Goal: Contribute content

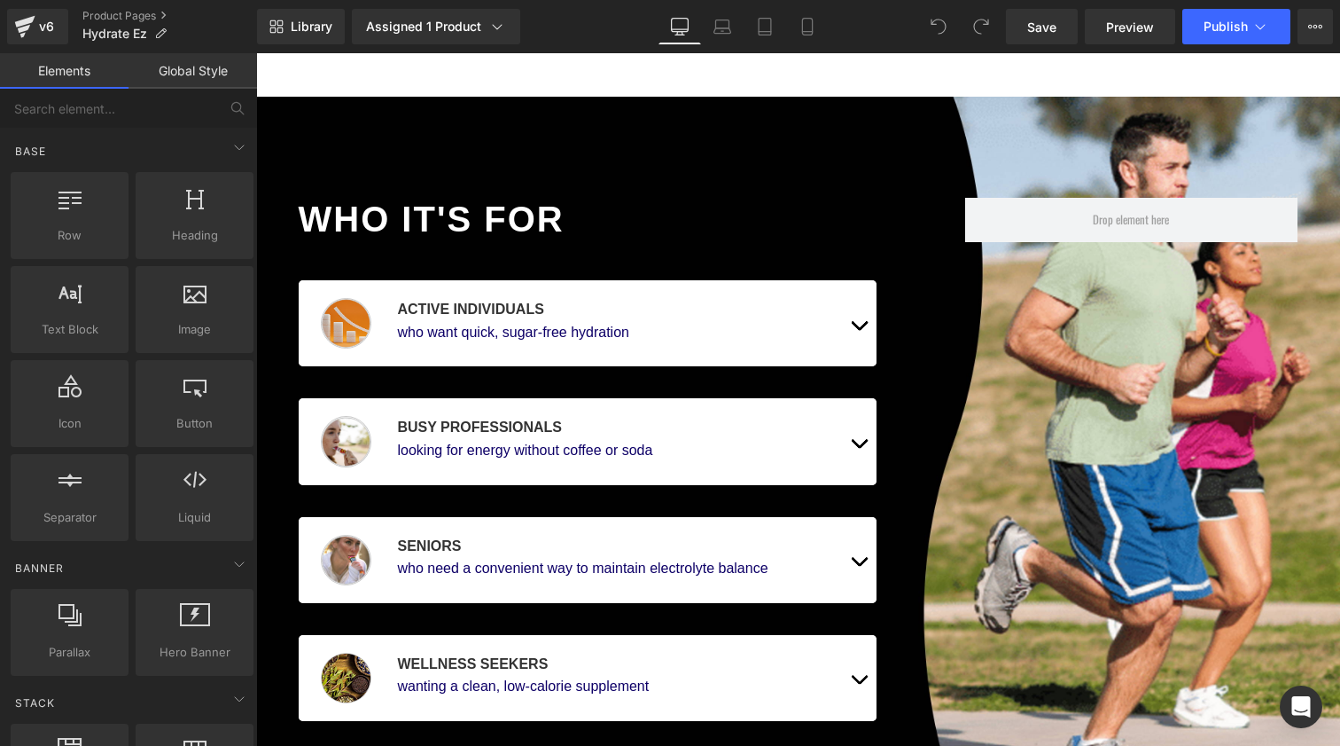
scroll to position [954, 0]
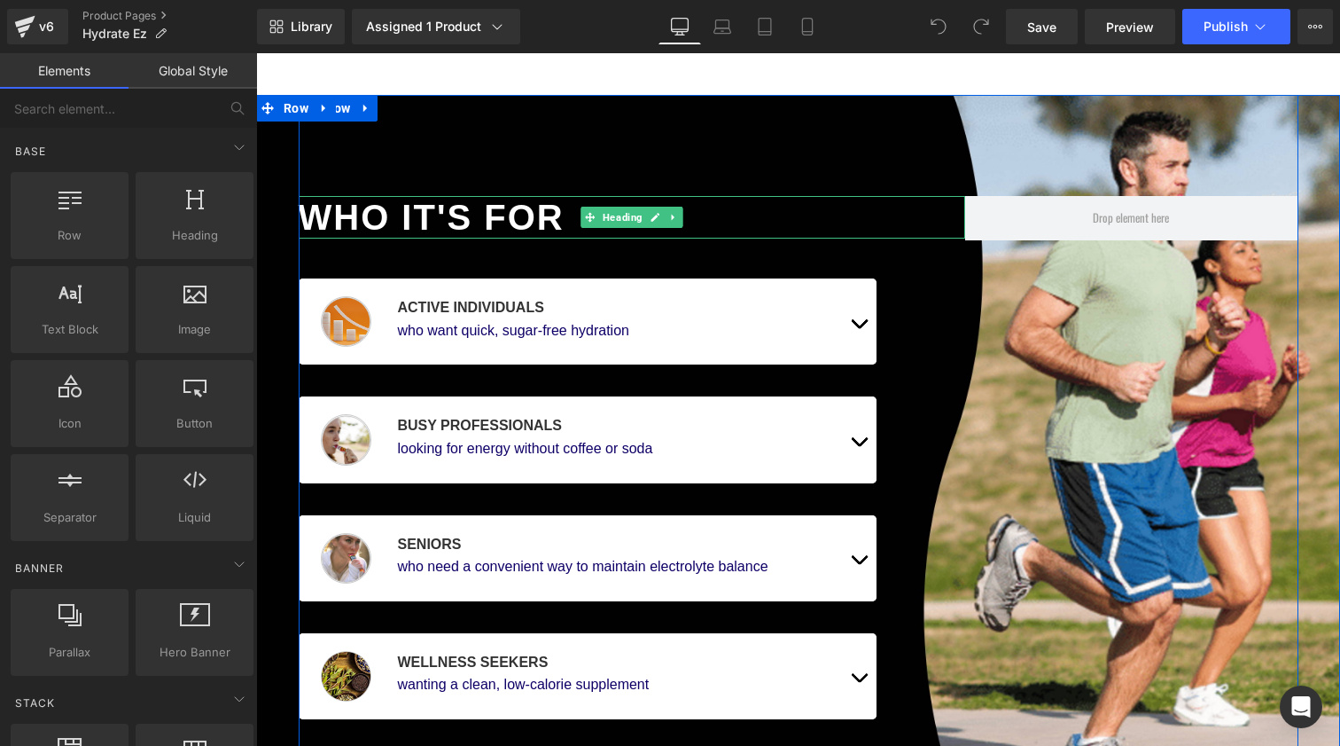
click at [413, 211] on div "Who It's For" at bounding box center [632, 217] width 667 height 43
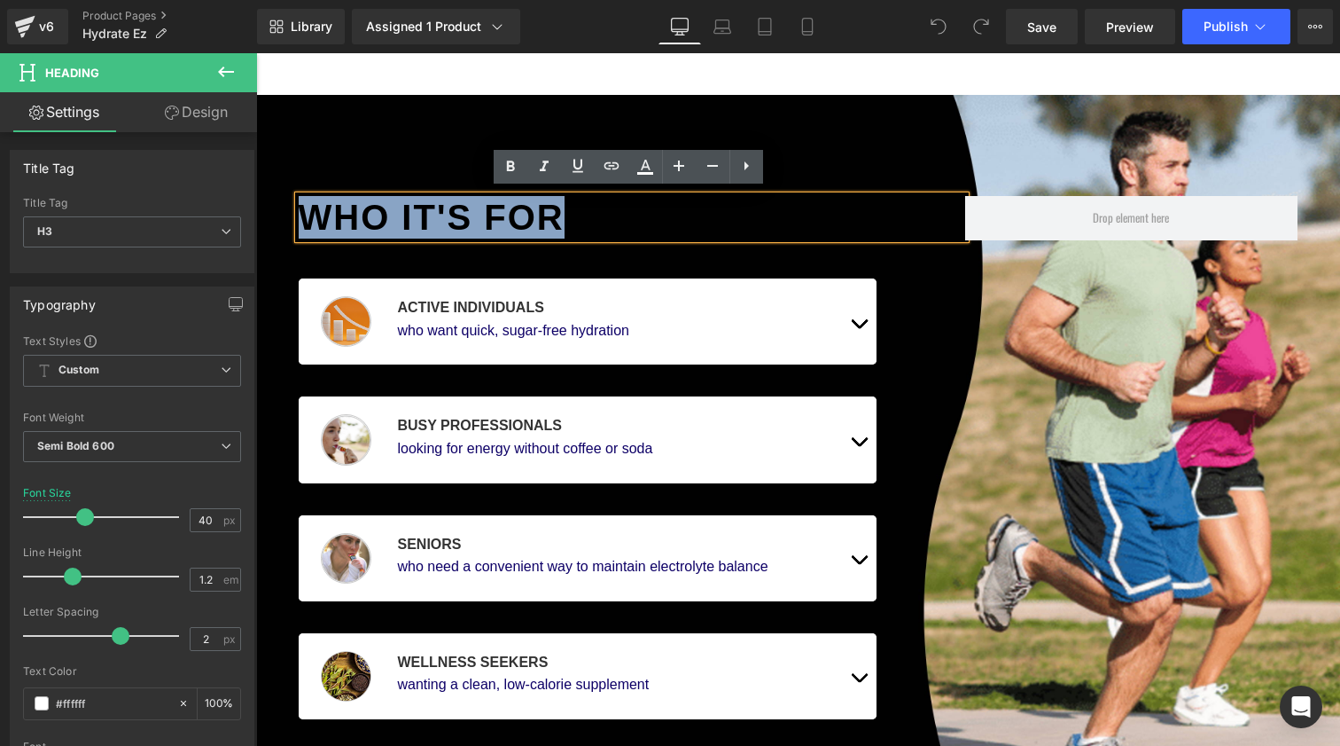
drag, startPoint x: 559, startPoint y: 211, endPoint x: 288, endPoint y: 211, distance: 270.4
click at [288, 211] on div "Who It's For Heading Image Active individuals Text Block who want quick, sugar-…" at bounding box center [798, 497] width 1084 height 805
paste div
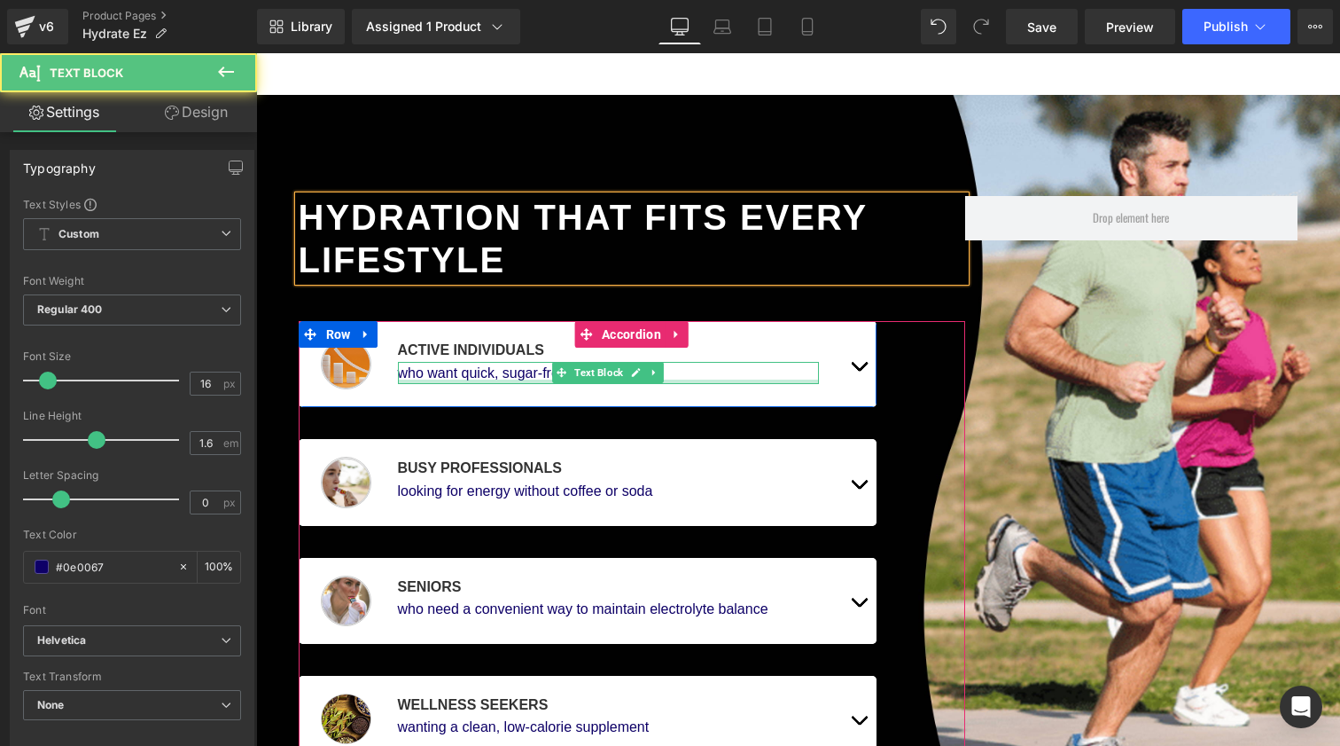
click at [463, 379] on div at bounding box center [609, 381] width 422 height 4
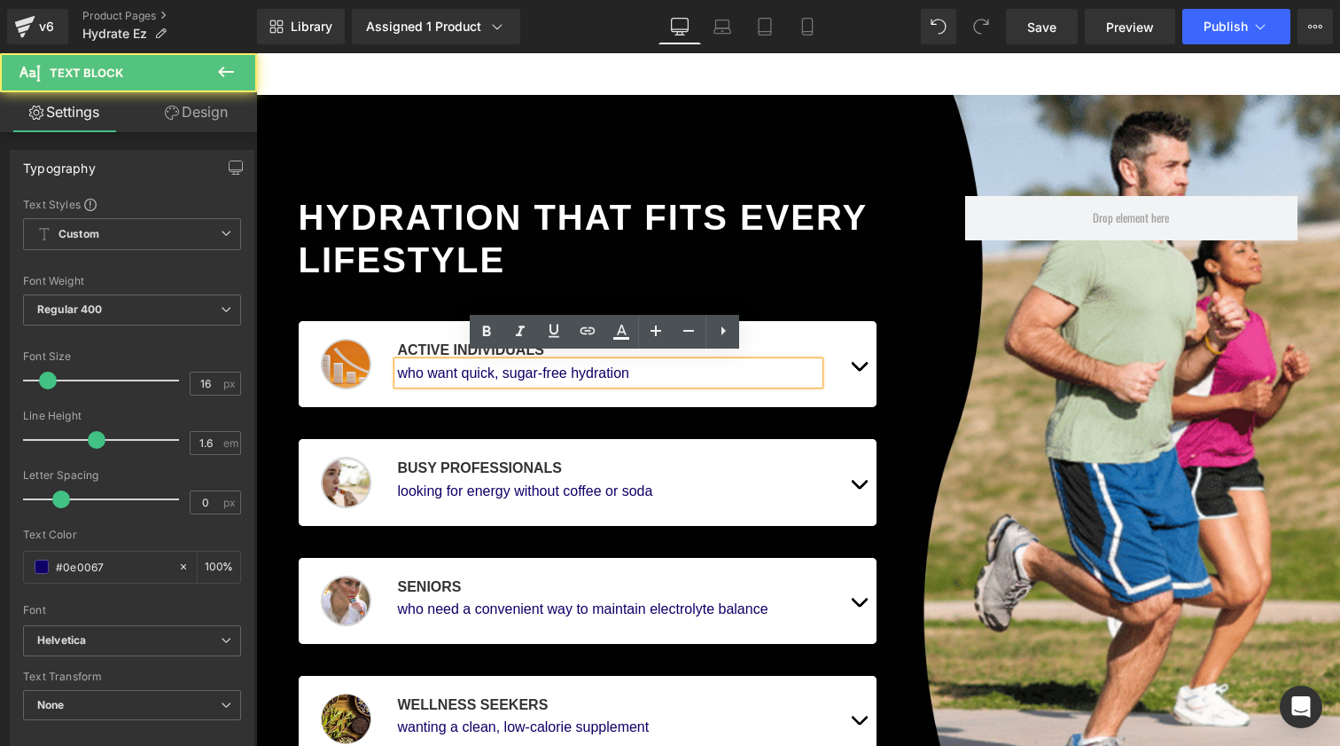
click at [489, 372] on div "who want quick, sugar-free hydration" at bounding box center [609, 373] width 422 height 23
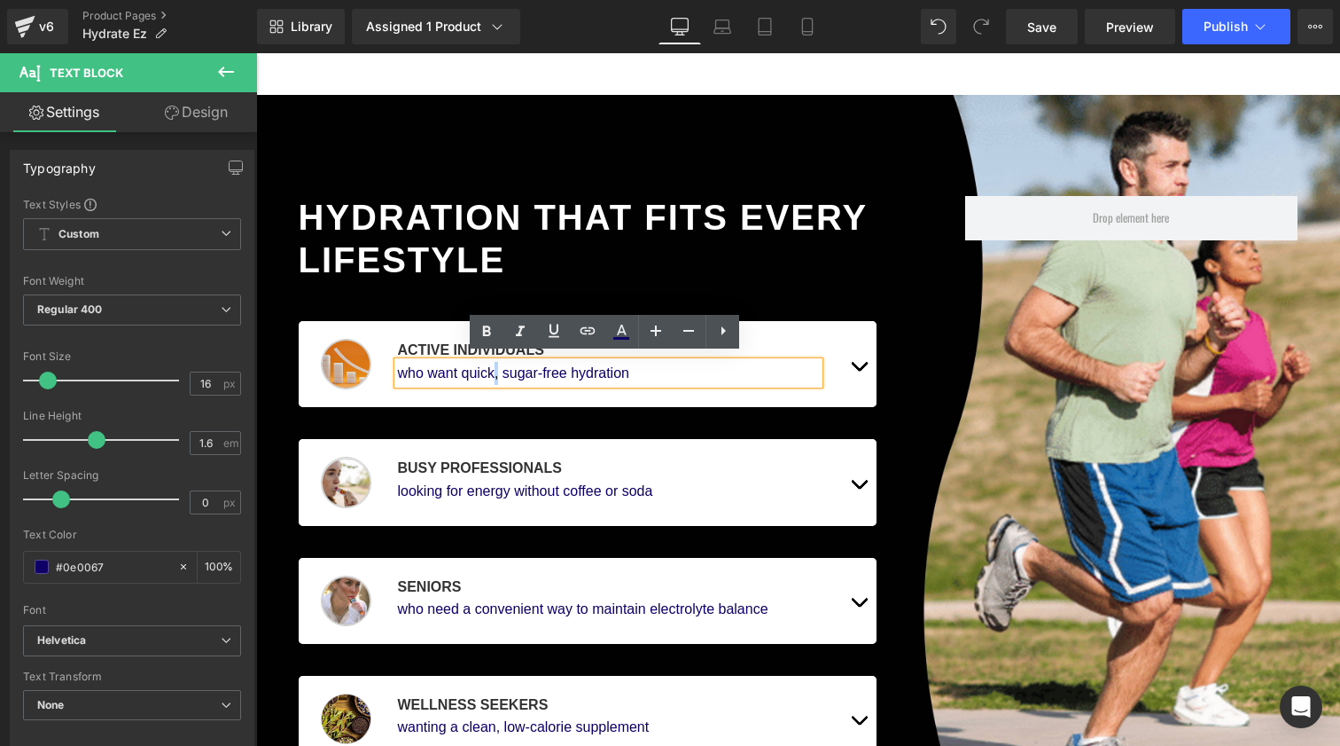
click at [489, 372] on div "who want quick, sugar-free hydration" at bounding box center [609, 373] width 422 height 23
drag, startPoint x: 634, startPoint y: 364, endPoint x: 395, endPoint y: 364, distance: 238.5
click at [398, 364] on div "who want quick, sugar-free hydration" at bounding box center [609, 373] width 422 height 23
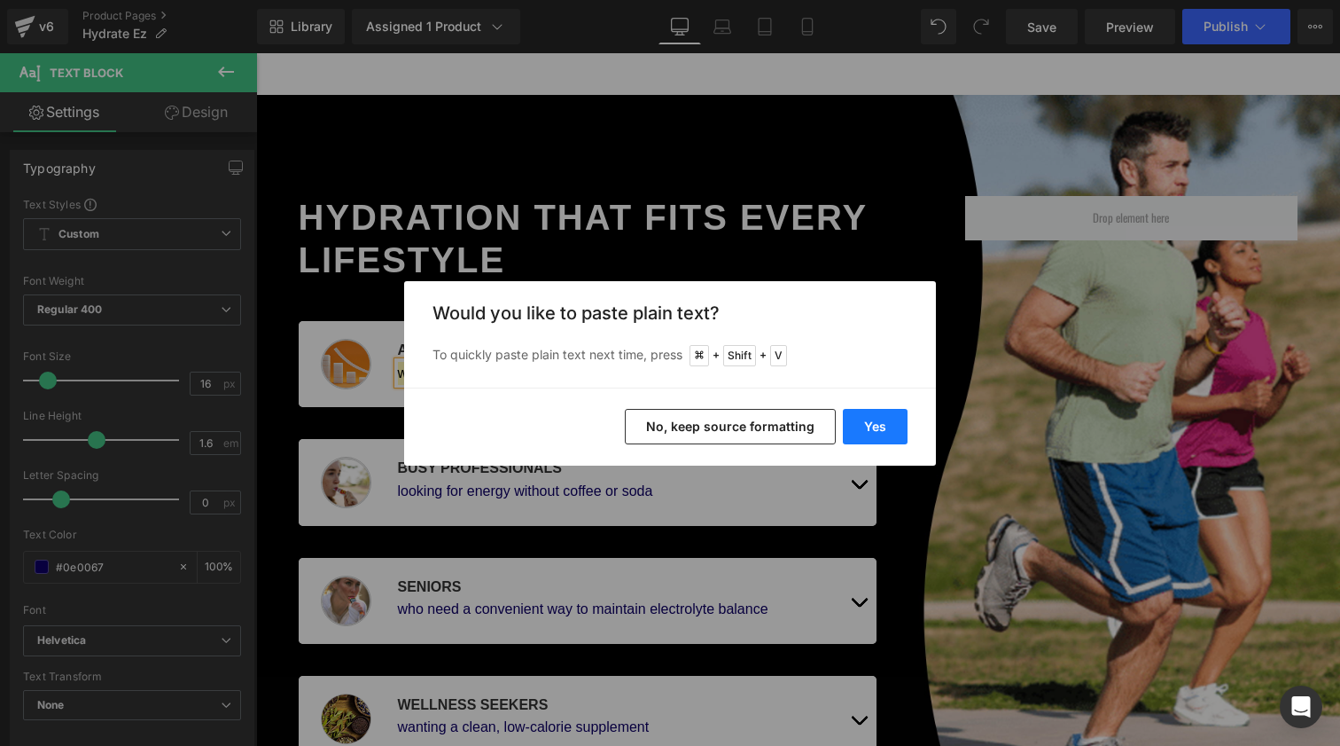
click at [888, 435] on button "Yes" at bounding box center [875, 426] width 65 height 35
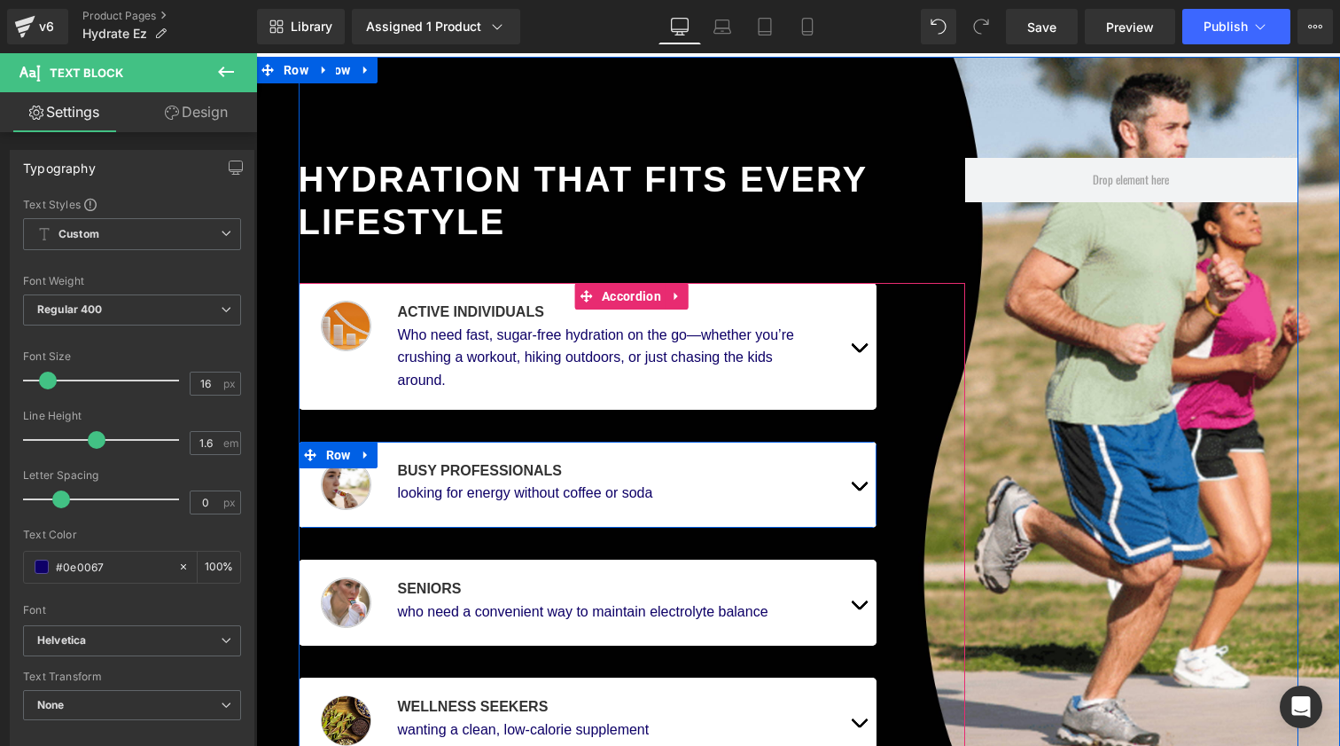
scroll to position [1018, 0]
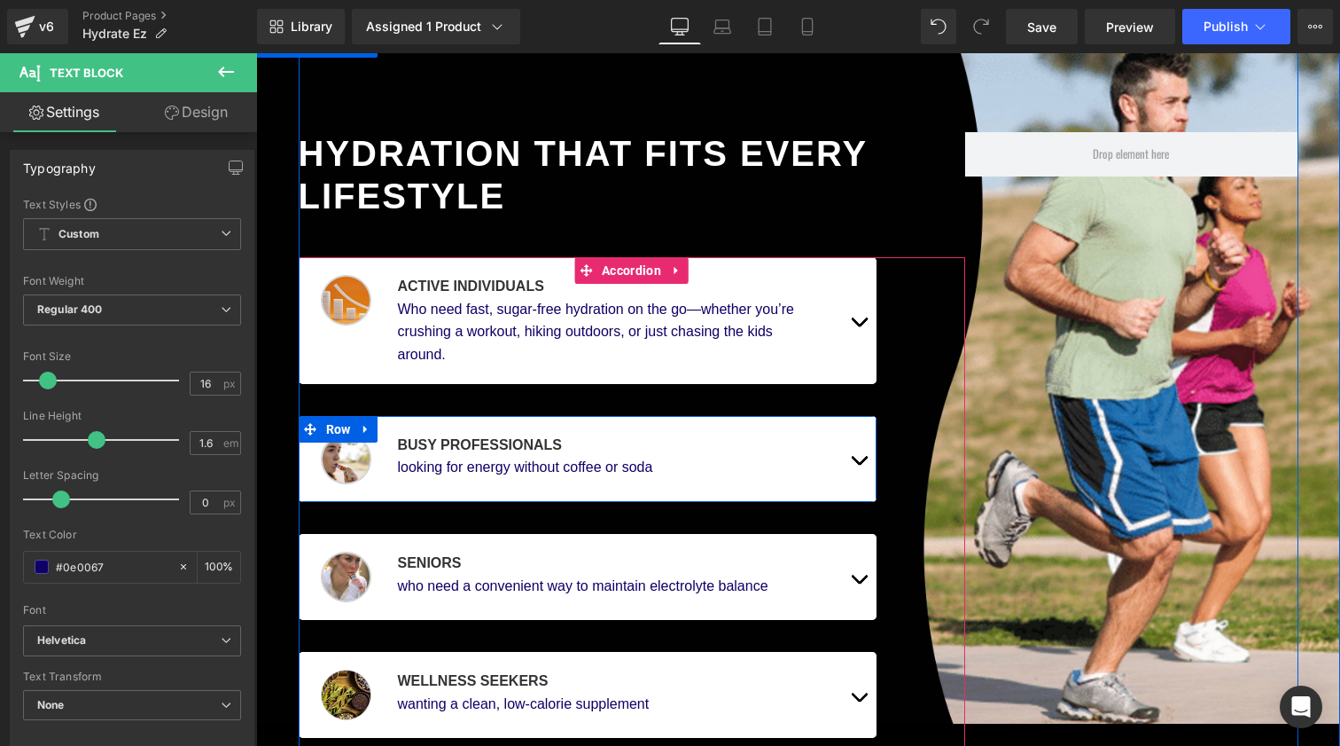
click at [457, 460] on div "looking for energy without coffee or soda" at bounding box center [609, 467] width 422 height 23
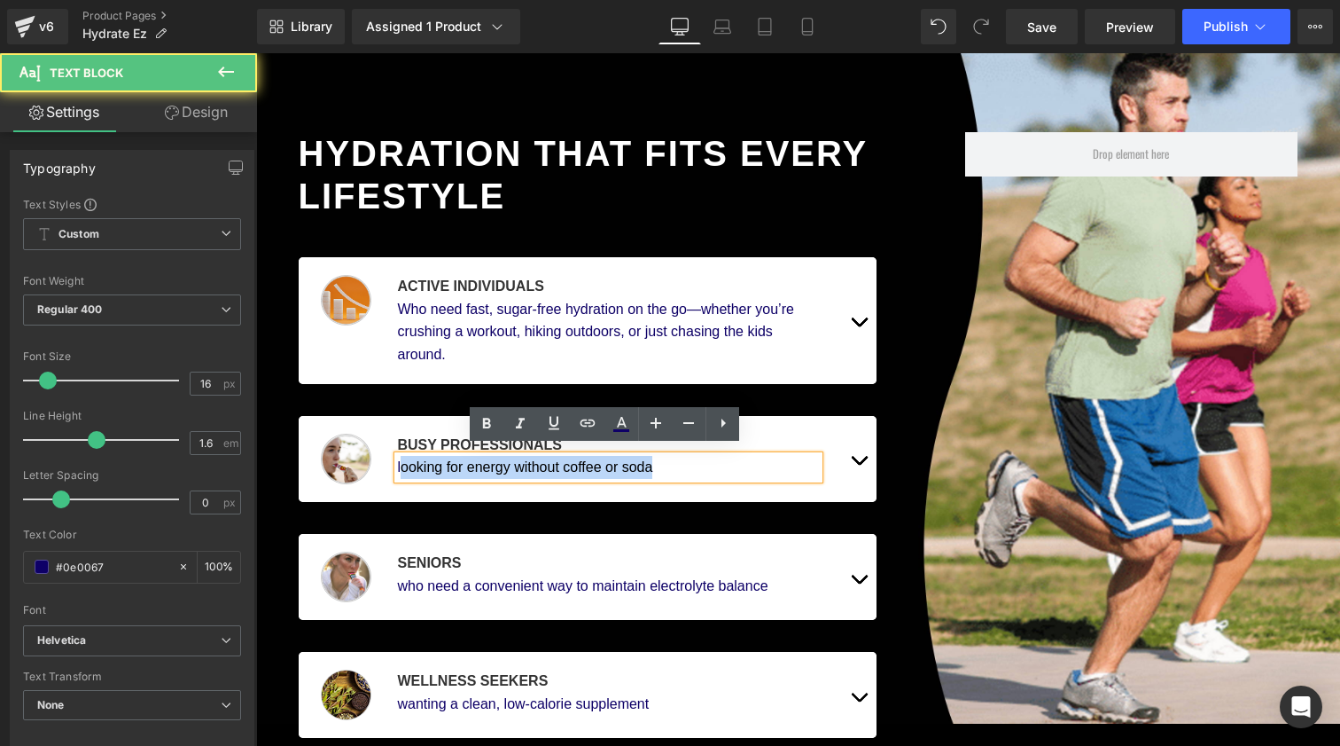
drag, startPoint x: 393, startPoint y: 460, endPoint x: 707, endPoint y: 460, distance: 313.8
click at [707, 460] on div "looking for energy without coffee or soda" at bounding box center [609, 467] width 422 height 23
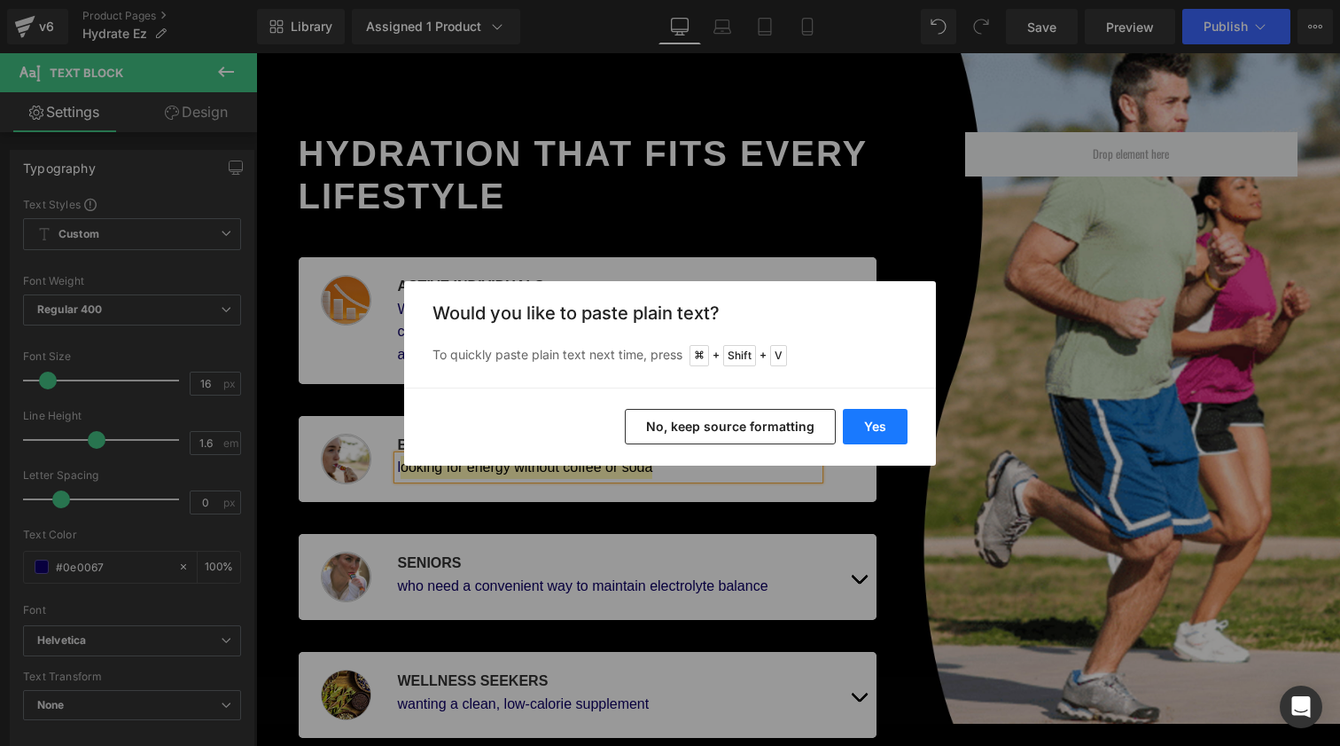
click at [879, 429] on button "Yes" at bounding box center [875, 426] width 65 height 35
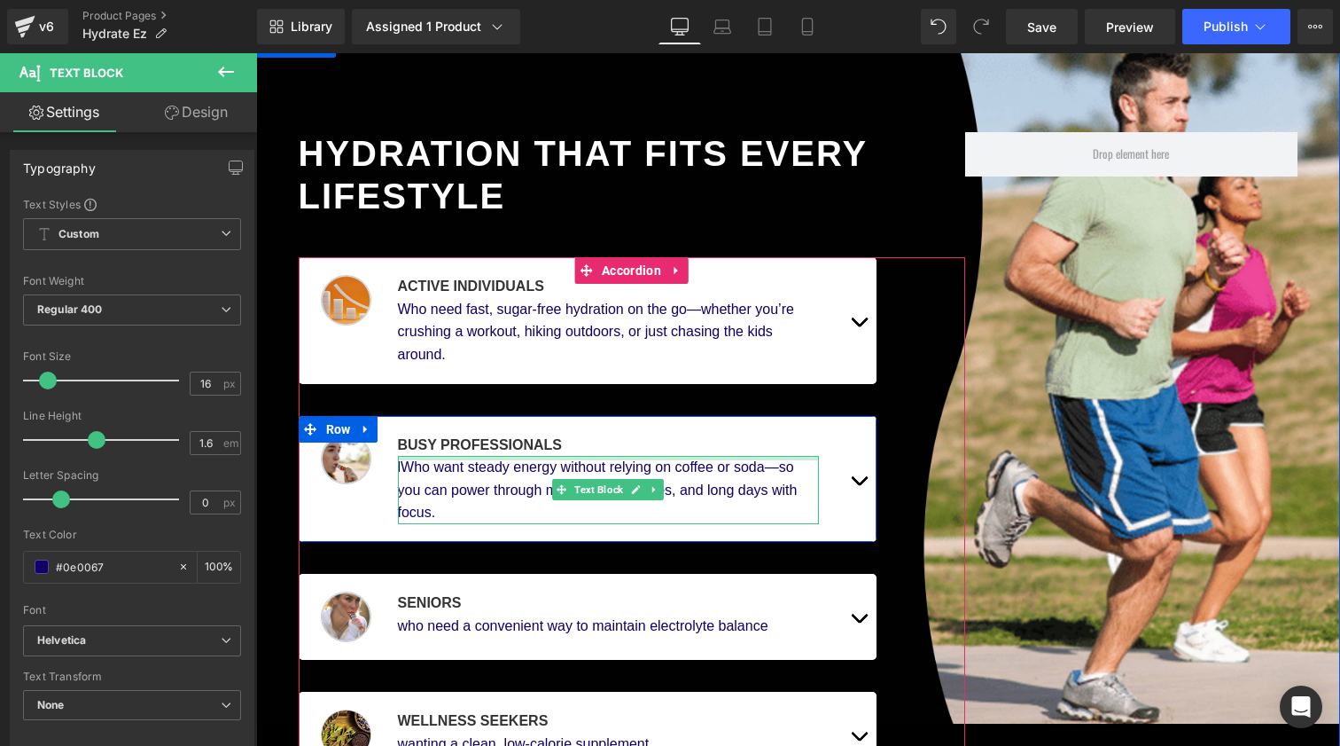
click at [418, 456] on div at bounding box center [609, 458] width 422 height 4
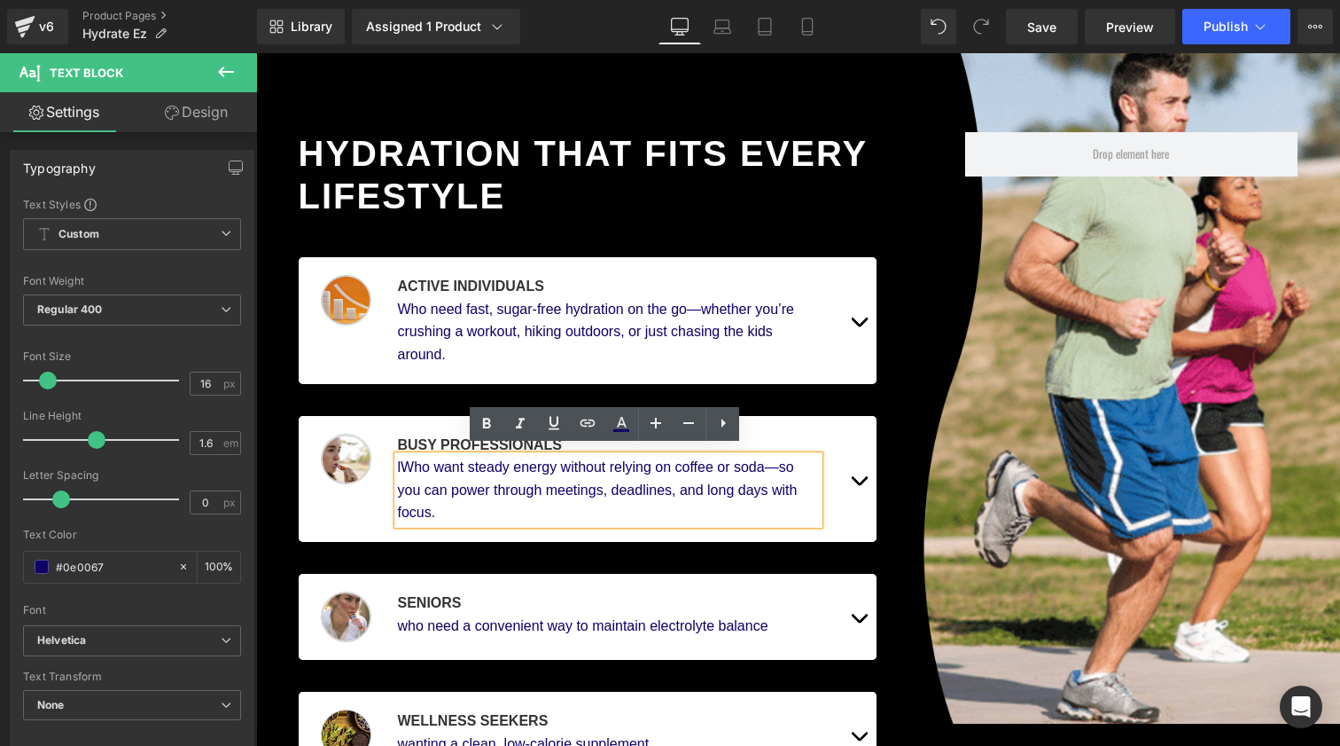
click at [399, 458] on div "lWho want steady energy without relying on coffee or soda—so you can power thro…" at bounding box center [609, 490] width 422 height 68
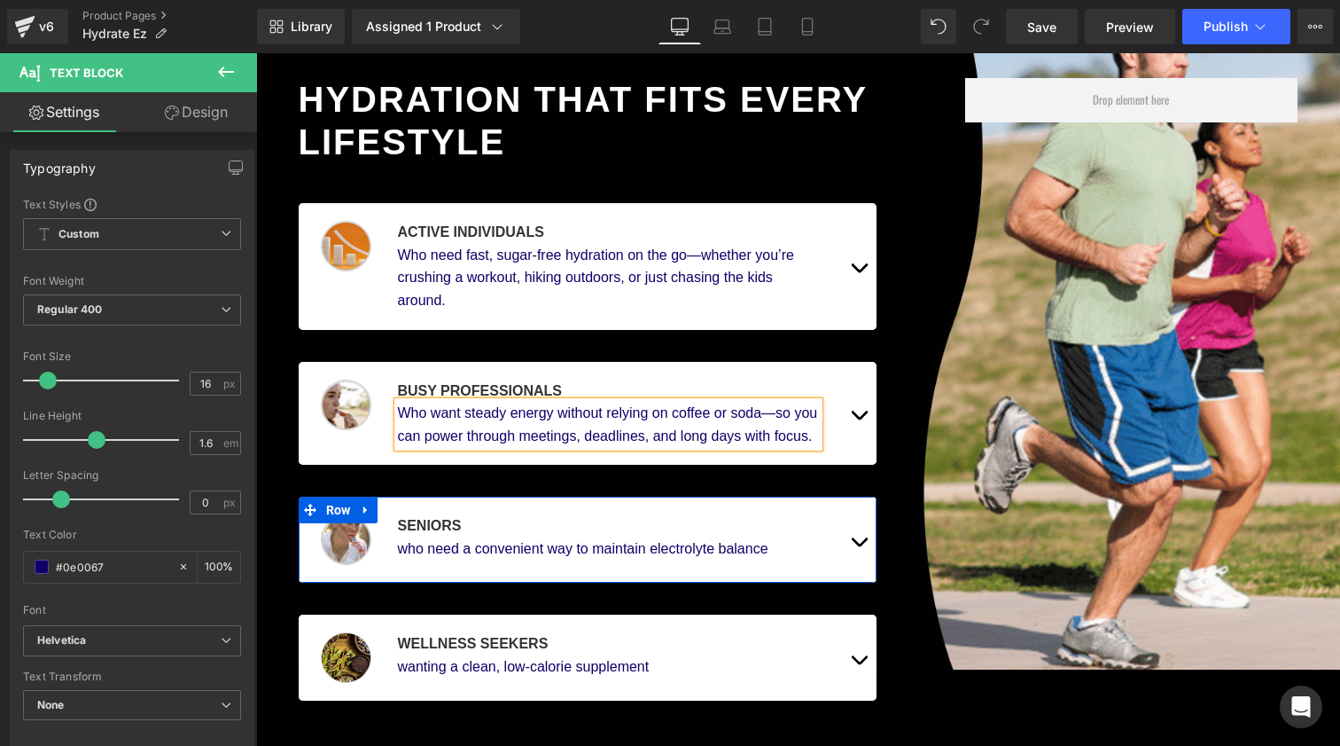
scroll to position [1124, 0]
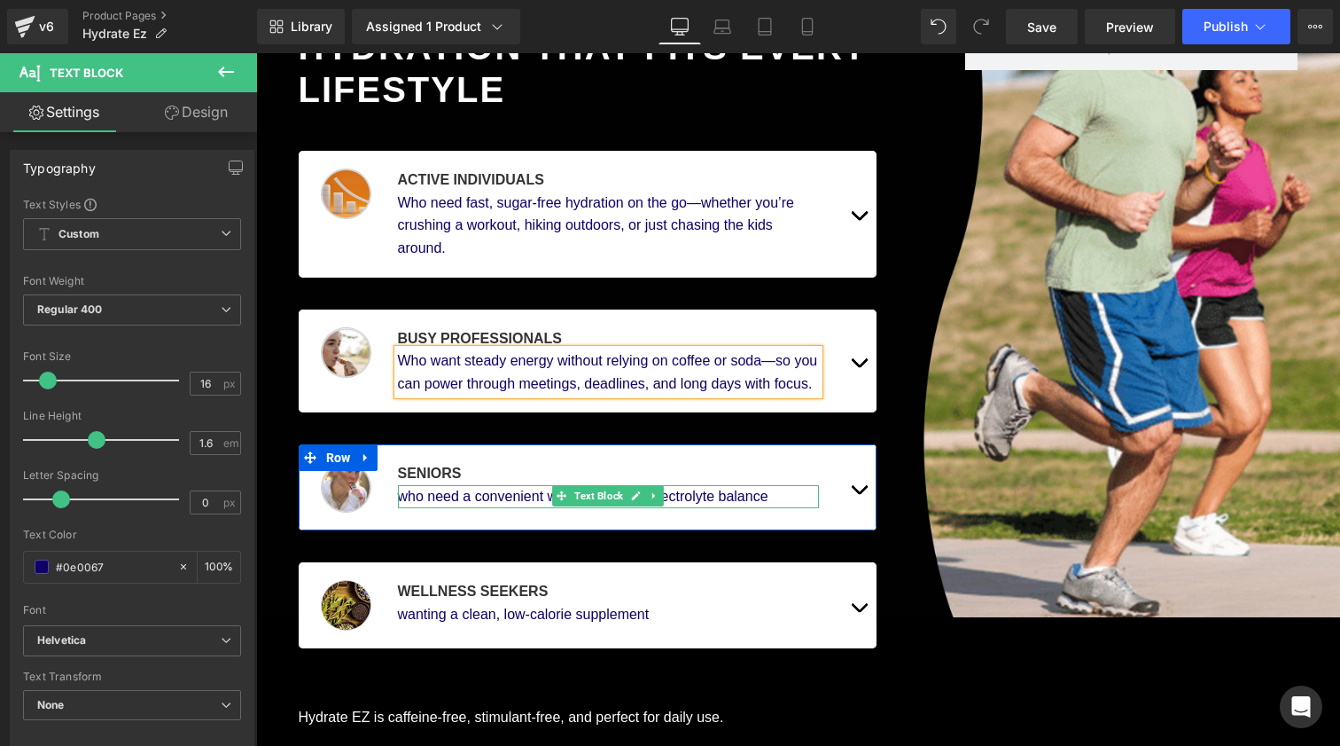
click at [430, 485] on div "who need a convenient way to maintain electrolyte balance" at bounding box center [609, 496] width 422 height 23
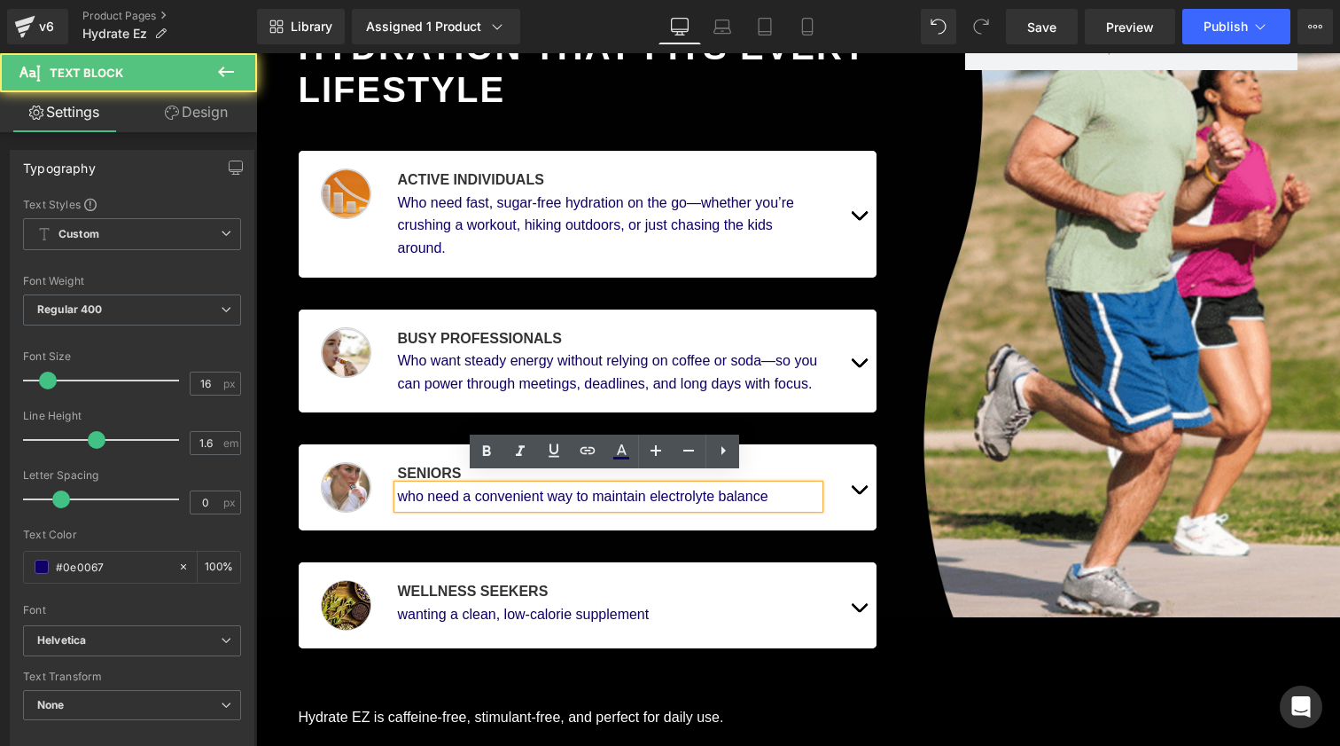
click at [429, 485] on div "who need a convenient way to maintain electrolyte balance" at bounding box center [609, 496] width 422 height 23
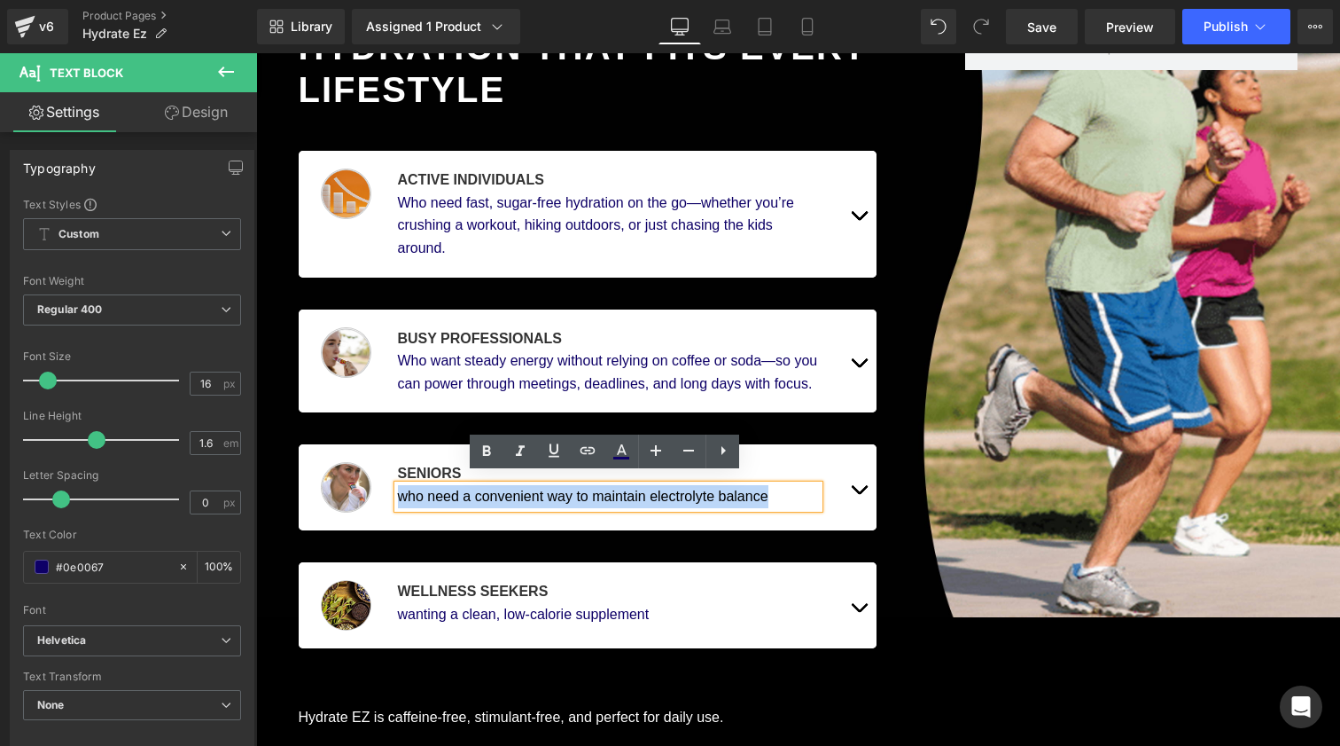
drag, startPoint x: 396, startPoint y: 485, endPoint x: 786, endPoint y: 491, distance: 390.1
click at [786, 491] on div "who need a convenient way to maintain electrolyte balance" at bounding box center [609, 496] width 422 height 23
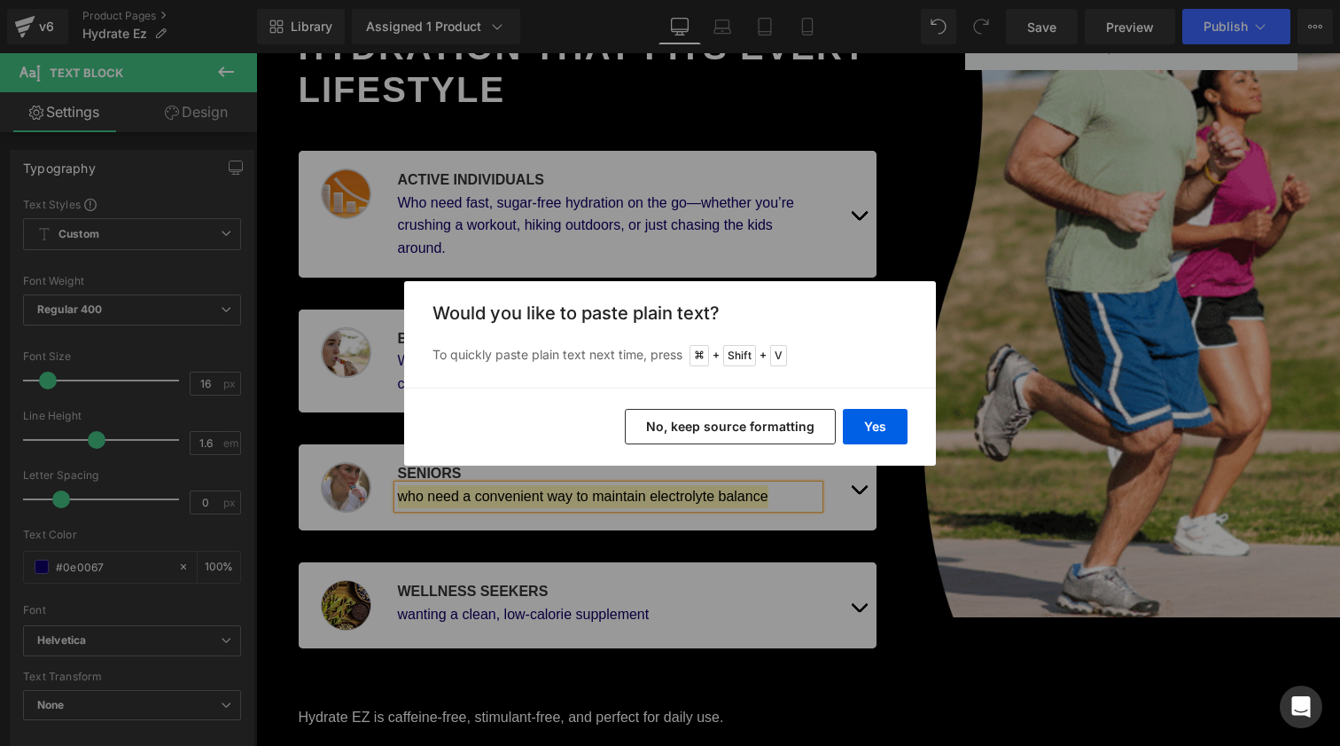
click at [908, 424] on div "Yes No, keep source formatting" at bounding box center [670, 426] width 532 height 78
click at [888, 424] on button "Yes" at bounding box center [875, 426] width 65 height 35
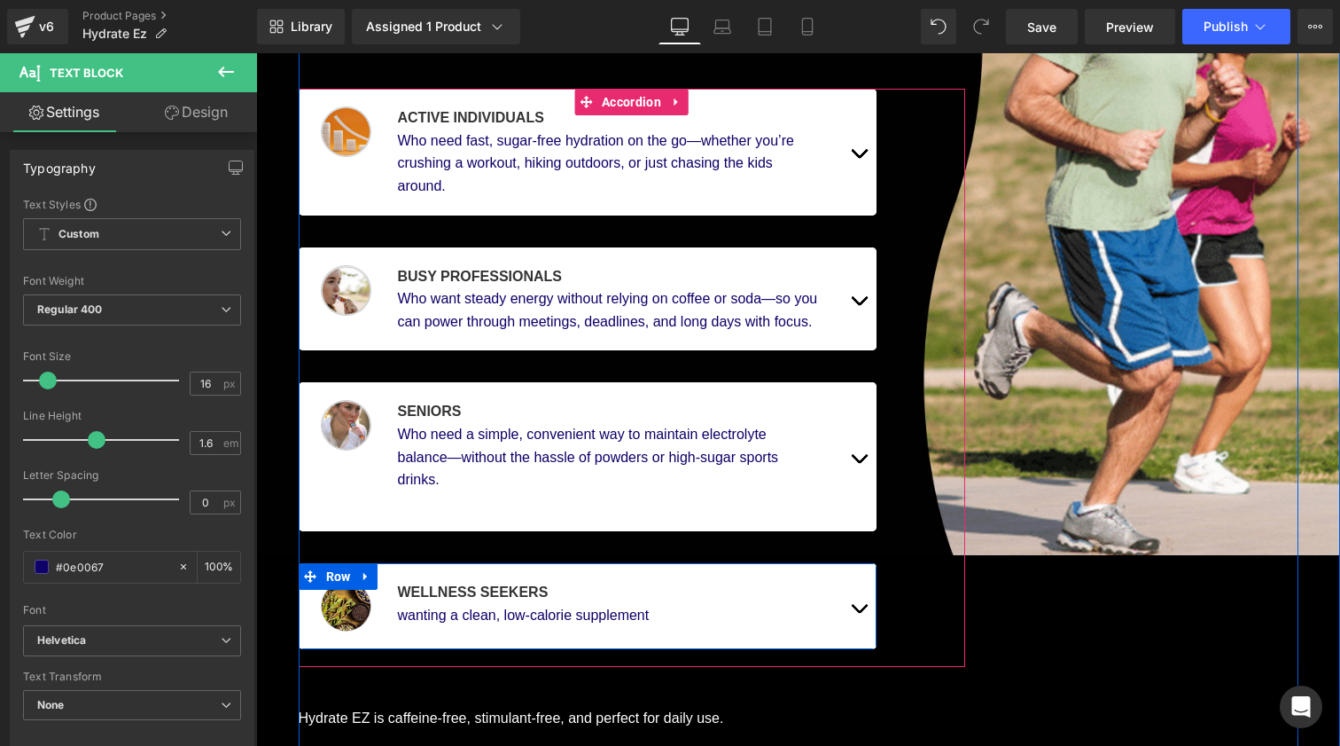
scroll to position [1197, 0]
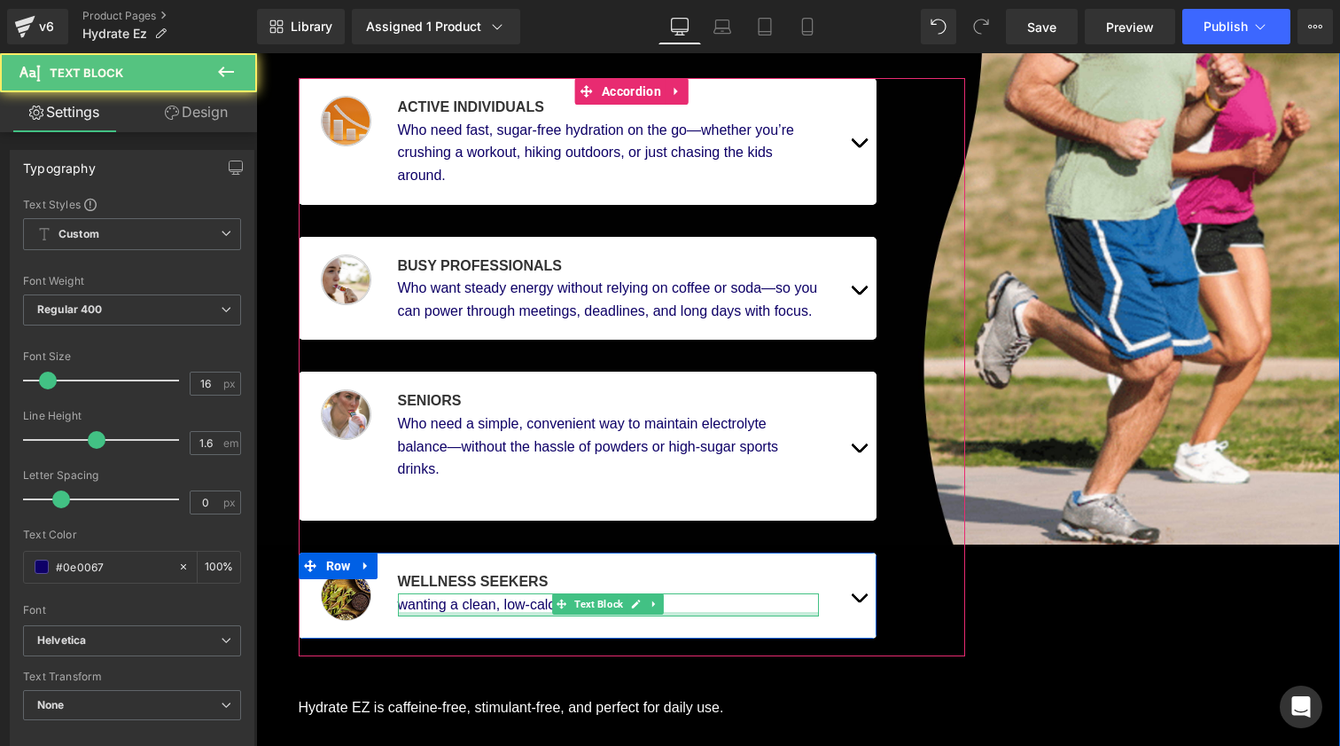
click at [431, 612] on div at bounding box center [609, 614] width 422 height 4
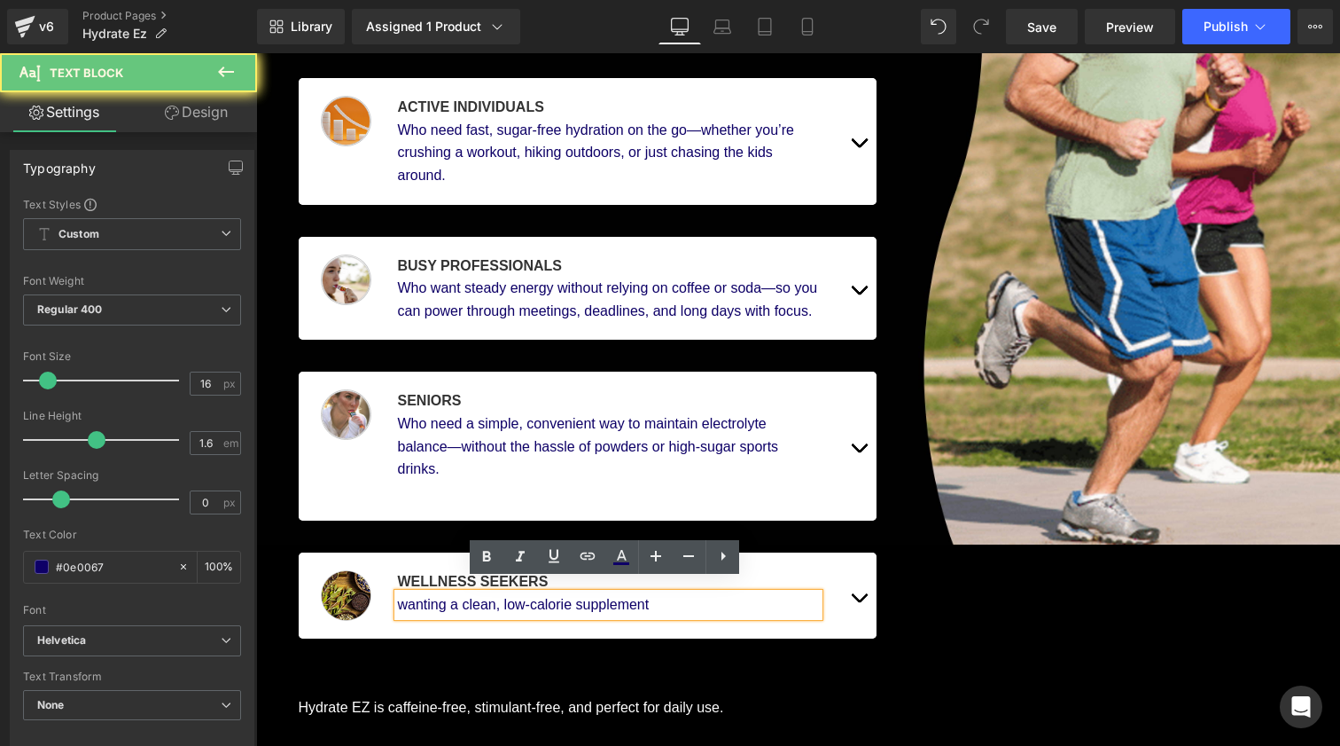
click at [425, 594] on div "wanting a clean, low-calorie supplement" at bounding box center [609, 604] width 422 height 23
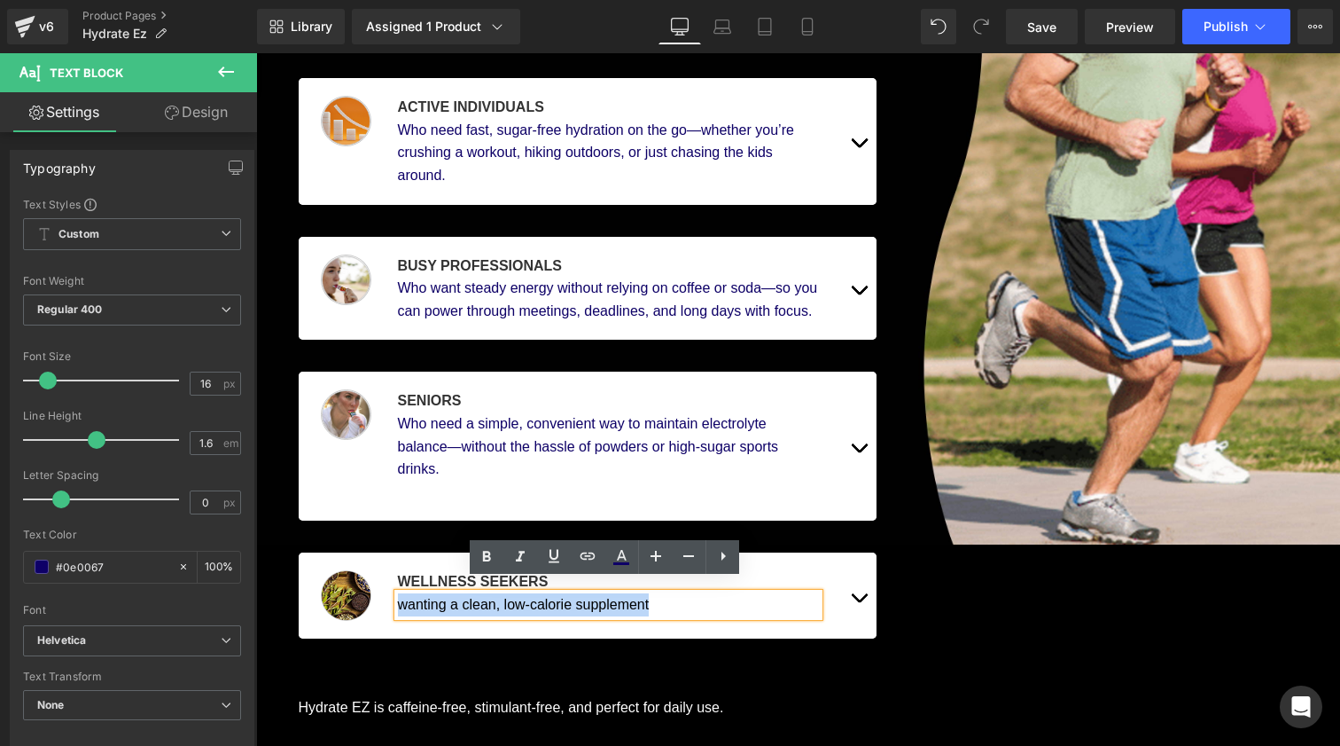
drag, startPoint x: 393, startPoint y: 591, endPoint x: 678, endPoint y: 595, distance: 285.5
click at [678, 595] on div "wanting a clean, low-calorie supplement" at bounding box center [609, 604] width 422 height 23
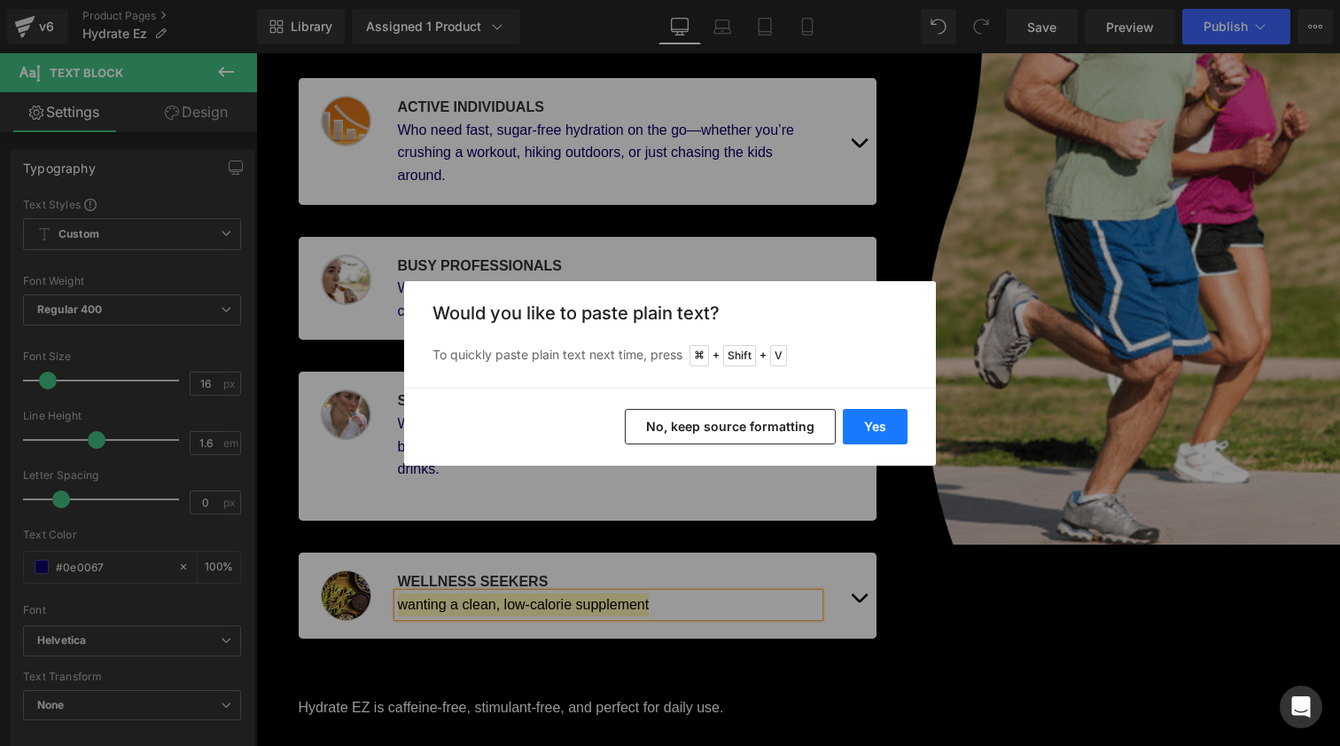
click at [878, 417] on button "Yes" at bounding box center [875, 426] width 65 height 35
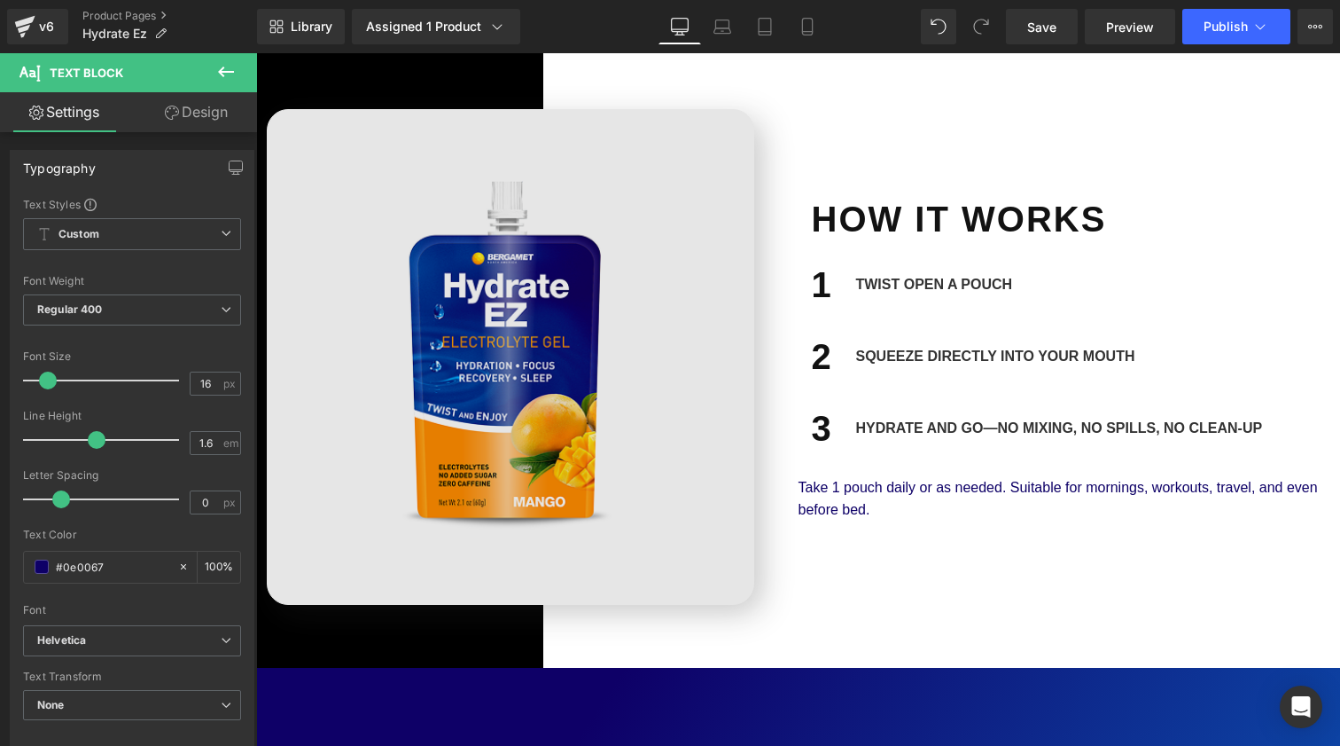
scroll to position [2006, 0]
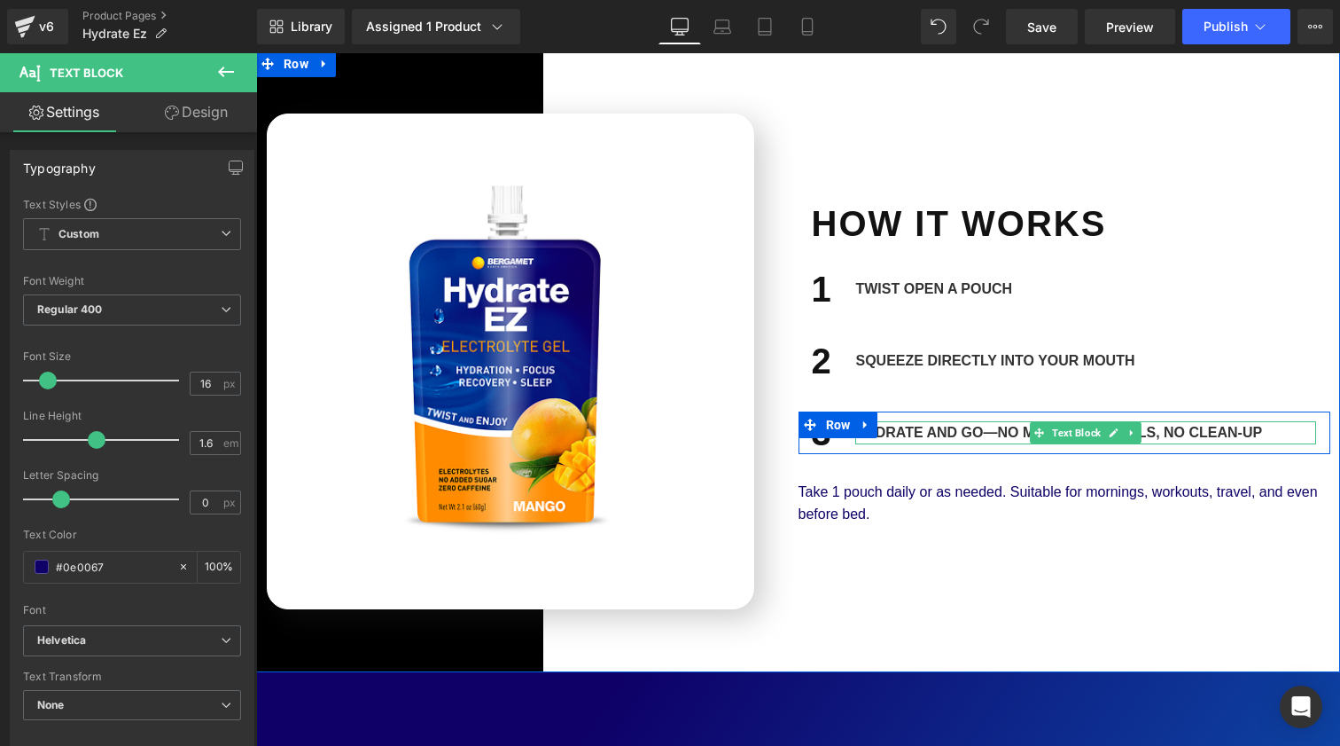
click at [1254, 421] on div "Hydrate and go—no mixing, no spills, no clean-up" at bounding box center [1086, 432] width 461 height 23
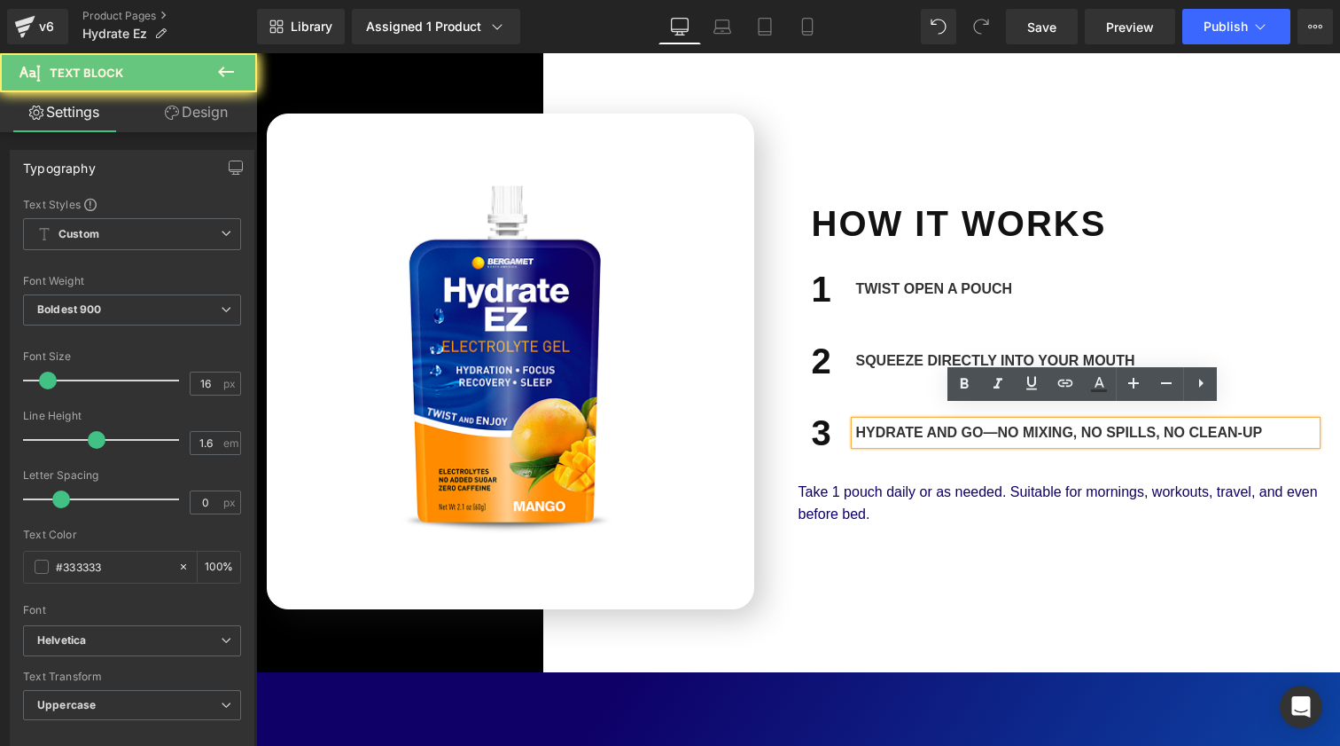
click at [1245, 421] on div "Hydrate and go—no mixing, no spills, no clean-up" at bounding box center [1086, 432] width 461 height 23
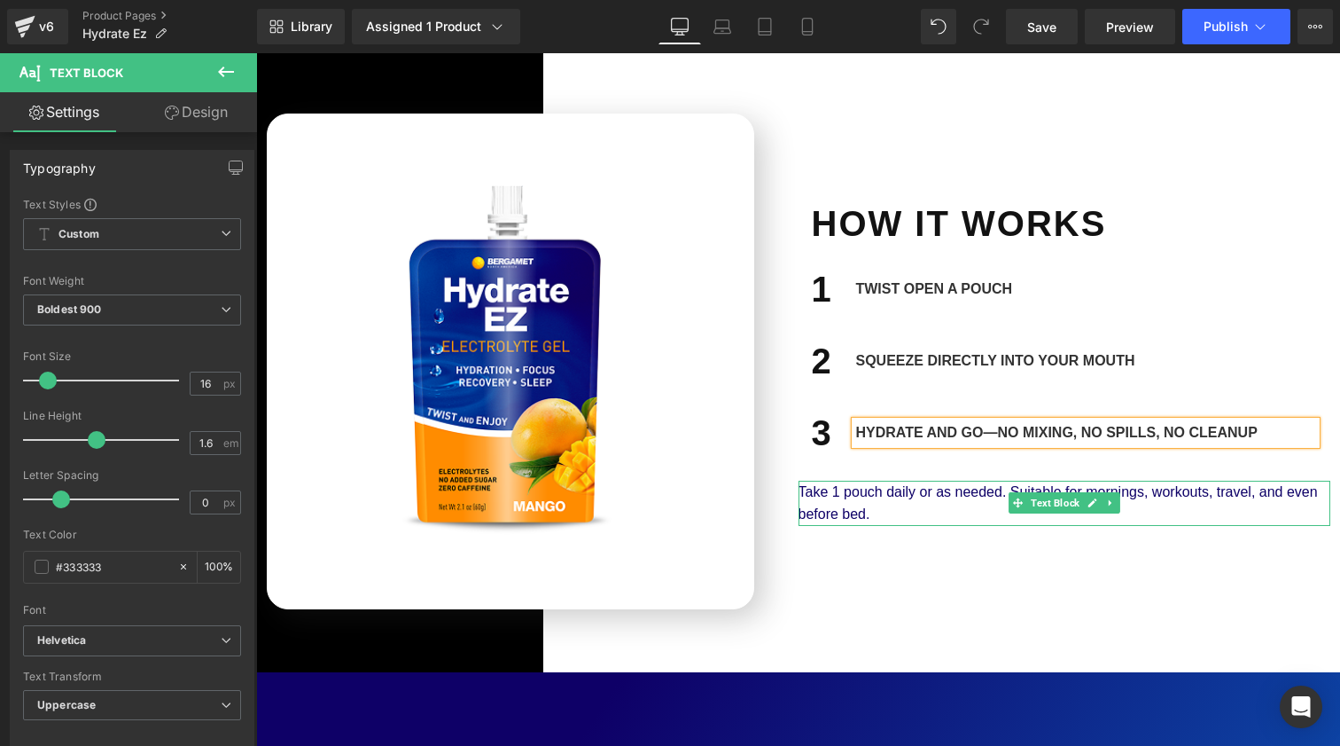
click at [869, 482] on div "Take 1 pouch daily or as needed. Suitable for mornings, workouts, travel, and e…" at bounding box center [1065, 503] width 532 height 45
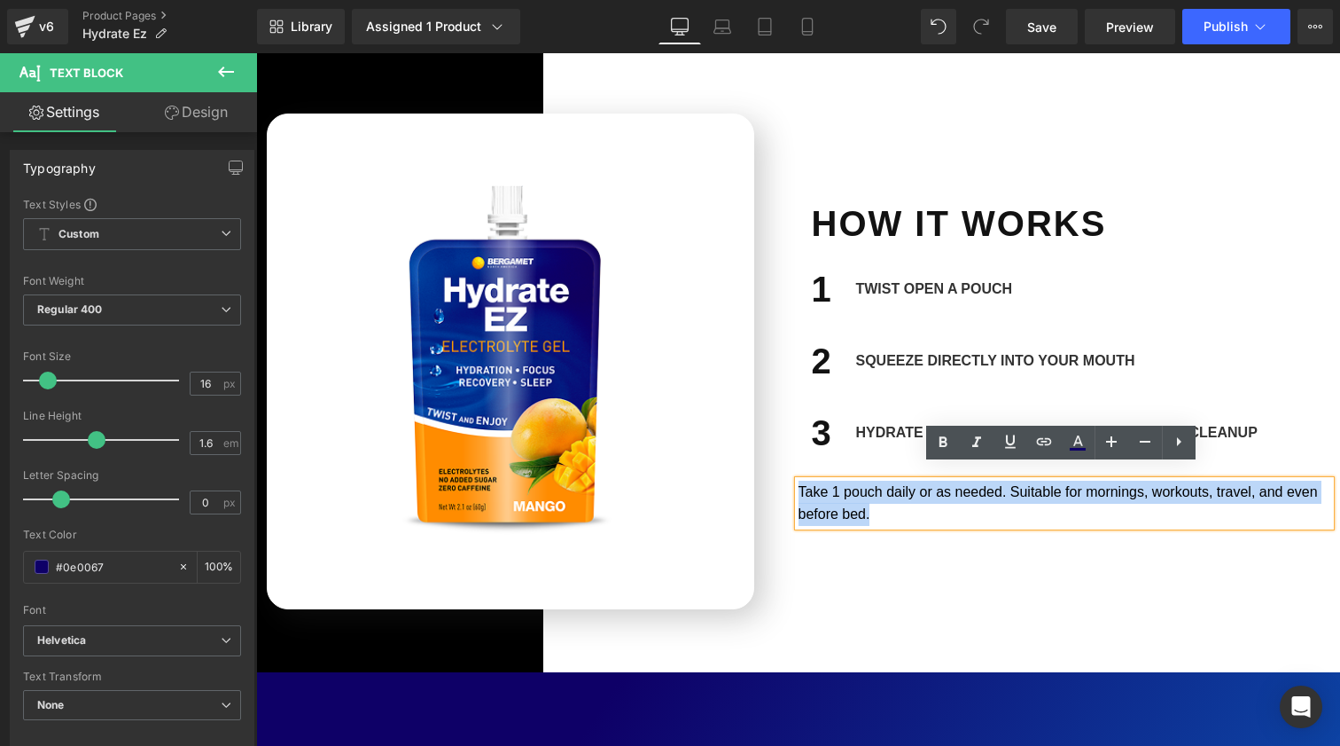
drag, startPoint x: 868, startPoint y: 502, endPoint x: 787, endPoint y: 473, distance: 85.5
click at [787, 473] on div "Image How It Works Heading Row 1 Heading Twist open a pouch Text Block Row 2 He…" at bounding box center [799, 360] width 1064 height 495
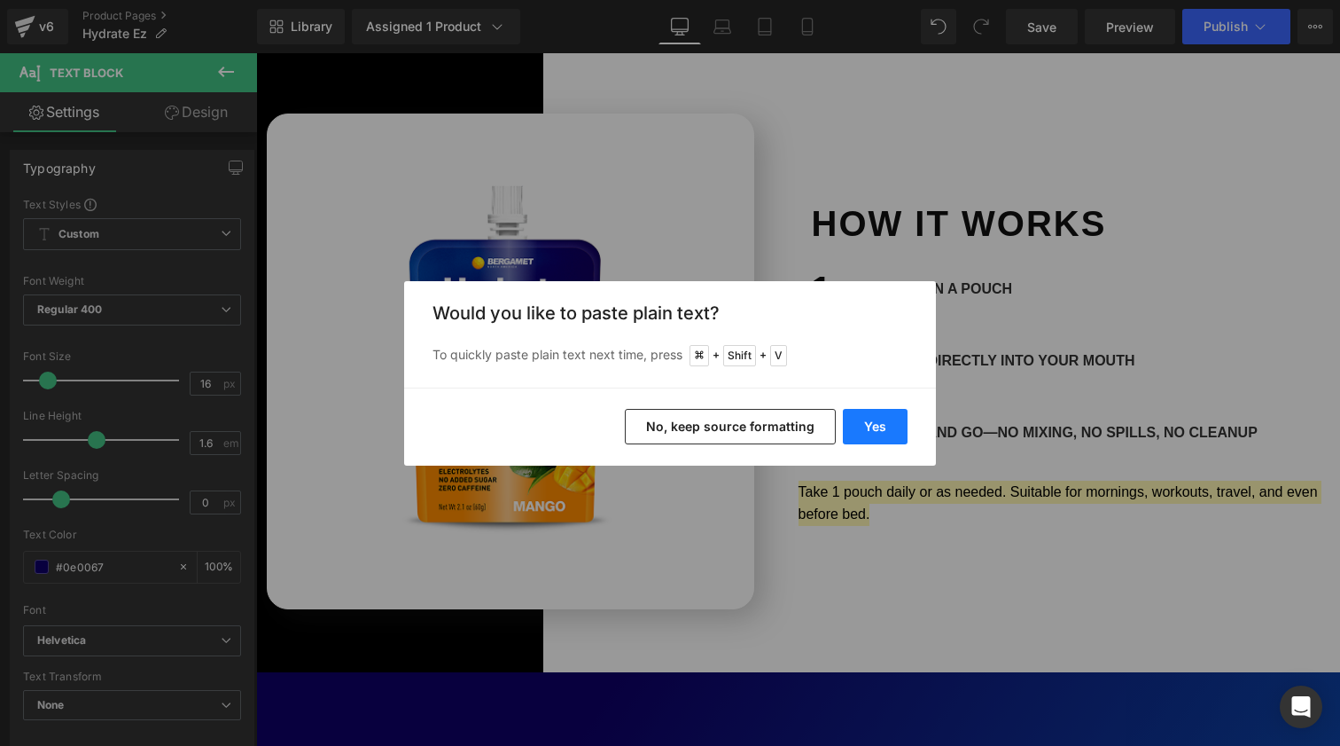
click at [887, 437] on button "Yes" at bounding box center [875, 426] width 65 height 35
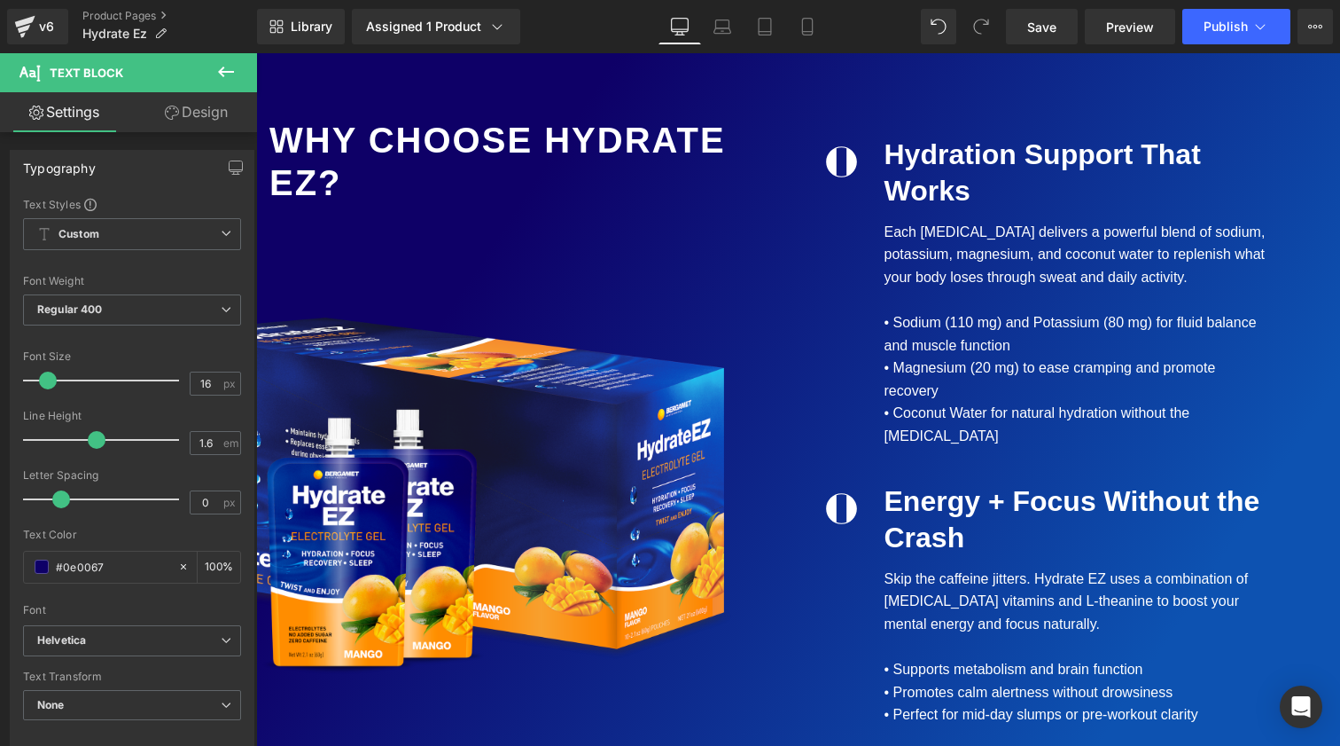
scroll to position [2664, 0]
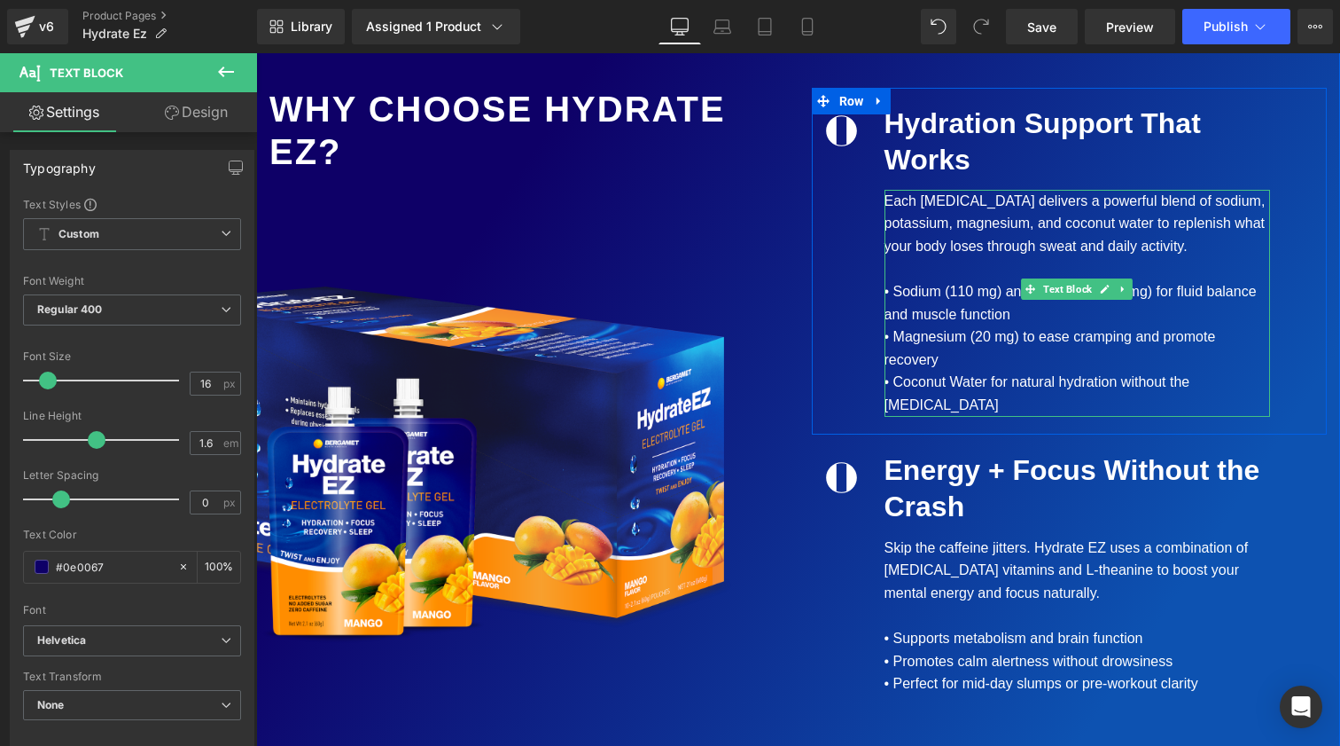
click at [1139, 215] on div "Each [MEDICAL_DATA] delivers a powerful blend of sodium, potassium, magnesium, …" at bounding box center [1078, 303] width 386 height 227
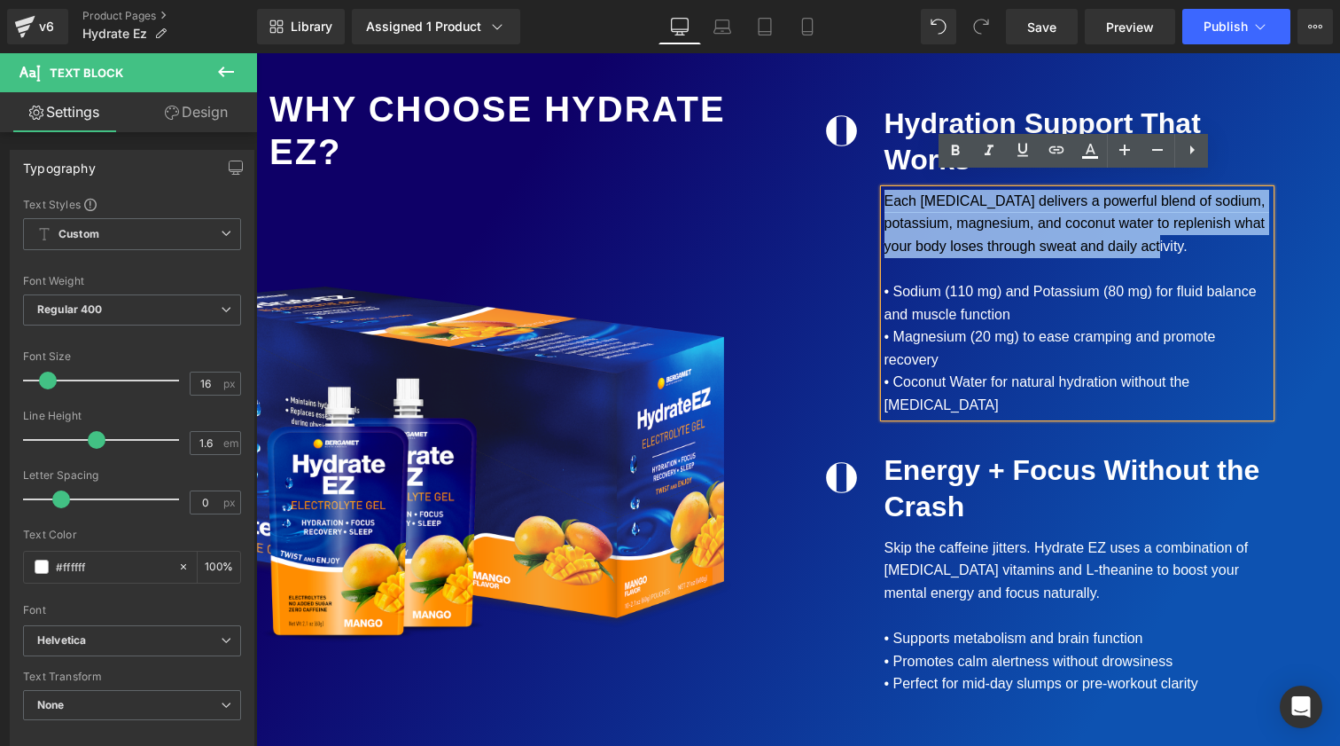
drag, startPoint x: 1191, startPoint y: 232, endPoint x: 876, endPoint y: 183, distance: 318.6
click at [885, 190] on div "Each [MEDICAL_DATA] delivers a powerful blend of sodium, potassium, magnesium, …" at bounding box center [1078, 303] width 386 height 227
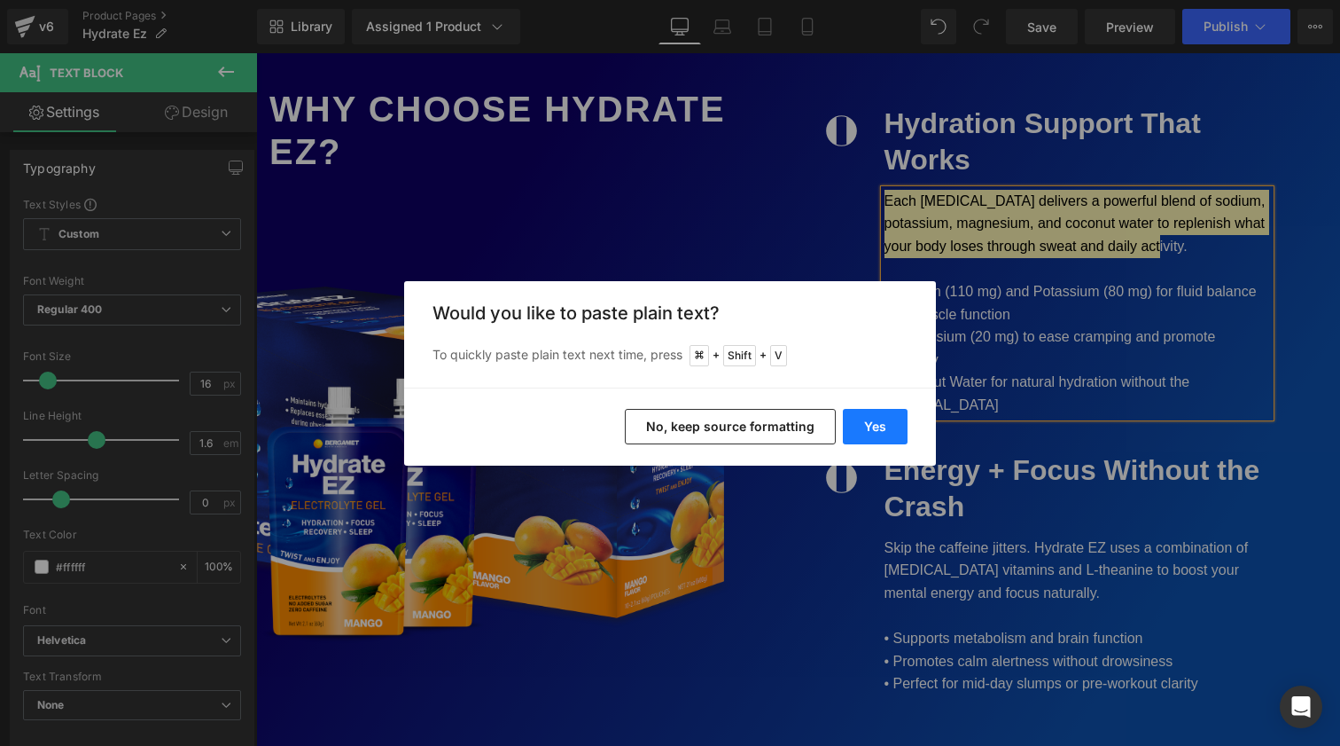
click at [871, 431] on button "Yes" at bounding box center [875, 426] width 65 height 35
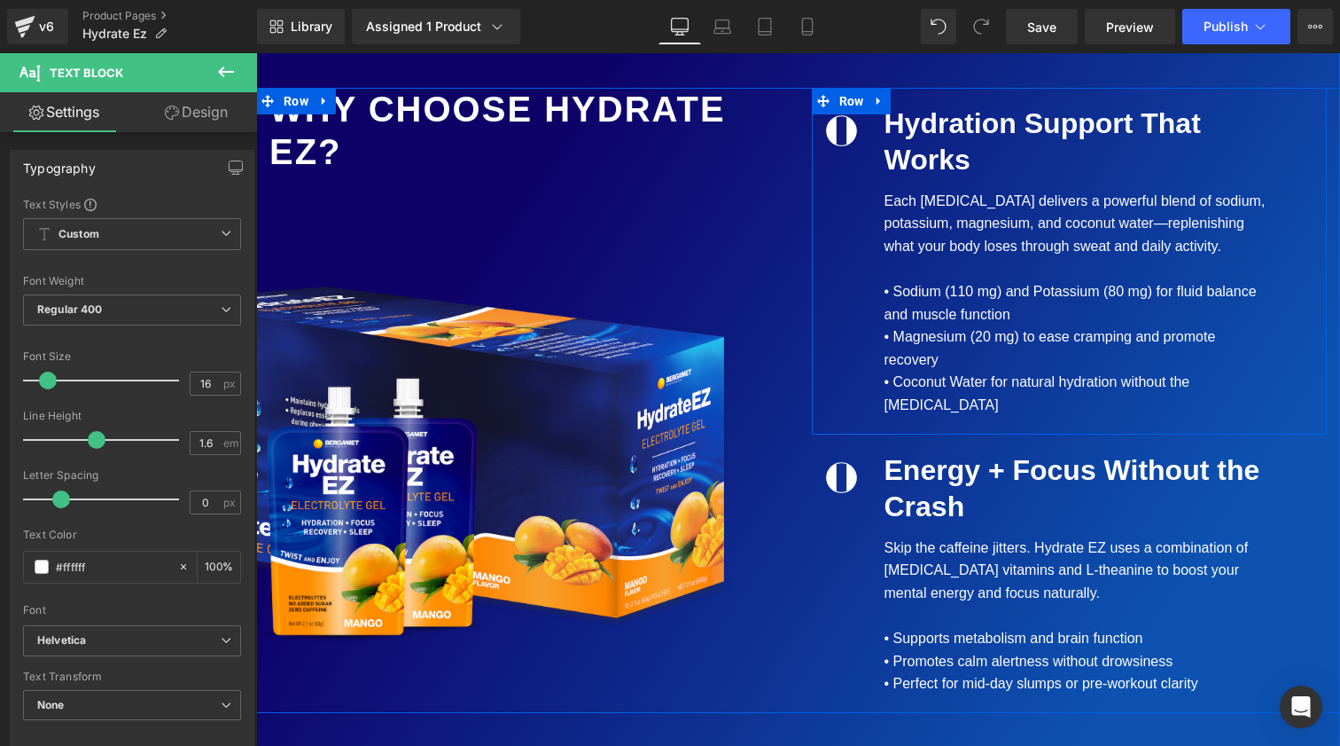
click at [916, 298] on div "Each [MEDICAL_DATA] delivers a powerful blend of sodium, potassium, magnesium, …" at bounding box center [1078, 303] width 386 height 227
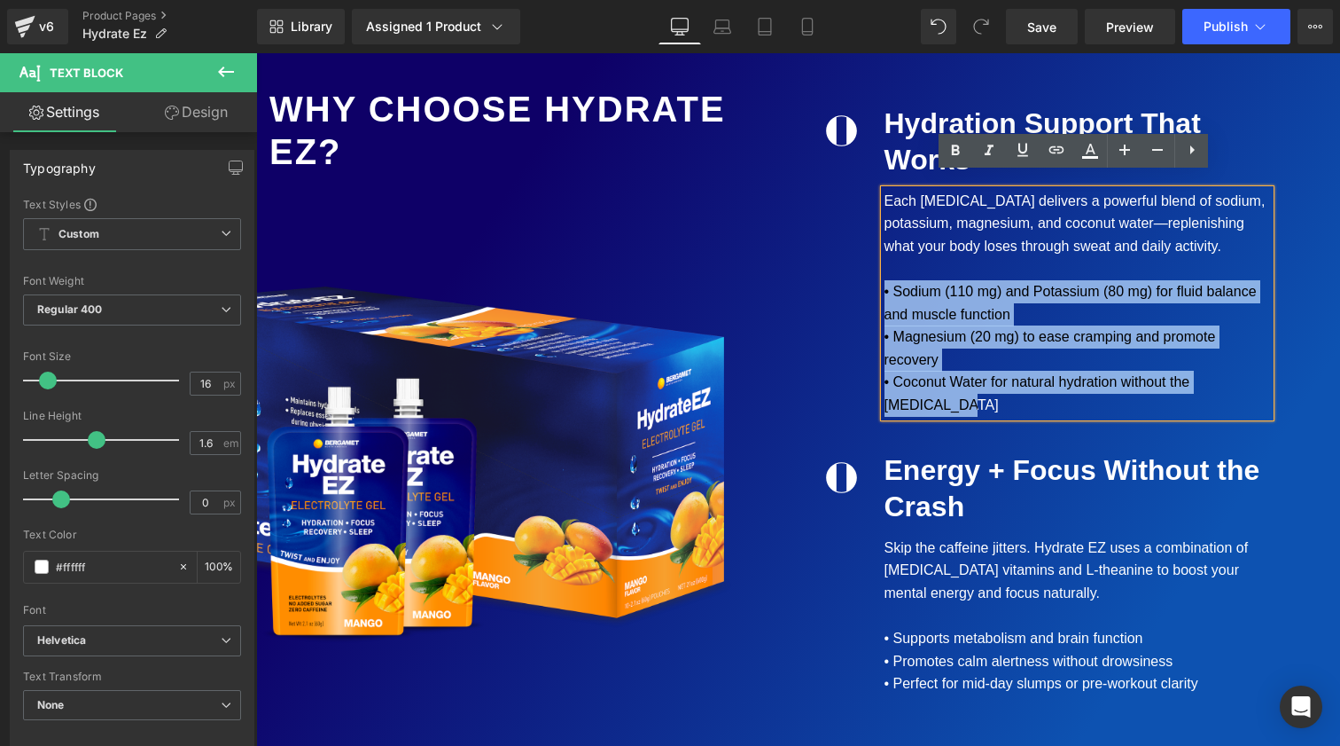
drag, startPoint x: 880, startPoint y: 273, endPoint x: 1289, endPoint y: 377, distance: 421.7
click at [1289, 377] on div "Image Hydration Support That Works Text Block Each [MEDICAL_DATA] delivers a po…" at bounding box center [1070, 261] width 516 height 347
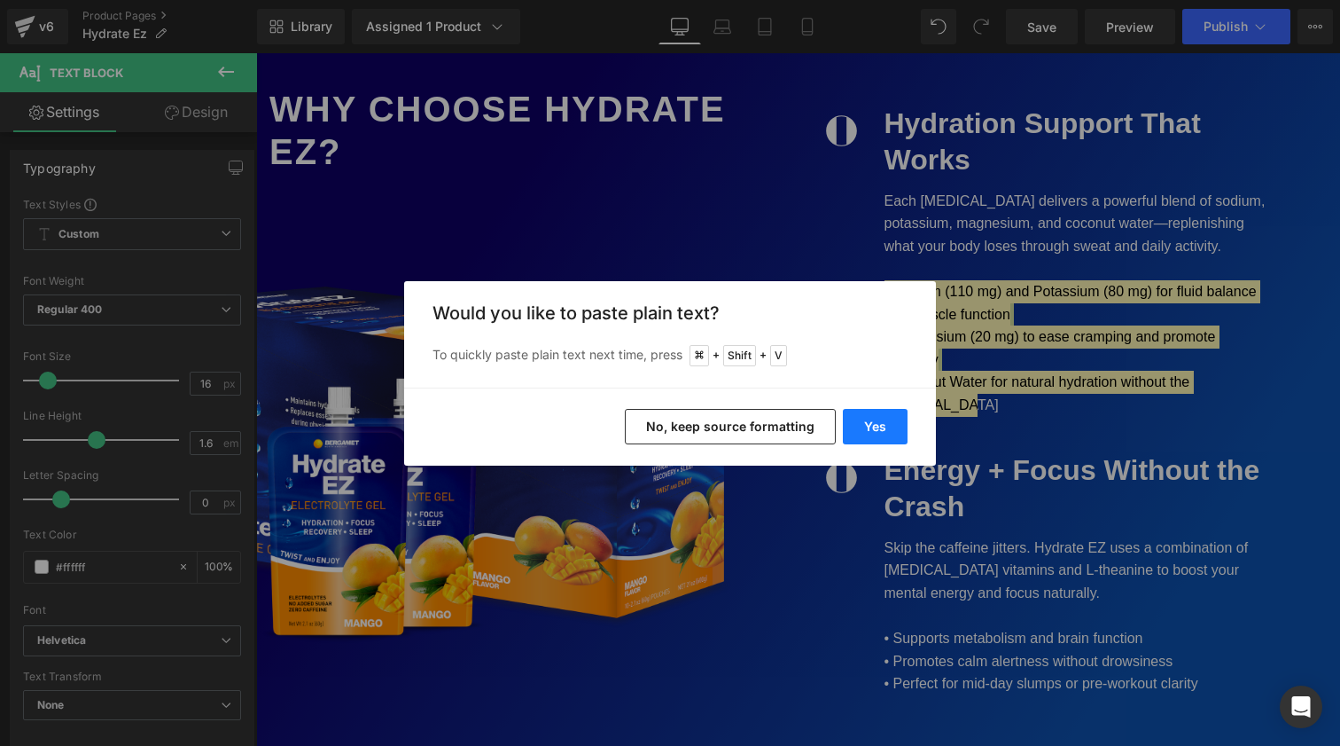
click at [872, 427] on button "Yes" at bounding box center [875, 426] width 65 height 35
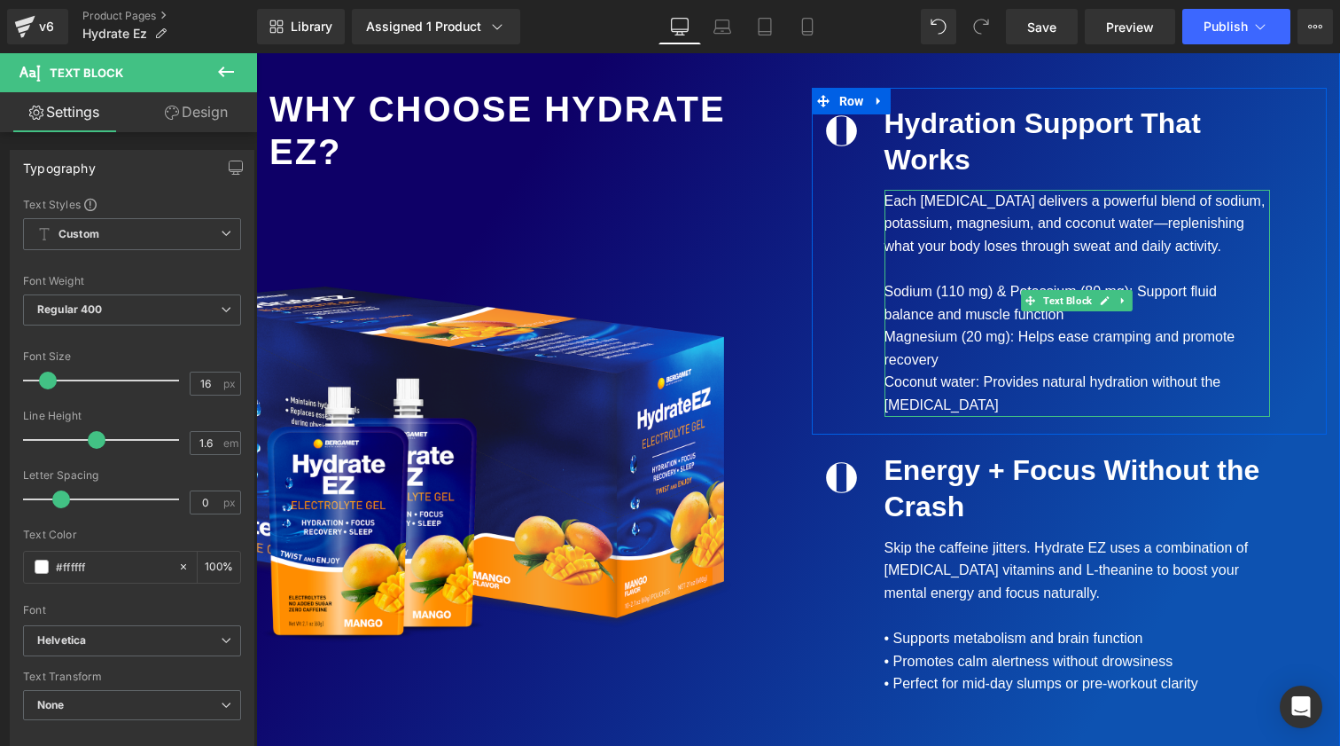
click at [1119, 266] on div "Each [MEDICAL_DATA] delivers a powerful blend of sodium, potassium, magnesium, …" at bounding box center [1078, 303] width 386 height 227
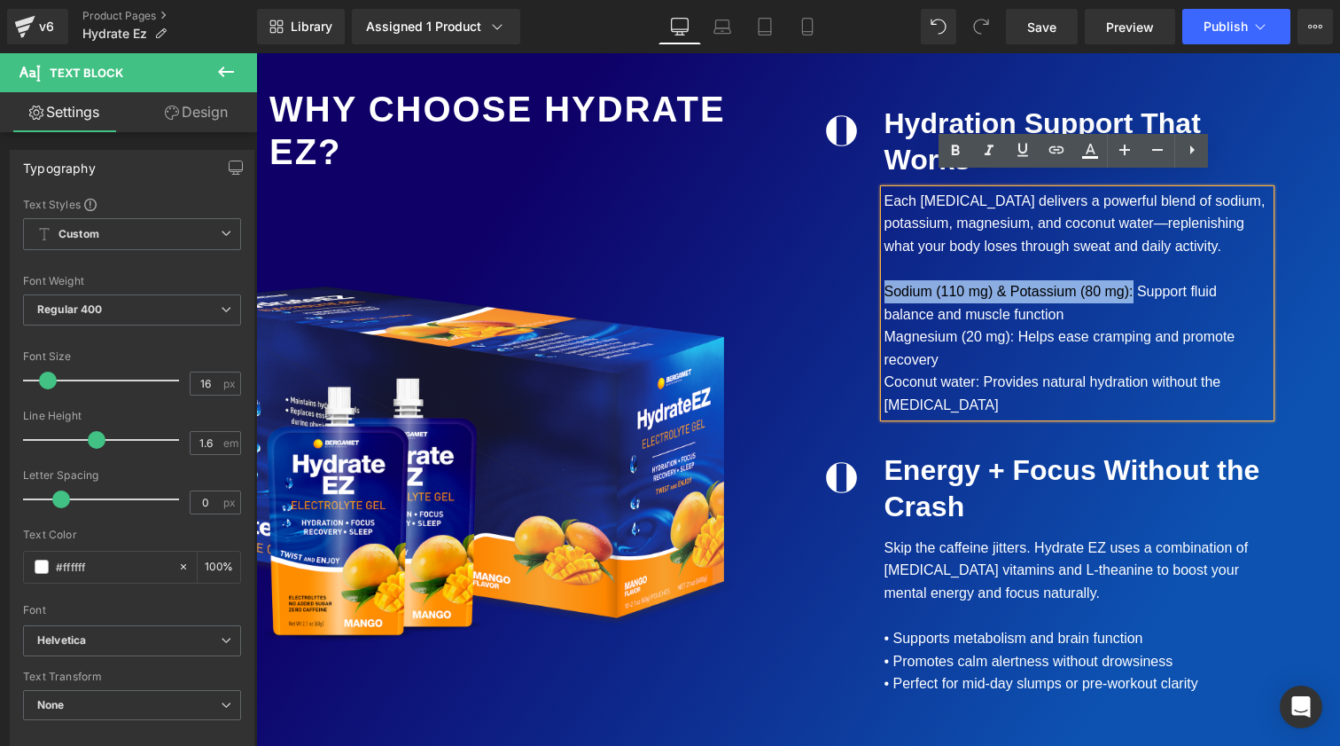
drag, startPoint x: 1129, startPoint y: 277, endPoint x: 880, endPoint y: 266, distance: 248.5
click at [885, 266] on div "Each [MEDICAL_DATA] delivers a powerful blend of sodium, potassium, magnesium, …" at bounding box center [1078, 303] width 386 height 227
click at [956, 152] on icon at bounding box center [955, 150] width 21 height 21
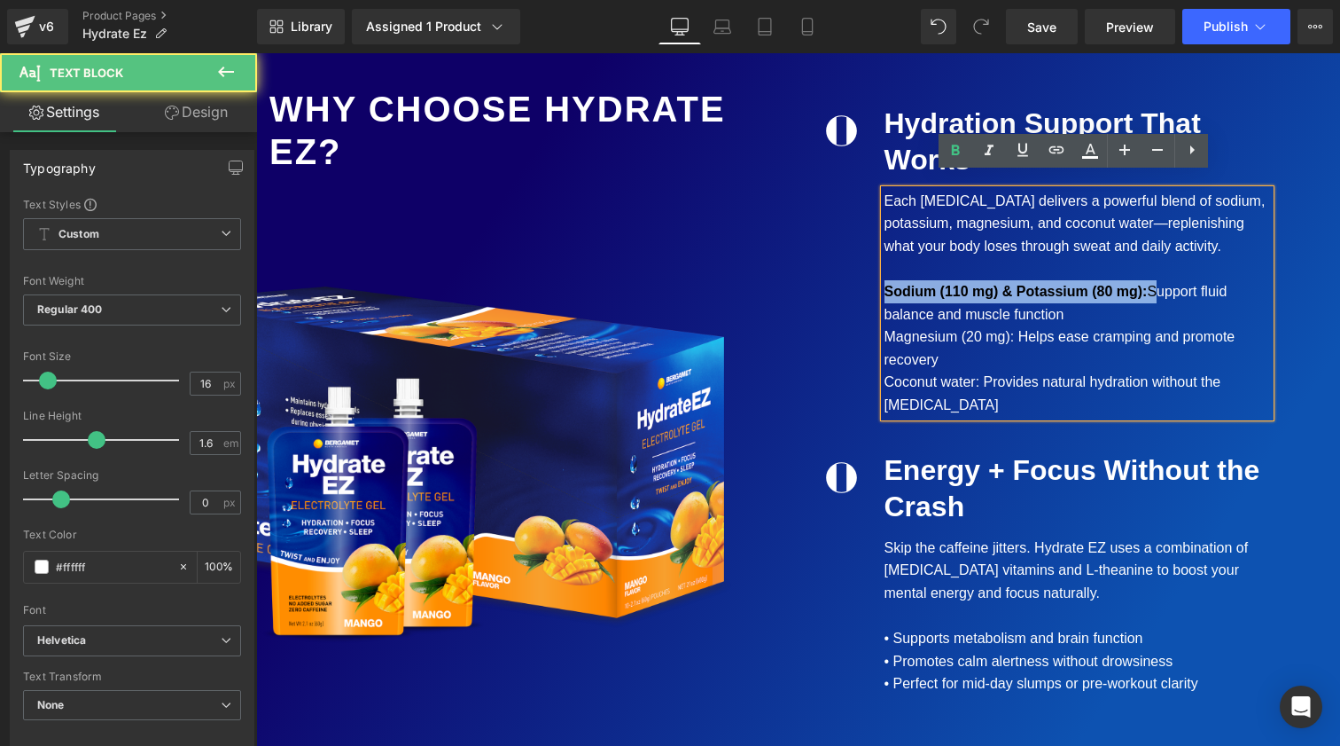
drag, startPoint x: 1145, startPoint y: 276, endPoint x: 862, endPoint y: 275, distance: 282.8
click at [862, 275] on div "Image Hydration Support That Works Text Block Each [MEDICAL_DATA] delivers a po…" at bounding box center [1070, 261] width 516 height 347
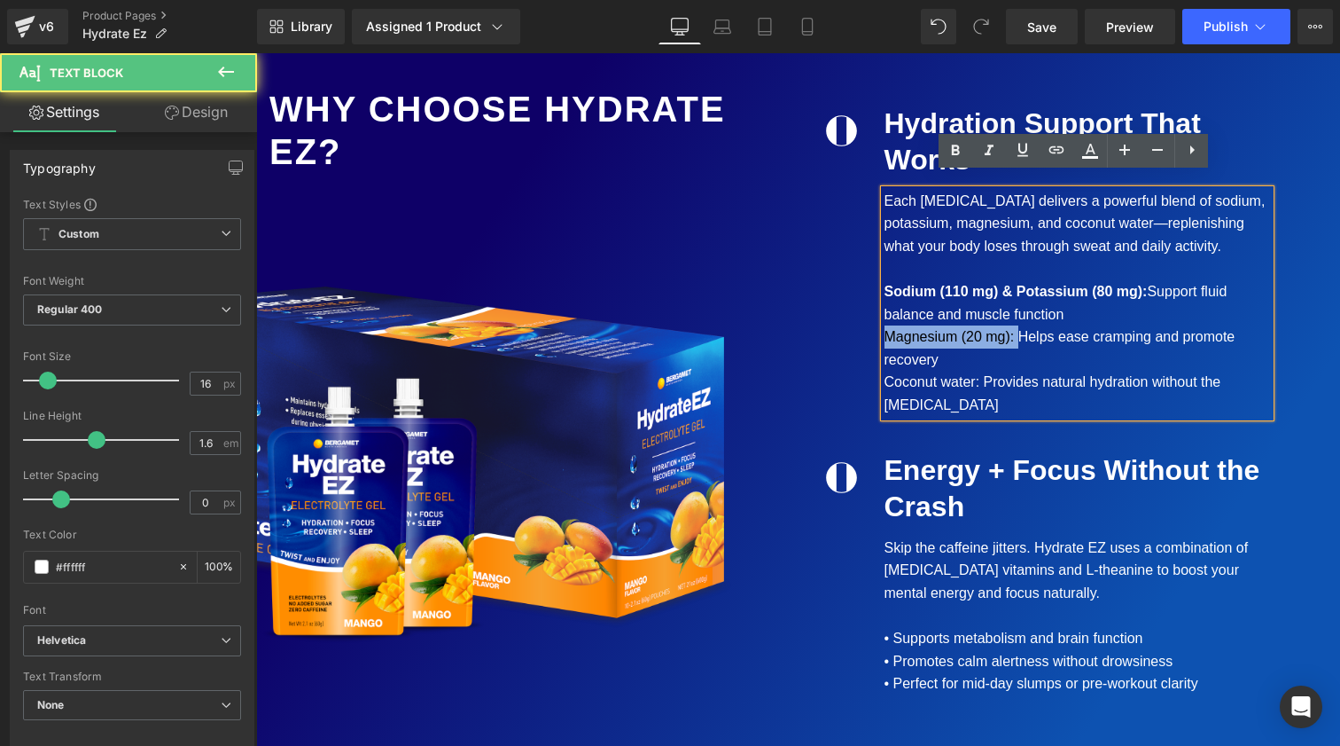
drag, startPoint x: 1014, startPoint y: 315, endPoint x: 840, endPoint y: 314, distance: 174.7
click at [840, 314] on div "Image Hydration Support That Works Text Block Each [MEDICAL_DATA] delivers a po…" at bounding box center [1070, 261] width 516 height 347
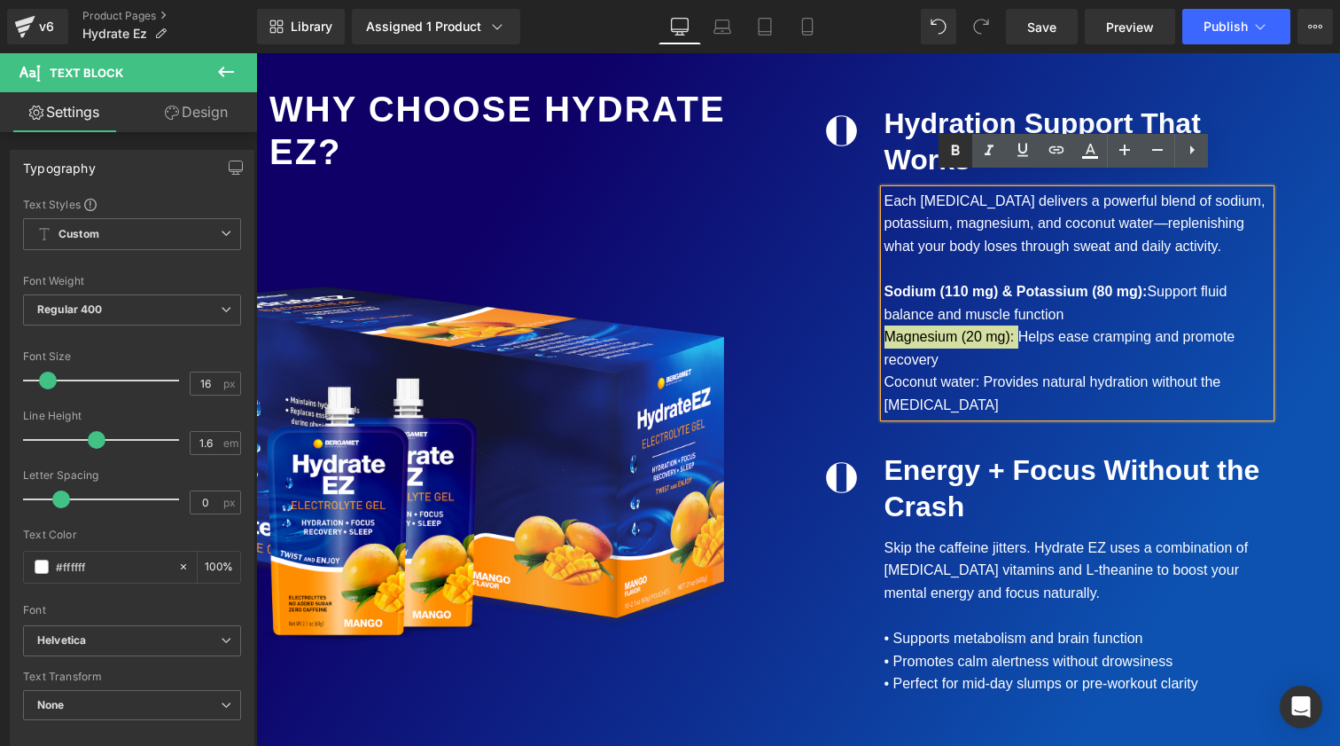
click at [958, 148] on icon at bounding box center [956, 150] width 8 height 11
click at [1020, 146] on icon at bounding box center [1023, 149] width 11 height 13
click at [1020, 154] on icon at bounding box center [1022, 149] width 21 height 21
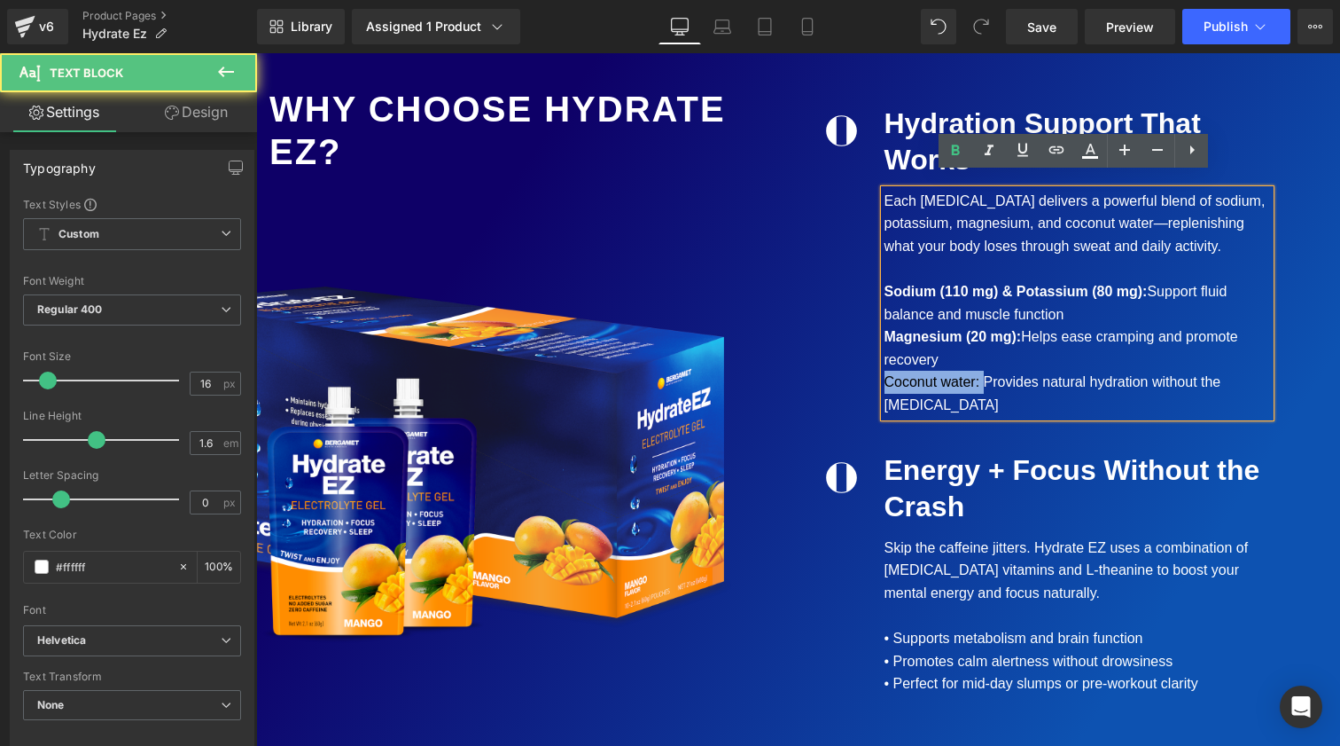
drag, startPoint x: 979, startPoint y: 363, endPoint x: 824, endPoint y: 363, distance: 154.3
click at [824, 363] on div "Image Hydration Support That Works Text Block Each [MEDICAL_DATA] delivers a po…" at bounding box center [1070, 261] width 516 height 347
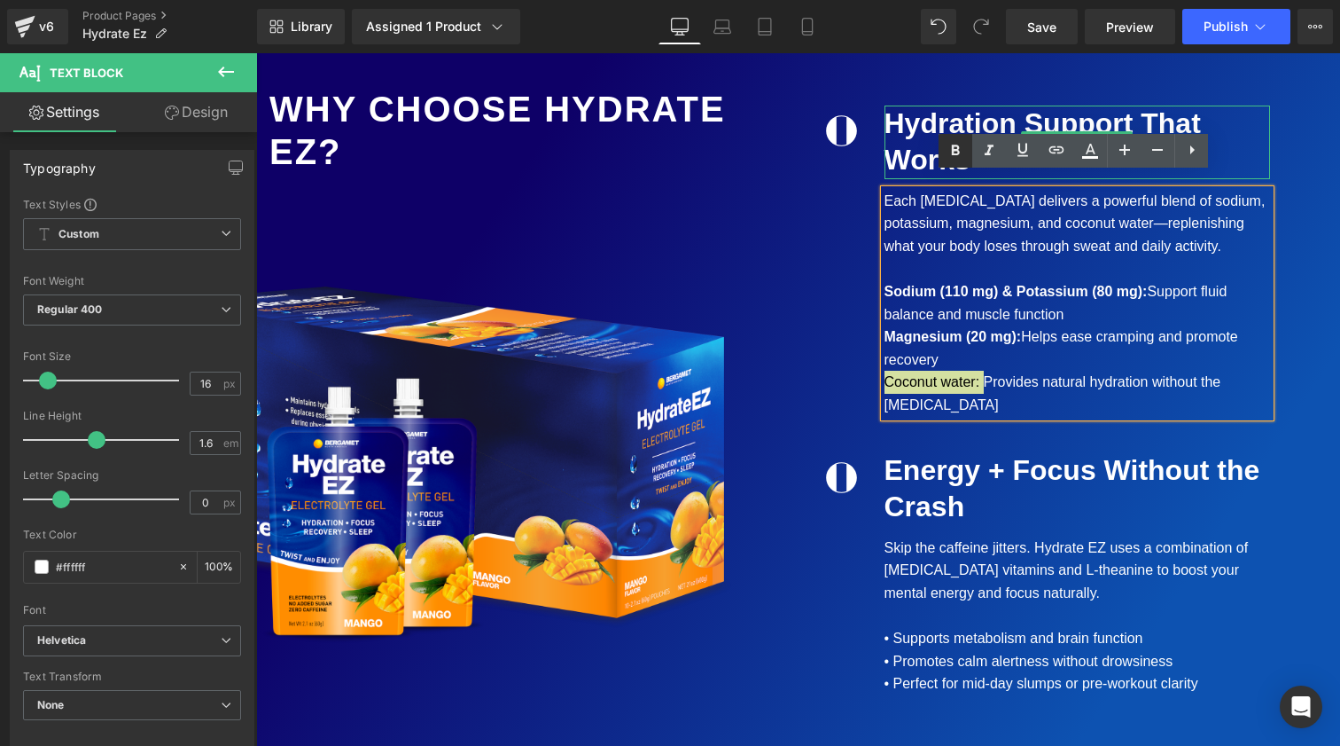
click at [953, 148] on icon at bounding box center [956, 150] width 8 height 11
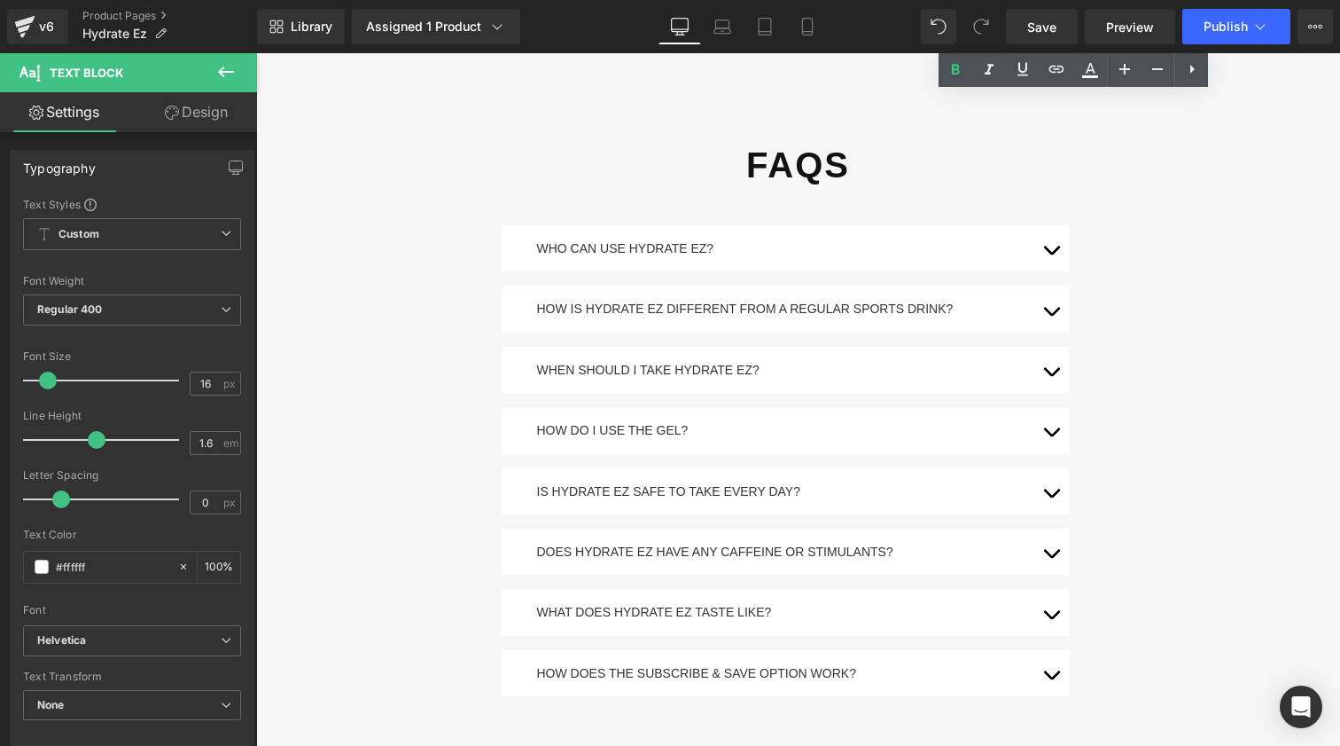
scroll to position [3455, 0]
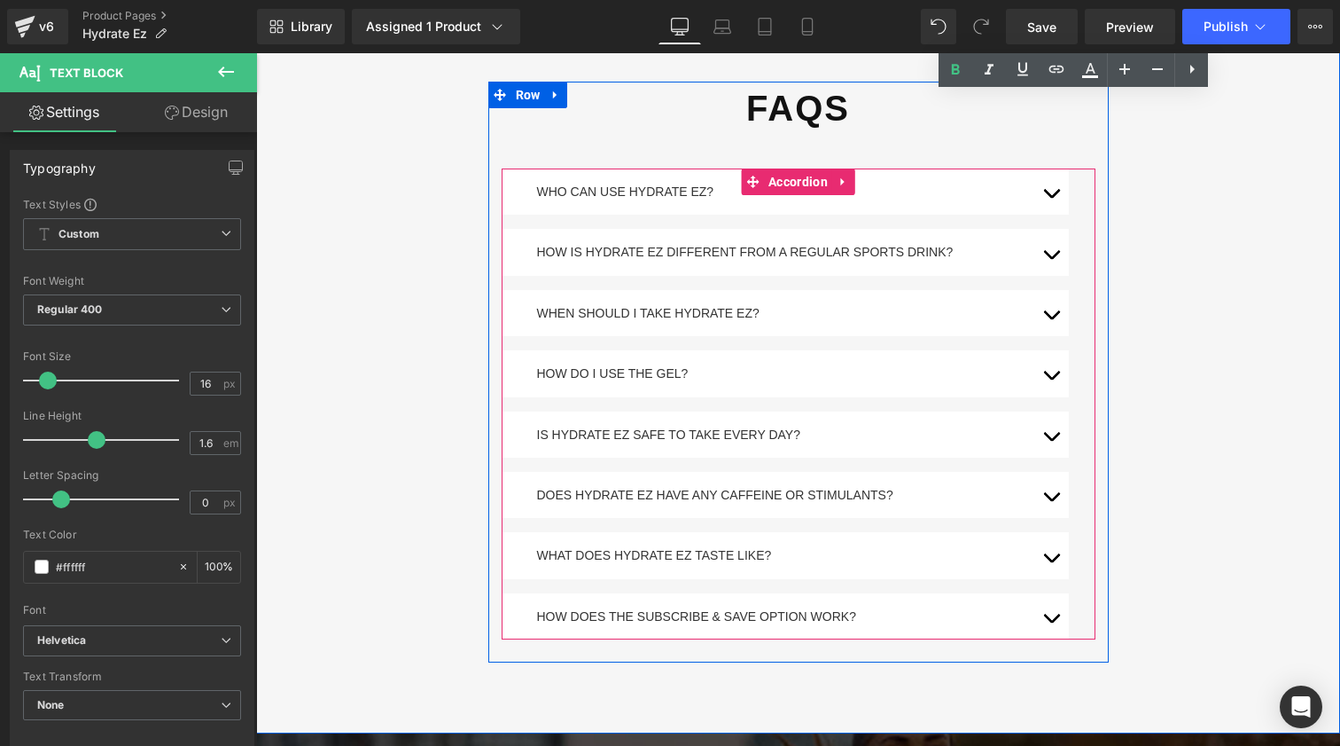
click at [1049, 230] on button "button" at bounding box center [1051, 252] width 35 height 46
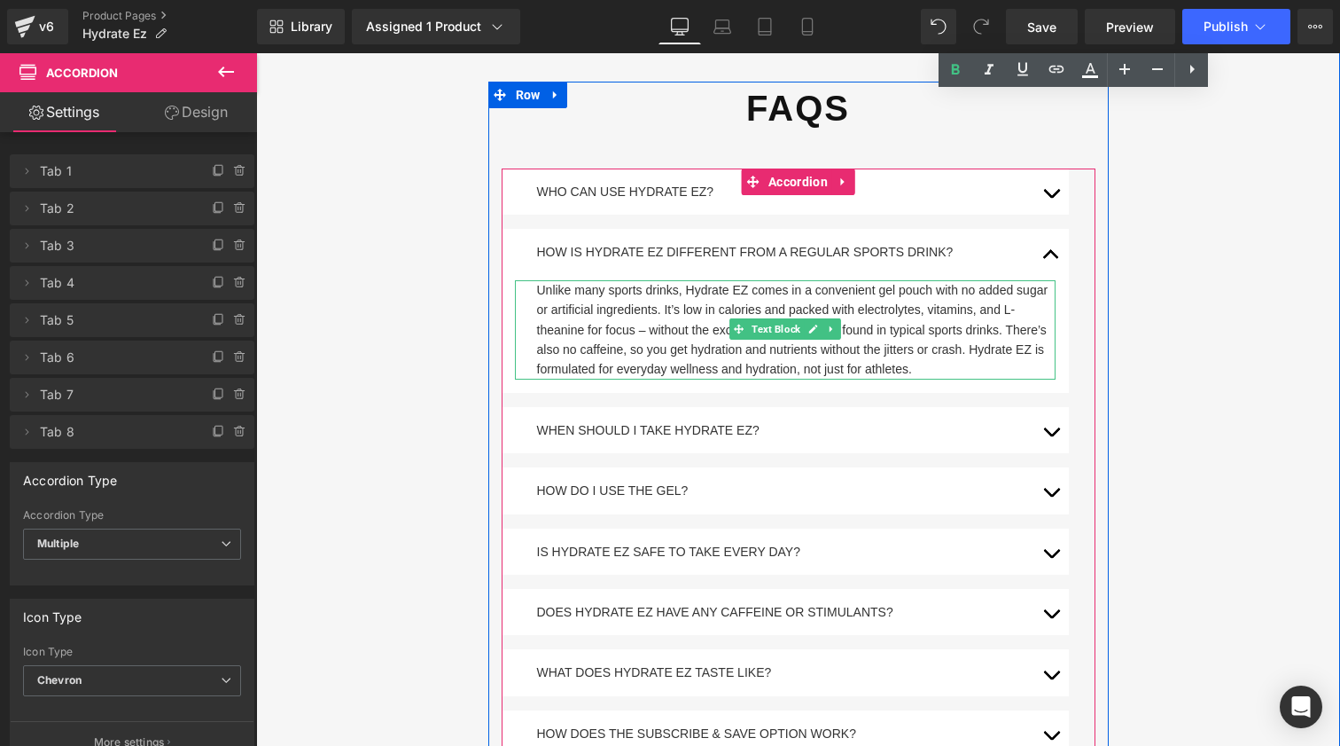
click at [643, 286] on div "Unlike many sports drinks, Hydrate EZ comes in a convenient gel pouch with no a…" at bounding box center [785, 329] width 541 height 99
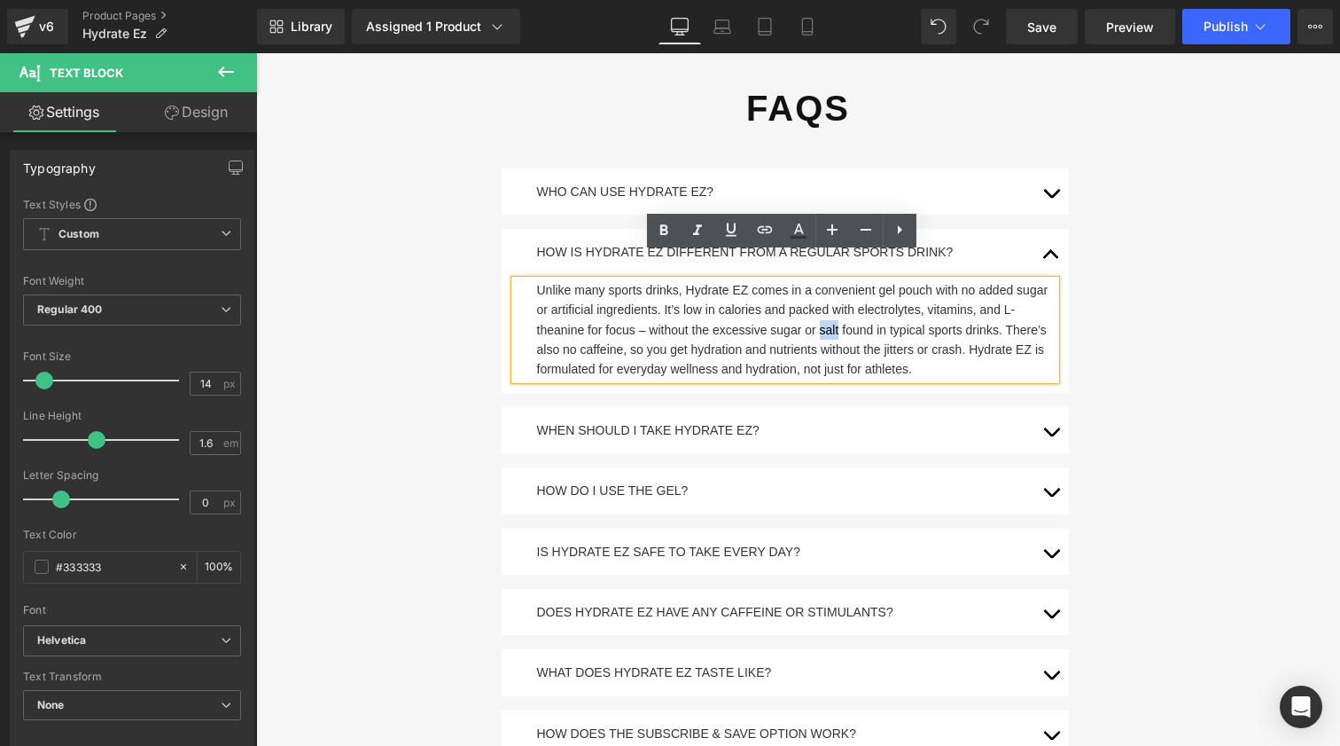
drag, startPoint x: 817, startPoint y: 305, endPoint x: 835, endPoint y: 306, distance: 17.8
click at [835, 306] on div "Unlike many sports drinks, Hydrate EZ comes in a convenient gel pouch with no a…" at bounding box center [785, 329] width 541 height 99
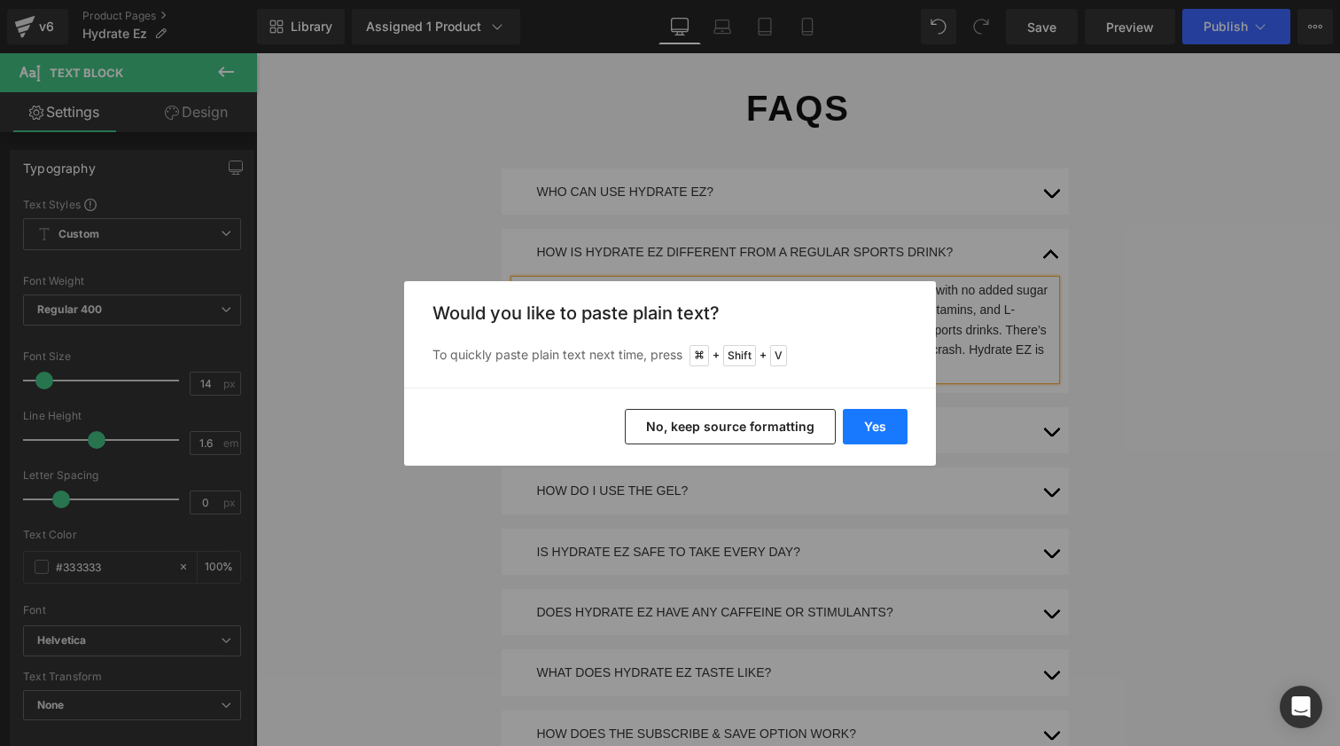
click at [869, 419] on button "Yes" at bounding box center [875, 426] width 65 height 35
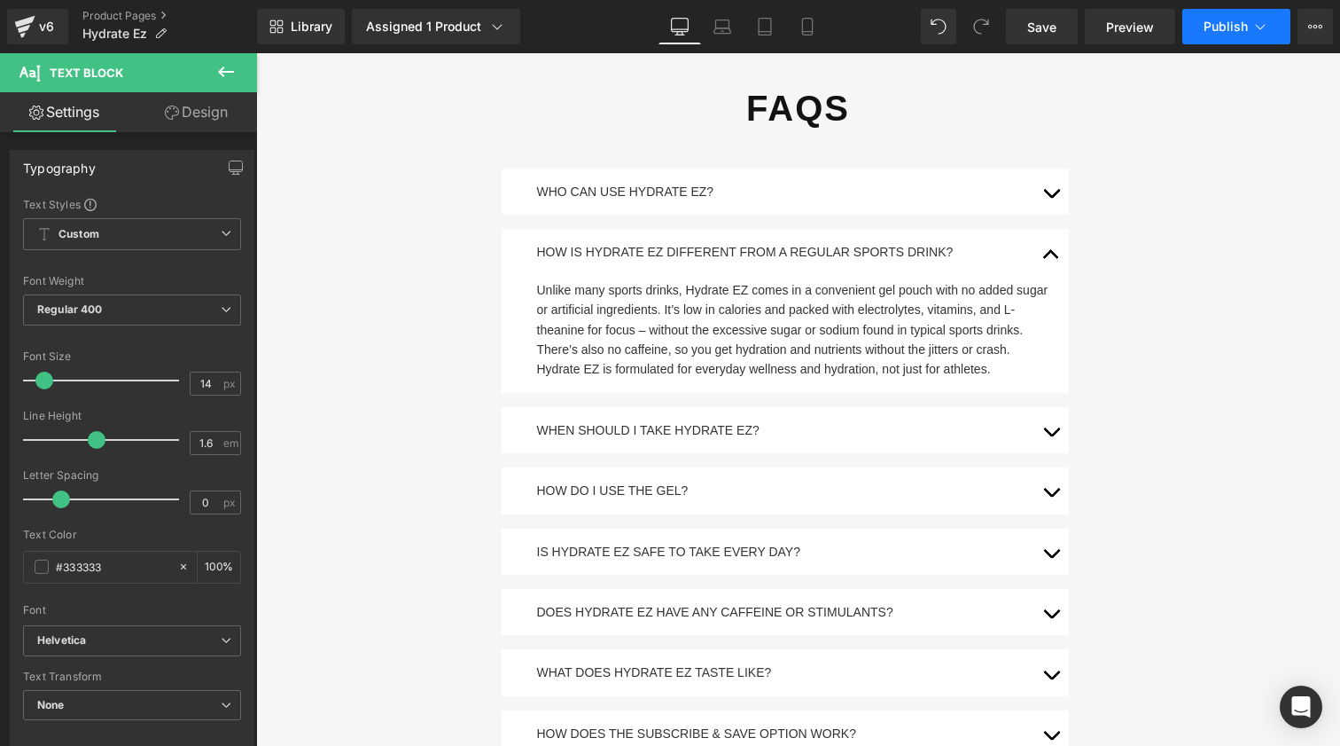
click at [1241, 28] on span "Publish" at bounding box center [1226, 27] width 44 height 14
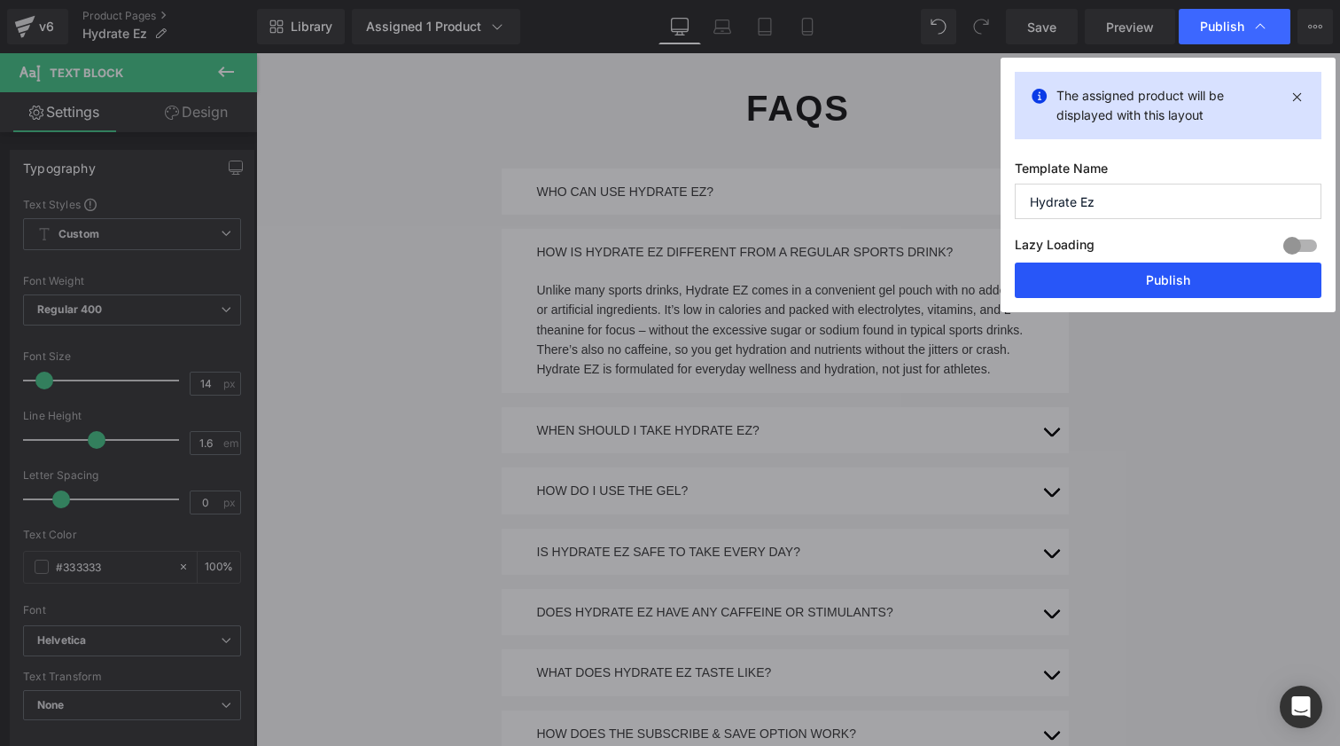
click at [1170, 285] on button "Publish" at bounding box center [1168, 279] width 307 height 35
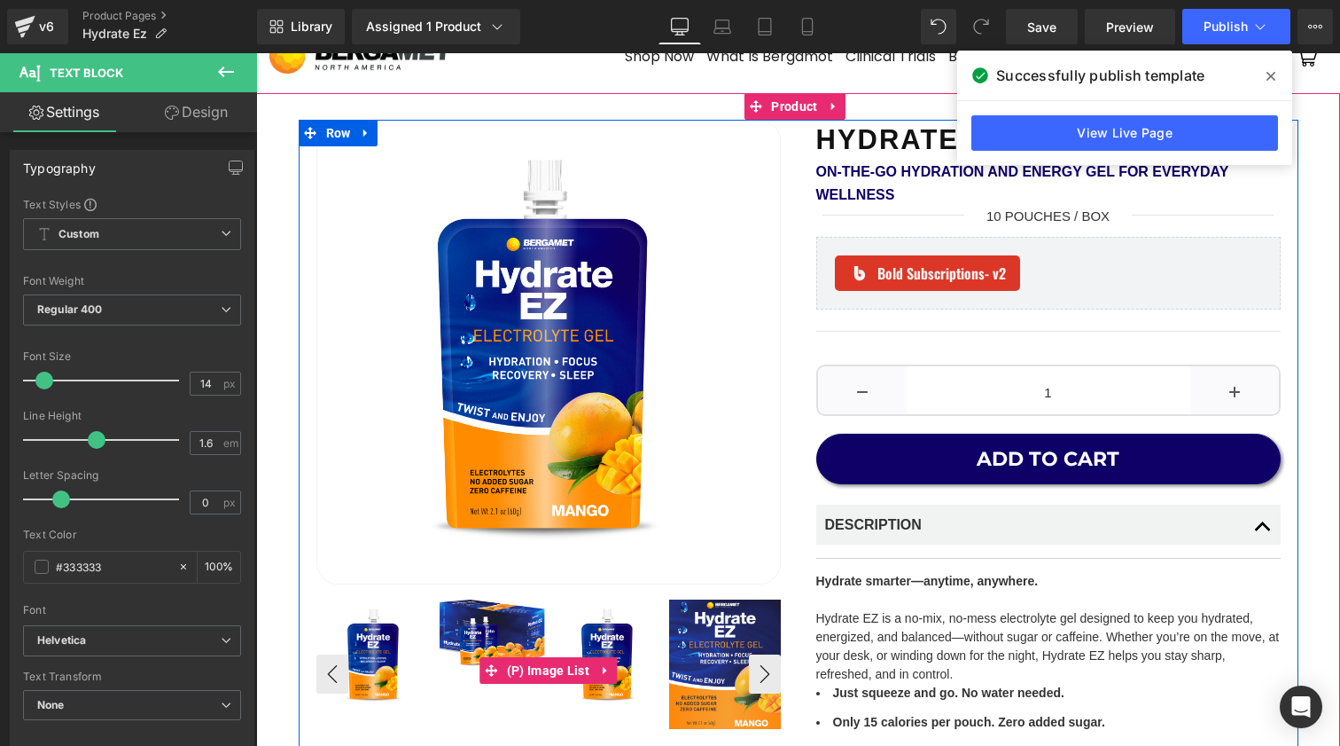
scroll to position [157, 0]
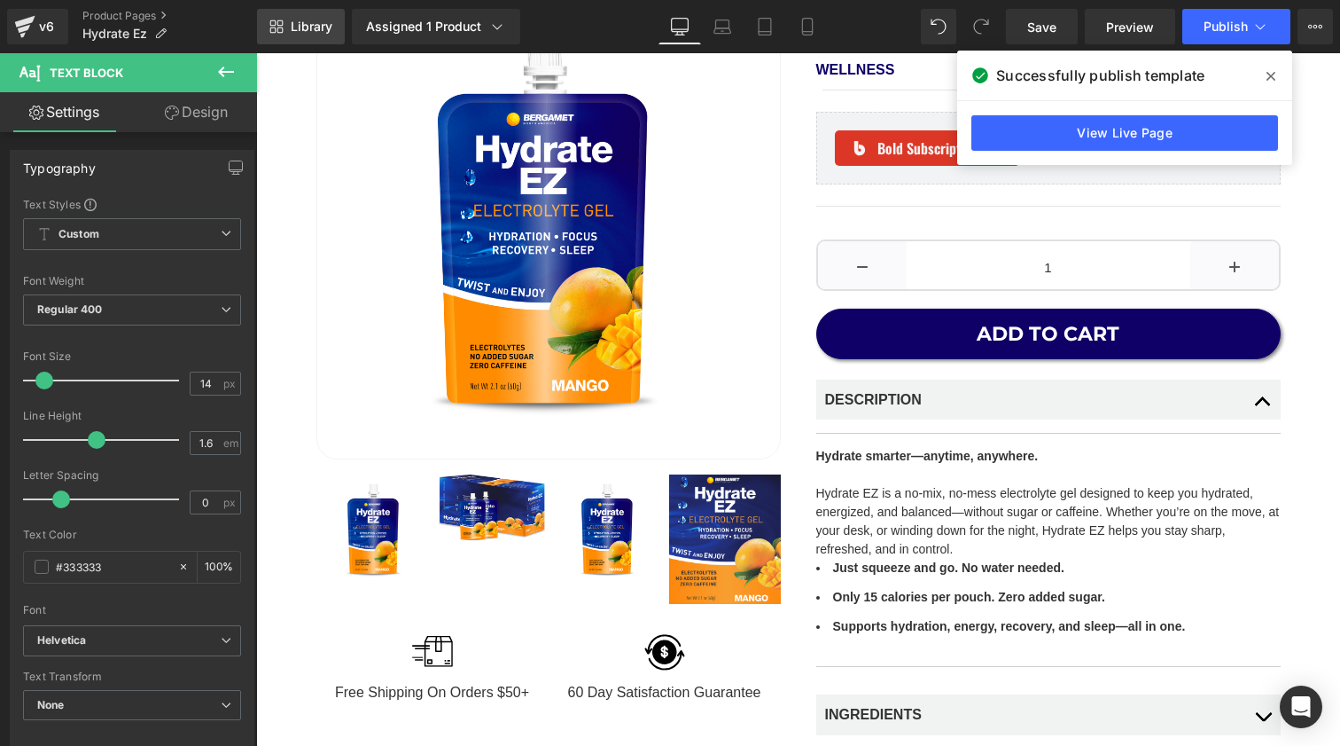
click at [297, 35] on link "Library" at bounding box center [301, 26] width 88 height 35
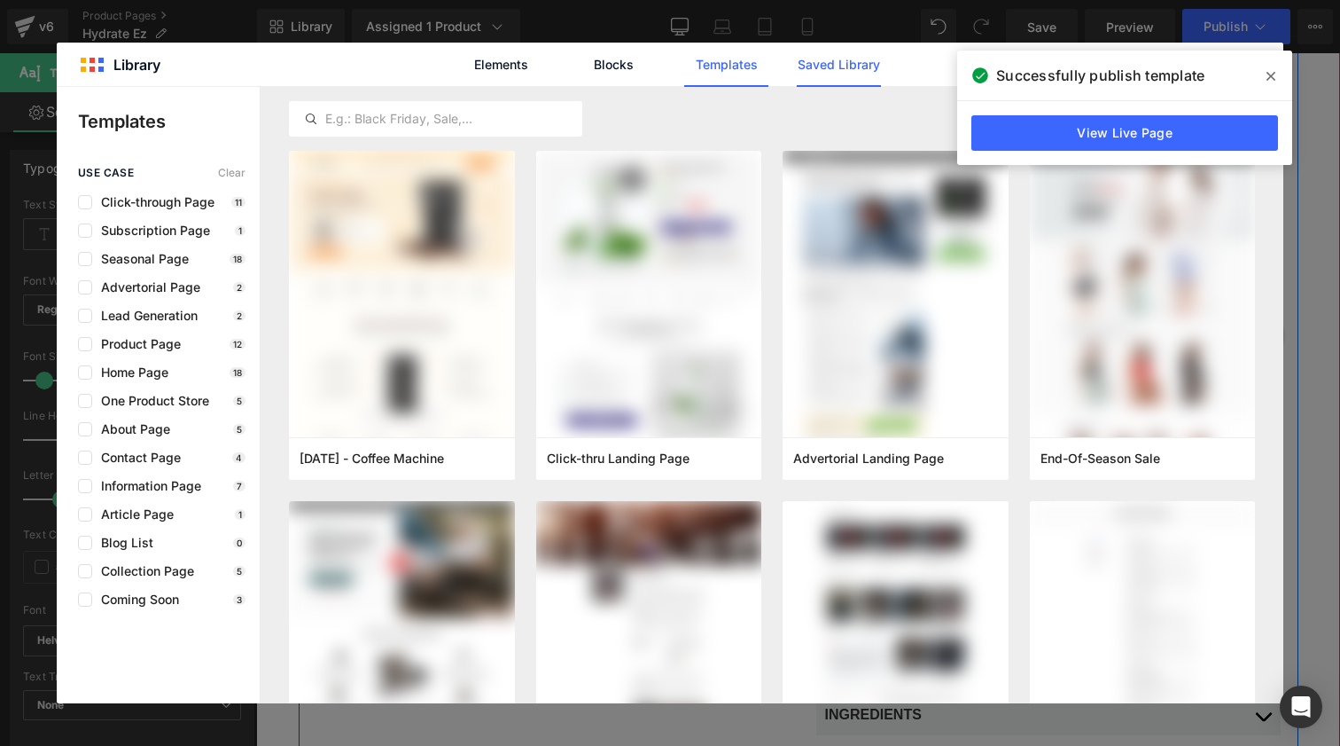
click at [873, 66] on link "Saved Library" at bounding box center [839, 65] width 84 height 44
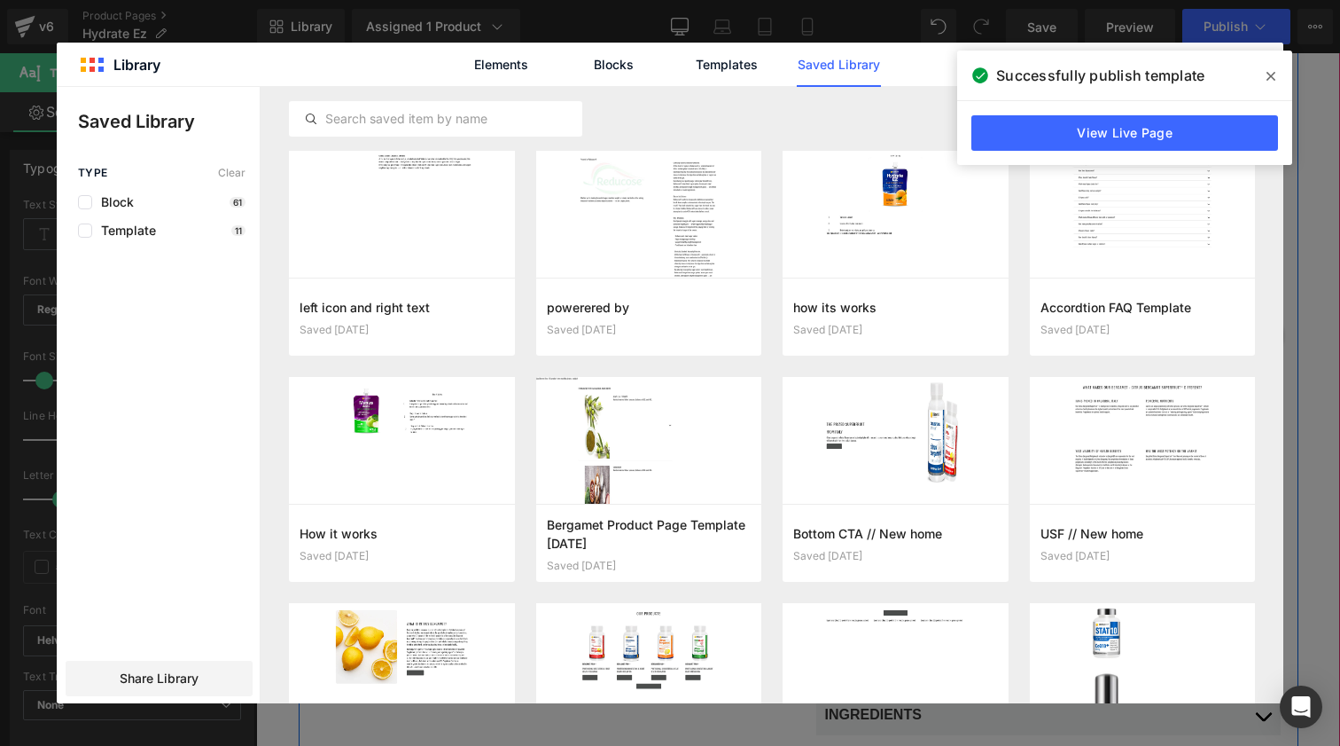
click at [1279, 81] on span at bounding box center [1271, 76] width 28 height 28
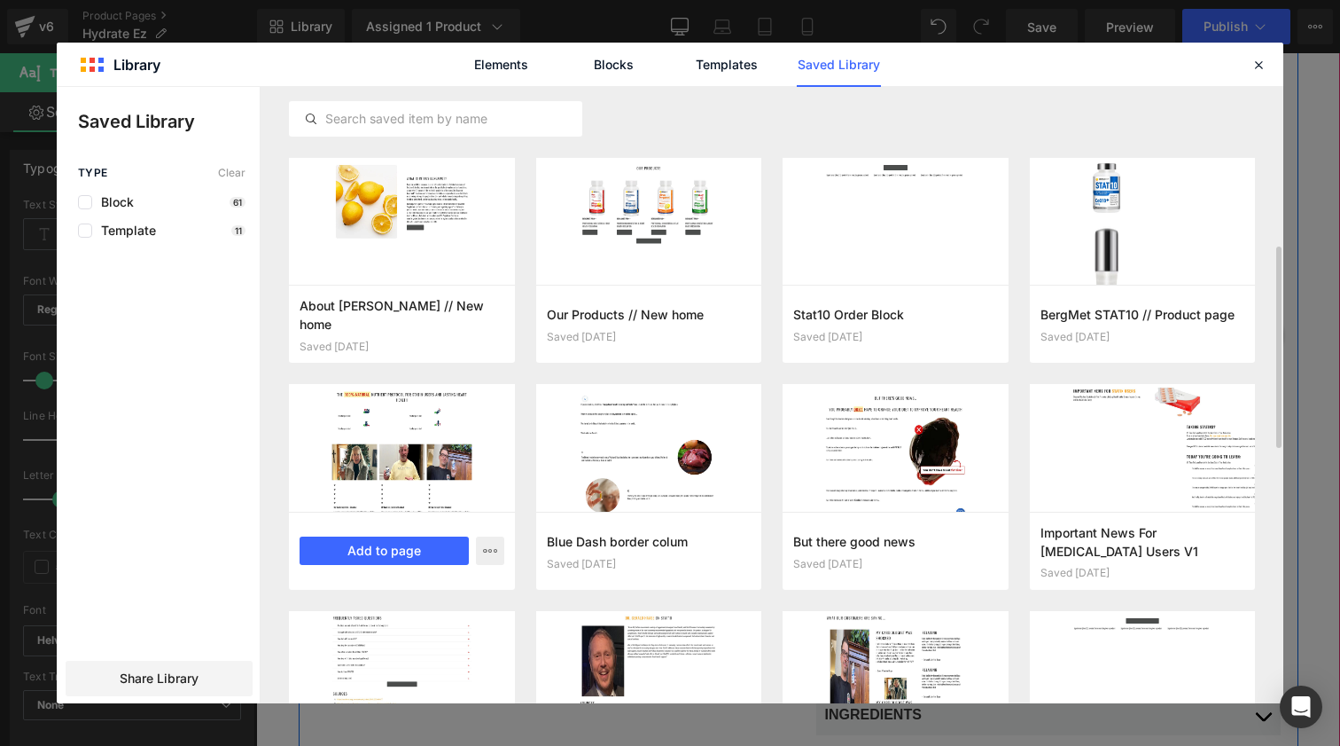
scroll to position [459, 0]
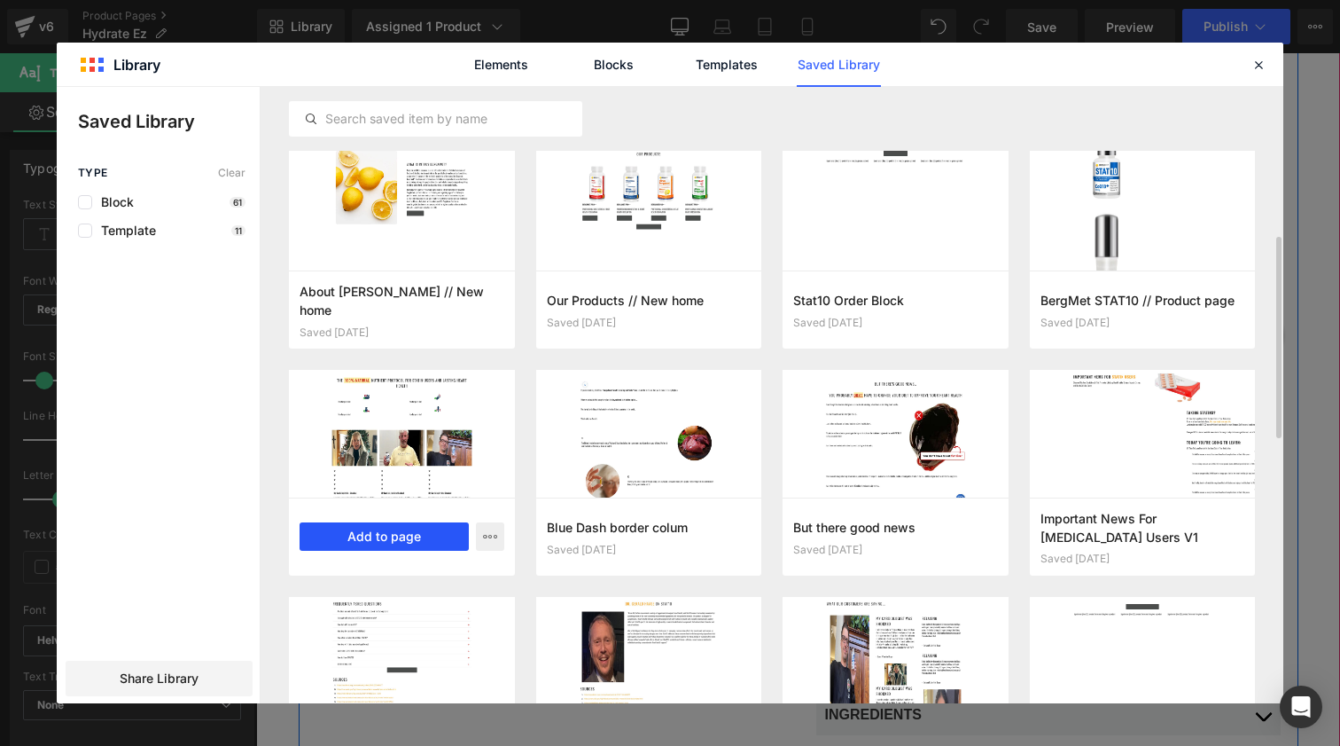
click at [395, 536] on button "Add to page" at bounding box center [384, 536] width 169 height 28
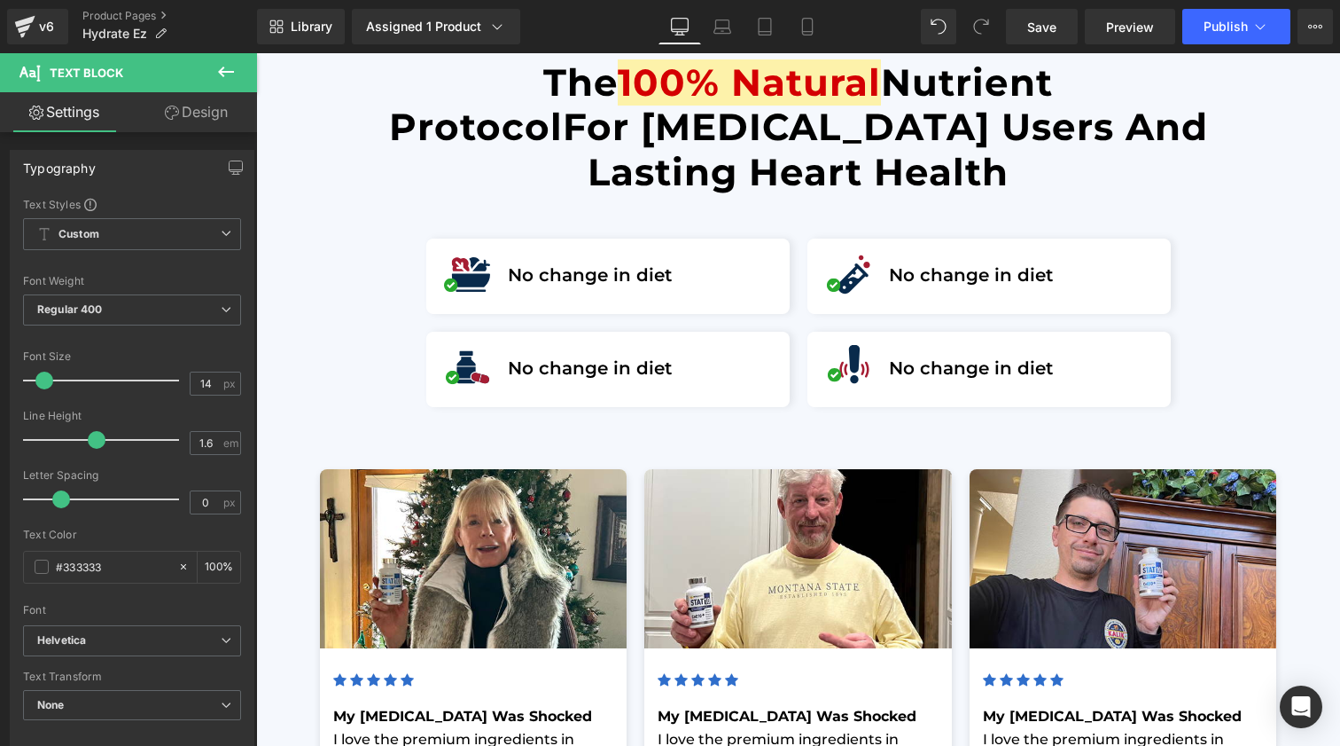
scroll to position [4849, 0]
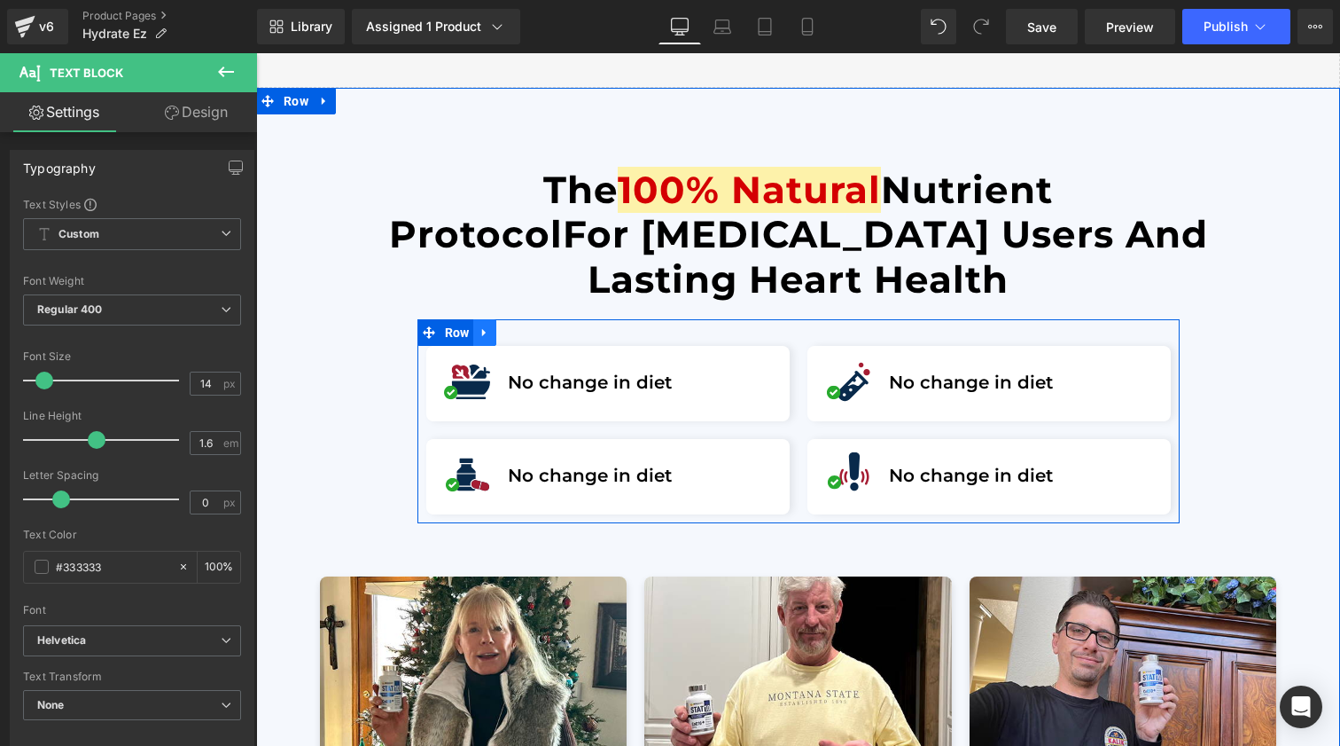
click at [488, 326] on icon at bounding box center [485, 332] width 12 height 13
click at [525, 326] on icon at bounding box center [531, 332] width 12 height 12
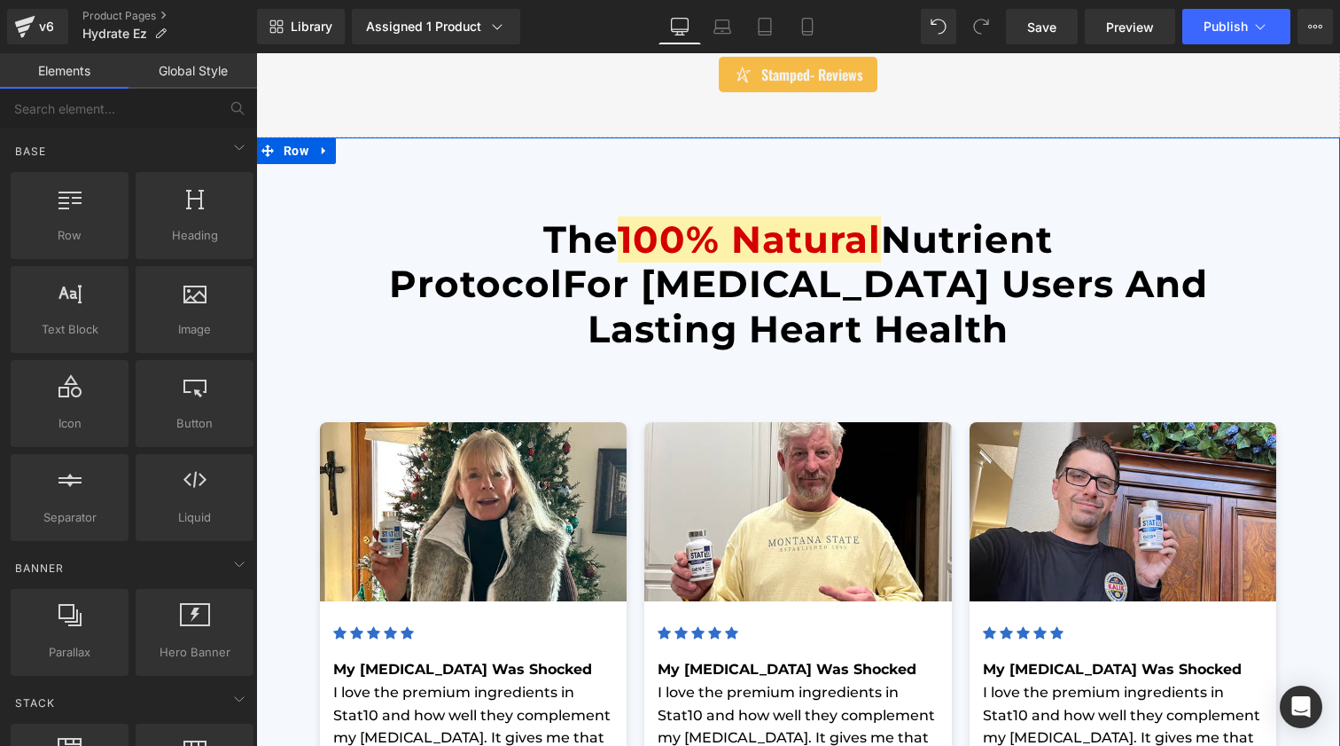
scroll to position [4798, 0]
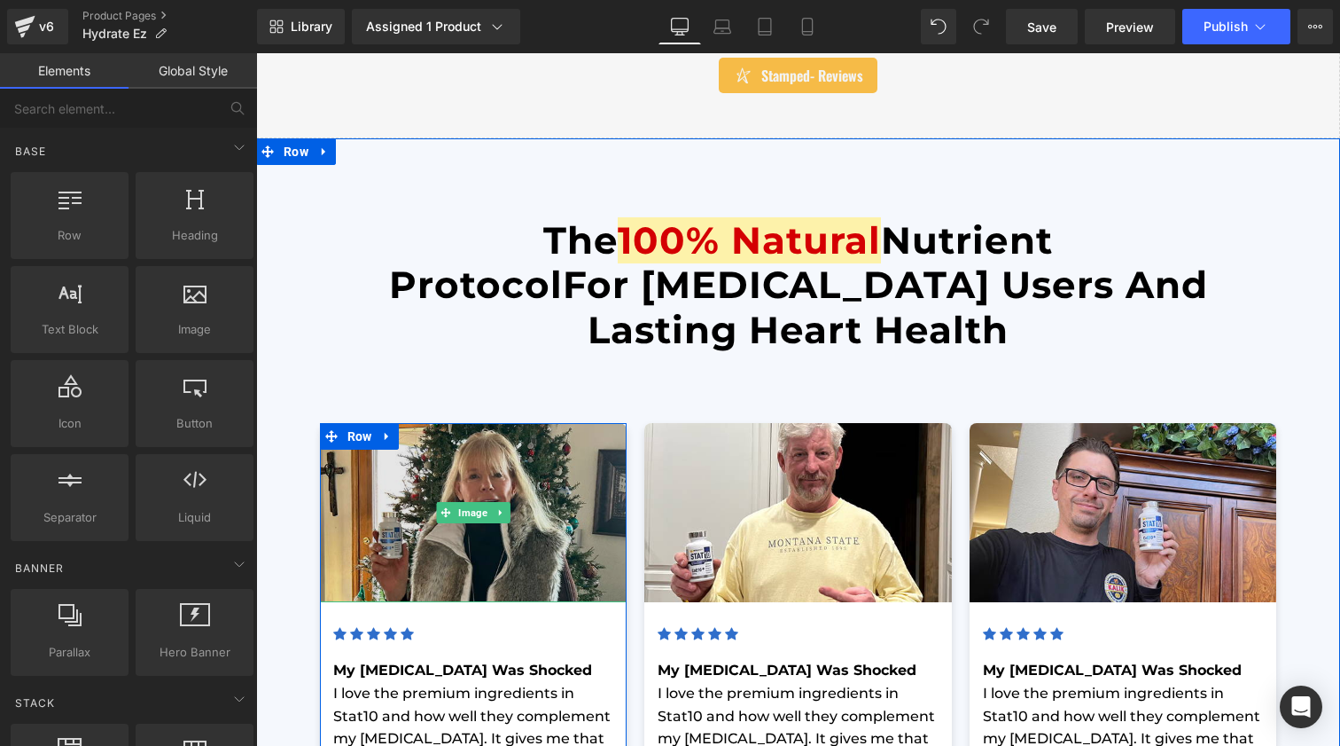
click at [520, 516] on img at bounding box center [474, 512] width 308 height 179
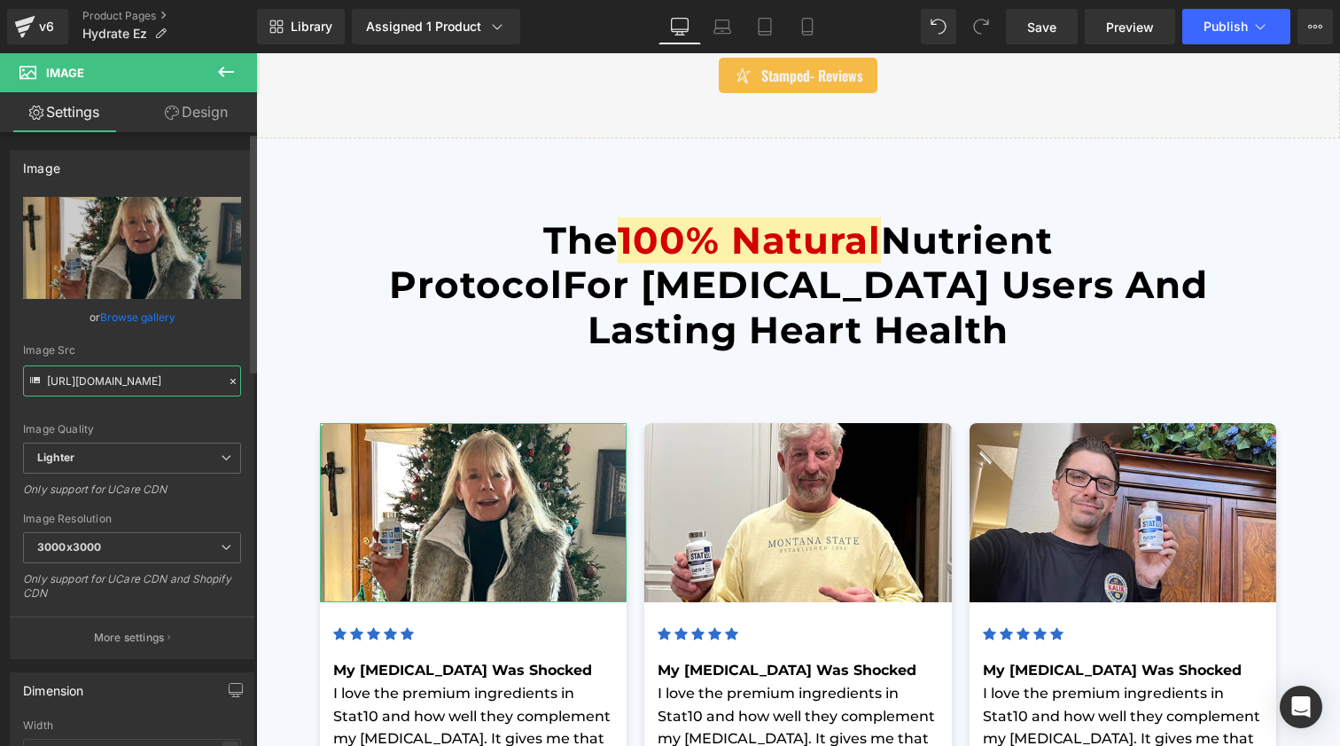
click at [118, 380] on input "[URL][DOMAIN_NAME]" at bounding box center [132, 380] width 218 height 31
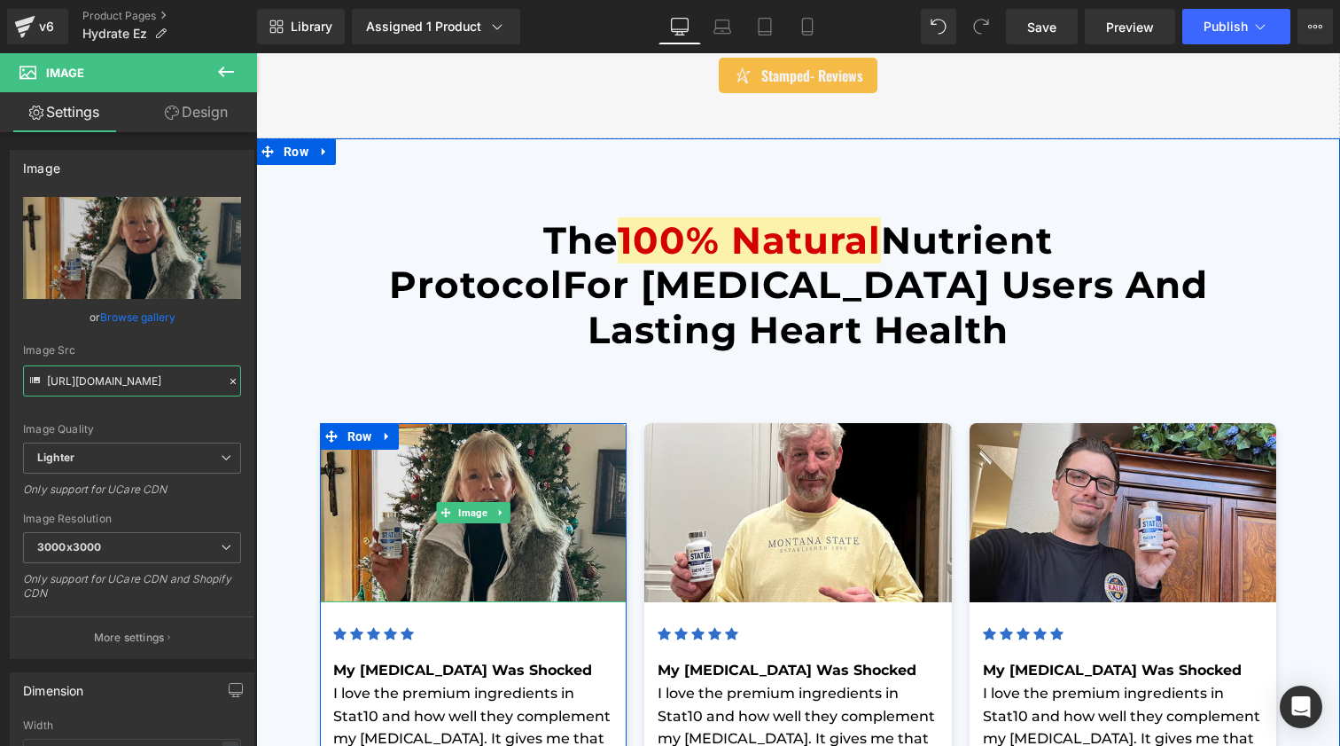
scroll to position [4862, 0]
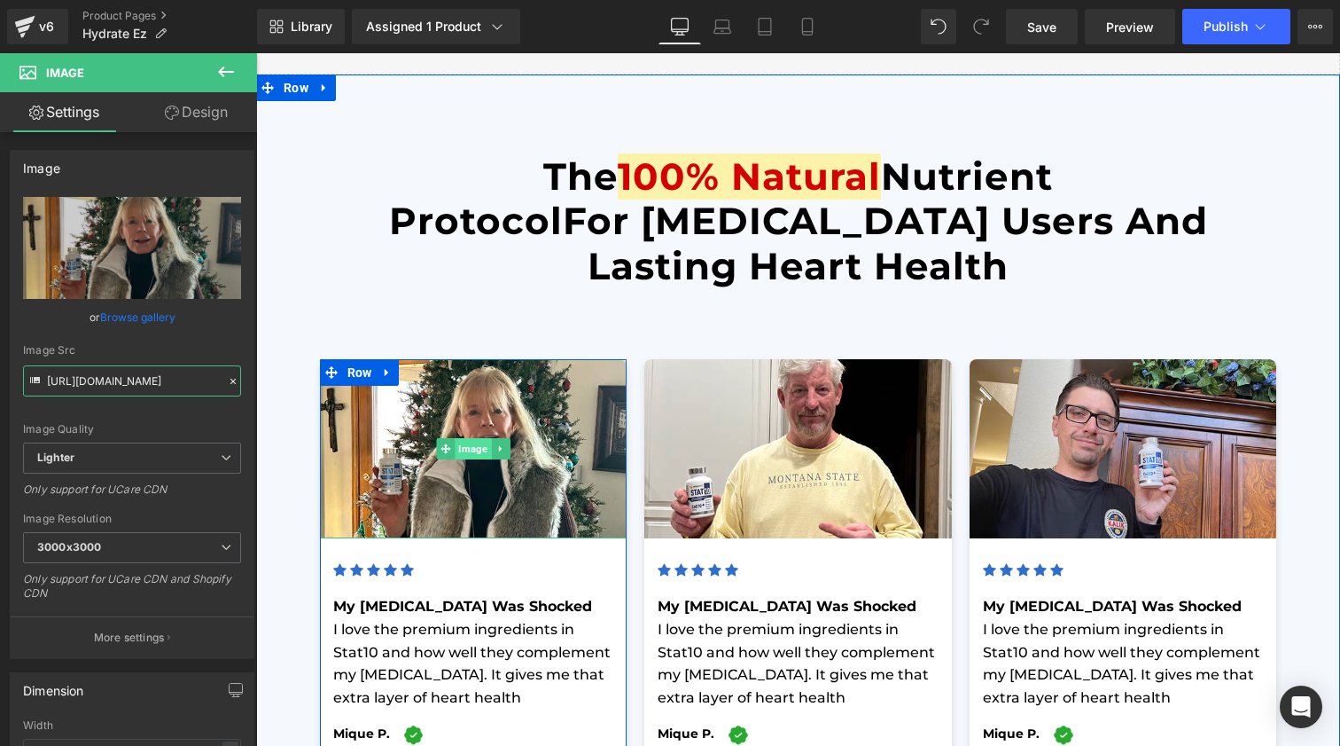
click at [461, 438] on span "Image" at bounding box center [473, 448] width 36 height 21
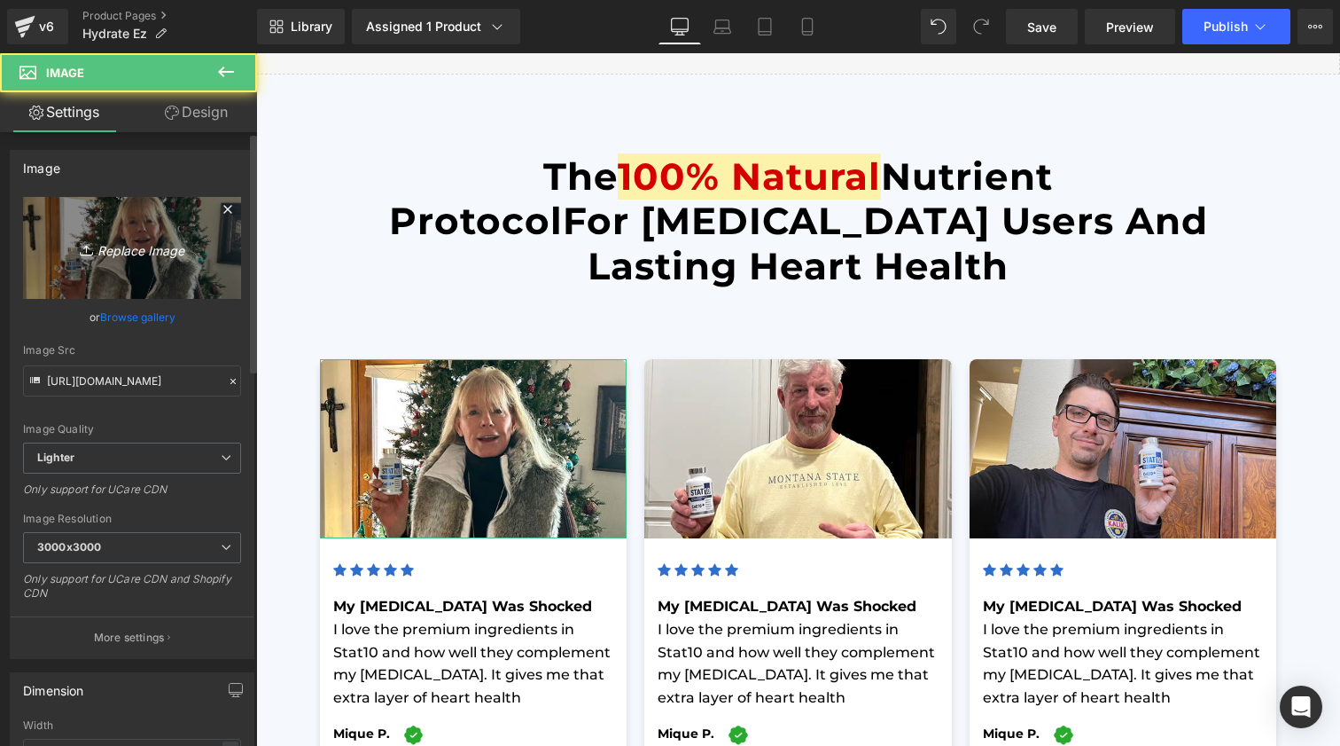
click at [91, 238] on icon "Replace Image" at bounding box center [132, 248] width 142 height 22
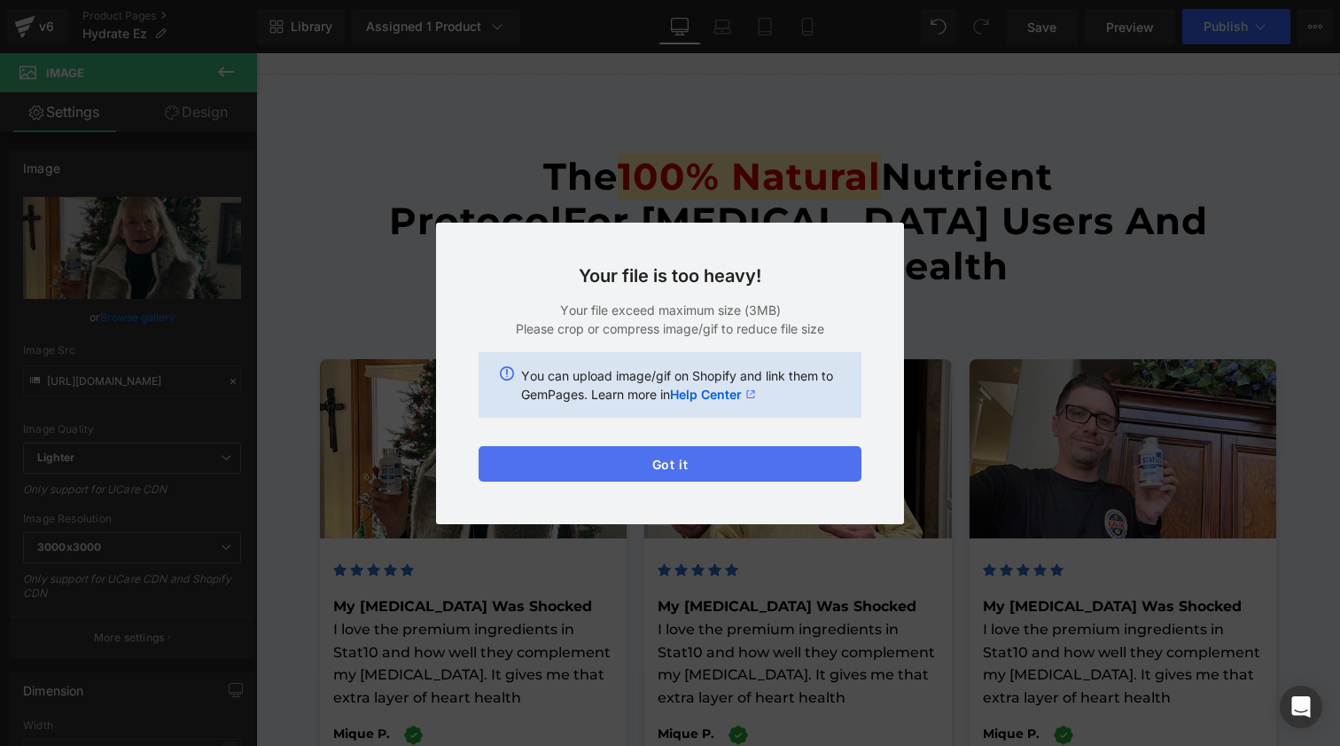
click at [704, 461] on button "Got it" at bounding box center [670, 463] width 383 height 35
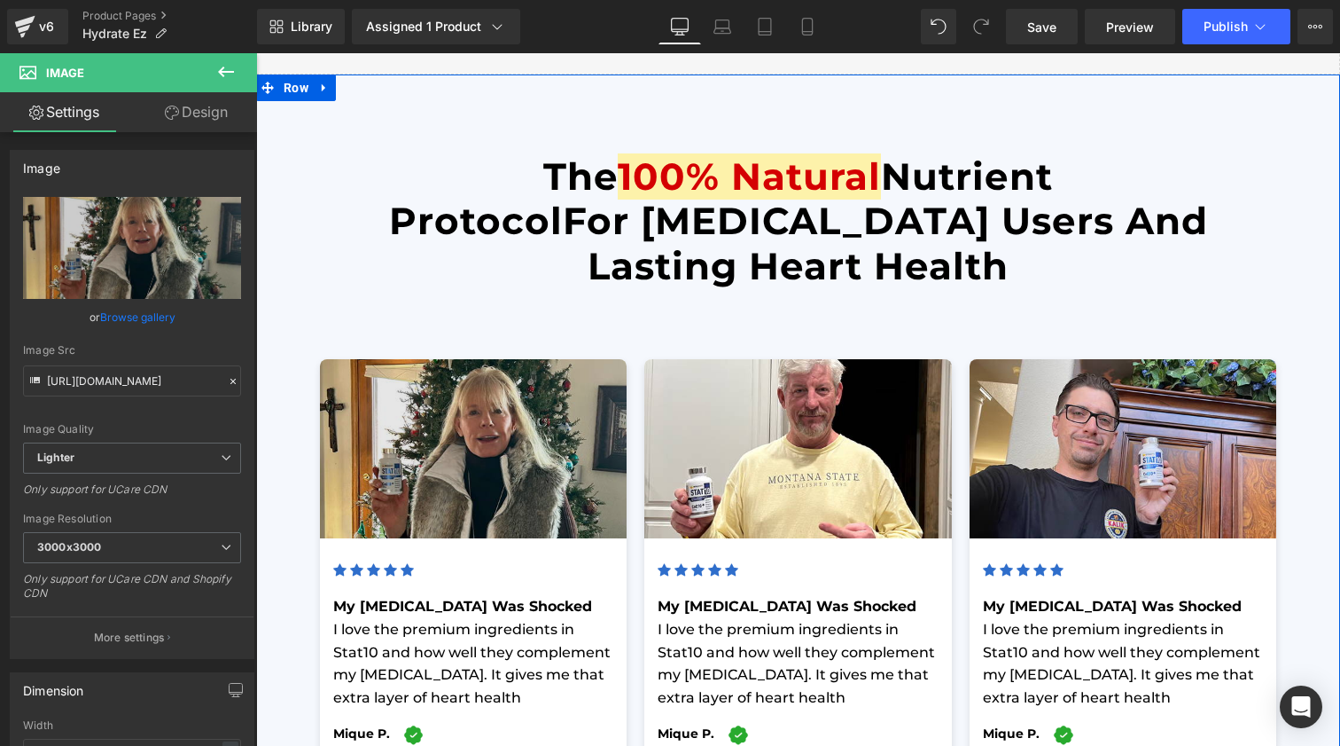
click at [600, 415] on img at bounding box center [474, 448] width 308 height 179
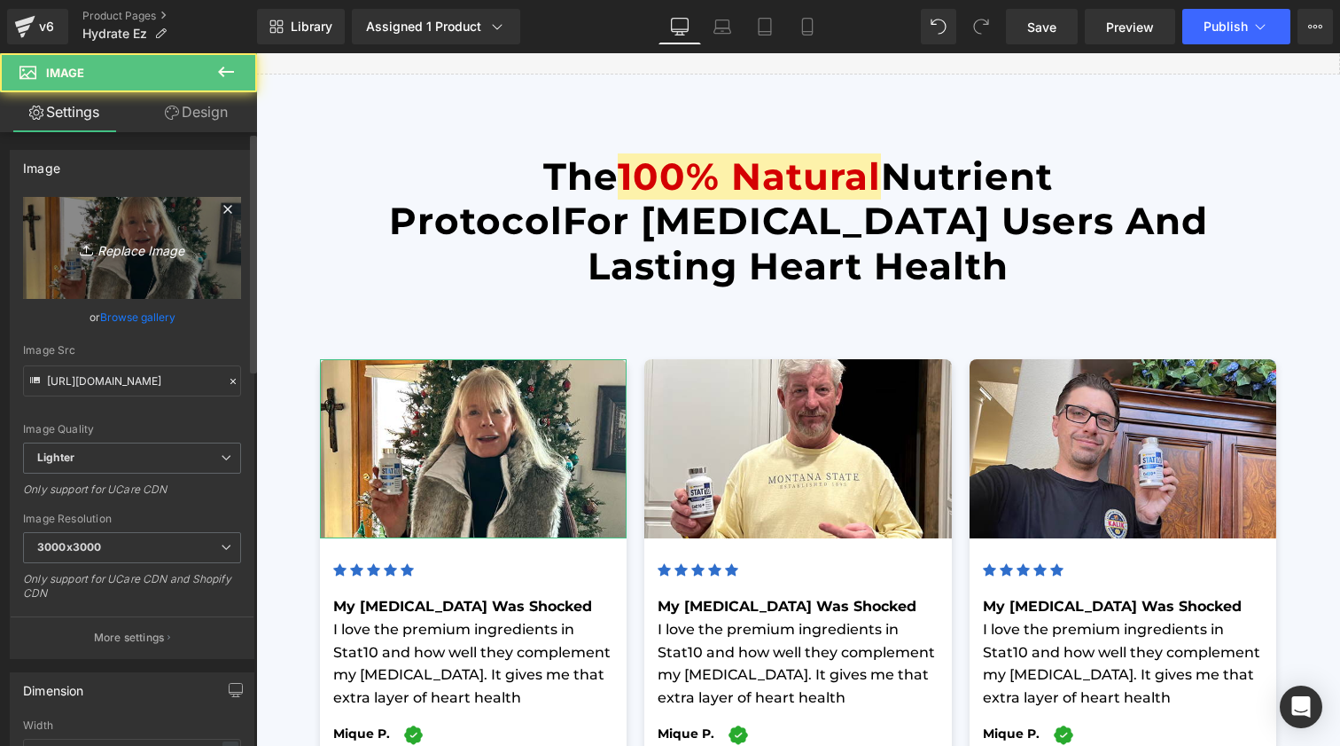
click at [175, 261] on link "Replace Image" at bounding box center [132, 248] width 218 height 102
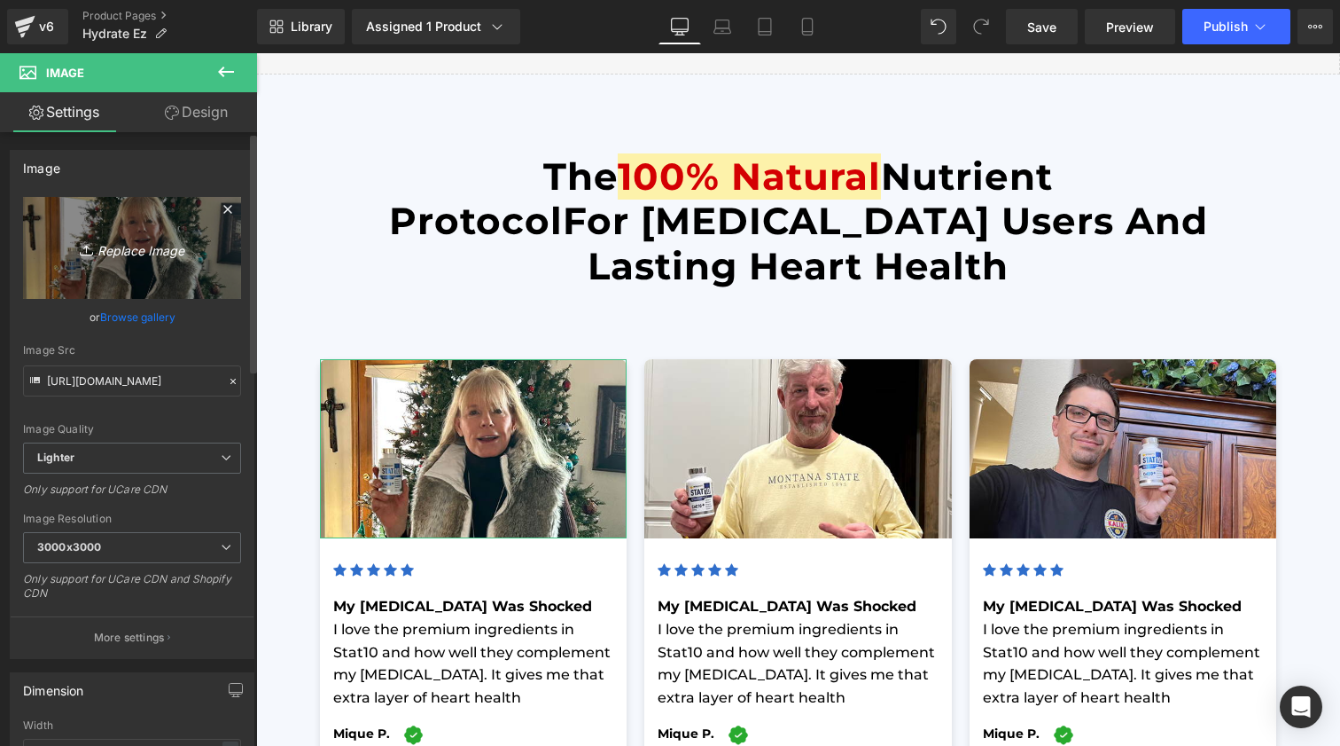
type input "C:\fakepath\hydrate ez at work Large.jpeg"
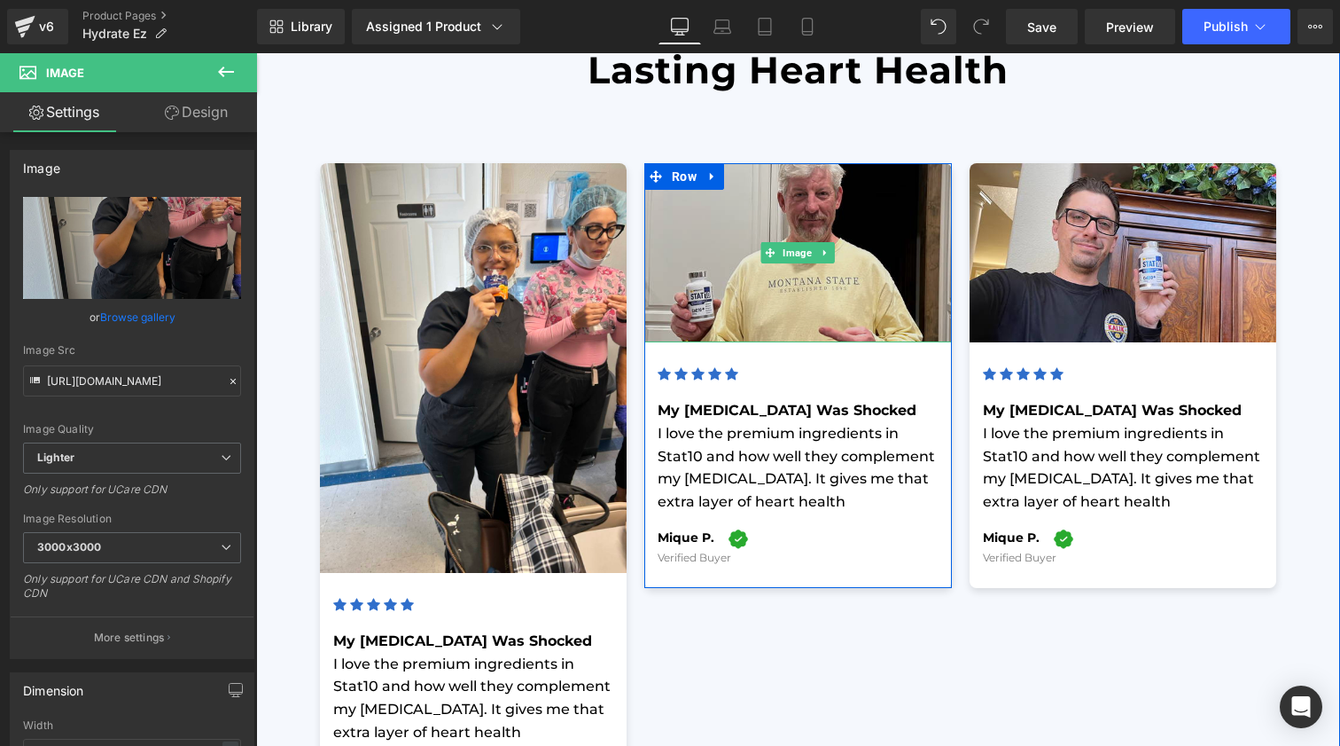
scroll to position [5052, 0]
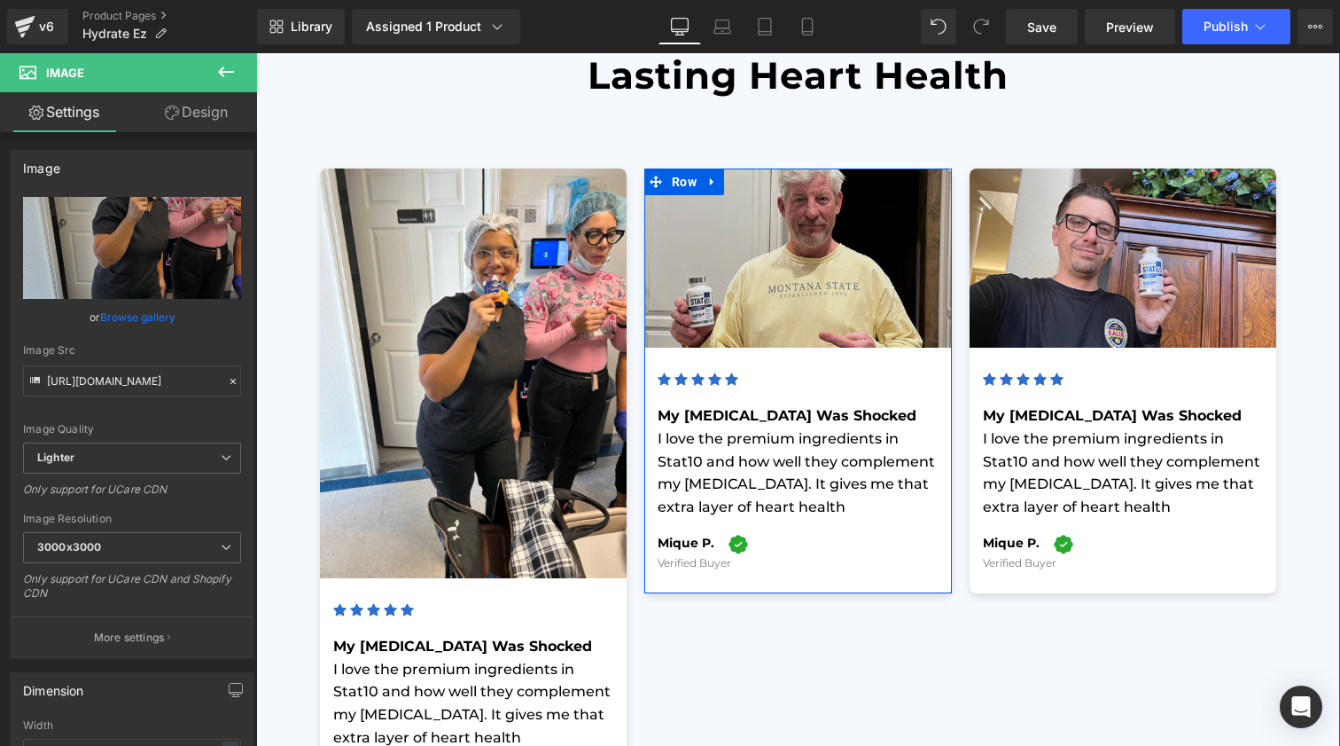
click at [794, 295] on img at bounding box center [799, 257] width 308 height 179
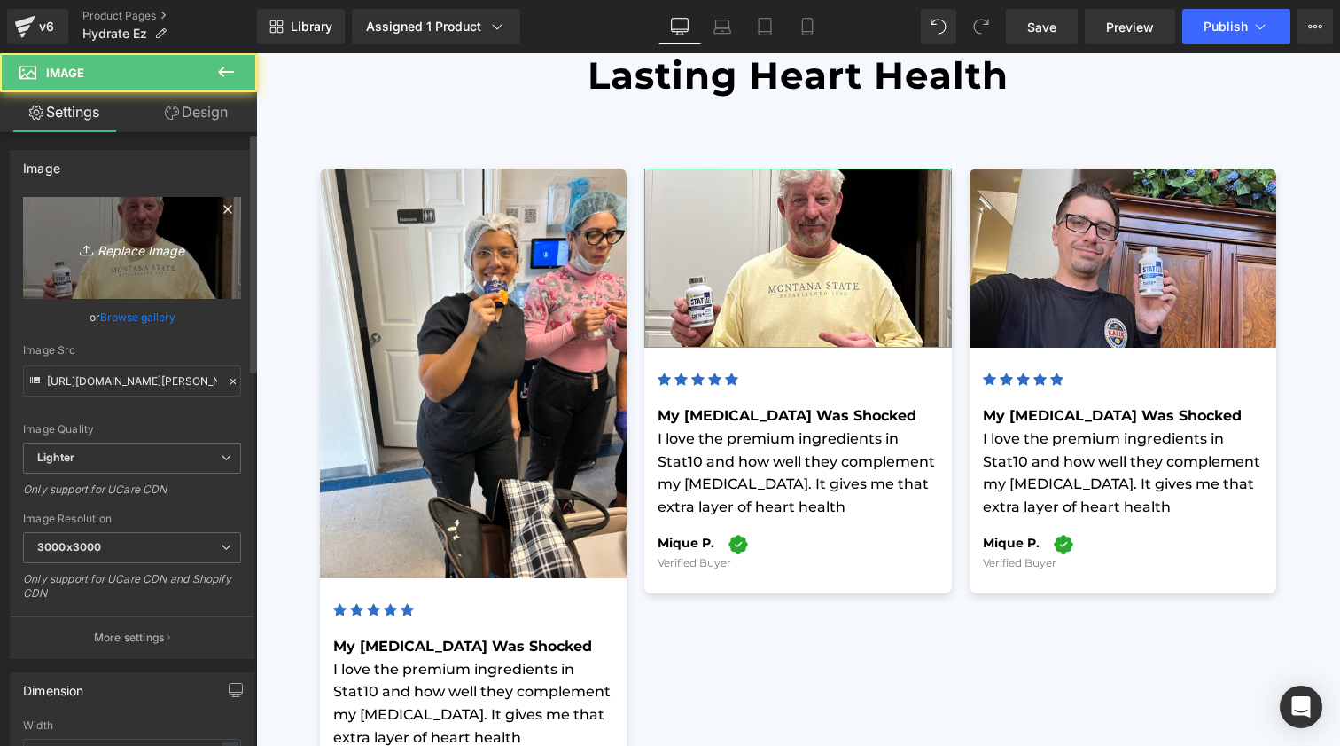
click at [81, 235] on link "Replace Image" at bounding box center [132, 248] width 218 height 102
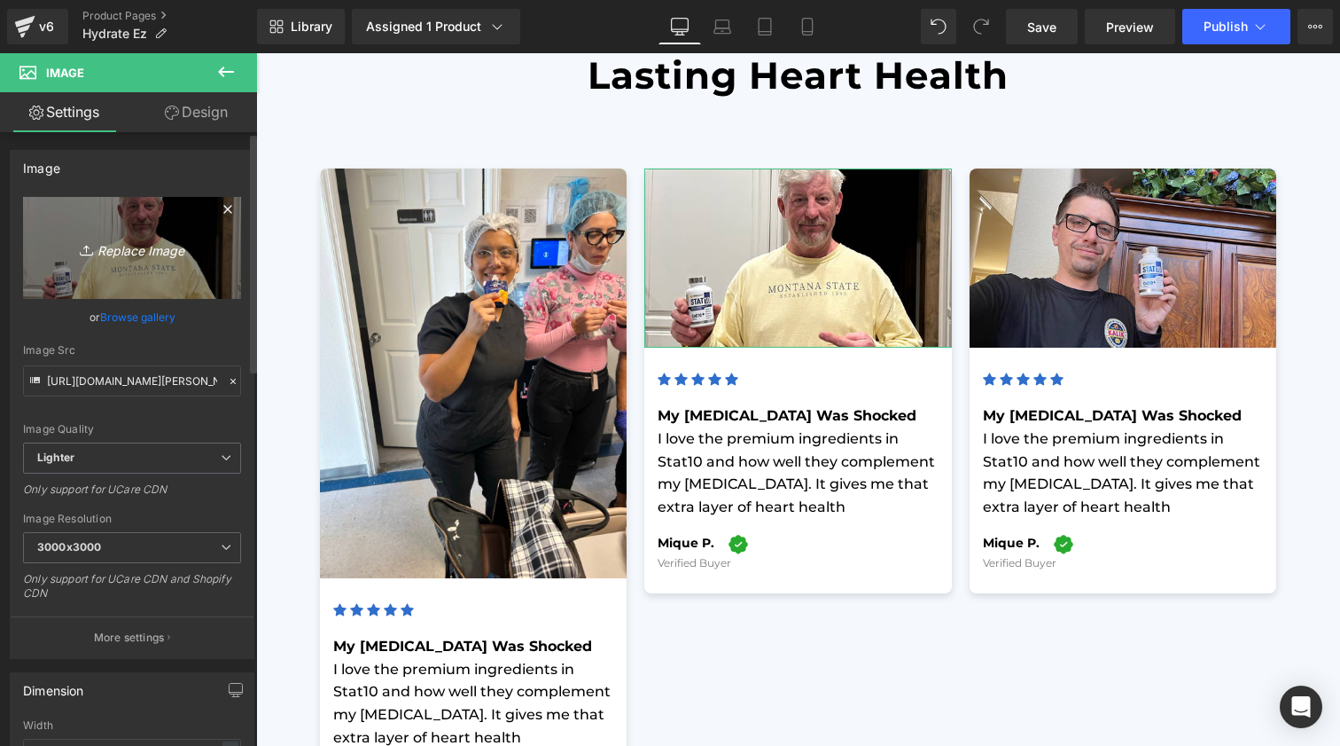
type input "C:\fakepath\IMG_3012 Large.jpeg"
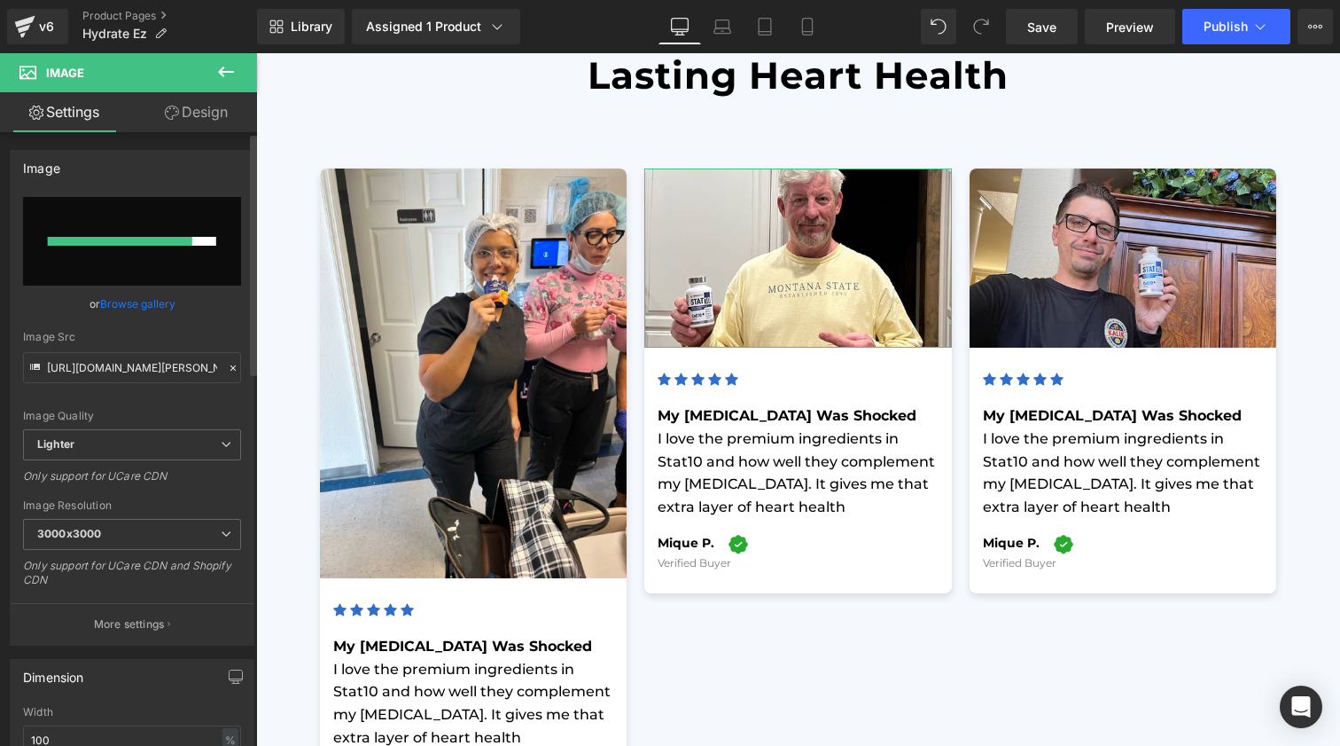
click at [139, 308] on link "Browse gallery" at bounding box center [137, 303] width 75 height 31
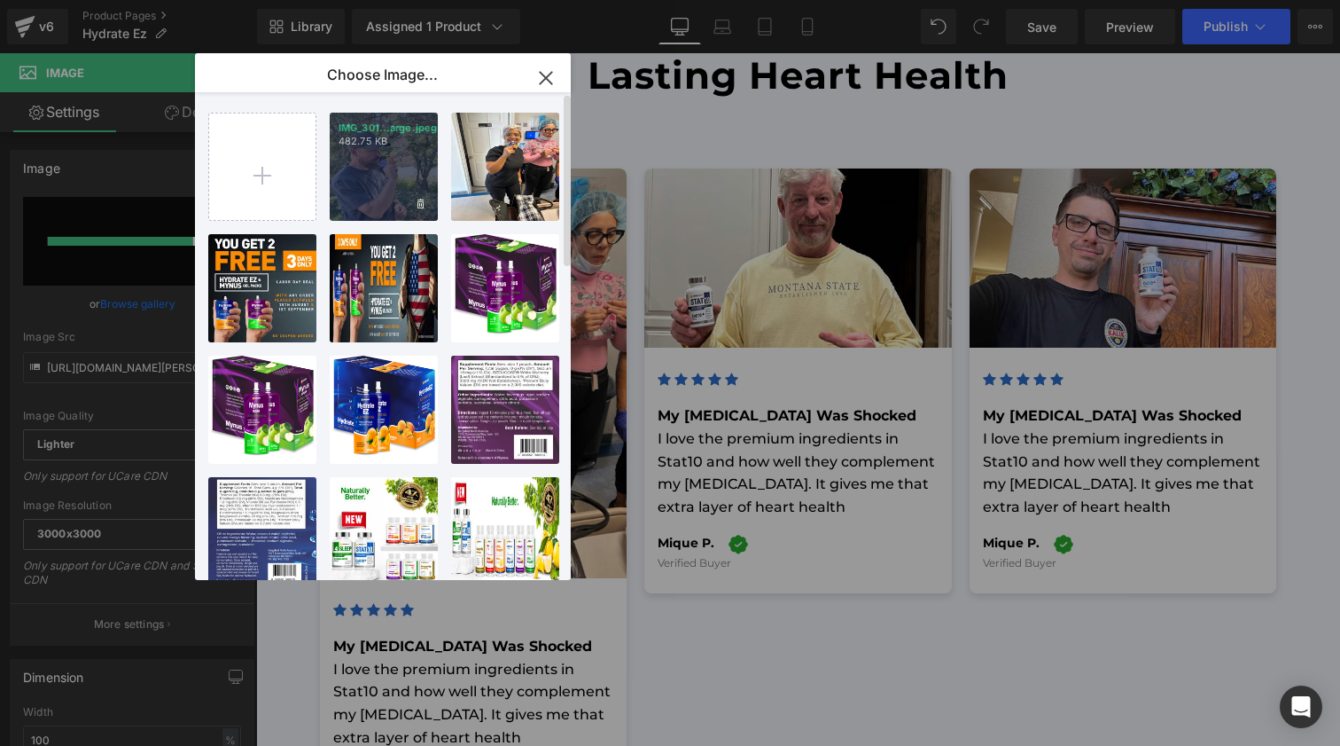
click at [345, 173] on div "IMG_301...arge.jpeg 482.75 KB" at bounding box center [384, 167] width 108 height 108
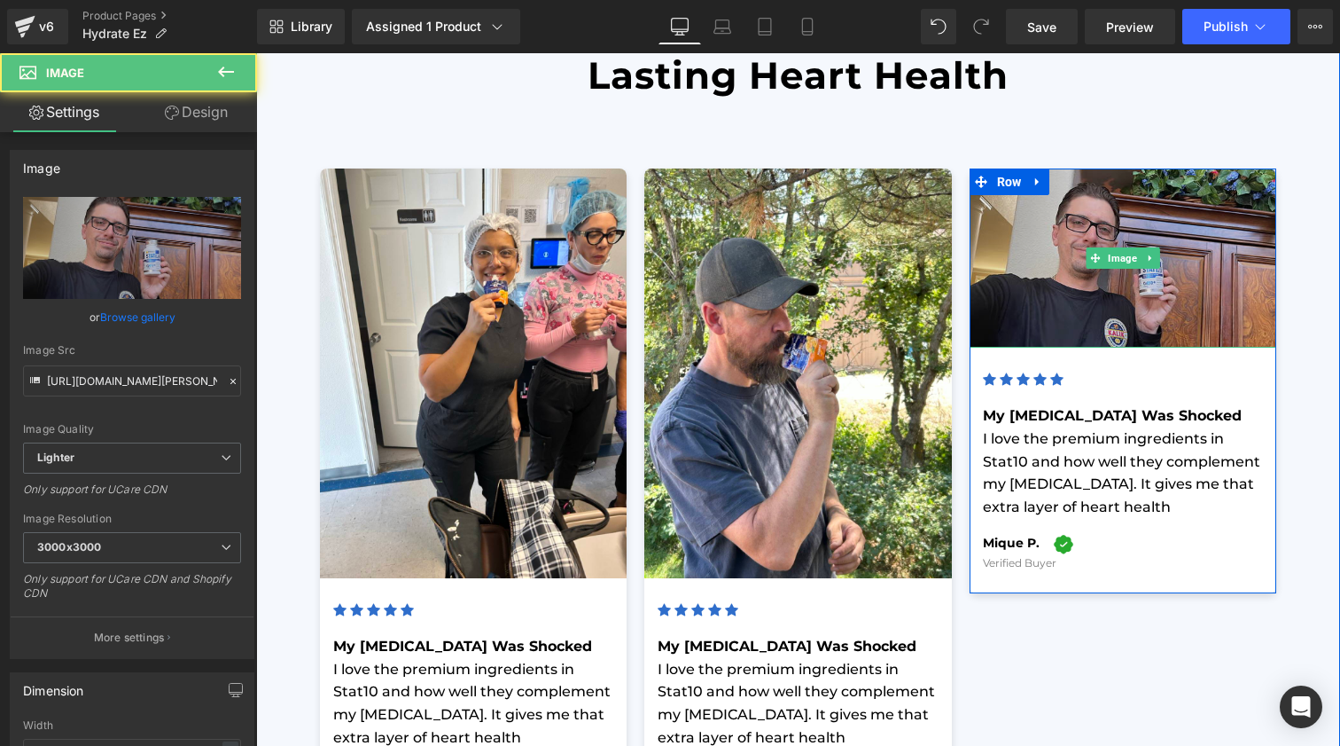
click at [1030, 224] on img at bounding box center [1124, 257] width 308 height 179
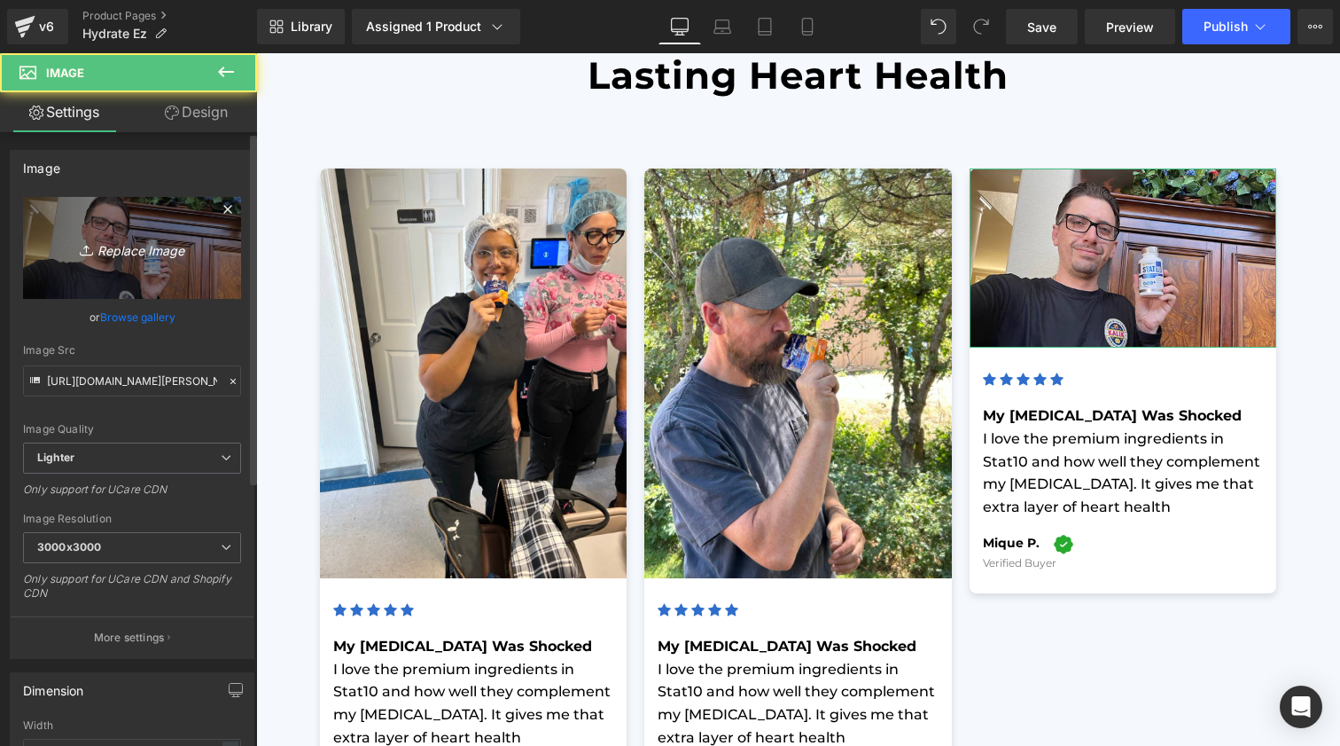
click at [85, 254] on icon at bounding box center [86, 253] width 12 height 3
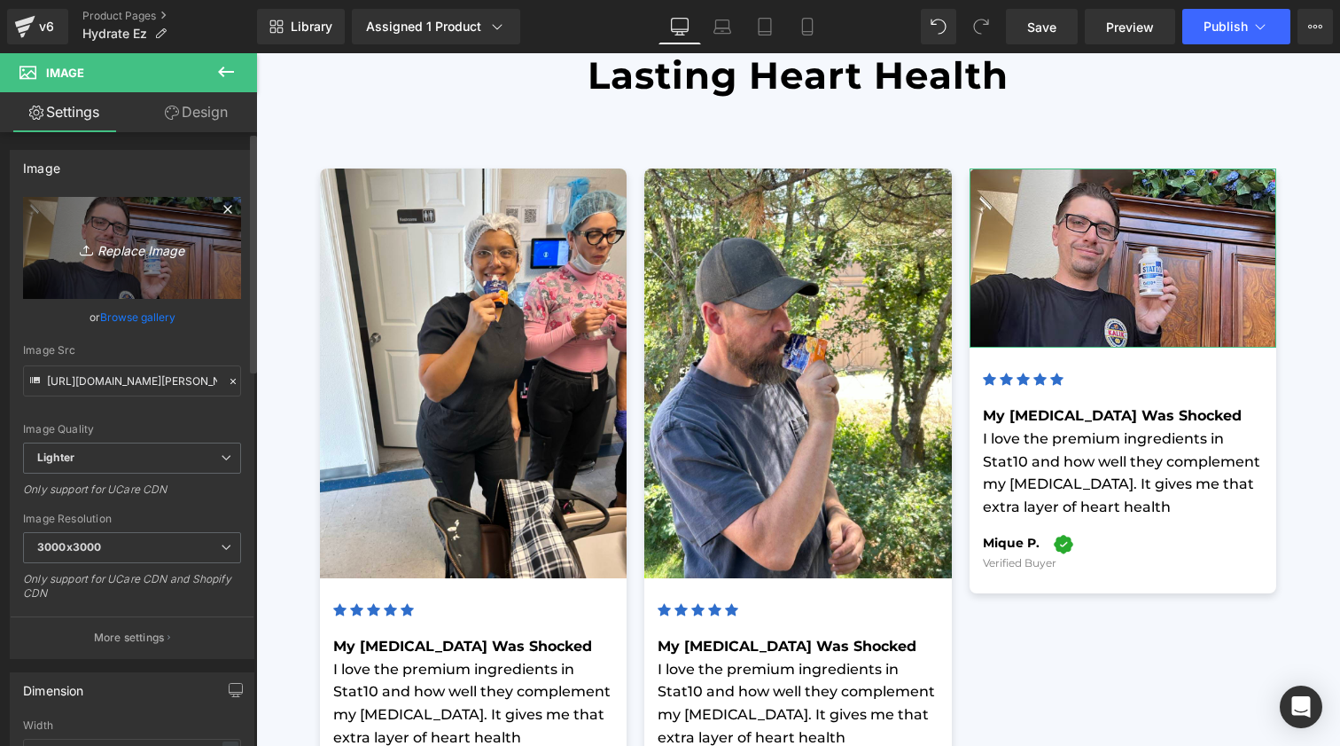
type input "C:\fakepath\Duke drinking hydrate ez.JPG"
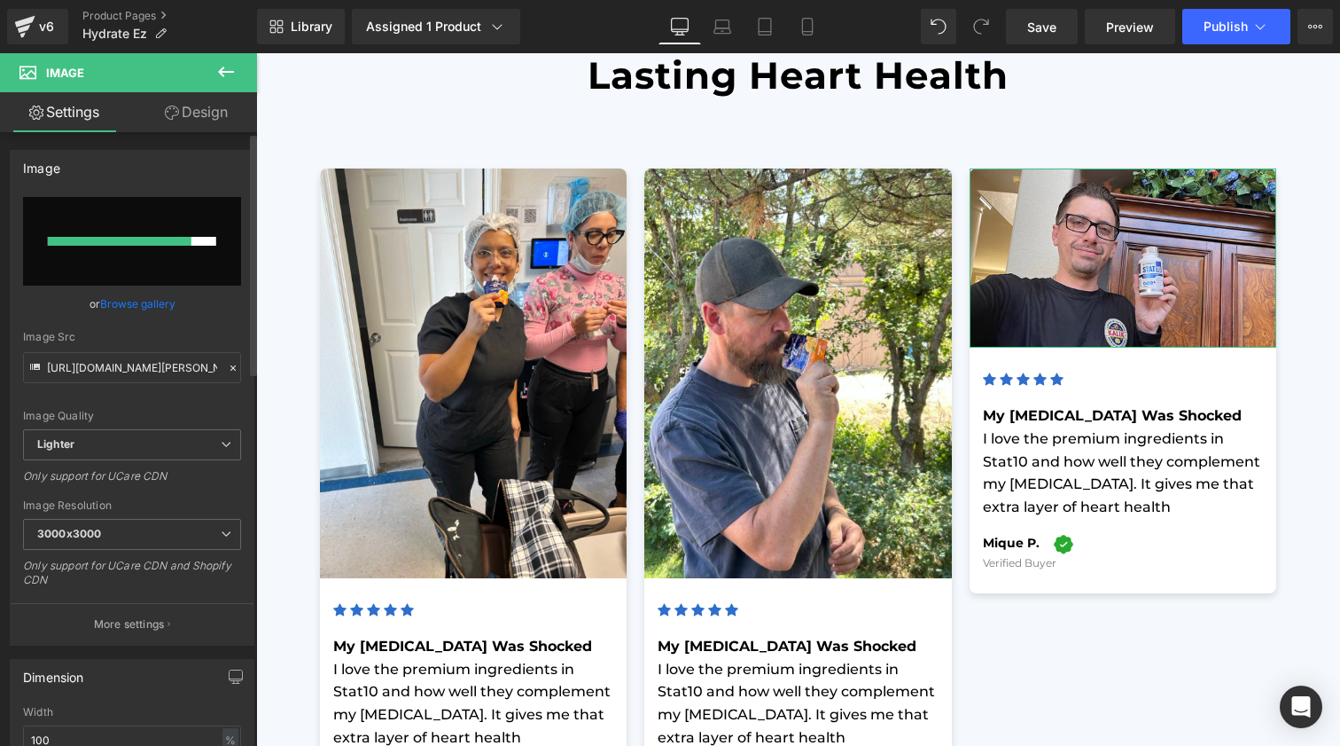
click at [162, 306] on link "Browse gallery" at bounding box center [137, 303] width 75 height 31
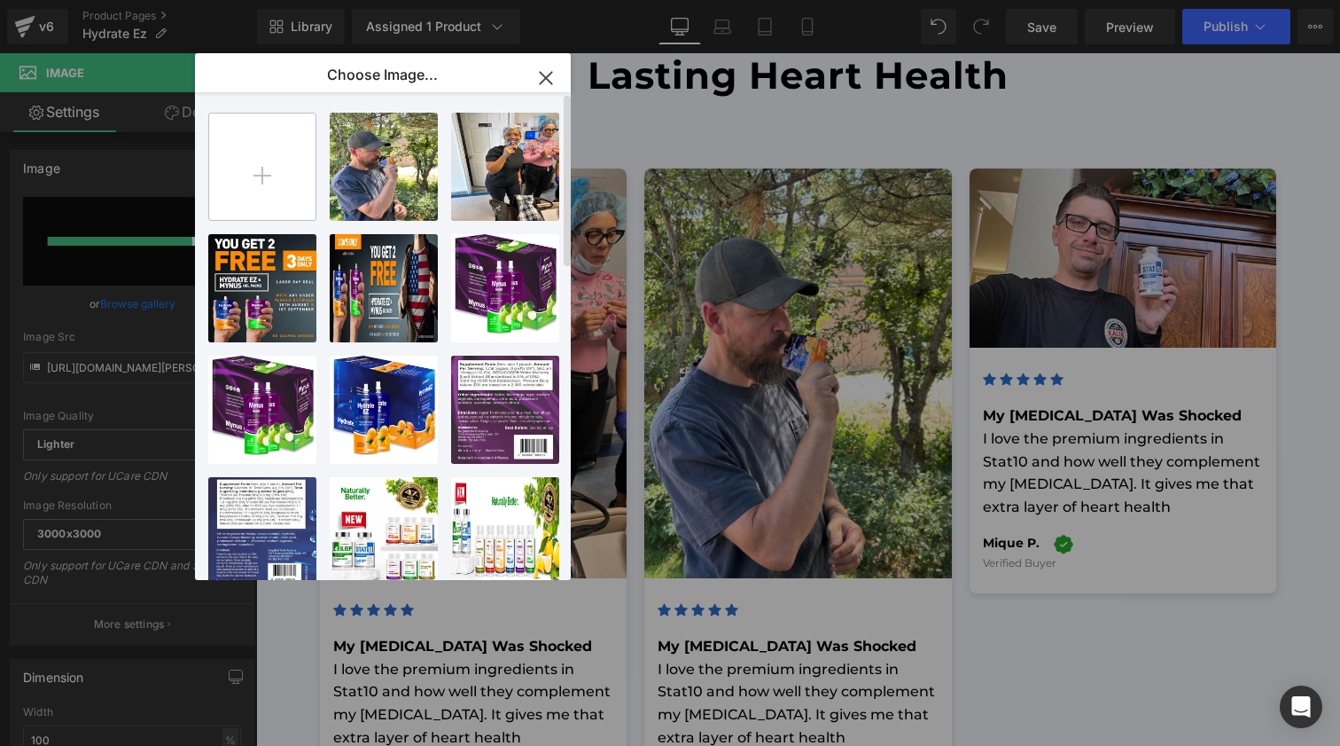
click at [256, 182] on input "file" at bounding box center [262, 166] width 106 height 106
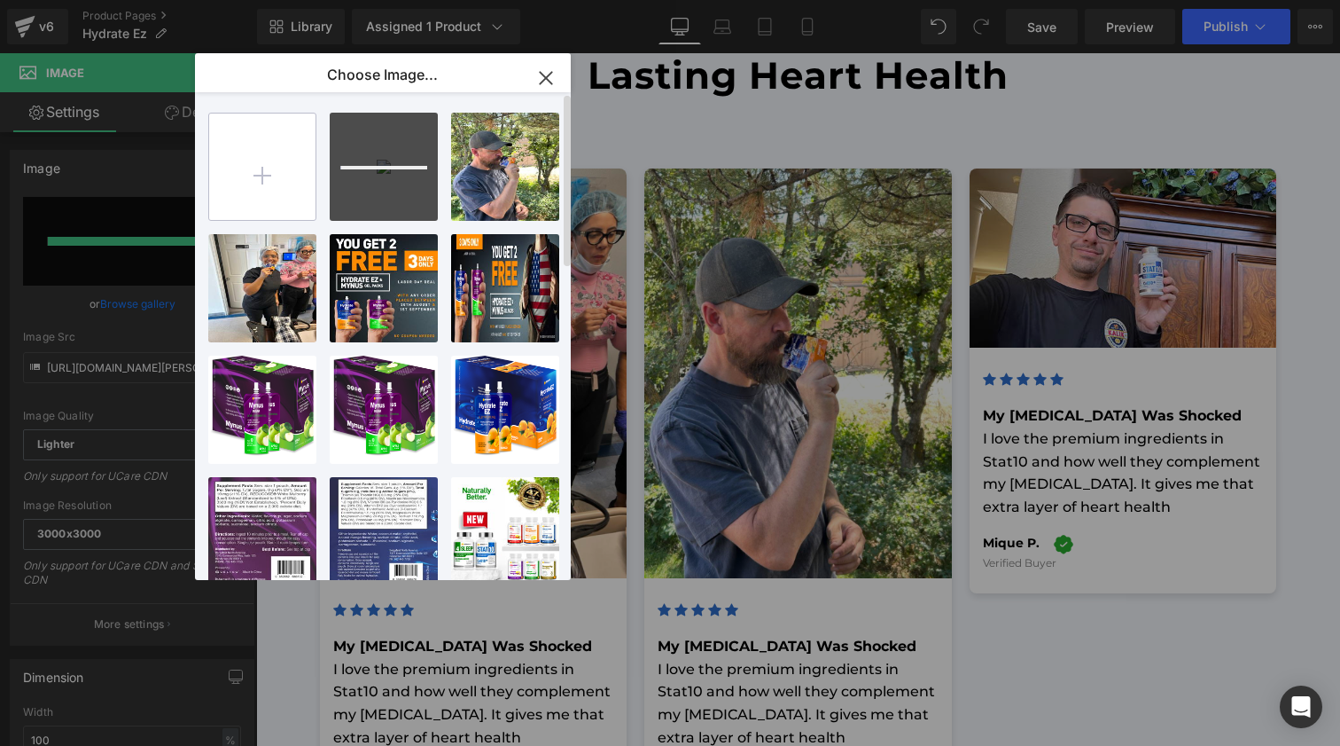
click at [256, 174] on input "file" at bounding box center [262, 166] width 106 height 106
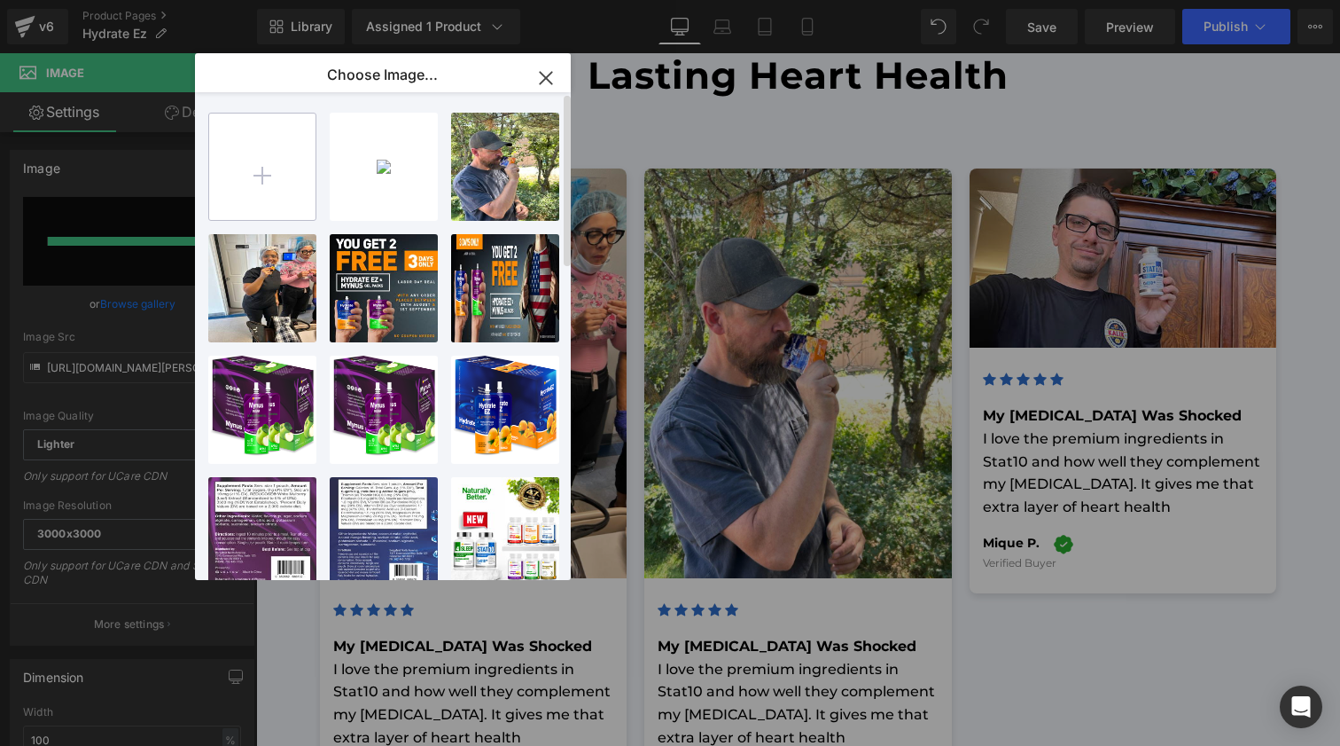
type input "C:\fakepath\hydrate car 1.jpg"
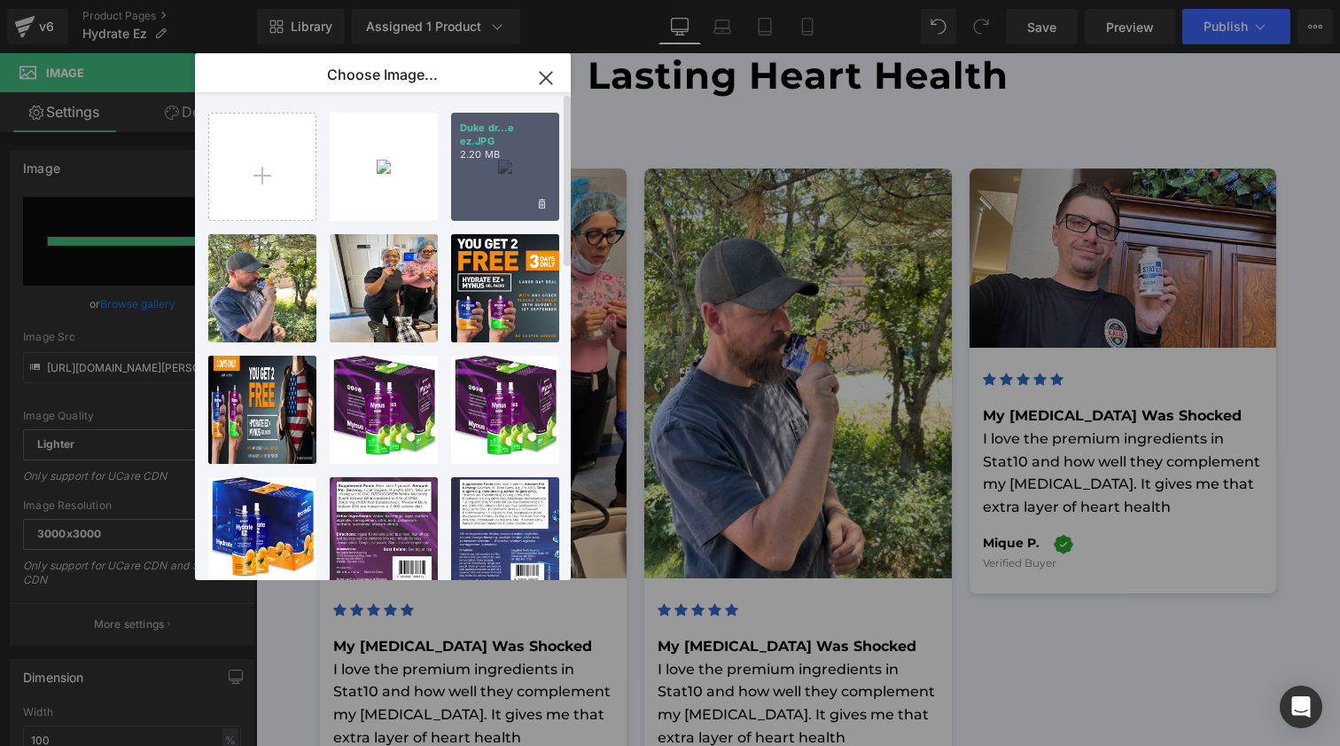
click at [505, 176] on div "Duke dr...e ez.JPG 2.20 MB" at bounding box center [505, 167] width 108 height 108
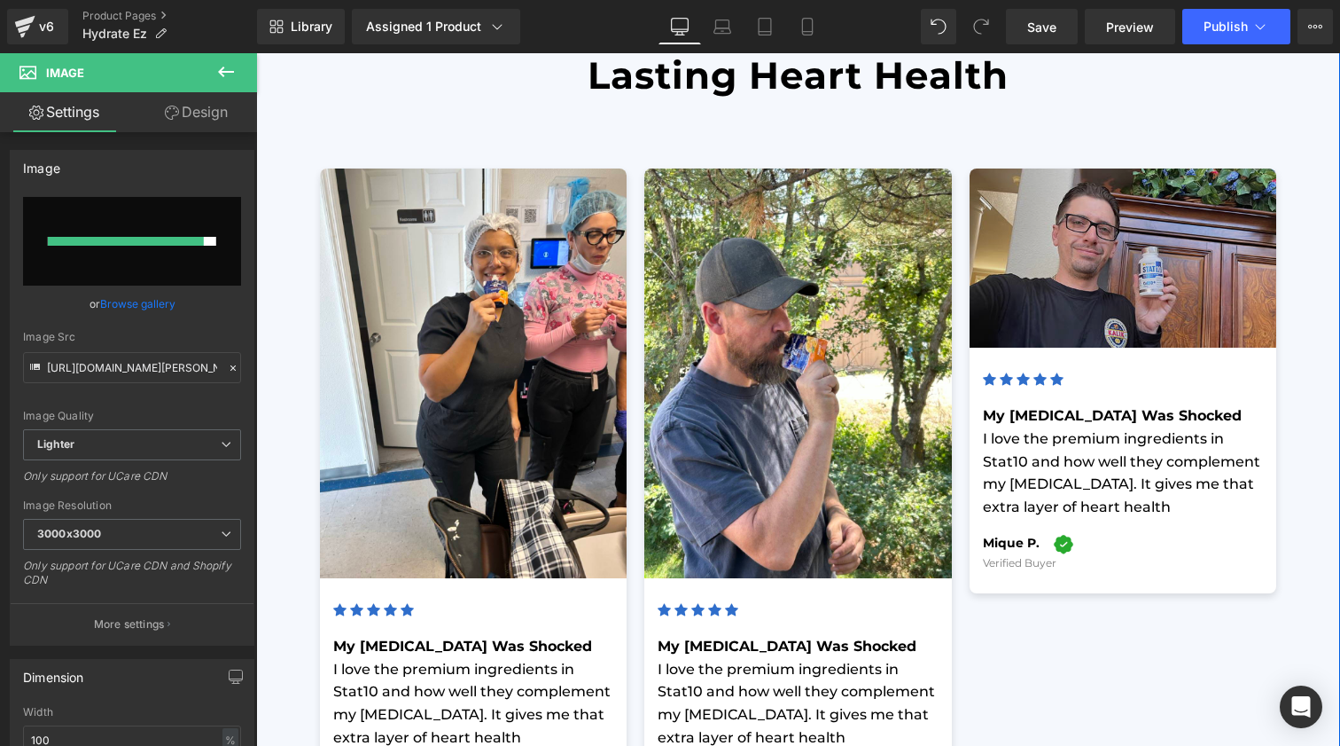
click at [1163, 270] on img at bounding box center [1124, 257] width 308 height 179
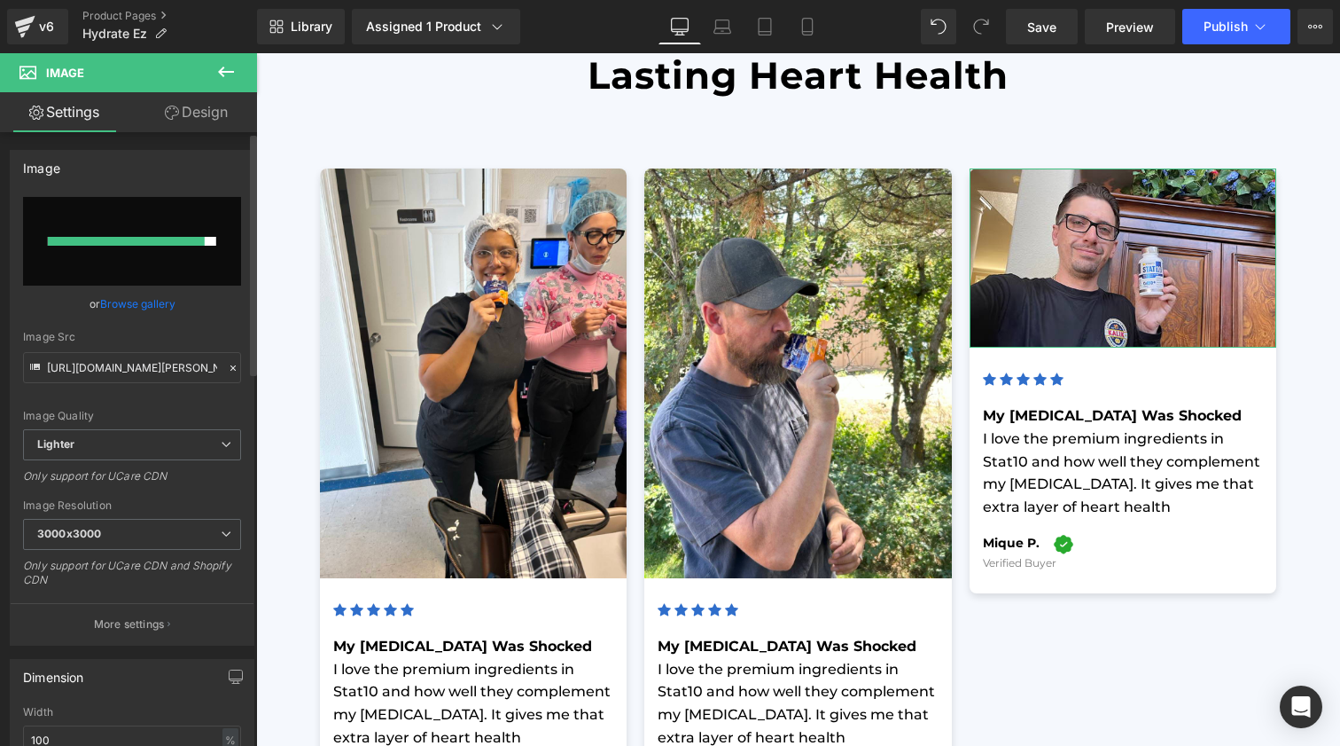
click at [141, 285] on div "Image Quality Lighter Lightest Lighter Lighter Lightest Only support for UCare …" at bounding box center [132, 313] width 218 height 232
click at [150, 298] on link "Browse gallery" at bounding box center [137, 303] width 75 height 31
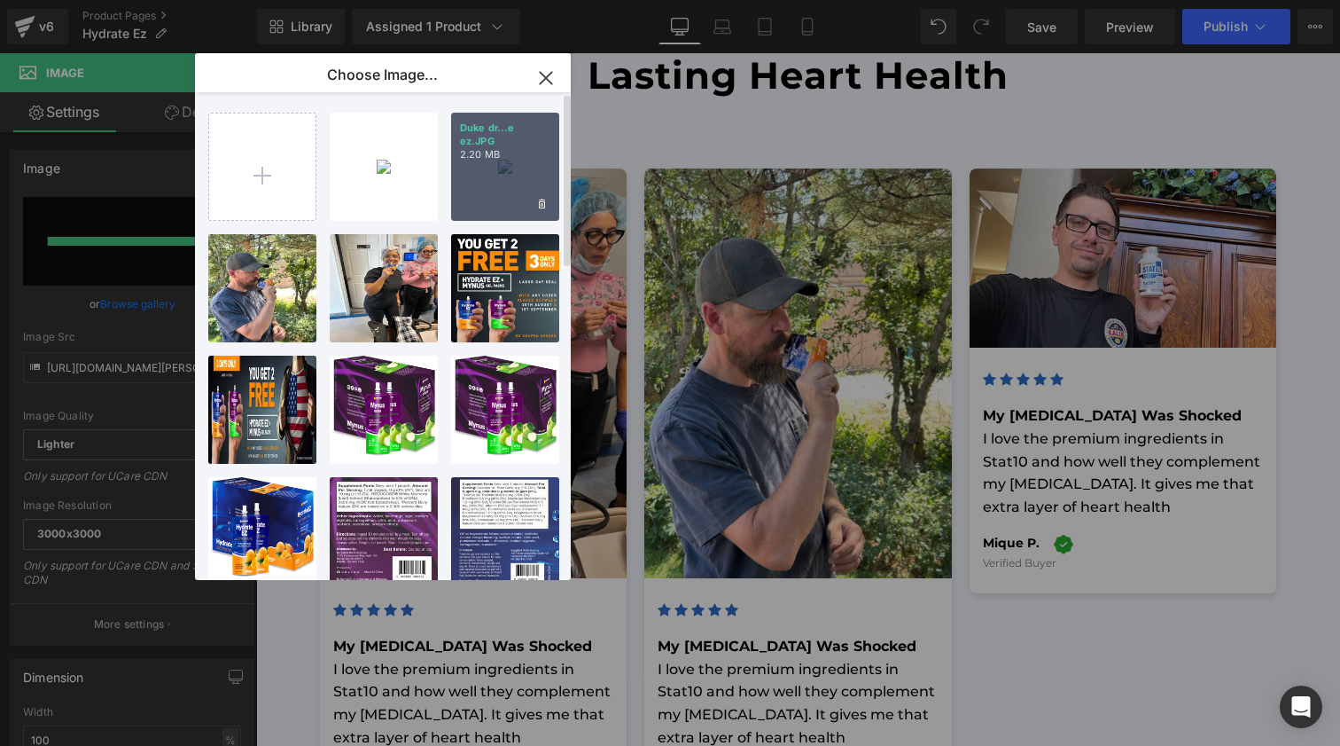
click at [483, 169] on div "Duke dr...e ez.JPG 2.20 MB" at bounding box center [505, 167] width 108 height 108
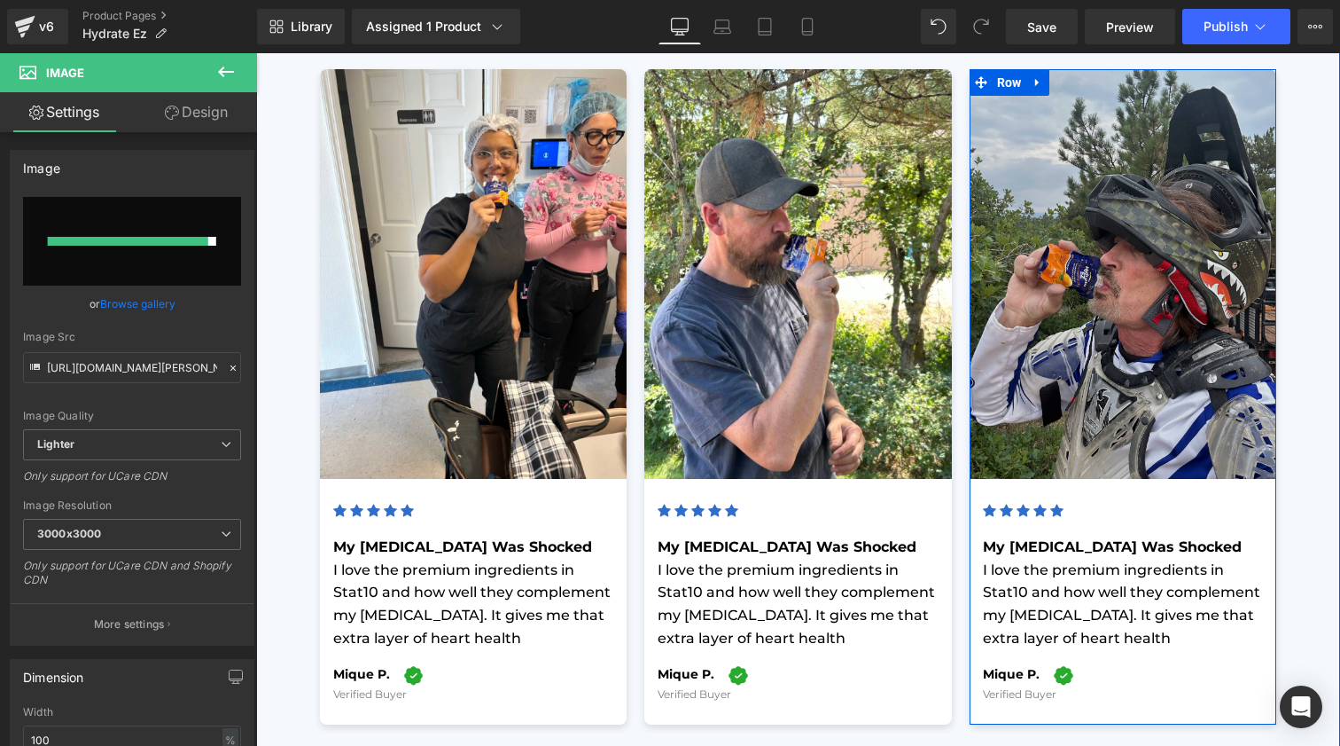
scroll to position [5158, 0]
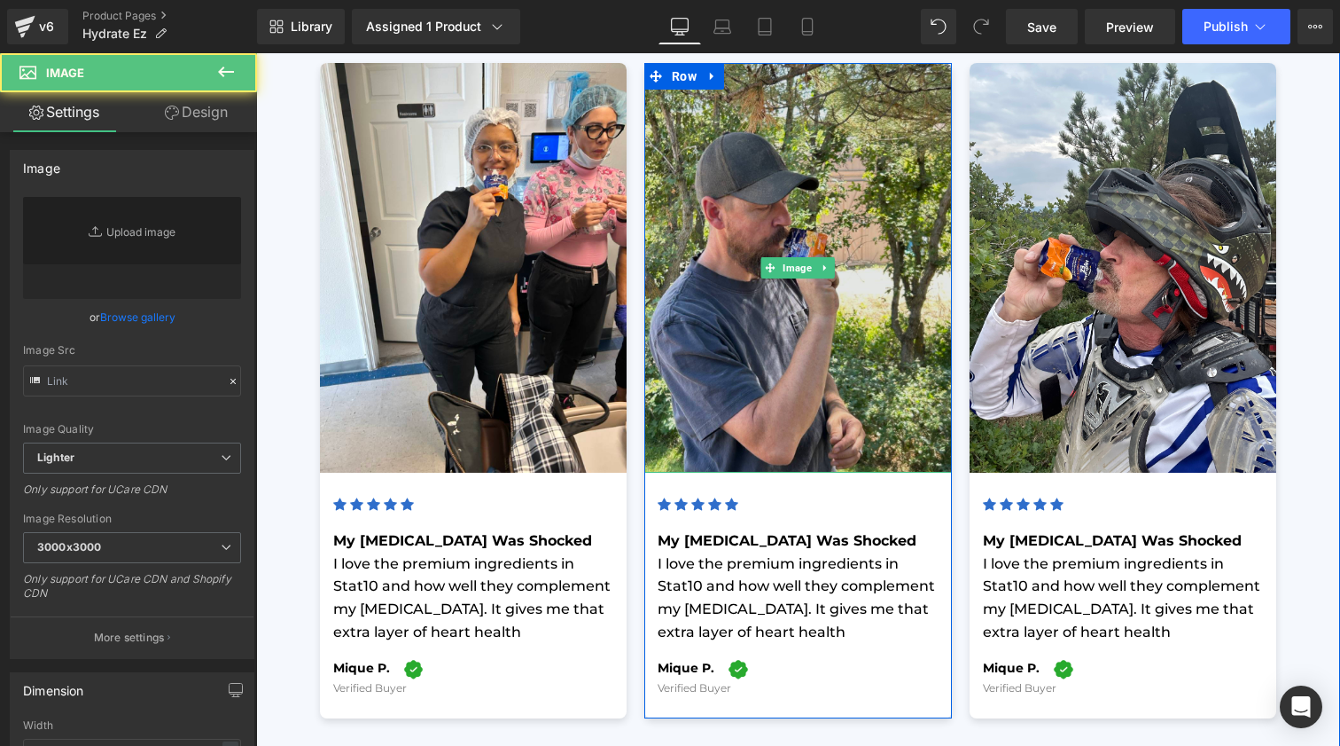
click at [849, 286] on img at bounding box center [799, 268] width 308 height 410
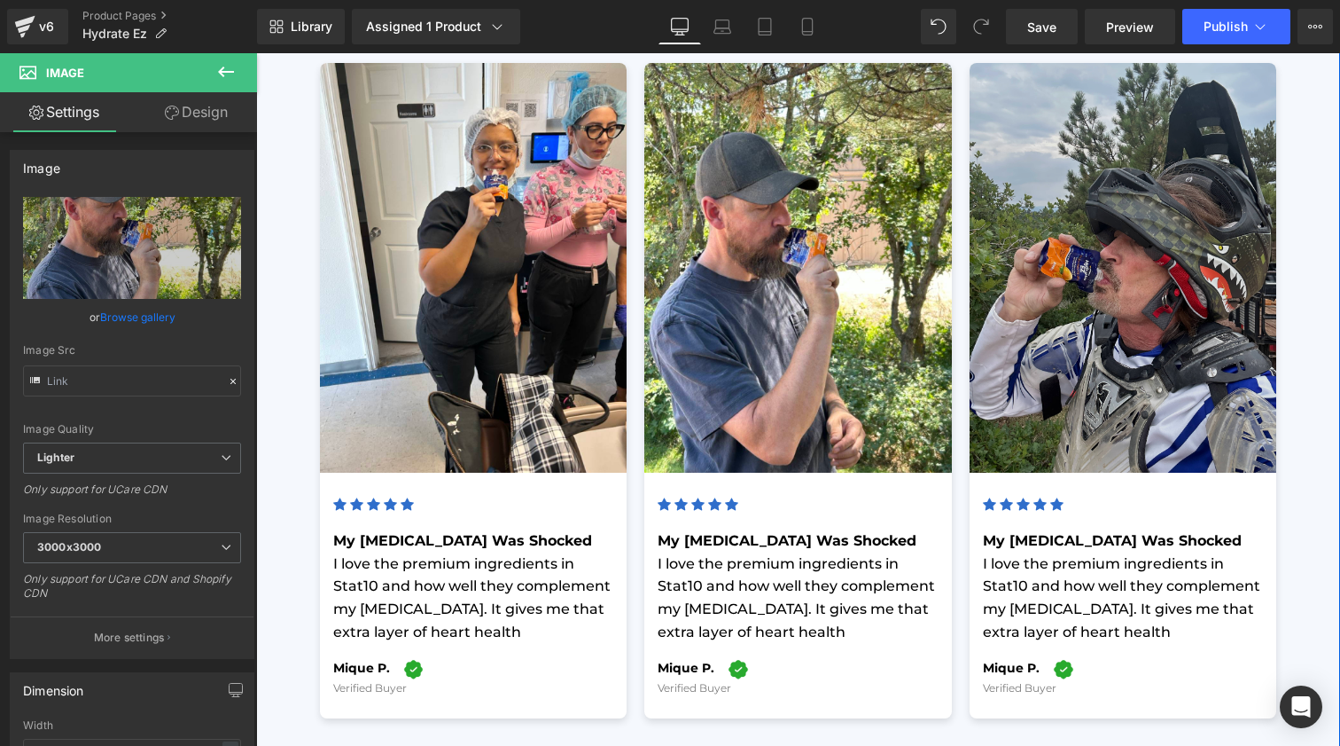
click at [1062, 300] on img at bounding box center [1124, 268] width 308 height 410
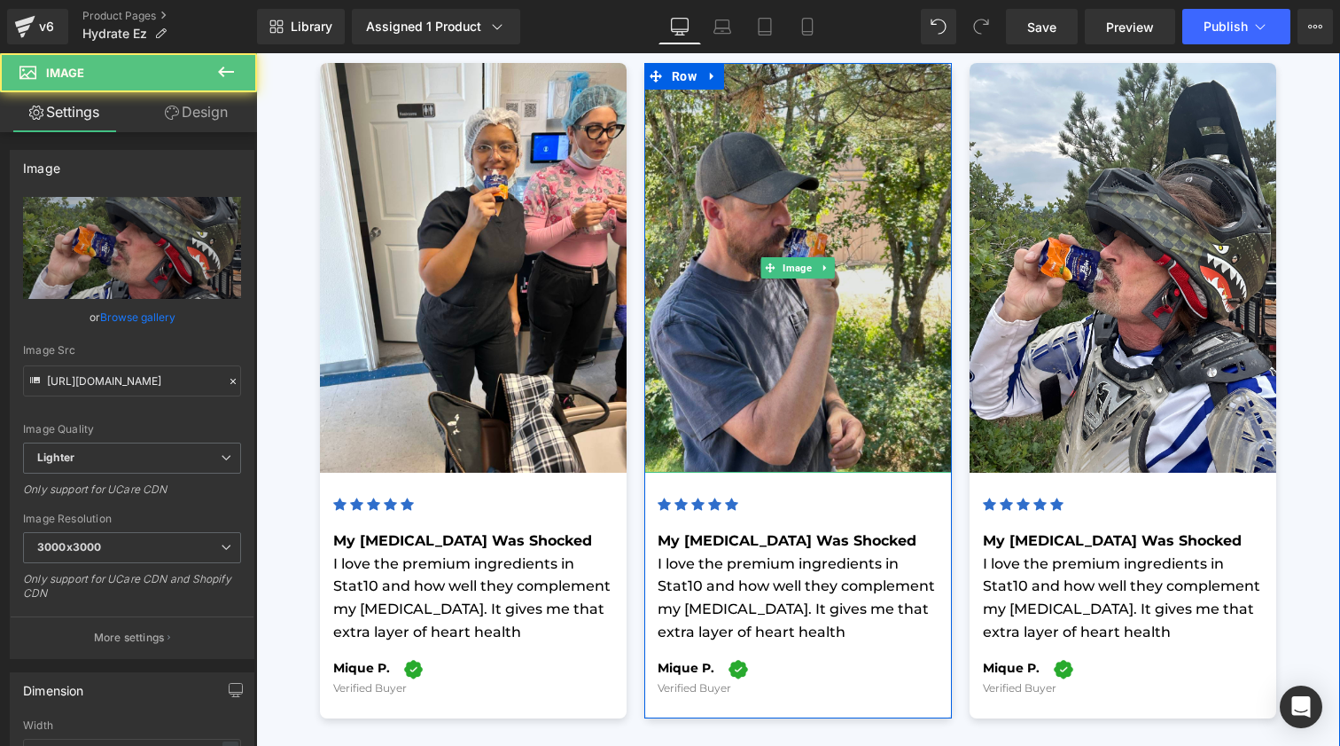
click at [894, 321] on img at bounding box center [799, 268] width 308 height 410
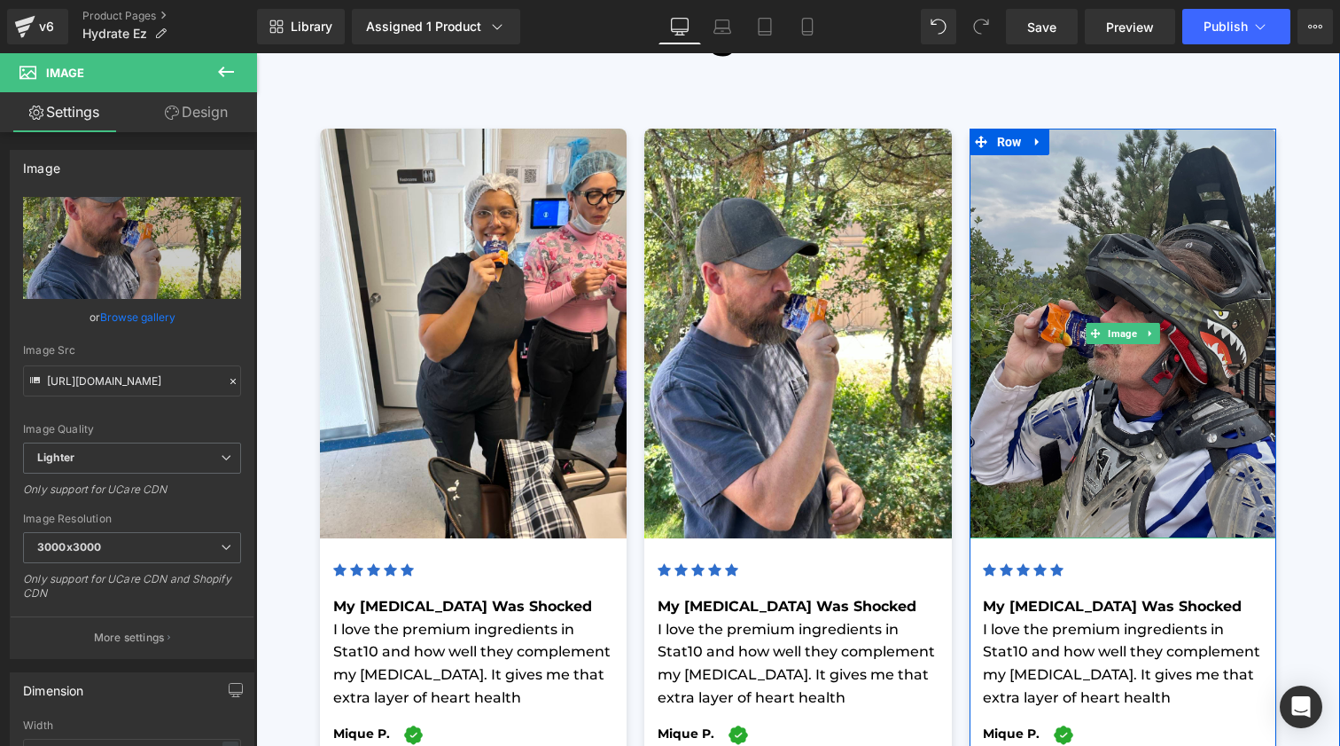
scroll to position [5091, 0]
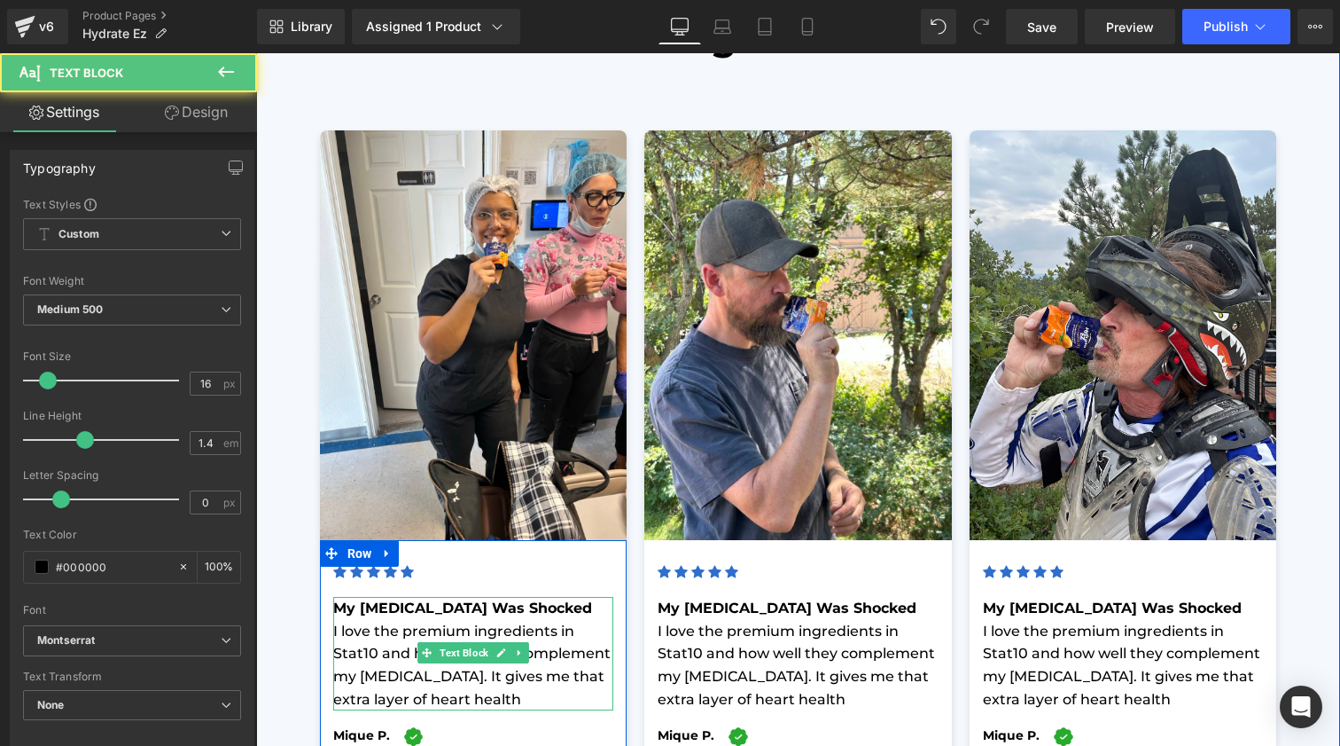
click at [336, 597] on div "My [MEDICAL_DATA] Was Shocked I love the premium ingredients in Stat10 and how …" at bounding box center [473, 653] width 281 height 113
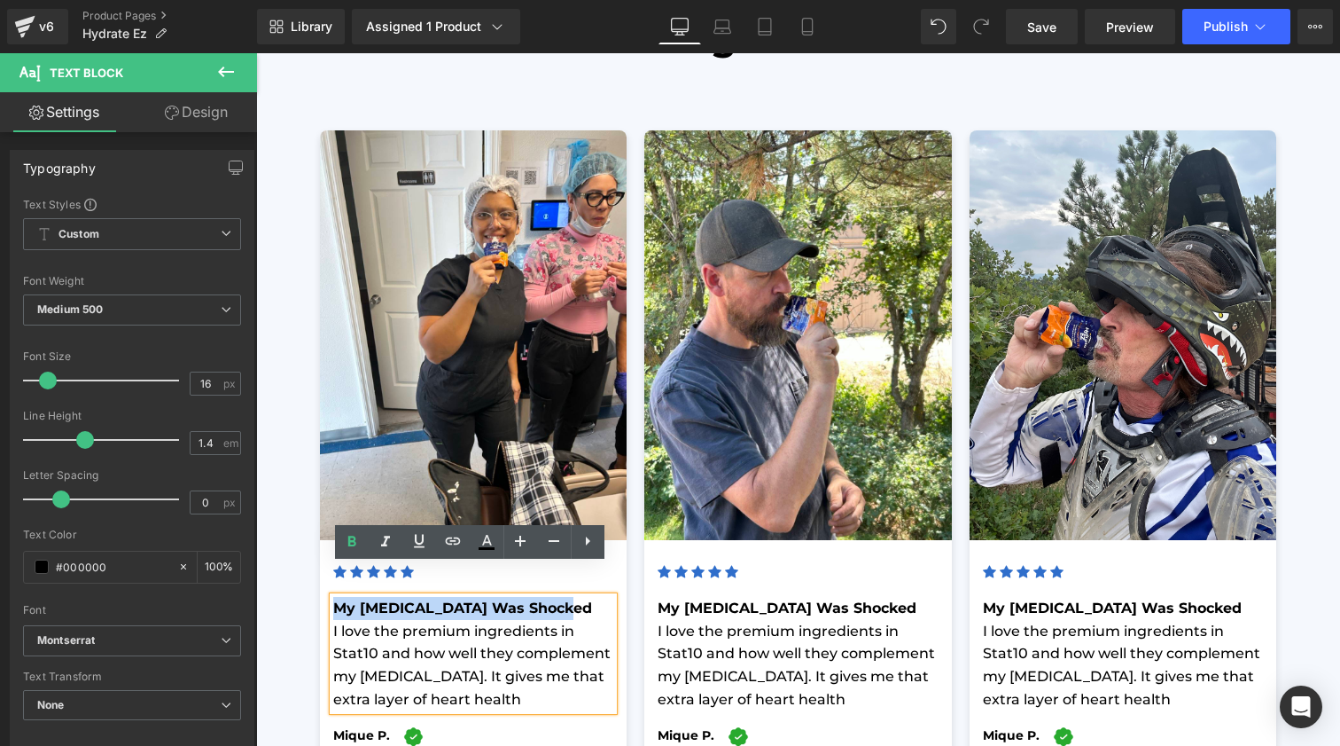
drag, startPoint x: 330, startPoint y: 575, endPoint x: 552, endPoint y: 563, distance: 222.9
click at [552, 597] on div "My [MEDICAL_DATA] Was Shocked I love the premium ingredients in Stat10 and how …" at bounding box center [473, 653] width 281 height 113
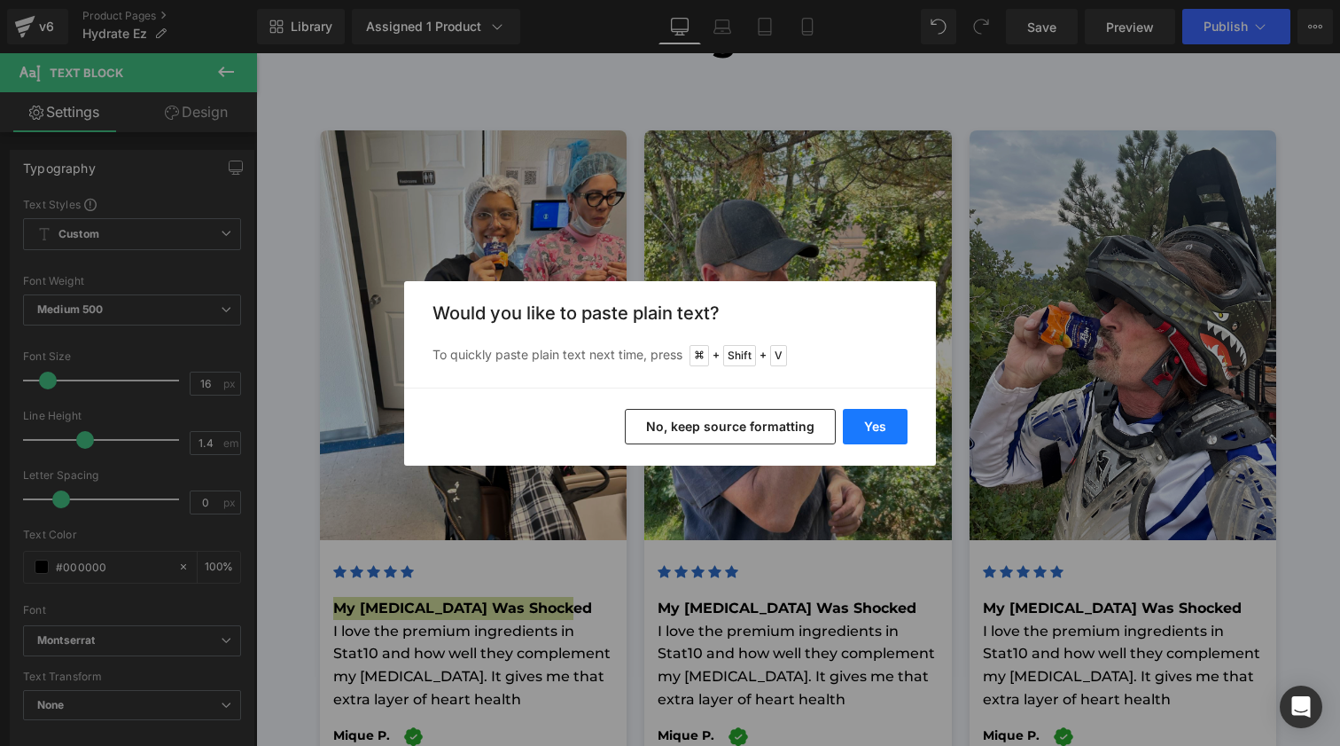
click at [865, 429] on button "Yes" at bounding box center [875, 426] width 65 height 35
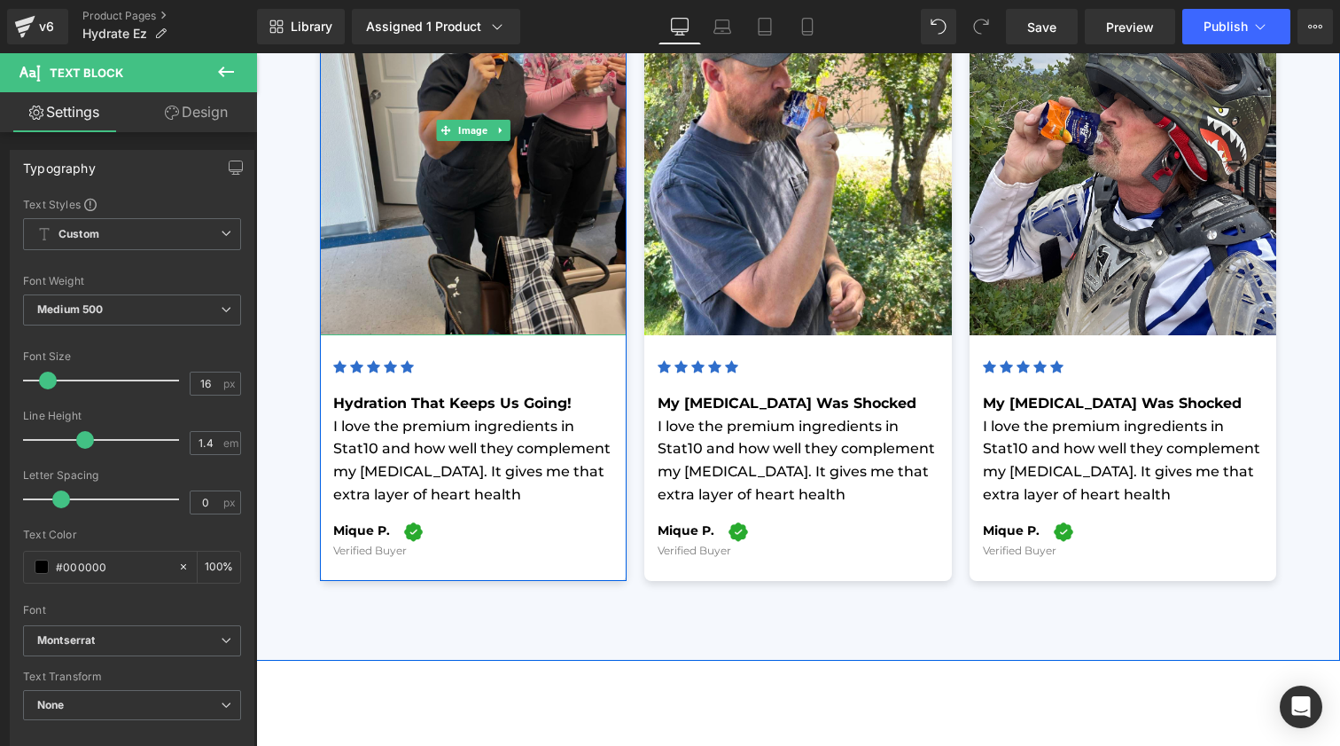
scroll to position [5336, 0]
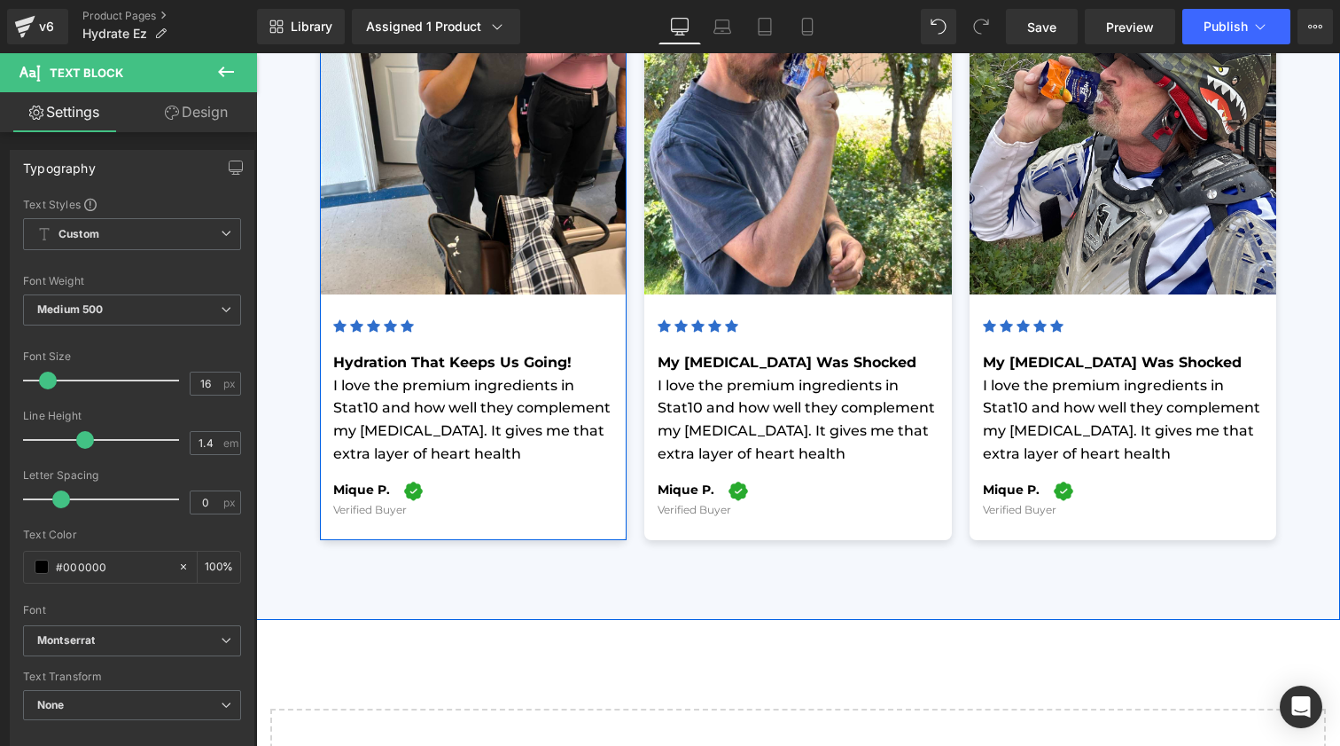
click at [351, 374] on p "I love the premium ingredients in Stat10 and how well they complement my [MEDIC…" at bounding box center [473, 419] width 281 height 90
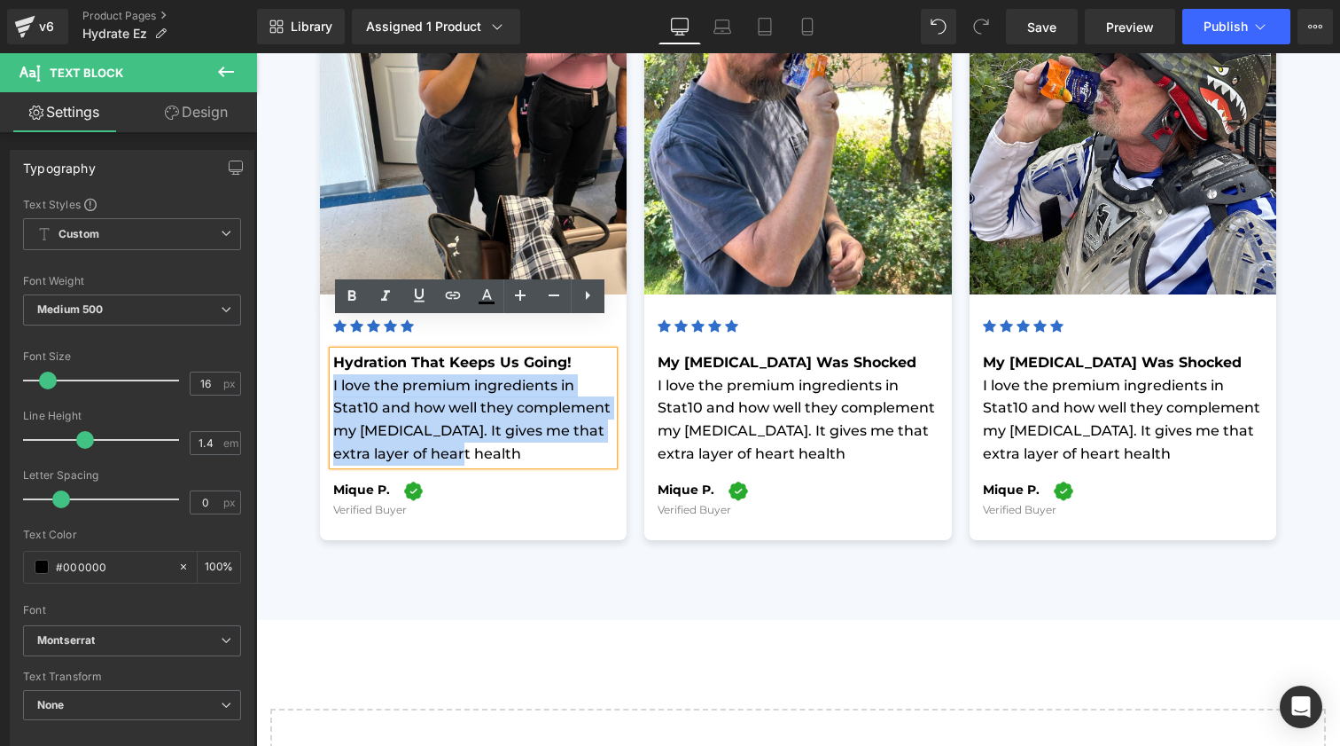
drag, startPoint x: 331, startPoint y: 350, endPoint x: 459, endPoint y: 410, distance: 141.6
click at [459, 410] on p "I love the premium ingredients in Stat10 and how well they complement my [MEDIC…" at bounding box center [473, 419] width 281 height 90
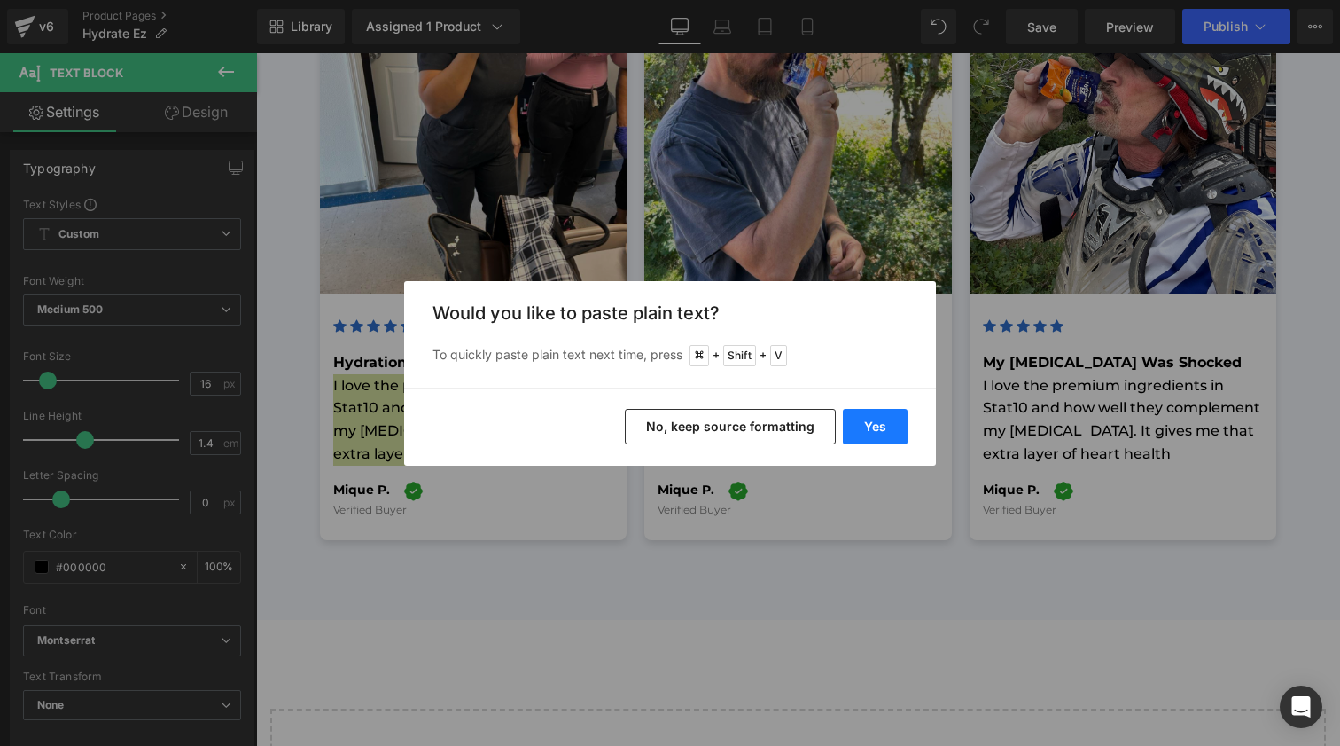
click at [895, 438] on button "Yes" at bounding box center [875, 426] width 65 height 35
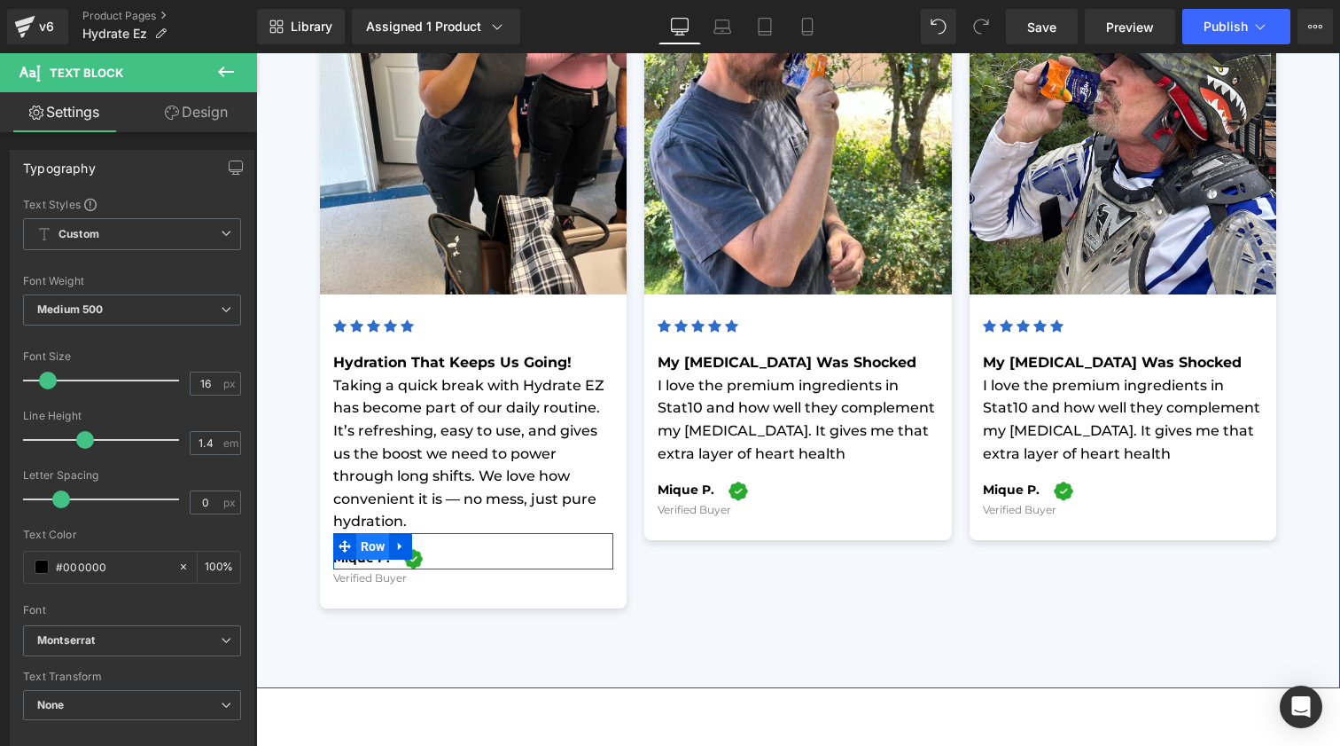
click at [383, 533] on span "Row" at bounding box center [373, 546] width 34 height 27
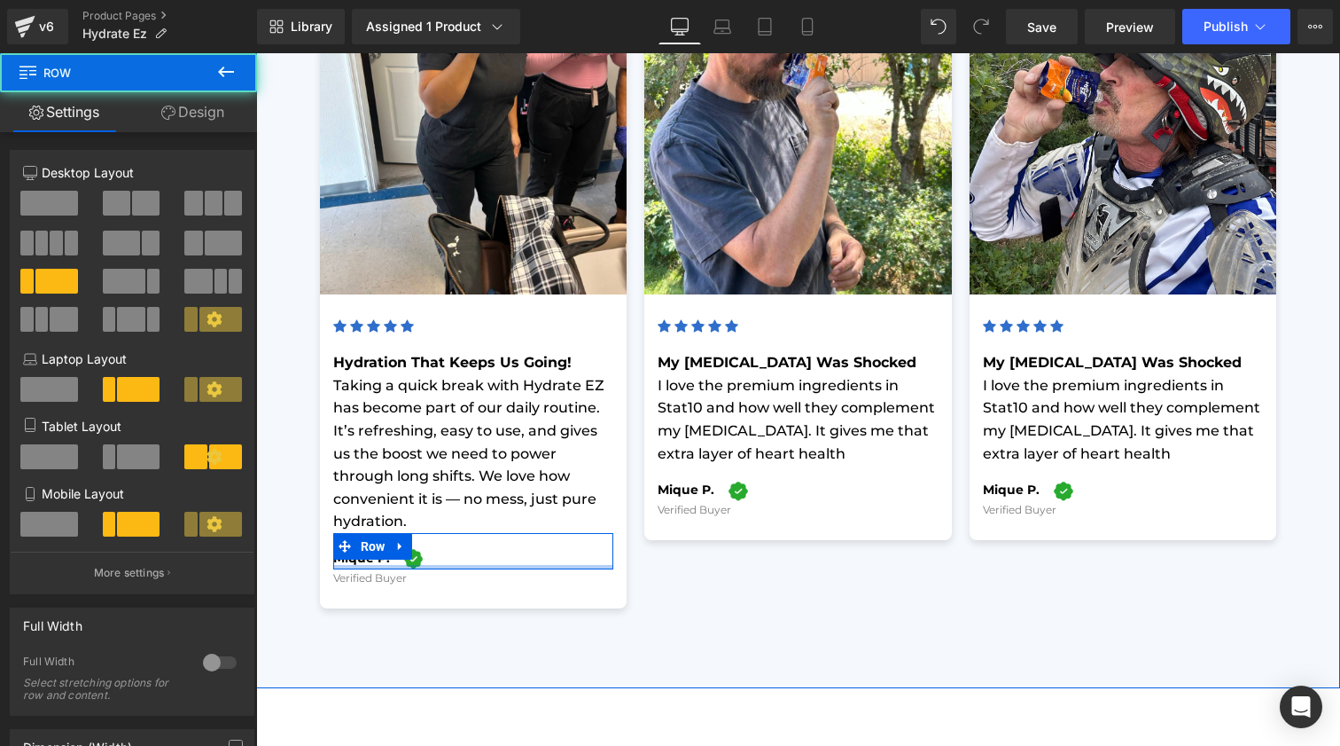
click at [381, 565] on div at bounding box center [473, 567] width 281 height 4
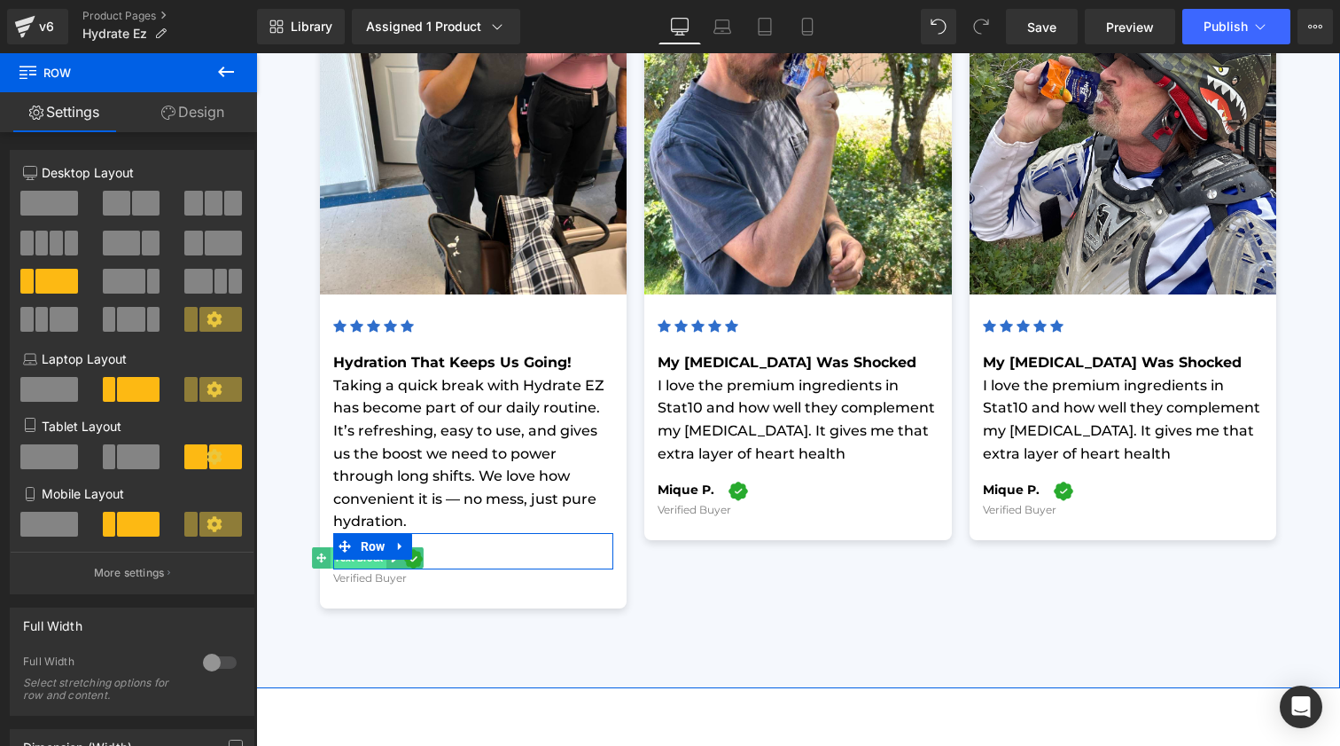
click at [380, 547] on span "Text Block" at bounding box center [359, 557] width 56 height 21
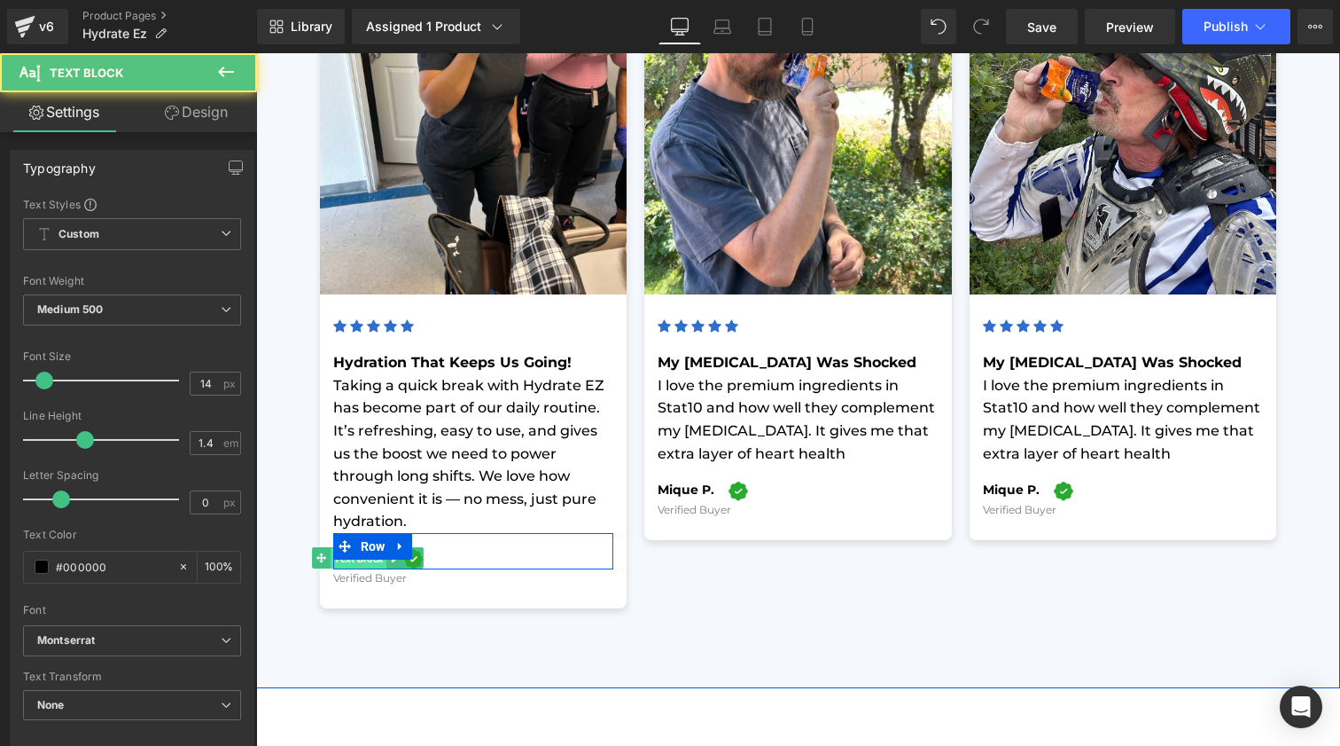
click at [380, 547] on span "Text Block" at bounding box center [359, 557] width 56 height 21
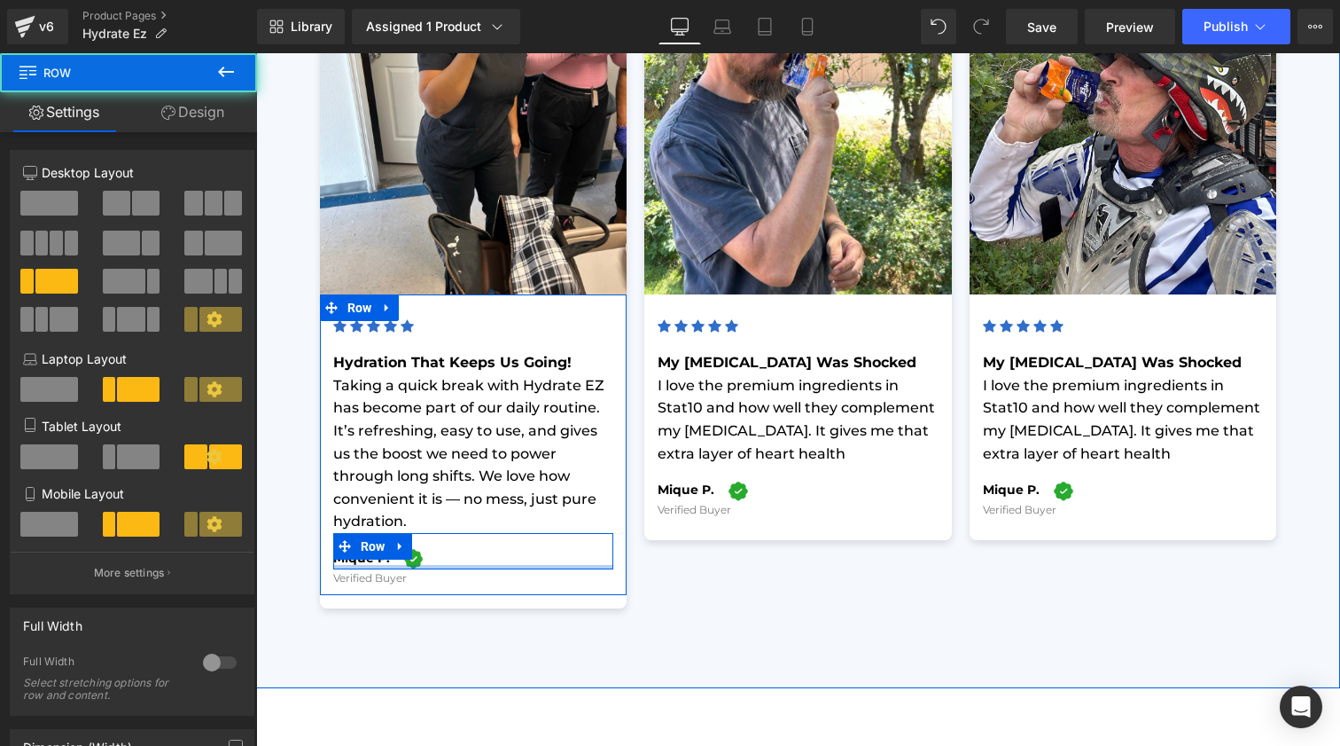
click at [369, 565] on div at bounding box center [473, 567] width 281 height 4
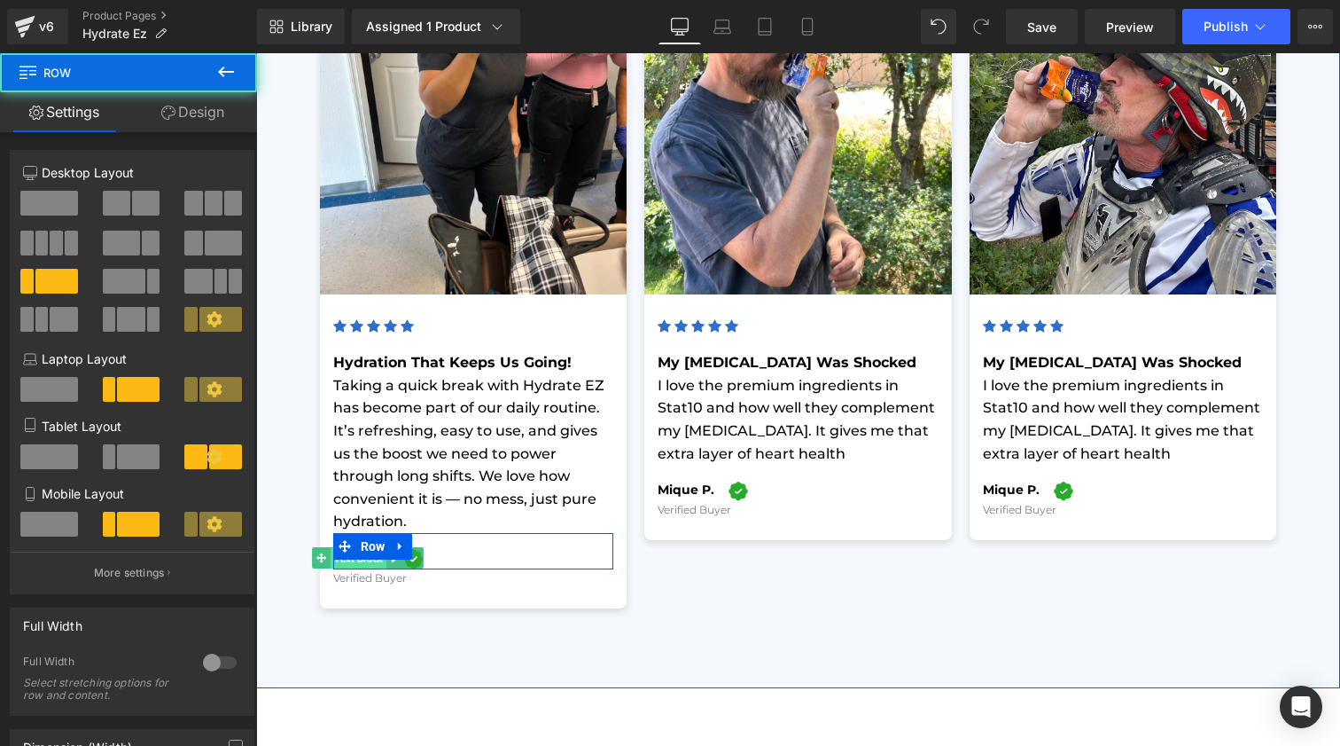
click at [369, 547] on span "Text Block" at bounding box center [359, 557] width 56 height 21
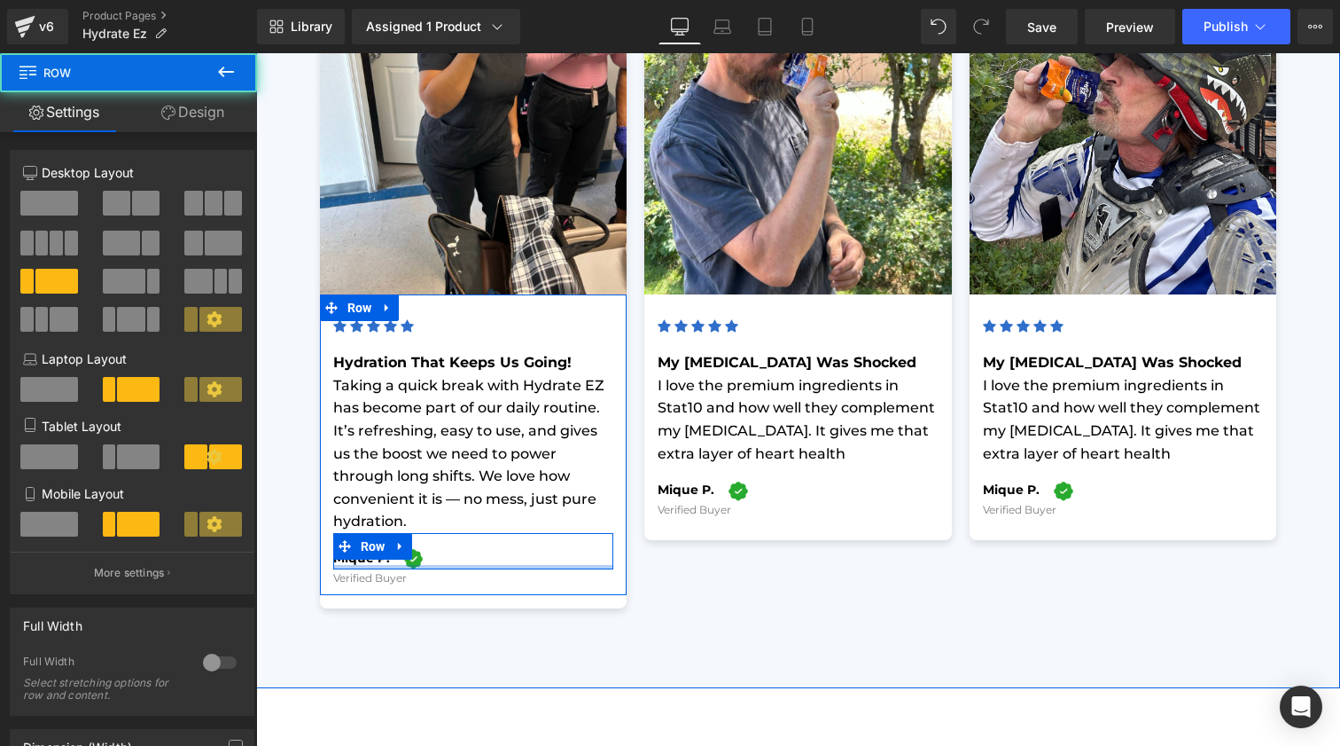
click at [374, 565] on div at bounding box center [473, 567] width 281 height 4
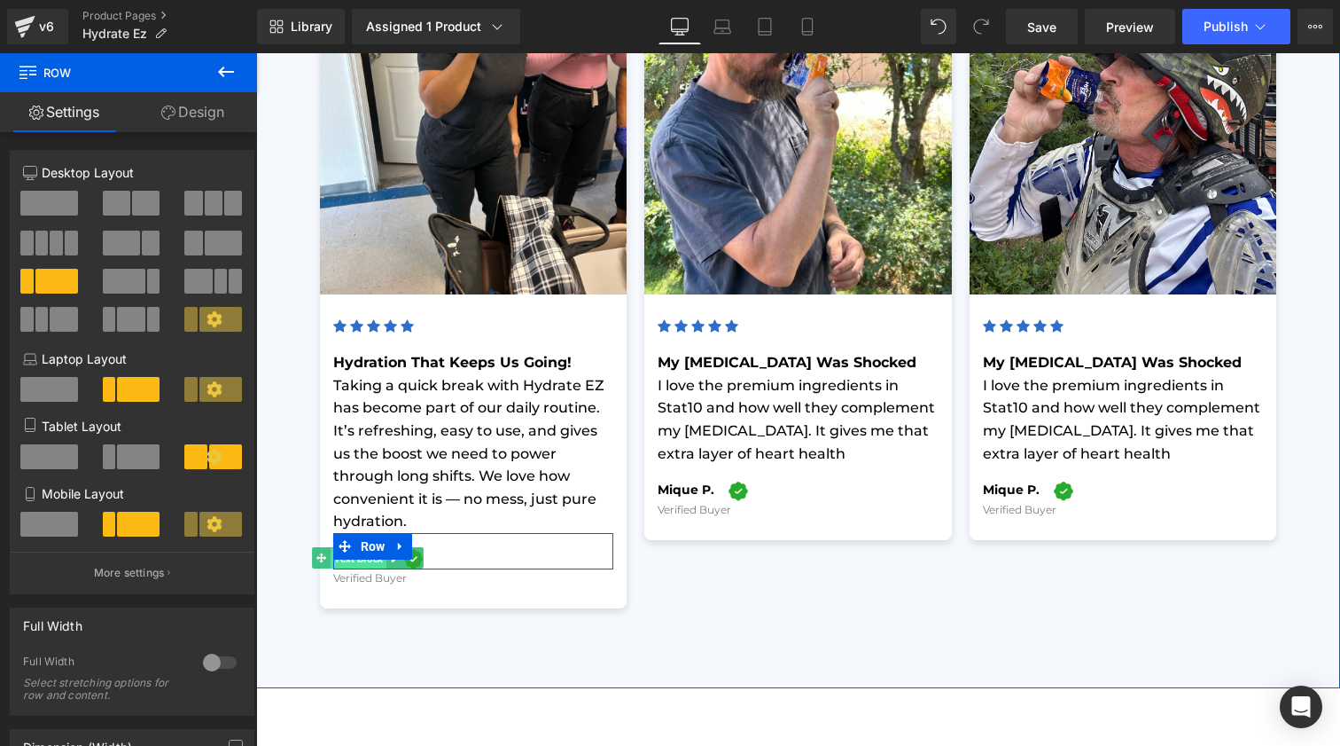
click at [366, 547] on span "Text Block" at bounding box center [359, 557] width 56 height 21
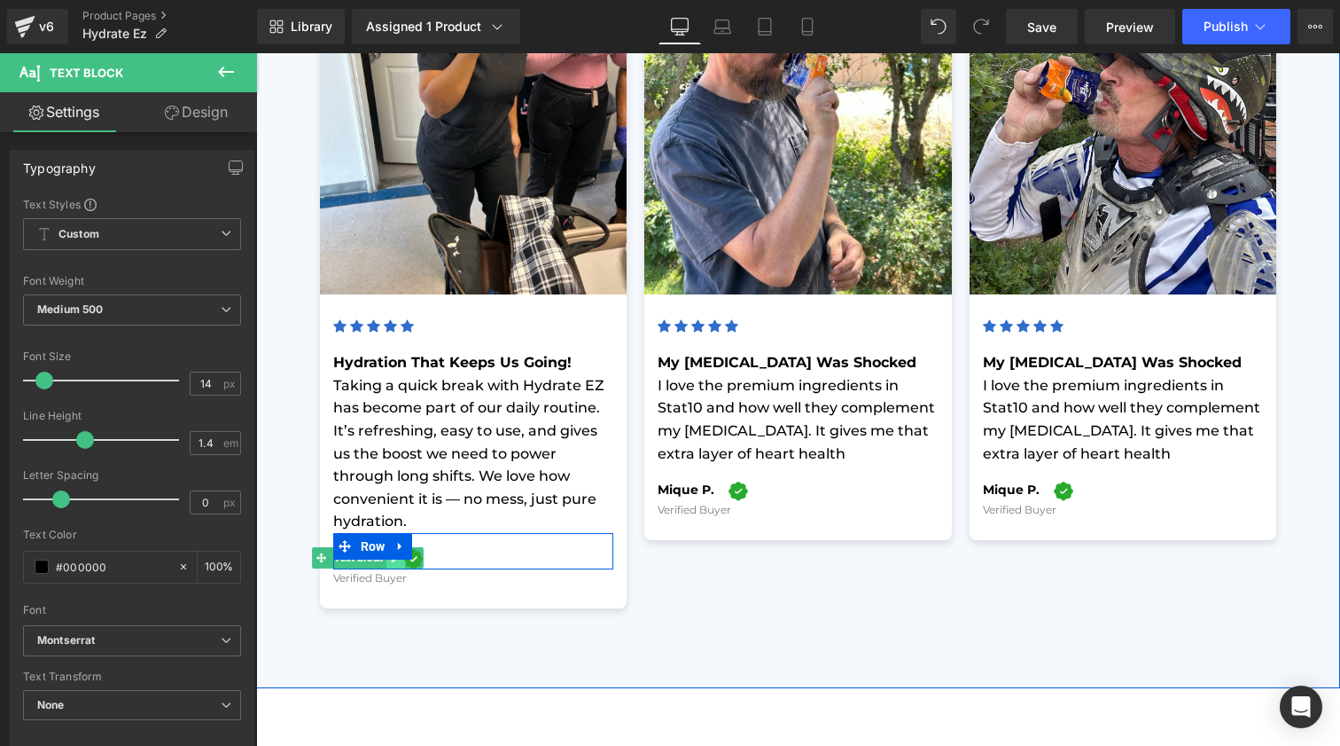
click at [392, 553] on icon at bounding box center [396, 557] width 9 height 9
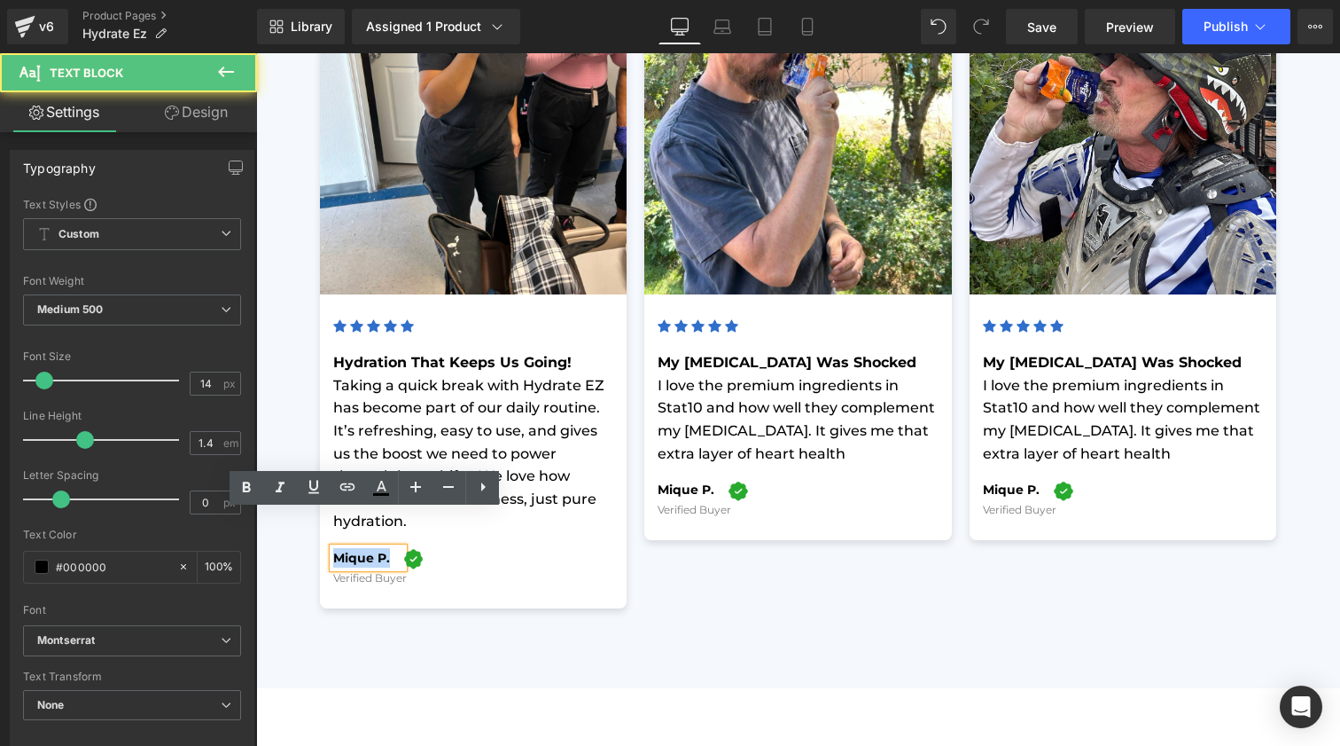
drag, startPoint x: 387, startPoint y: 525, endPoint x: 313, endPoint y: 525, distance: 73.6
click at [313, 525] on div "Image Icon Icon Icon Icon Icon Icon List Hoz Hydration That Keeps Us Going! Tak…" at bounding box center [473, 246] width 325 height 723
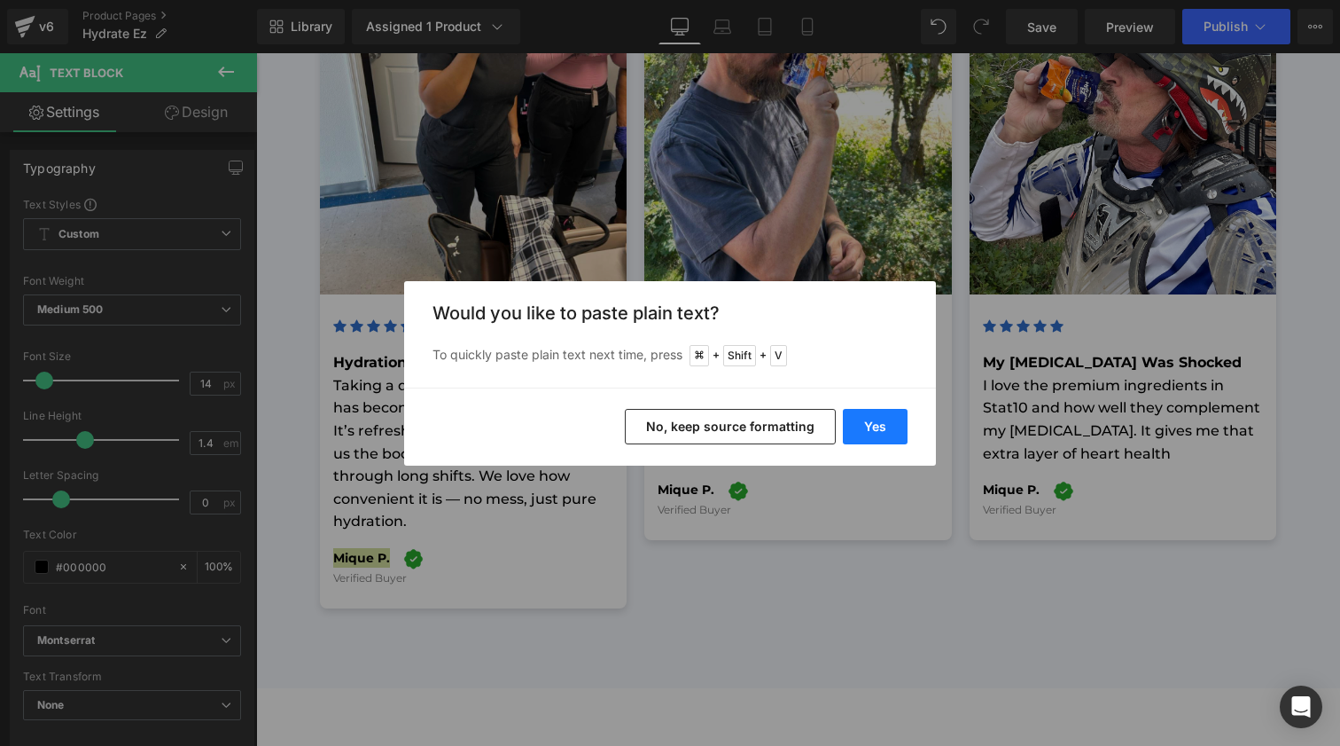
click at [880, 434] on button "Yes" at bounding box center [875, 426] width 65 height 35
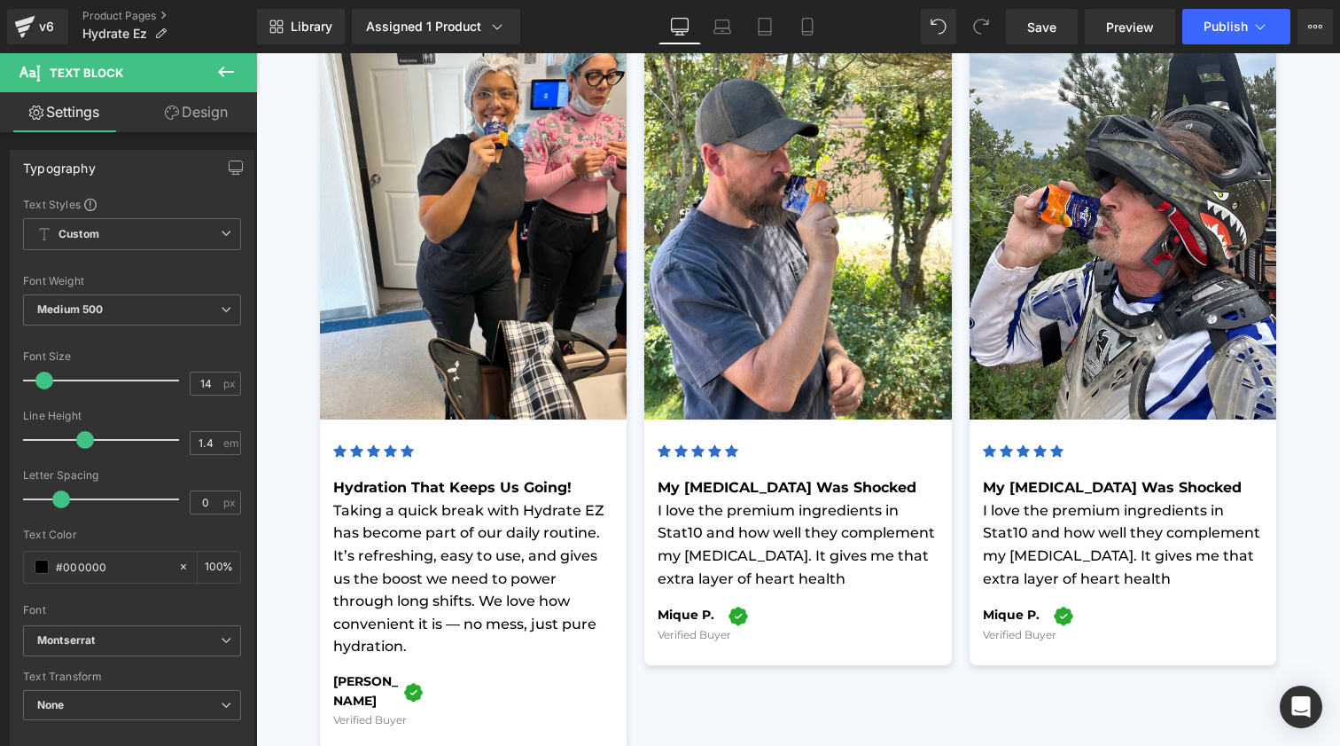
scroll to position [5198, 0]
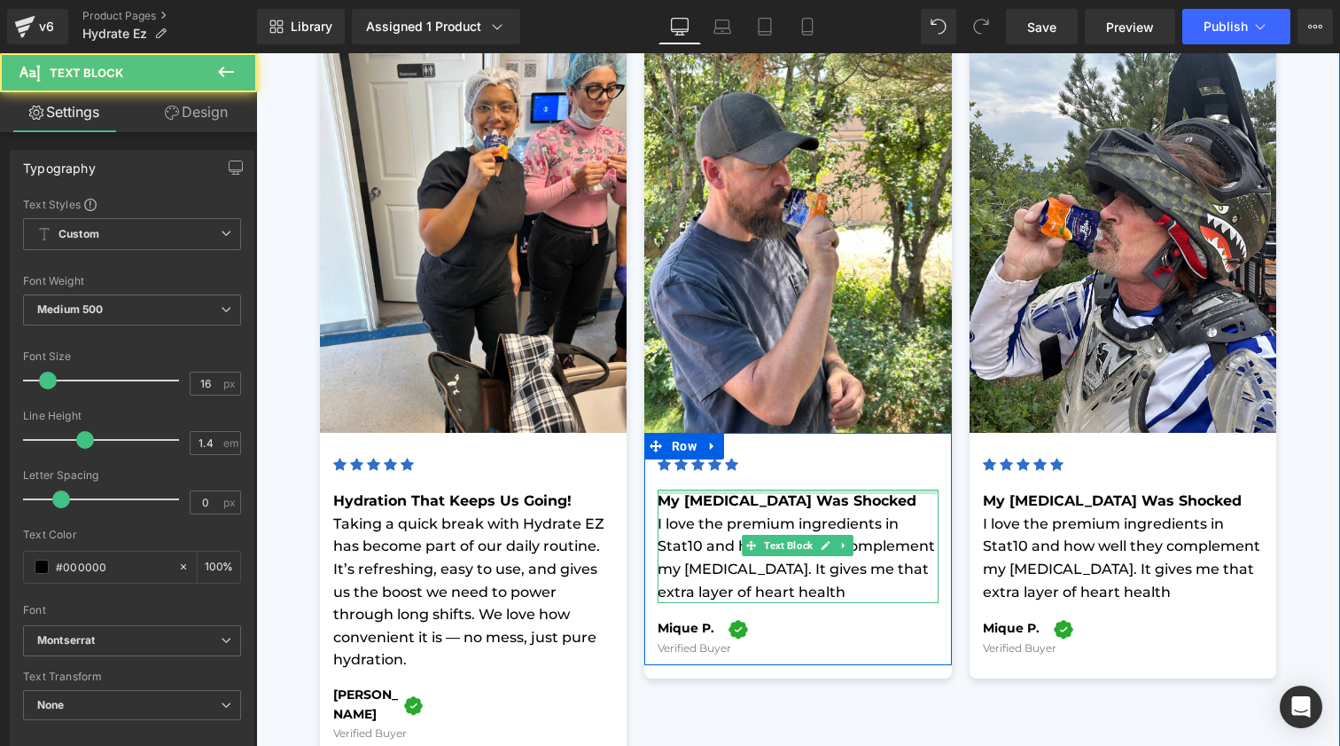
click at [721, 489] on div at bounding box center [798, 491] width 281 height 4
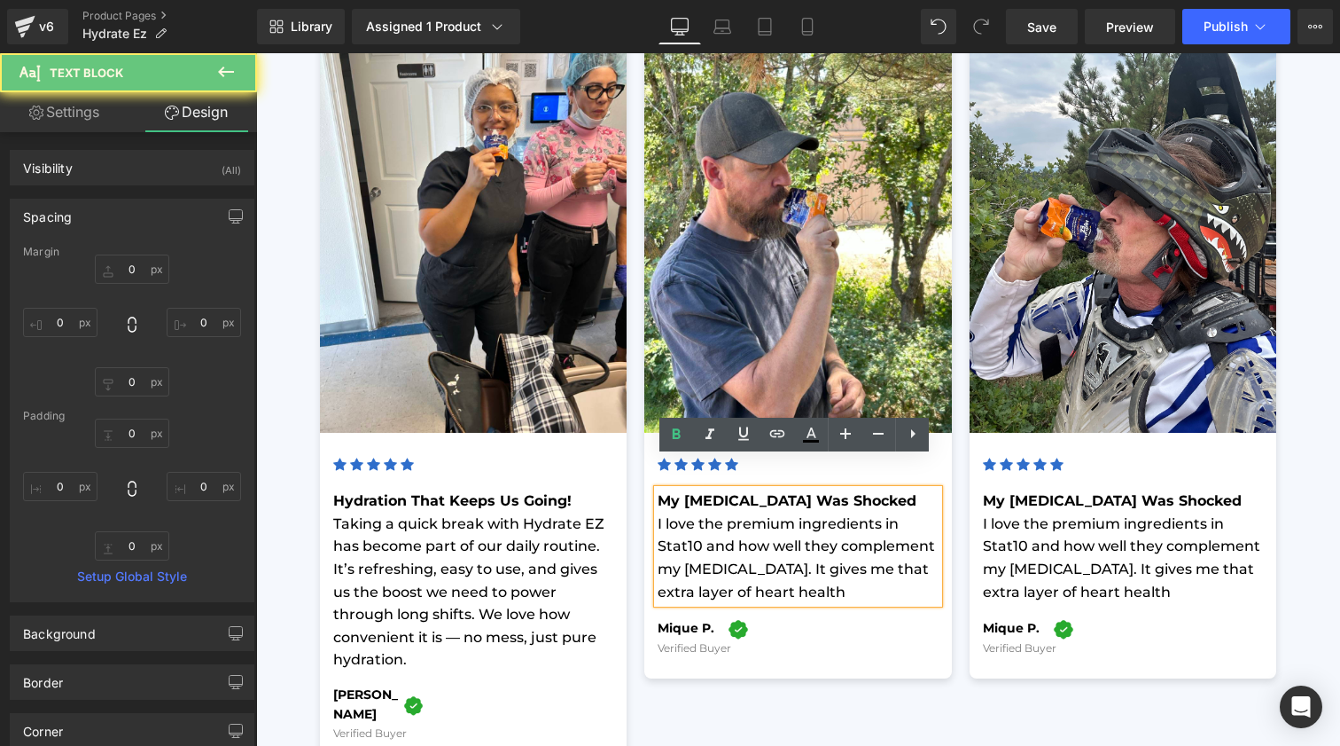
click at [720, 492] on strong "My [MEDICAL_DATA] Was Shocked" at bounding box center [787, 500] width 259 height 17
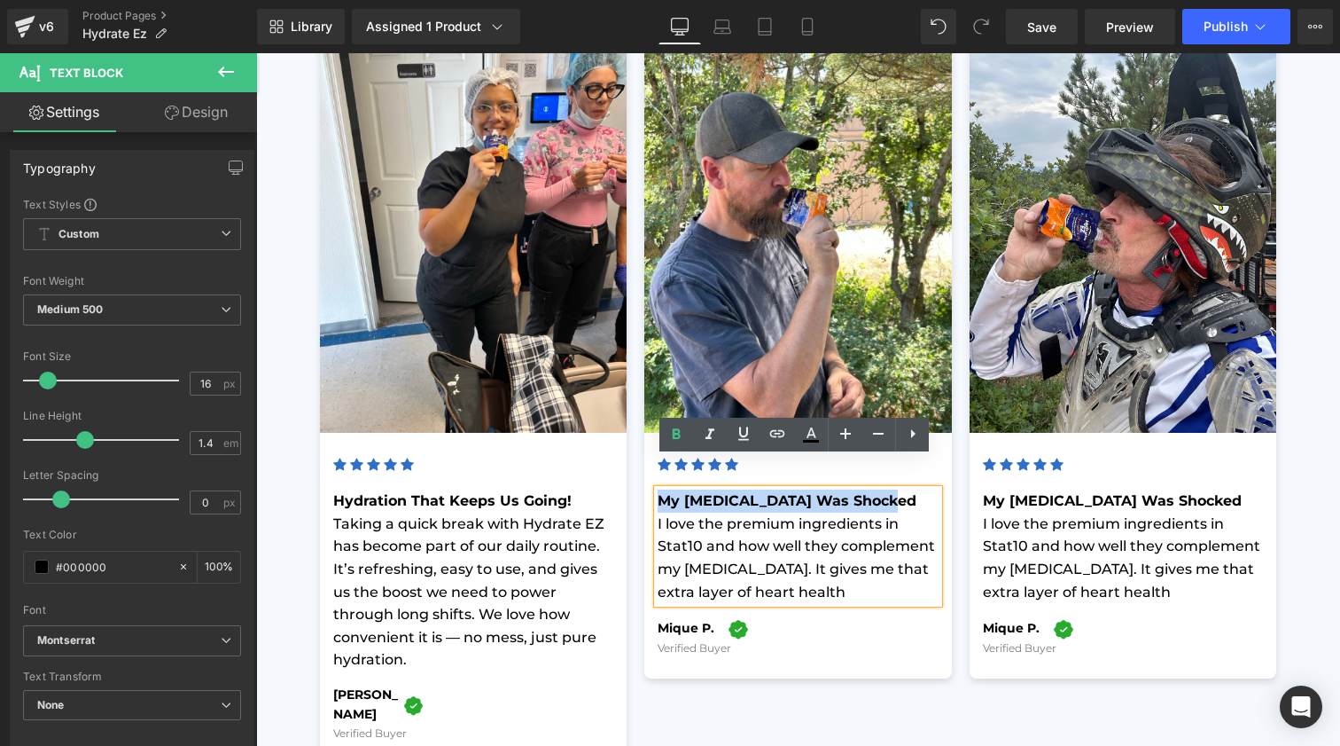
drag, startPoint x: 654, startPoint y: 470, endPoint x: 879, endPoint y: 471, distance: 225.2
click at [879, 489] on p "My [MEDICAL_DATA] Was Shocked" at bounding box center [798, 500] width 281 height 23
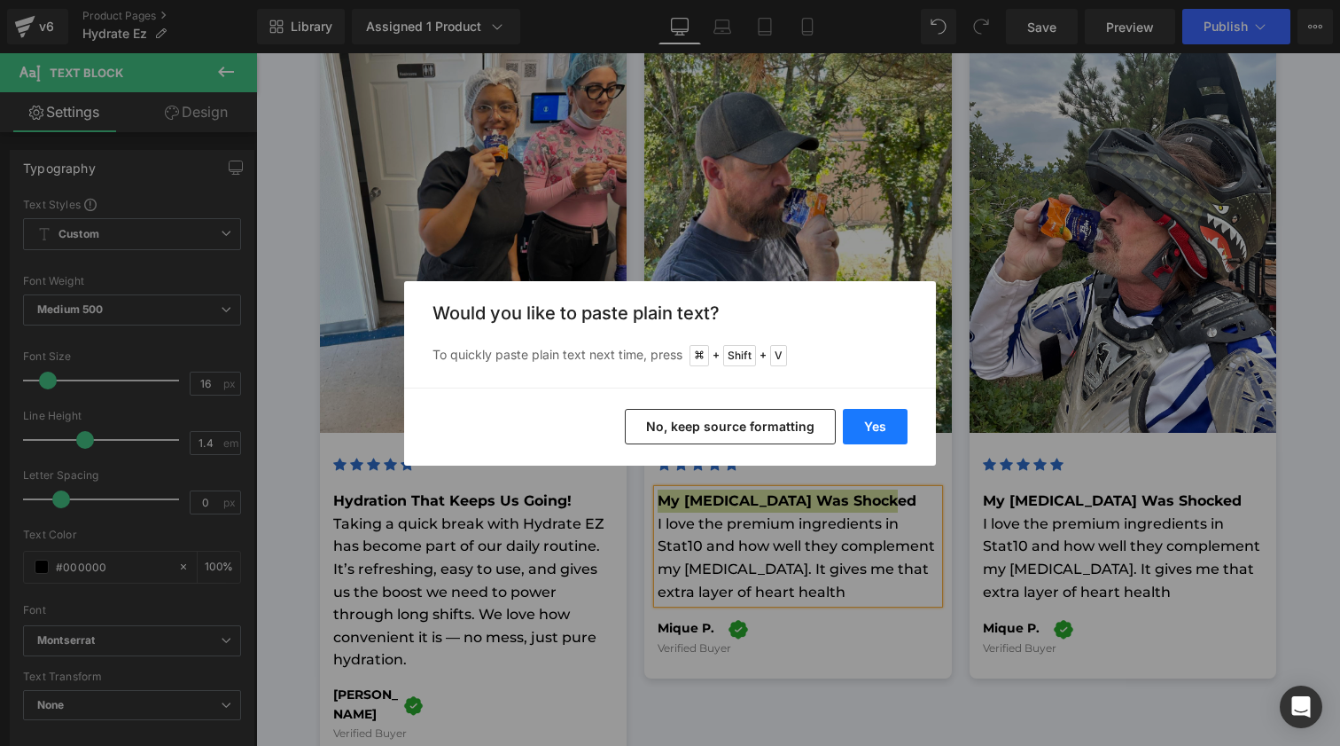
click at [877, 427] on button "Yes" at bounding box center [875, 426] width 65 height 35
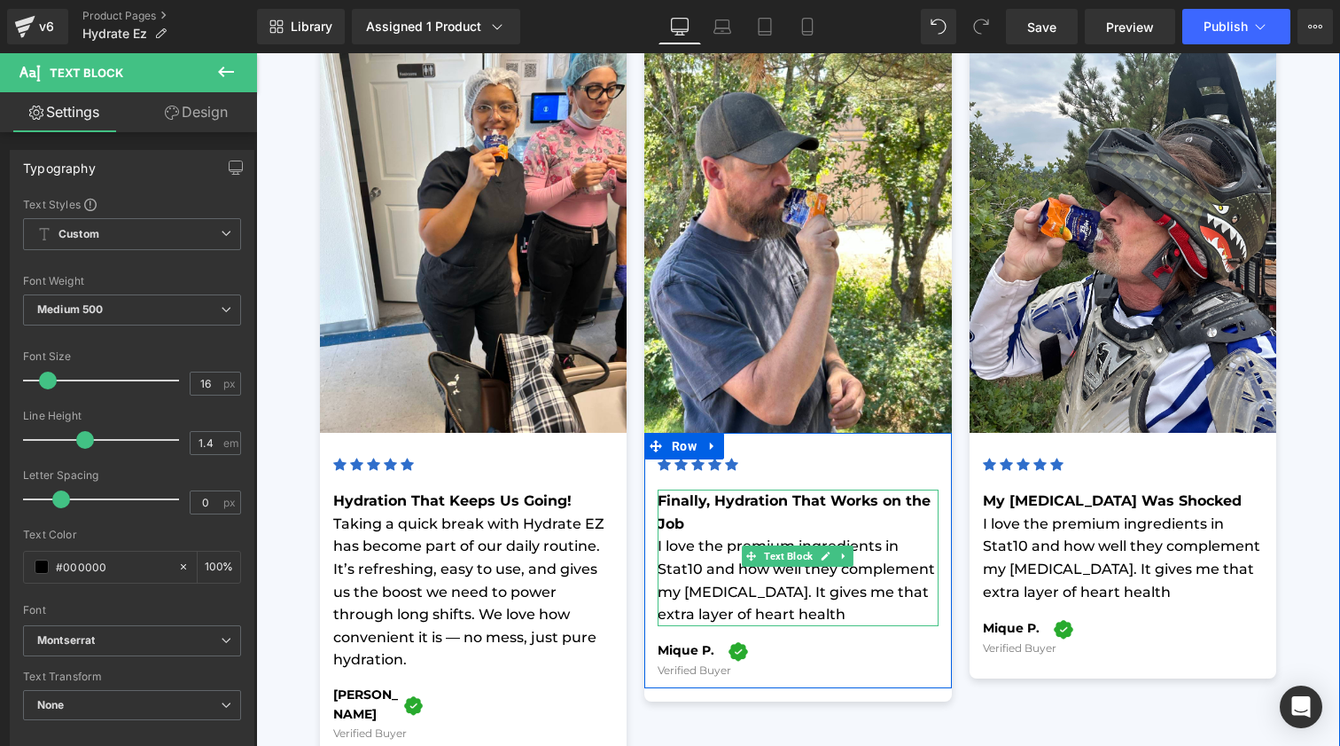
click at [701, 535] on p "I love the premium ingredients in Stat10 and how well they complement my [MEDIC…" at bounding box center [798, 580] width 281 height 90
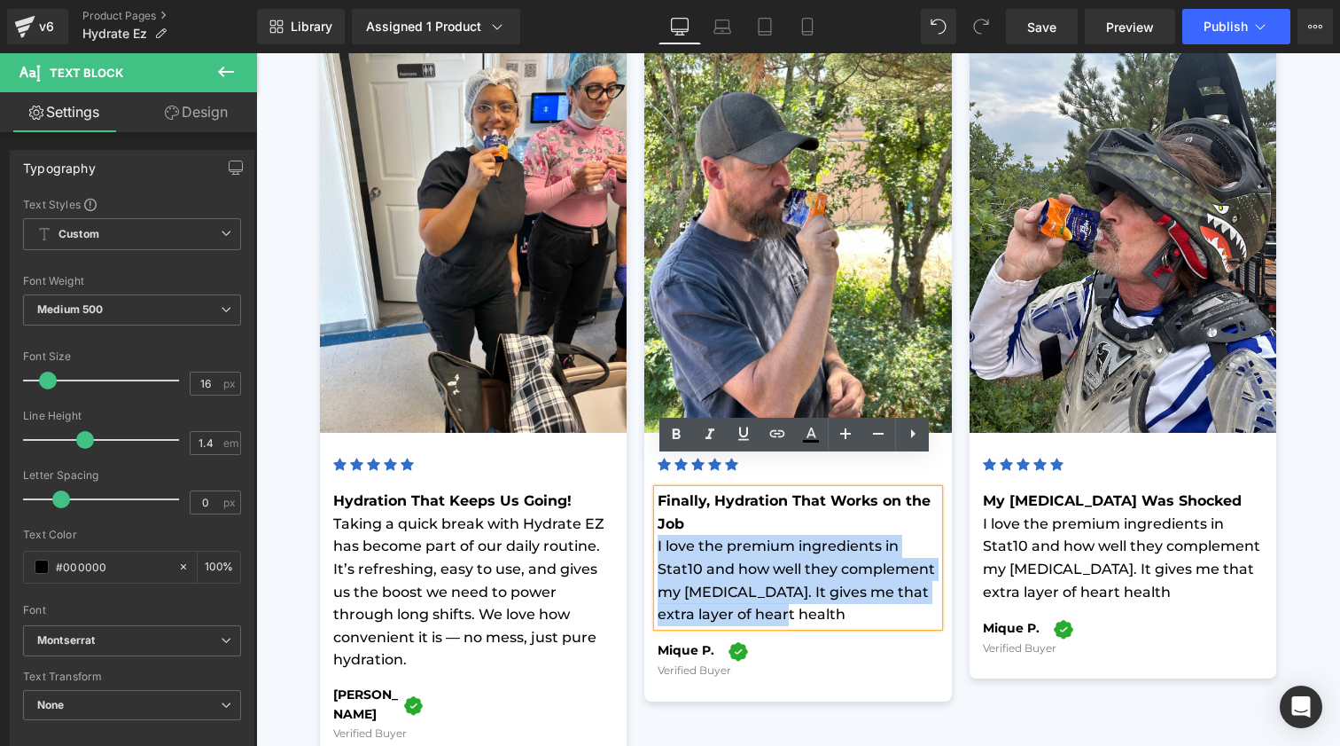
drag, startPoint x: 772, startPoint y: 576, endPoint x: 657, endPoint y: 502, distance: 137.2
click at [658, 535] on p "I love the premium ingredients in Stat10 and how well they complement my [MEDIC…" at bounding box center [798, 580] width 281 height 90
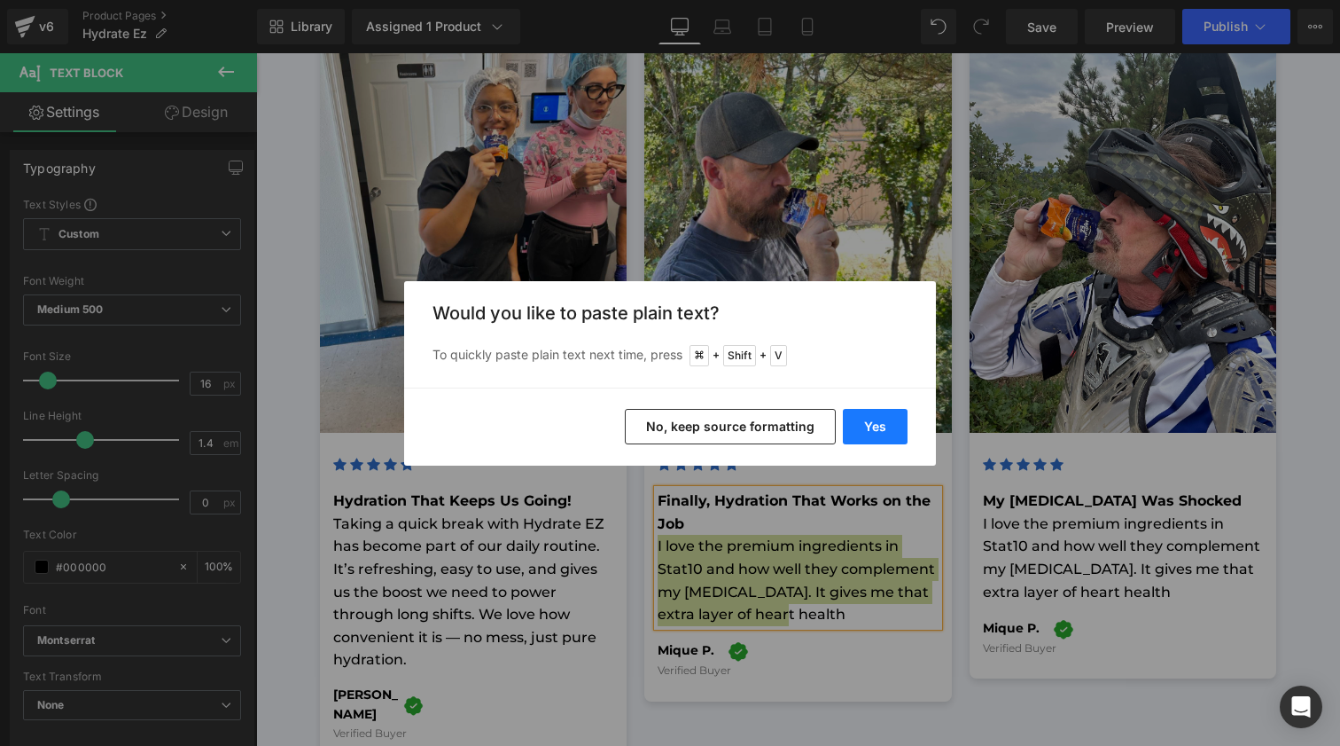
click at [873, 437] on button "Yes" at bounding box center [875, 426] width 65 height 35
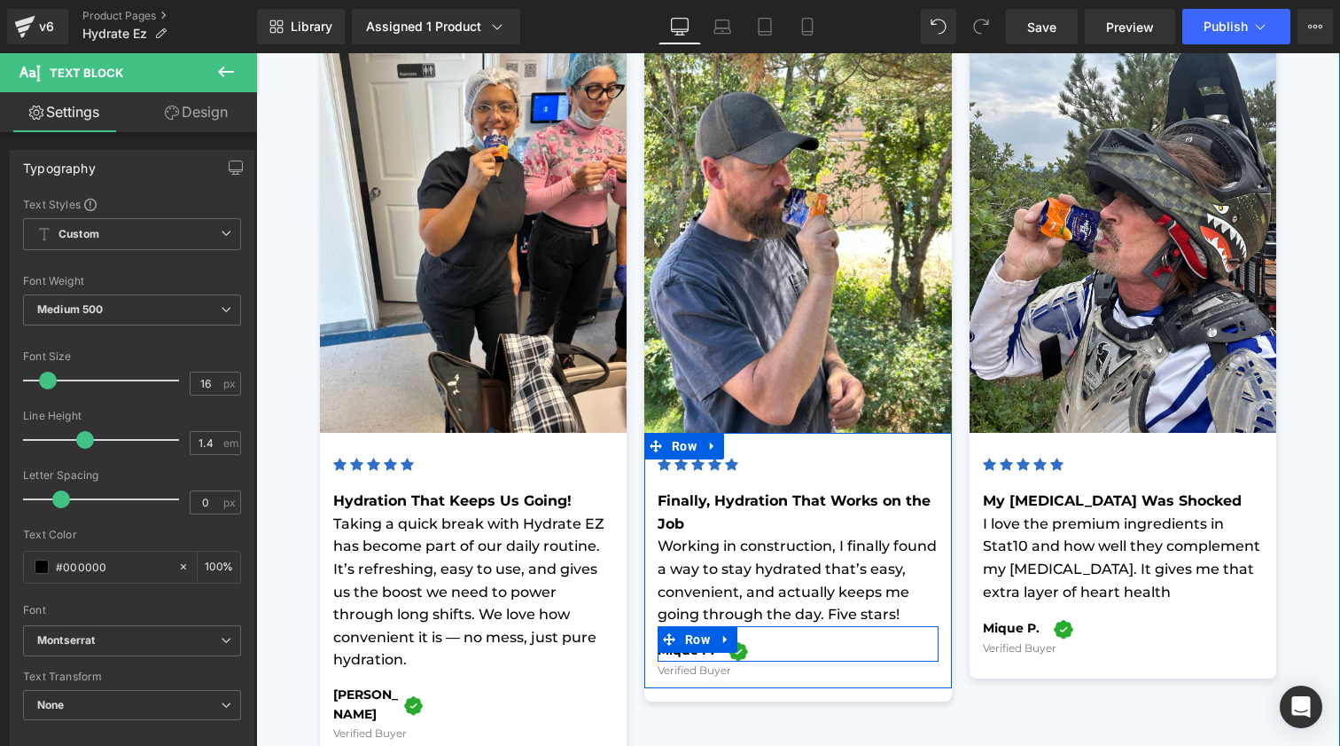
click at [703, 640] on span "Text Block" at bounding box center [684, 650] width 56 height 21
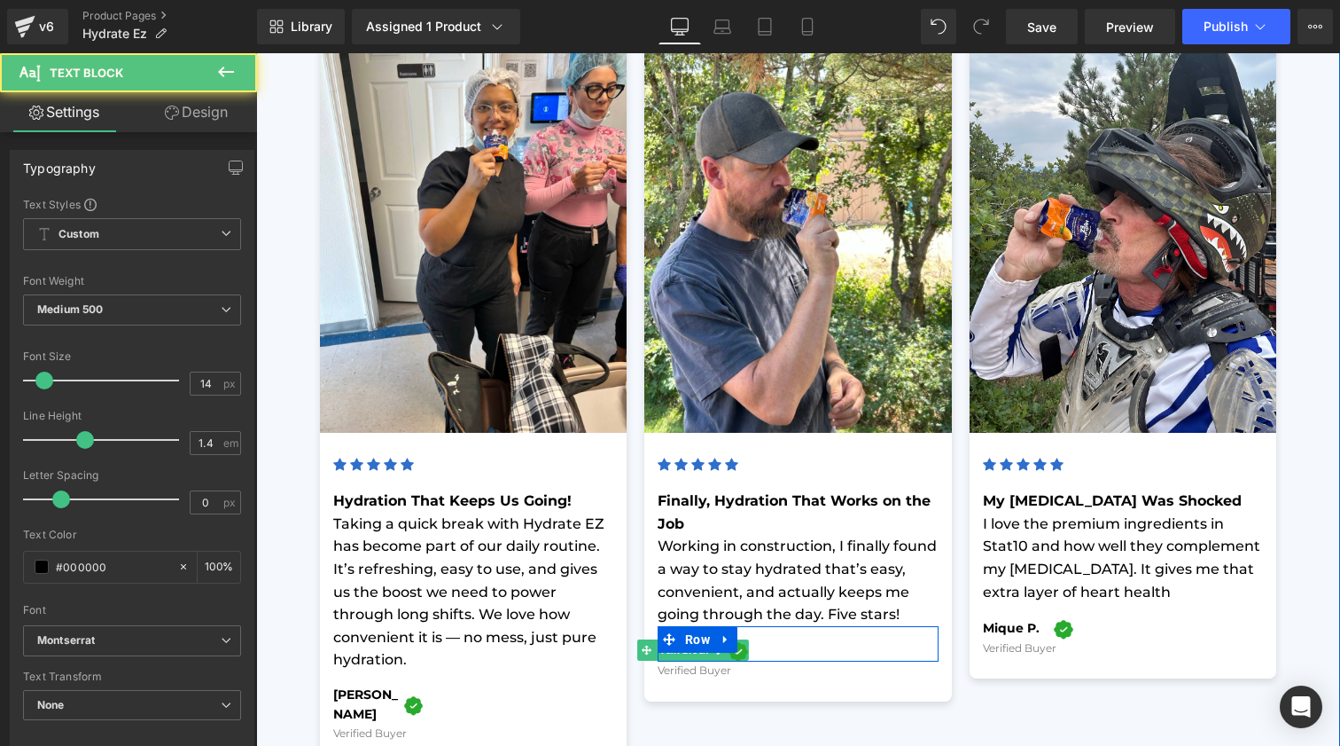
click at [703, 639] on span "Text Block" at bounding box center [684, 649] width 56 height 21
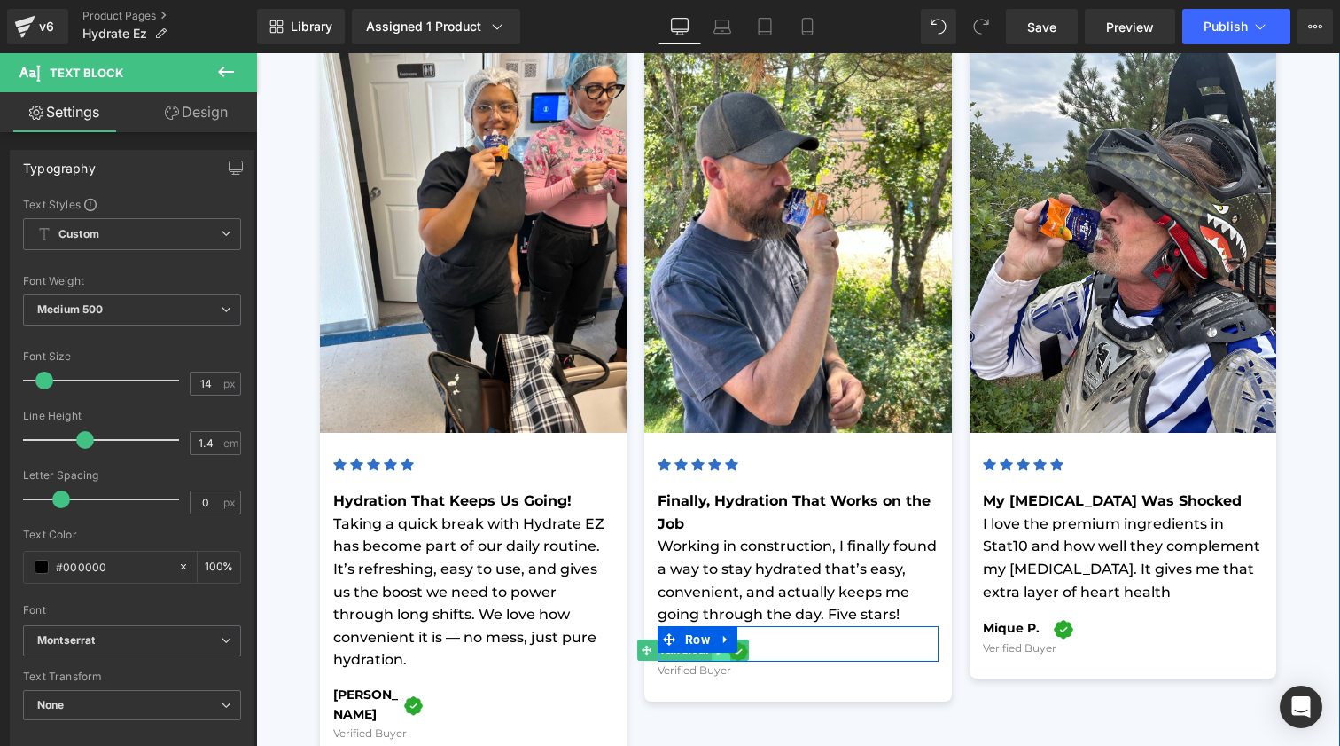
click at [712, 639] on link at bounding box center [721, 649] width 19 height 21
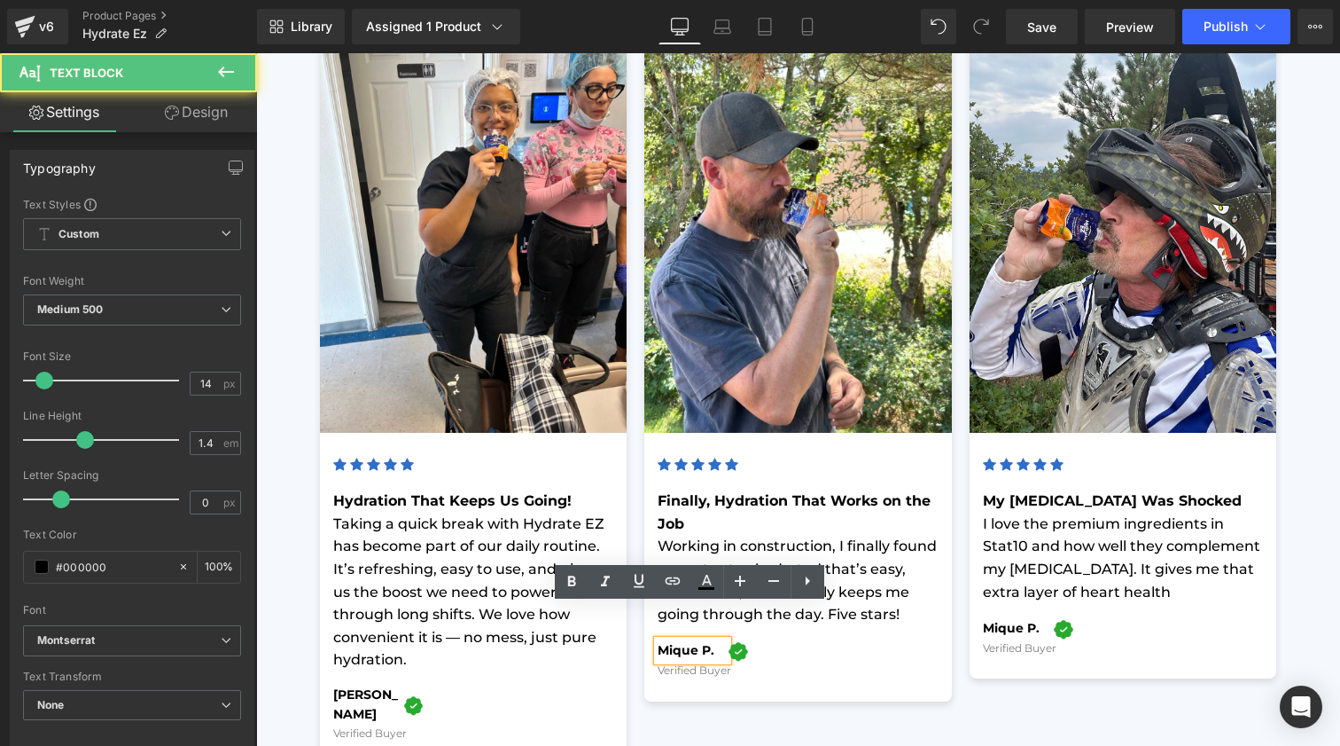
click at [710, 642] on b "Mique P." at bounding box center [686, 650] width 57 height 16
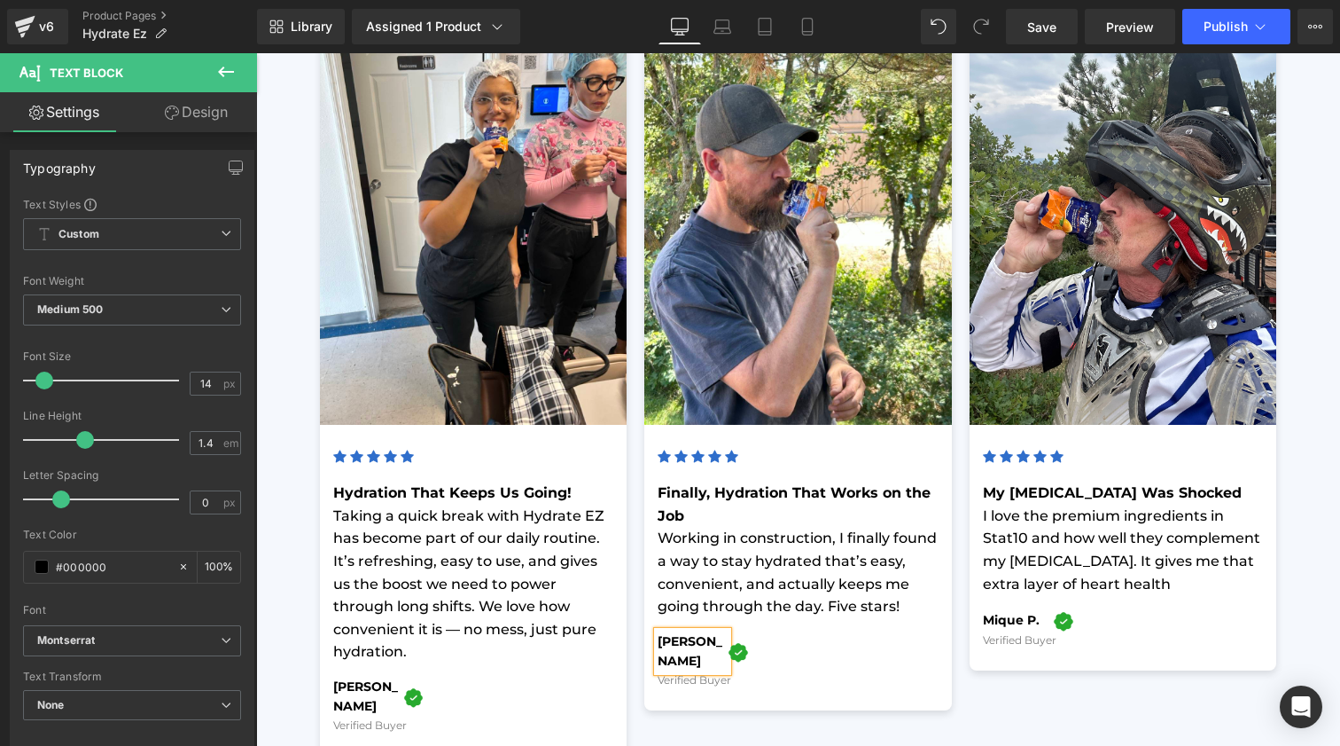
scroll to position [4825, 0]
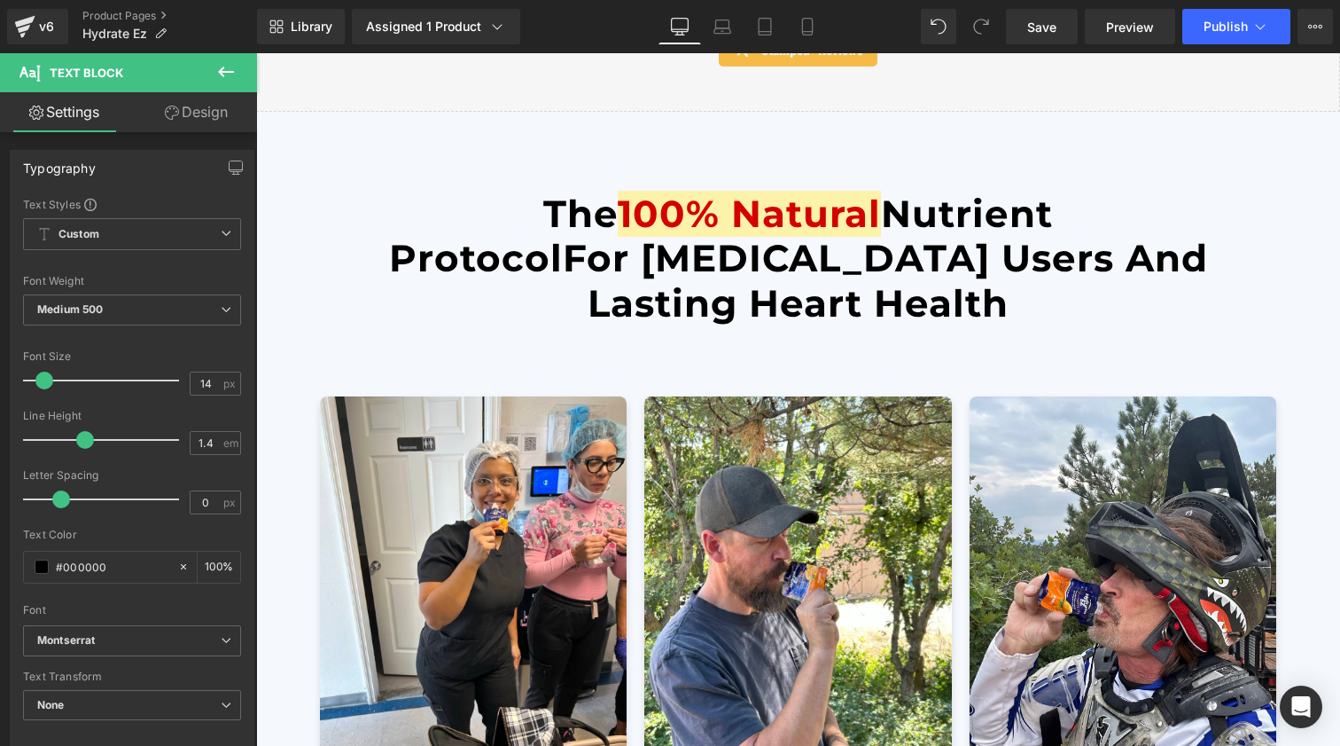
click at [844, 246] on span "For [MEDICAL_DATA] Users And Lasting Heart Health" at bounding box center [885, 280] width 645 height 90
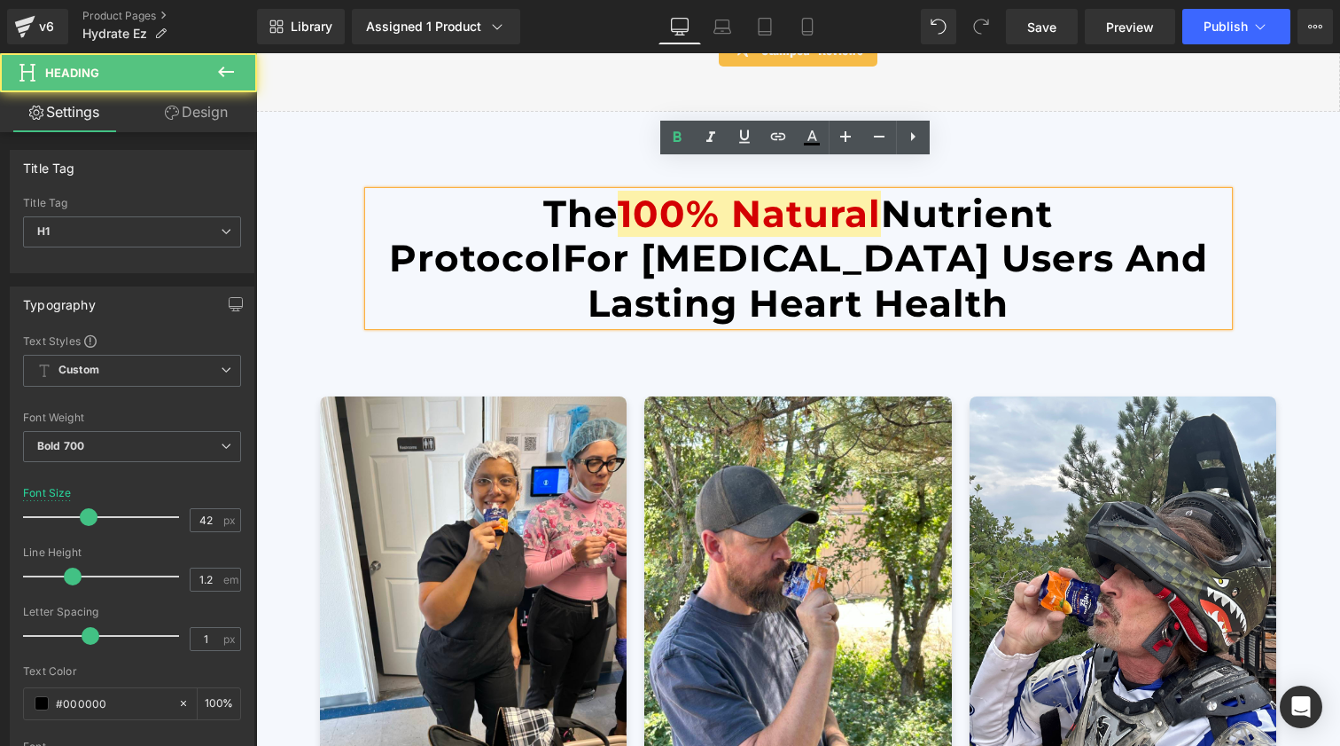
click at [910, 236] on span "For [MEDICAL_DATA] Users And Lasting Heart Health" at bounding box center [885, 280] width 645 height 90
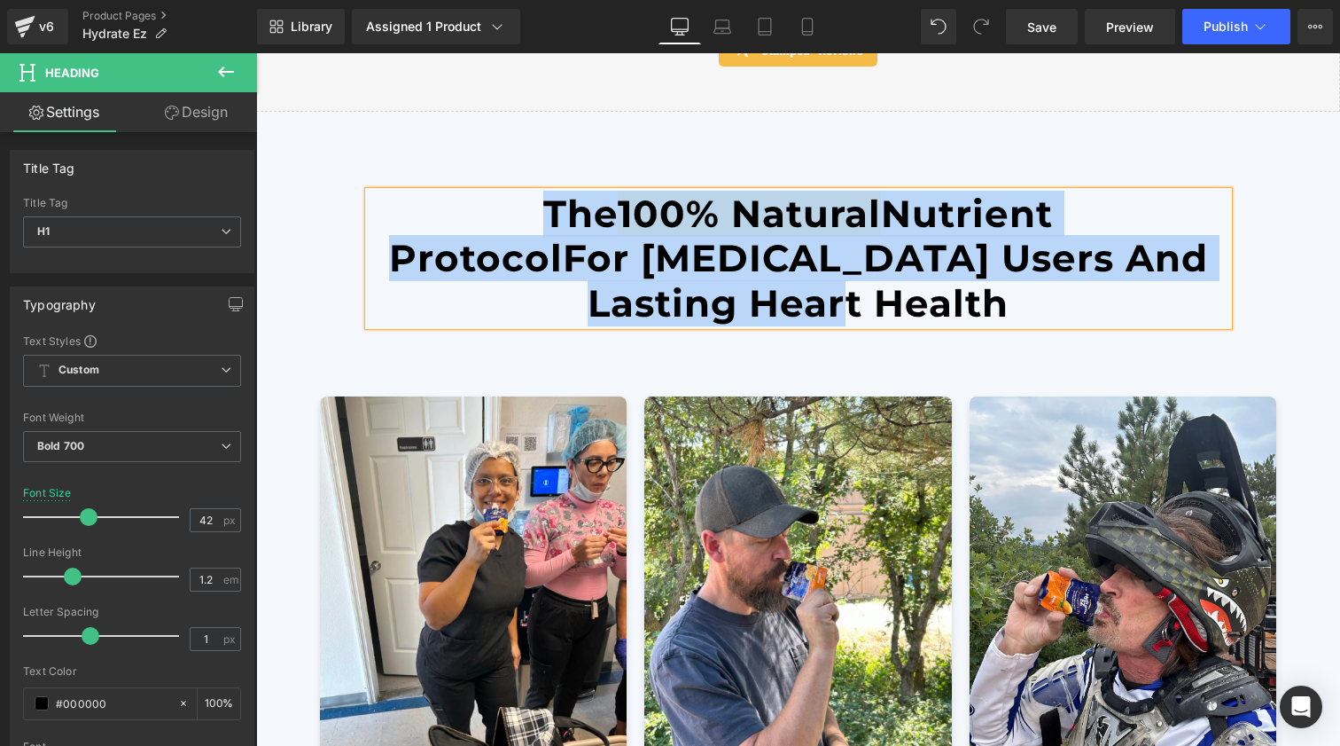
paste div
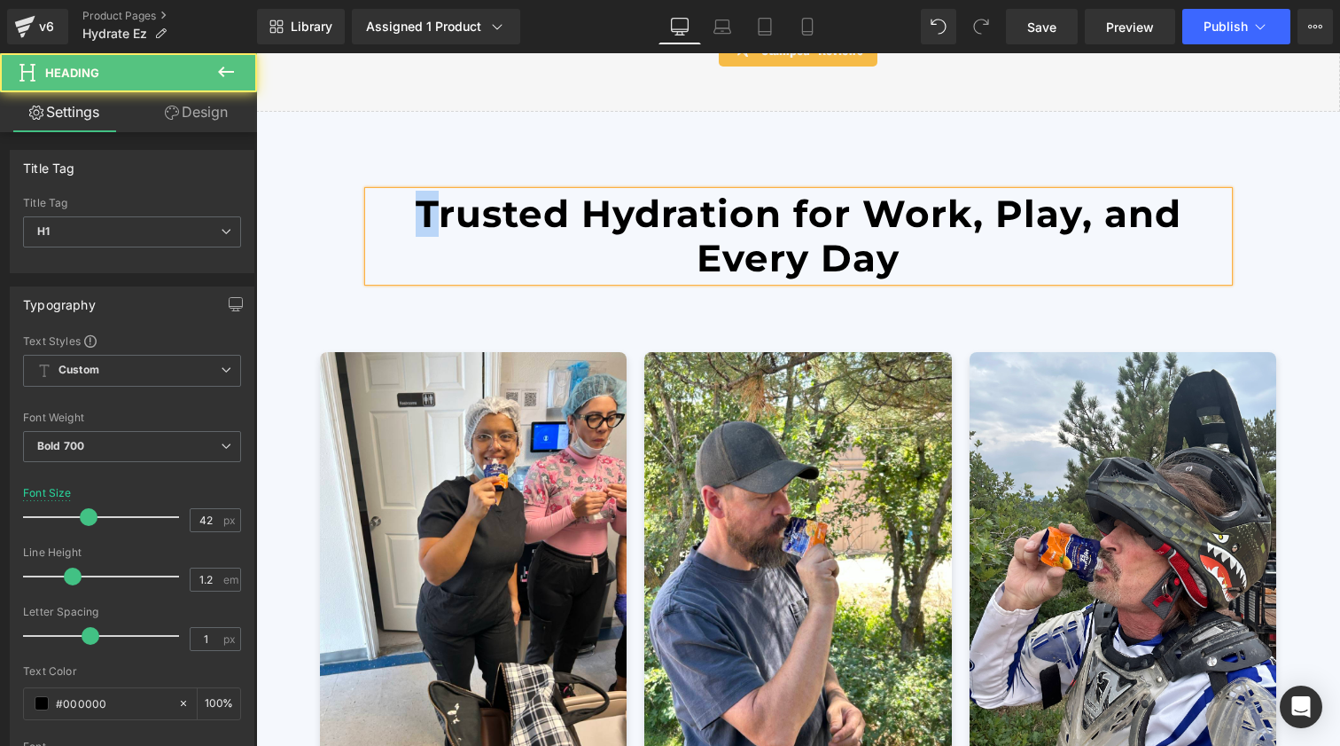
drag, startPoint x: 399, startPoint y: 187, endPoint x: 436, endPoint y: 191, distance: 37.5
click at [436, 191] on h1 "Trusted Hydration for Work, Play, and Every Day" at bounding box center [799, 236] width 860 height 90
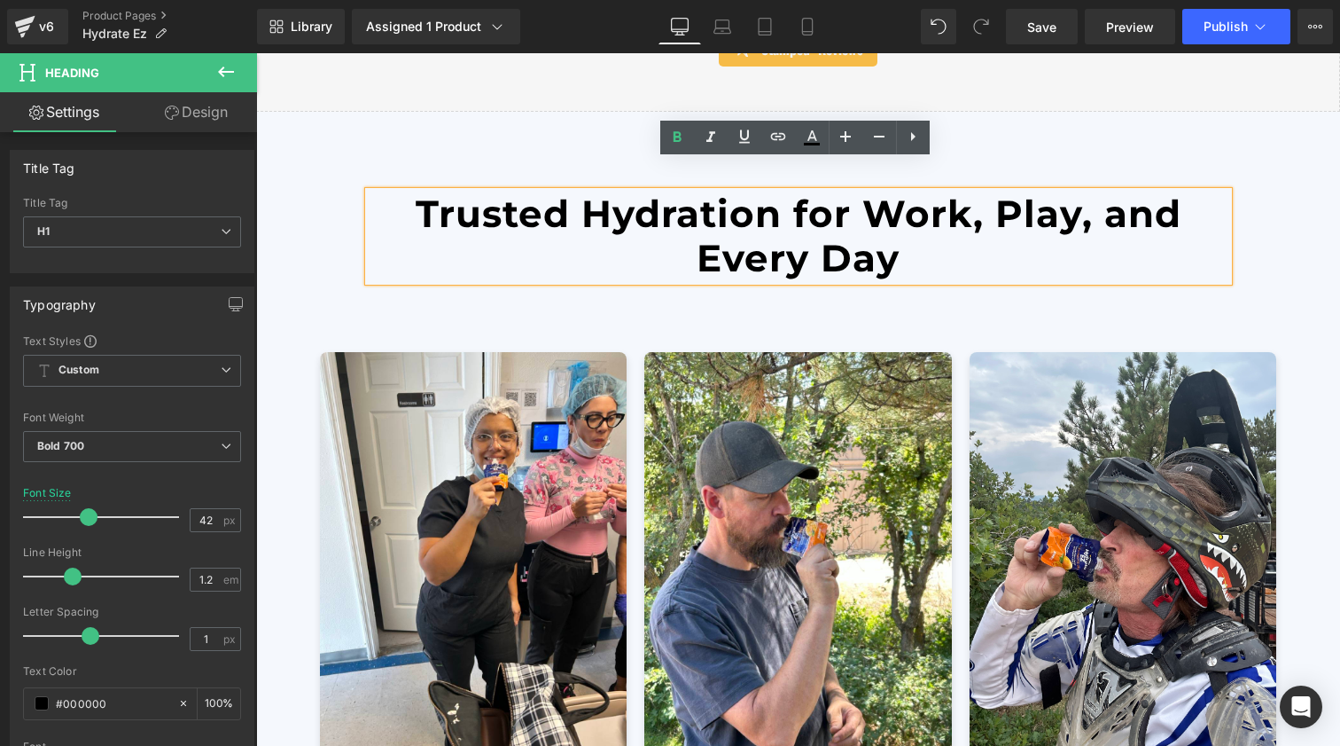
click at [610, 196] on h1 "Trusted Hydration for Work, Play, and Every Day" at bounding box center [799, 236] width 860 height 90
click at [776, 191] on h1 "Trusted Hydration for Work, Play, and Every Day" at bounding box center [799, 236] width 860 height 90
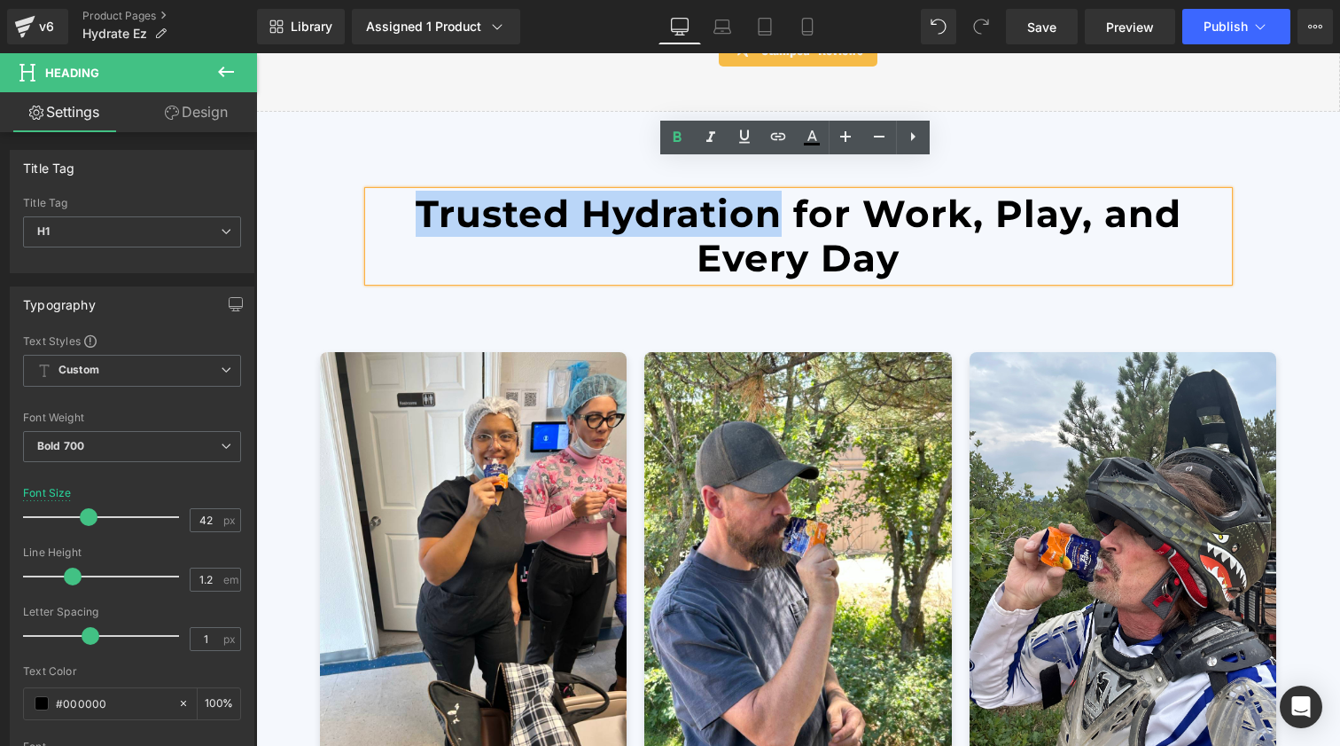
drag, startPoint x: 773, startPoint y: 184, endPoint x: 408, endPoint y: 183, distance: 365.3
click at [408, 191] on h1 "Trusted Hydration for Work, Play, and Every Day" at bounding box center [799, 236] width 860 height 90
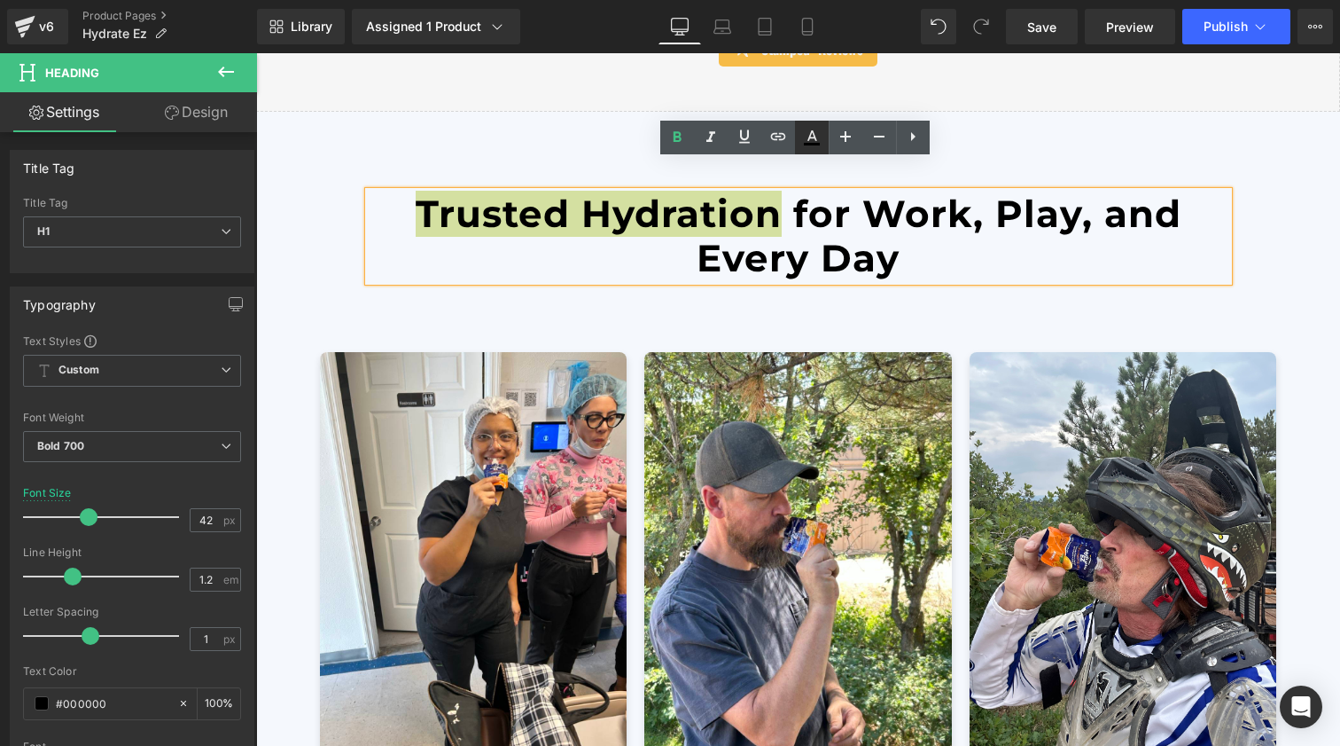
click at [813, 140] on icon at bounding box center [811, 137] width 21 height 21
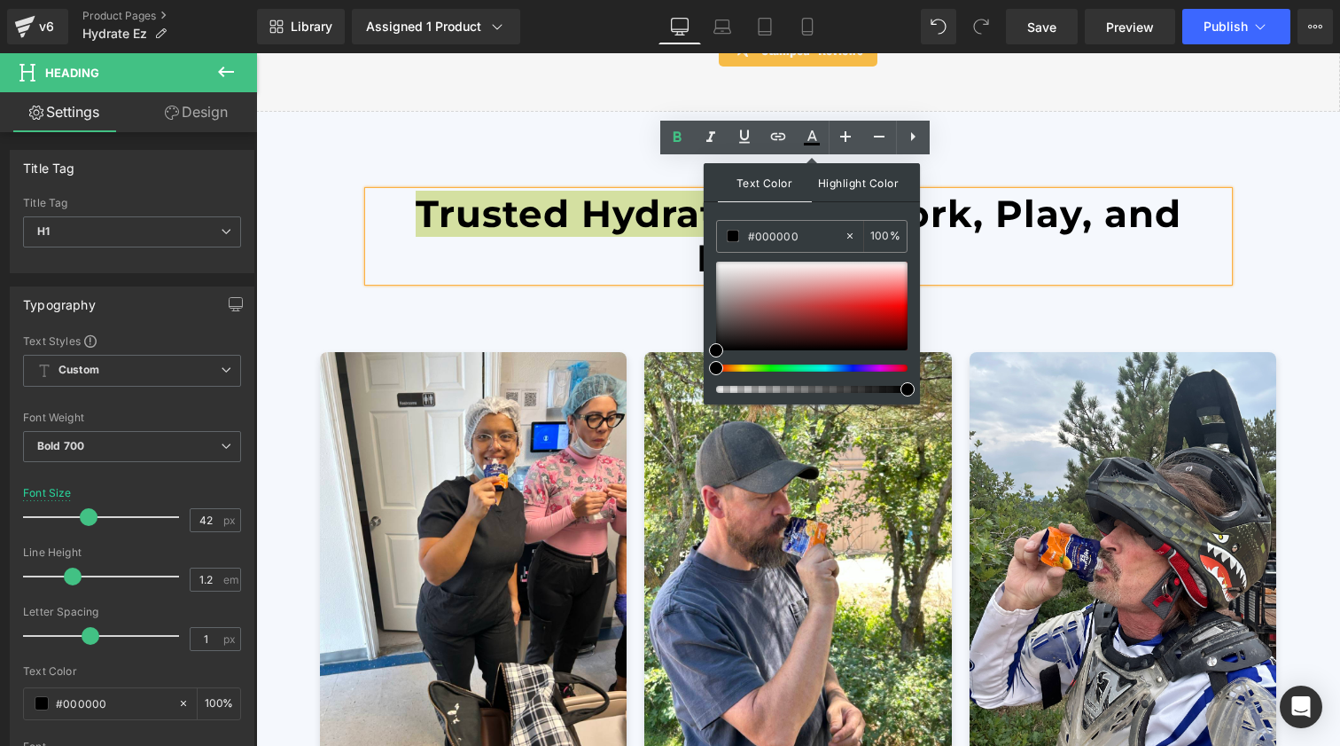
click at [828, 181] on span "Highlight Color" at bounding box center [859, 182] width 94 height 38
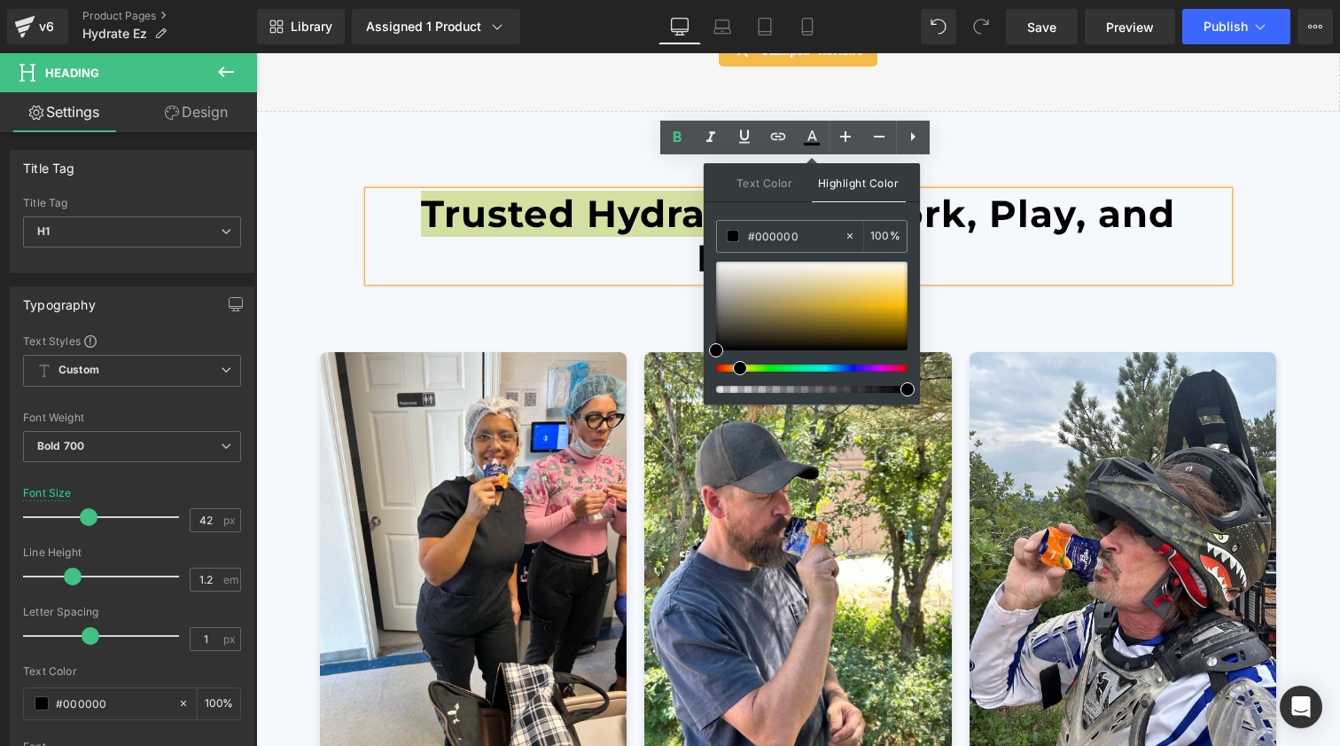
drag, startPoint x: 718, startPoint y: 368, endPoint x: 736, endPoint y: 368, distance: 17.7
click at [736, 368] on span at bounding box center [740, 368] width 14 height 14
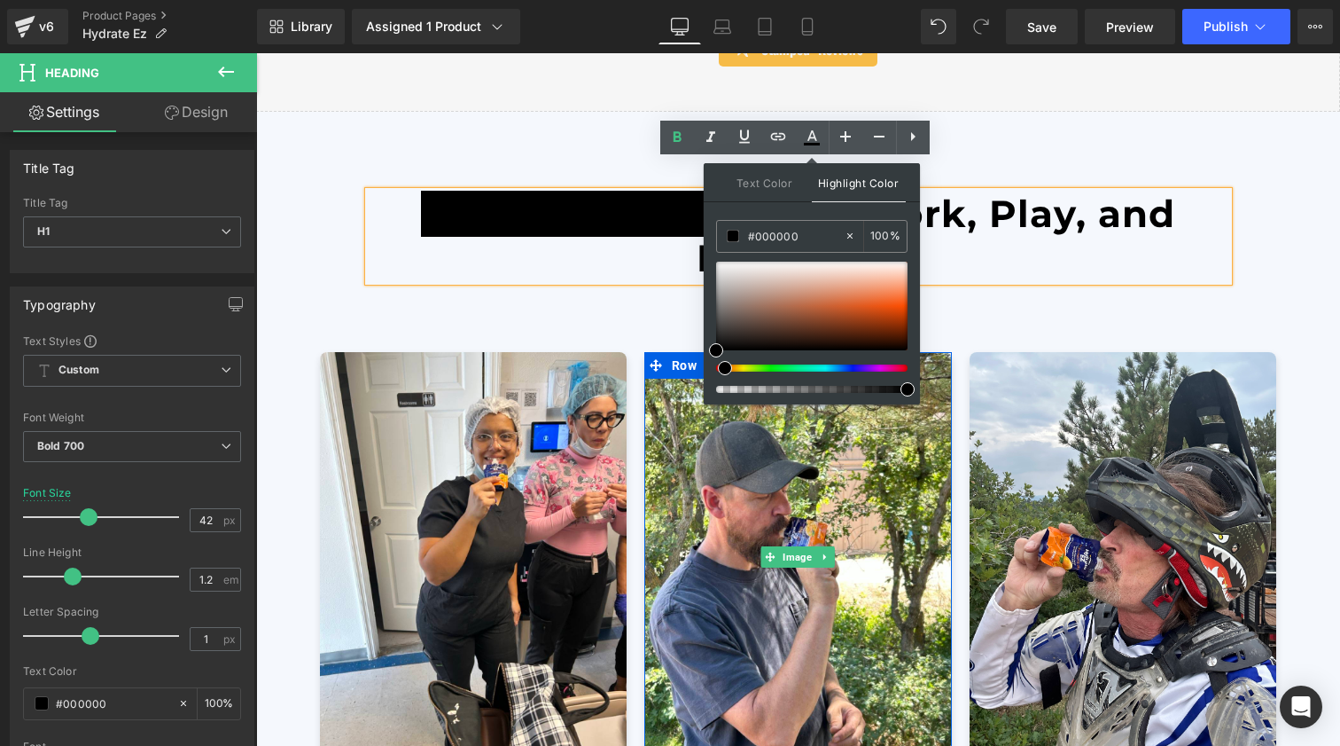
drag, startPoint x: 737, startPoint y: 371, endPoint x: 716, endPoint y: 372, distance: 20.5
click at [716, 372] on div at bounding box center [811, 327] width 191 height 131
click at [731, 370] on span at bounding box center [735, 368] width 14 height 14
drag, startPoint x: 711, startPoint y: 342, endPoint x: 900, endPoint y: 301, distance: 193.4
click at [900, 301] on div "Text Color Highlight Color #333333 #000000 100 % transparent 0 %" at bounding box center [812, 283] width 216 height 241
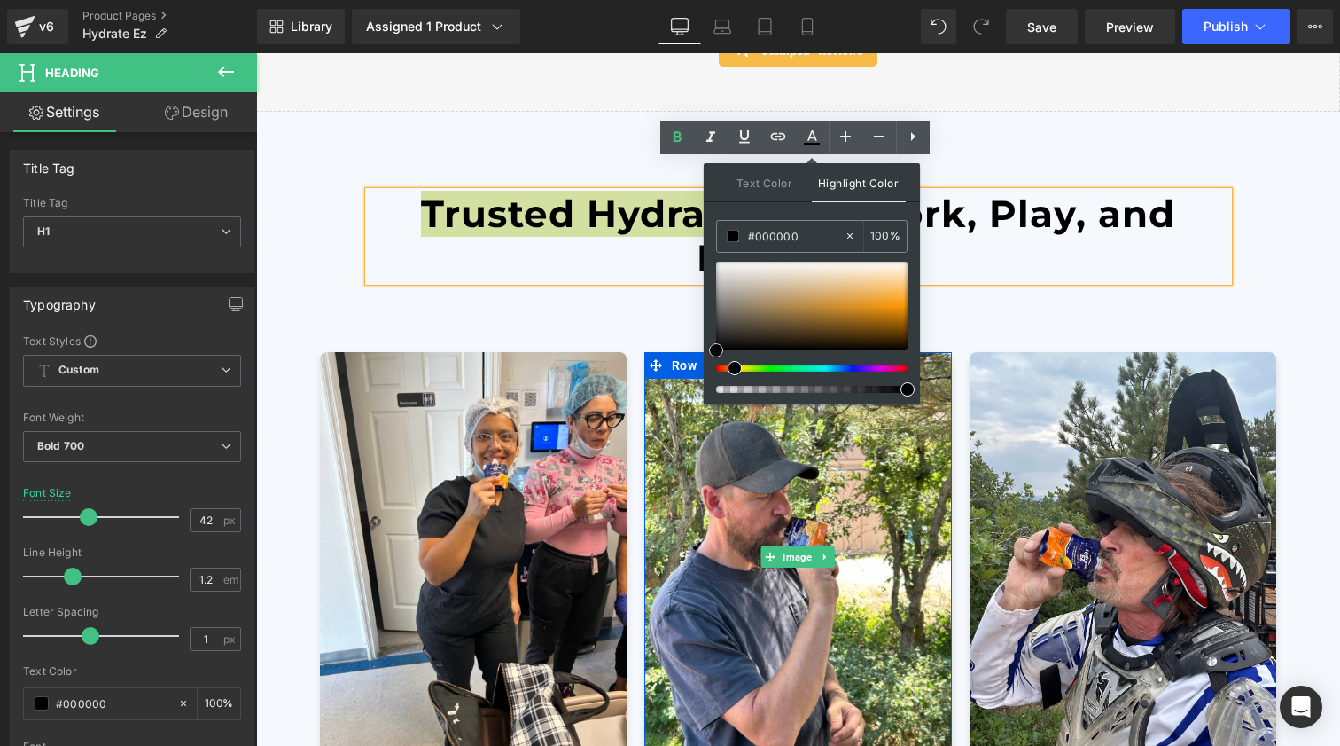
click at [900, 301] on div at bounding box center [811, 306] width 191 height 89
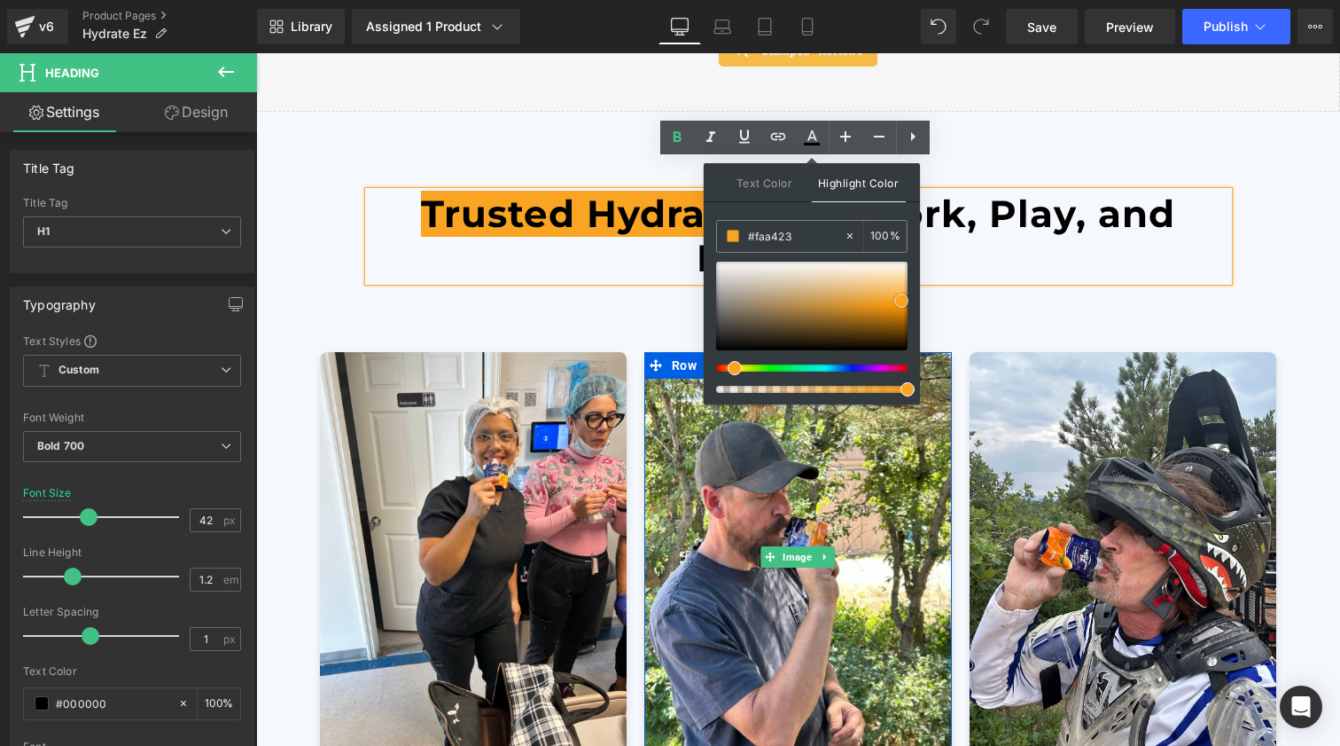
click at [902, 301] on span at bounding box center [902, 300] width 14 height 14
click at [490, 205] on span "Trusted Hydration" at bounding box center [604, 214] width 366 height 46
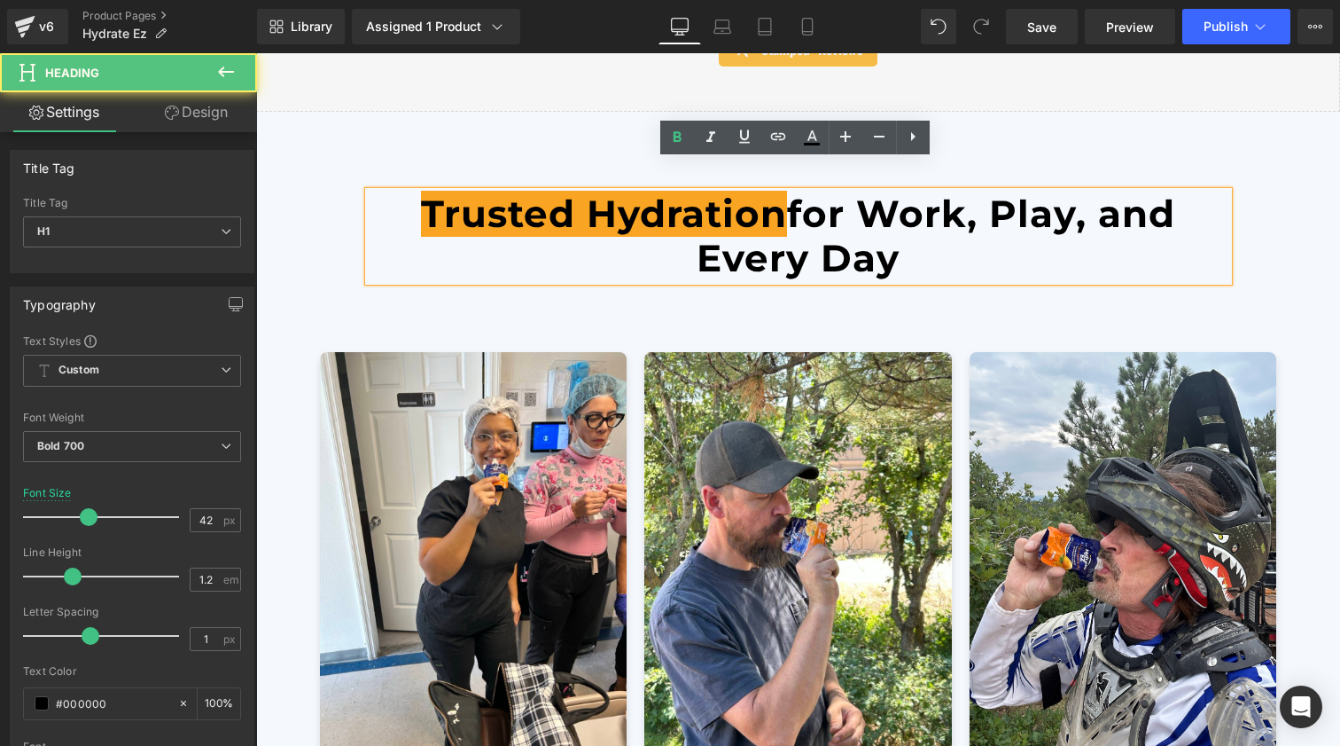
click at [482, 212] on h1 "Trusted Hydration for Work, Play, and Every Day" at bounding box center [799, 236] width 860 height 90
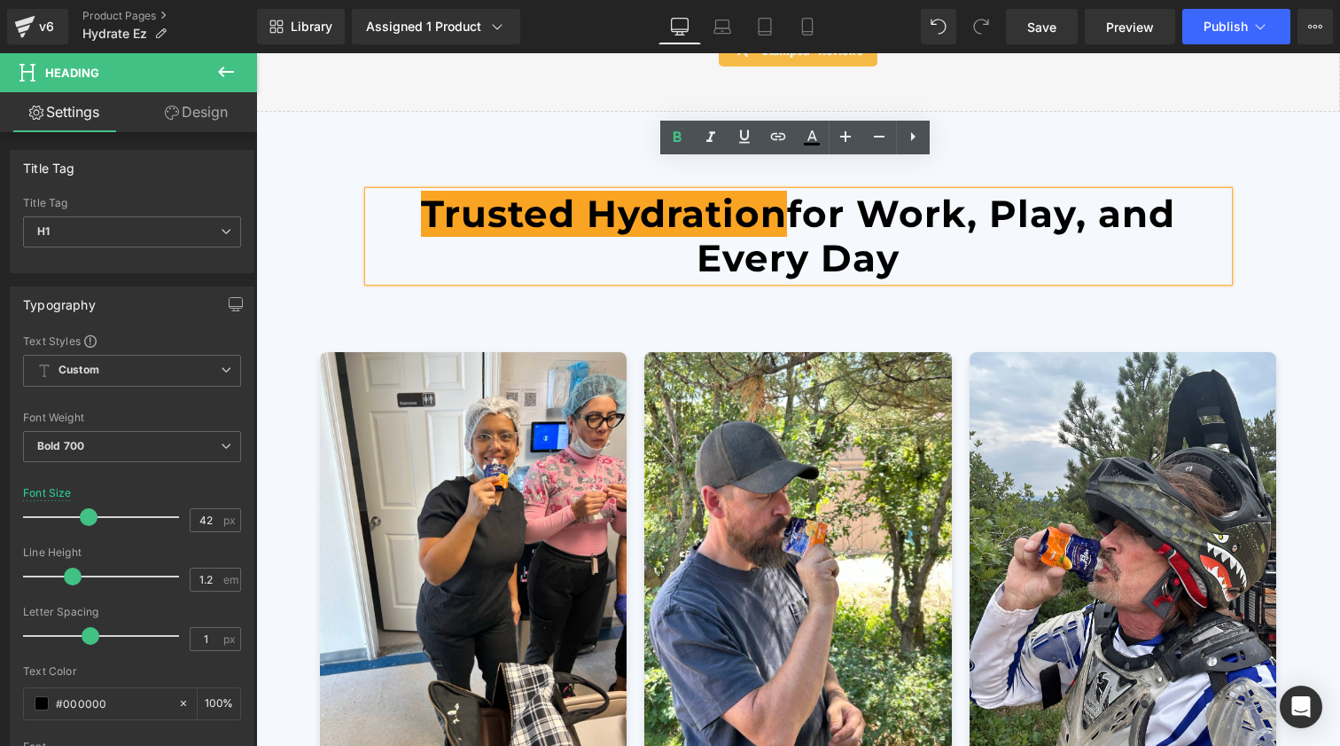
click at [421, 191] on span "Trusted Hydration" at bounding box center [604, 214] width 366 height 46
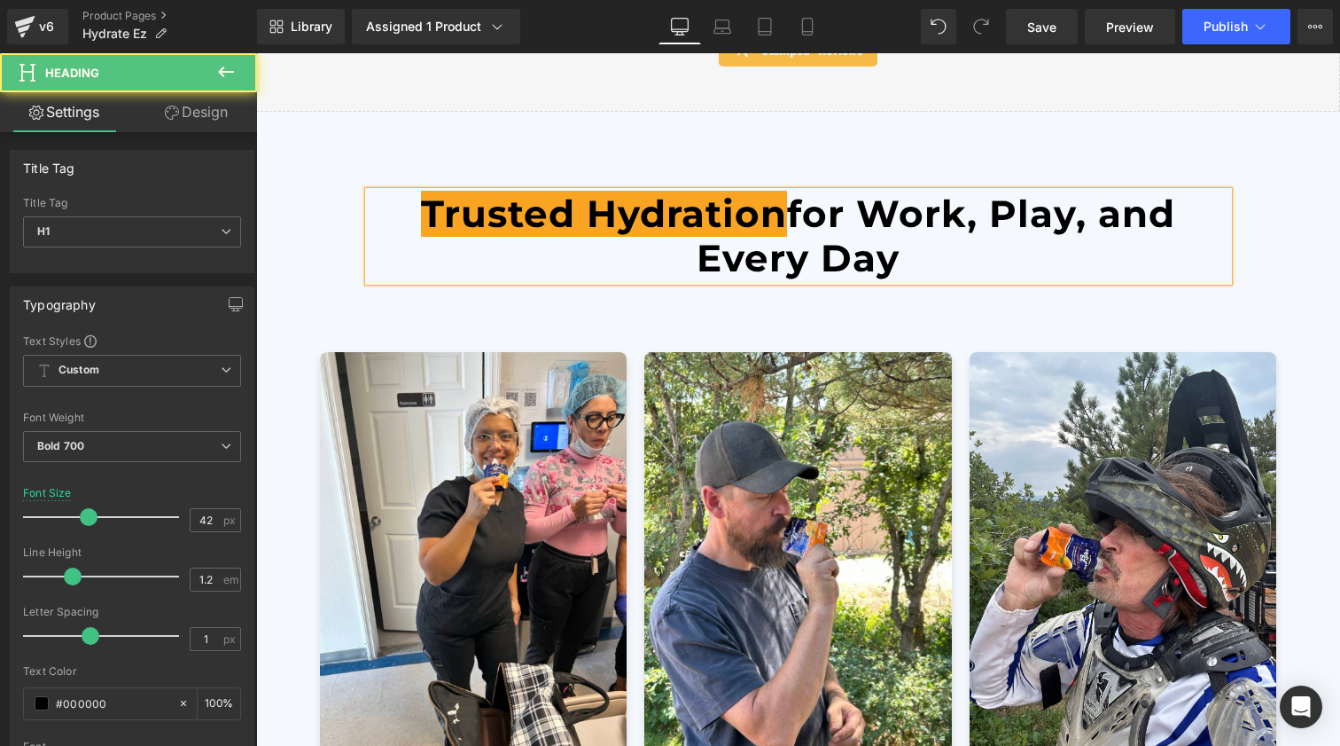
click at [771, 191] on span "Trusted Hydration" at bounding box center [604, 214] width 366 height 46
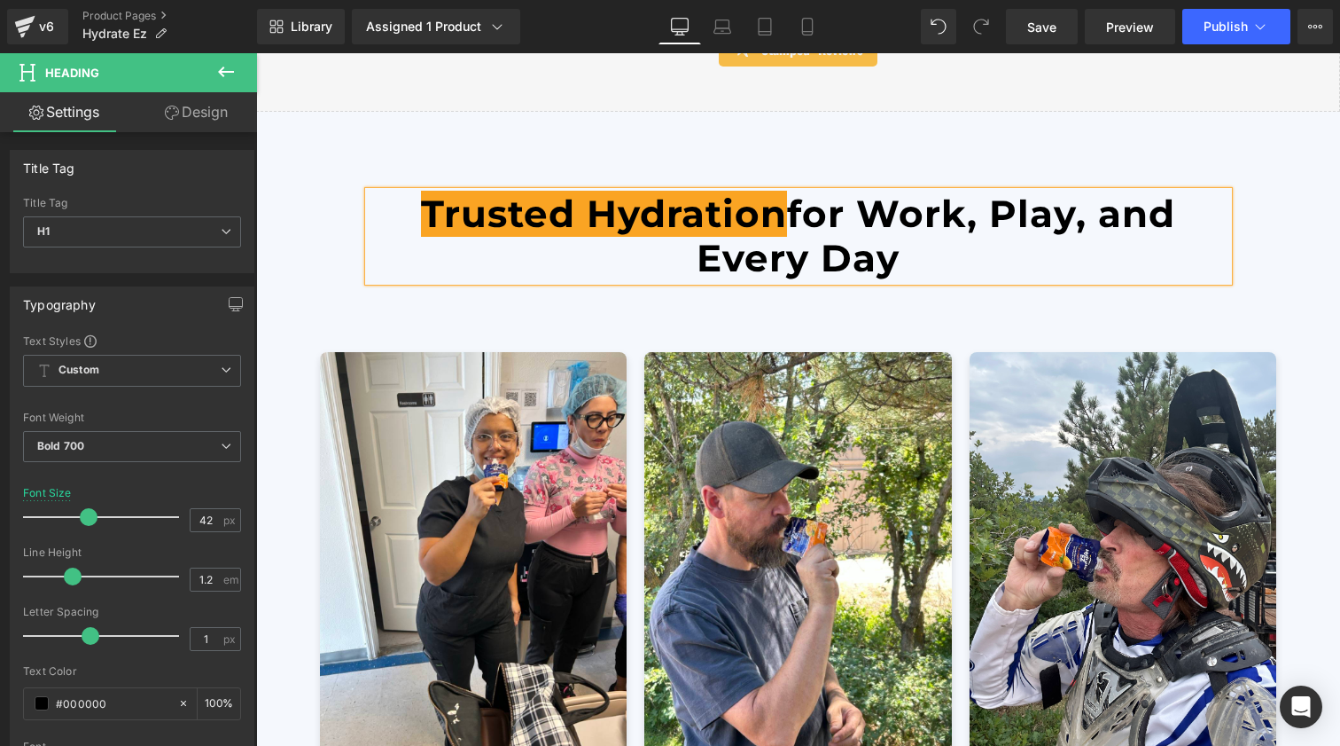
click at [932, 118] on div "Trusted Hydration for Work, Play, and Every Day Heading Row Image Icon Icon Ico…" at bounding box center [798, 642] width 1084 height 1060
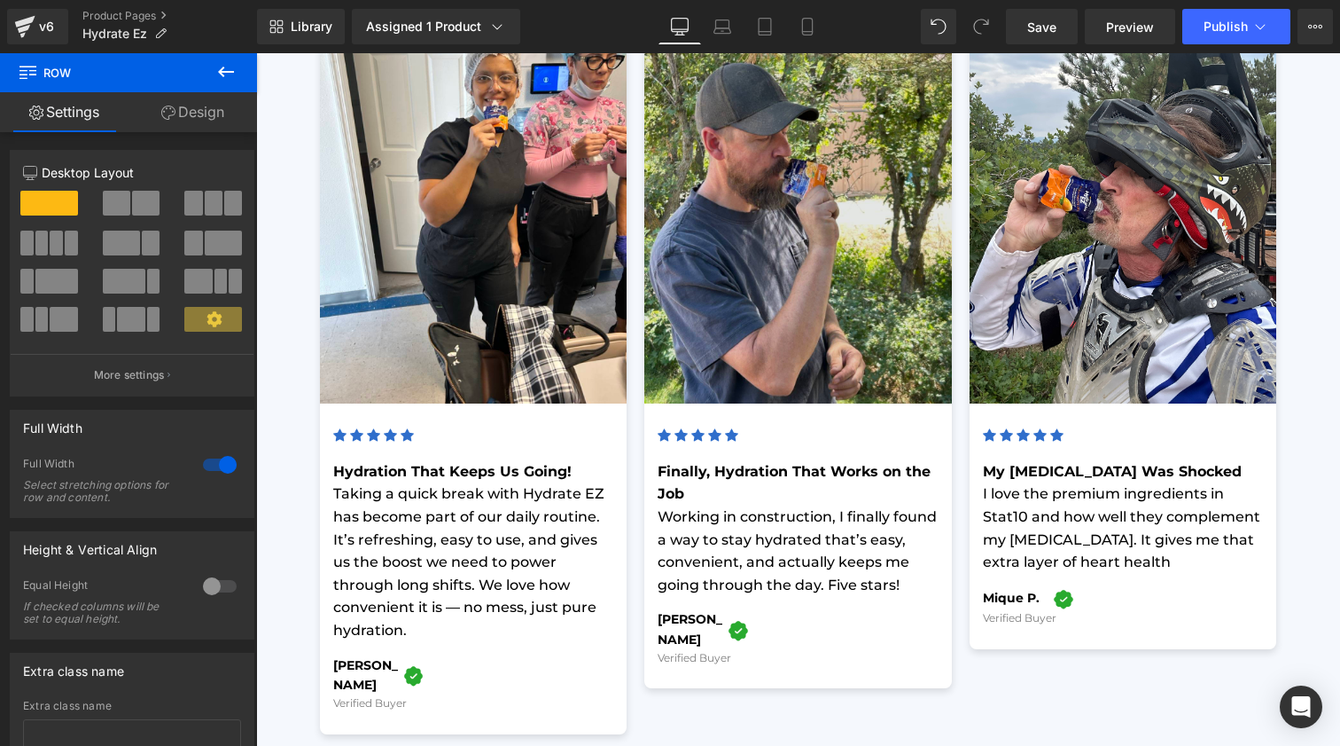
scroll to position [5172, 0]
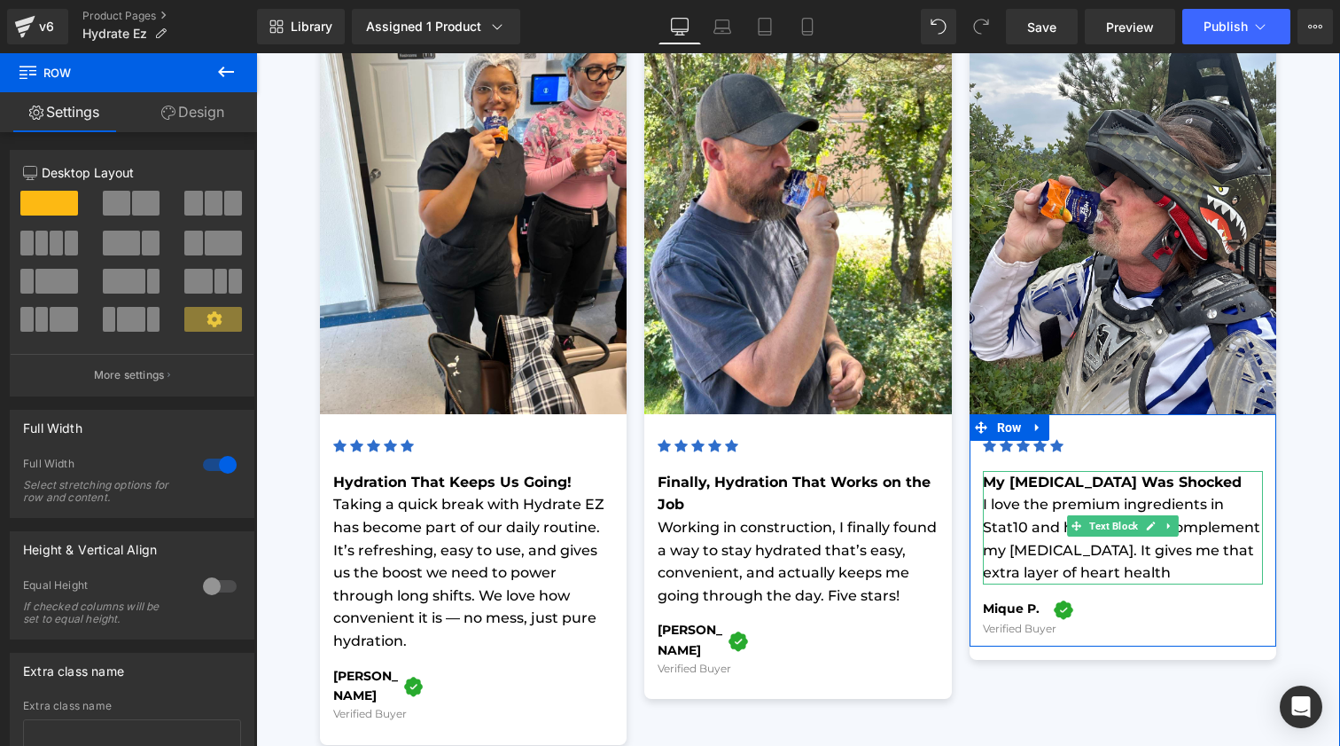
click at [1161, 473] on strong "My [MEDICAL_DATA] Was Shocked" at bounding box center [1112, 481] width 259 height 17
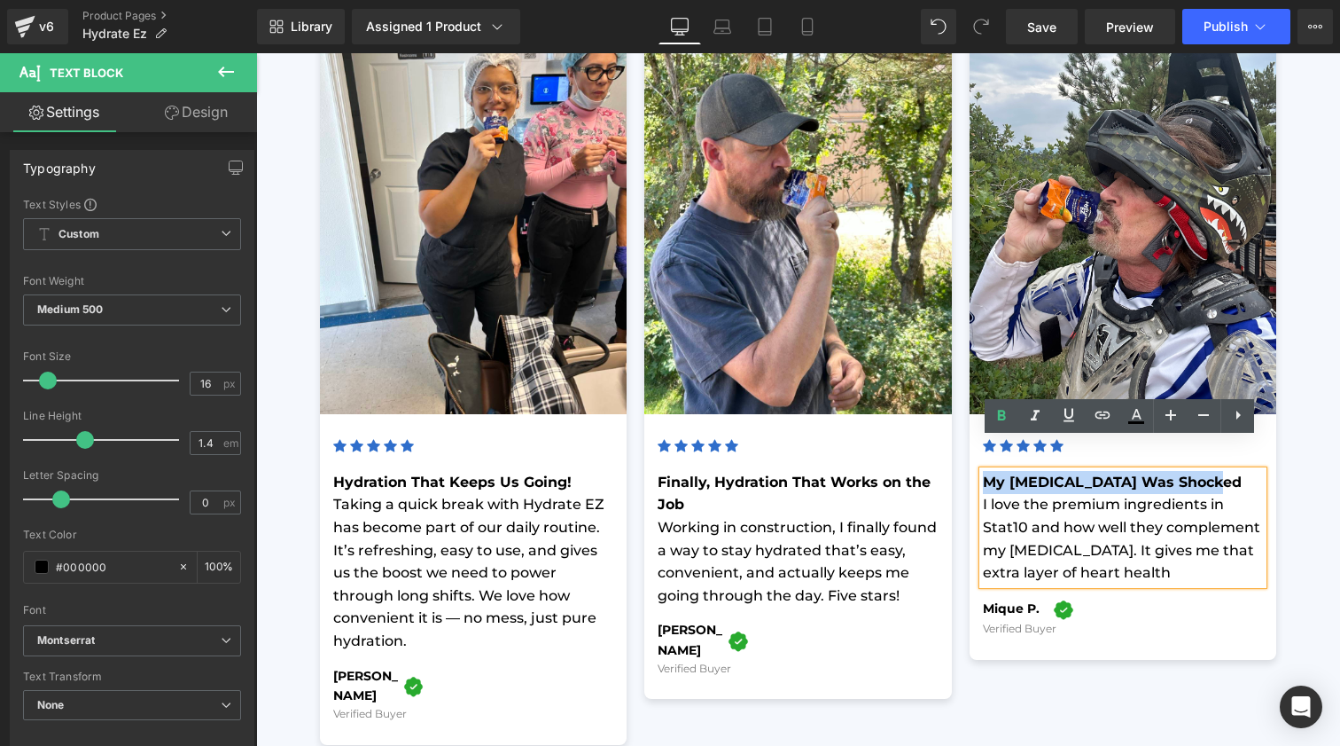
drag, startPoint x: 1209, startPoint y: 452, endPoint x: 964, endPoint y: 450, distance: 245.6
click at [964, 450] on div "Image Icon Icon Icon Icon Icon Icon List Hoz My [MEDICAL_DATA] Was Shocked I lo…" at bounding box center [1123, 331] width 325 height 655
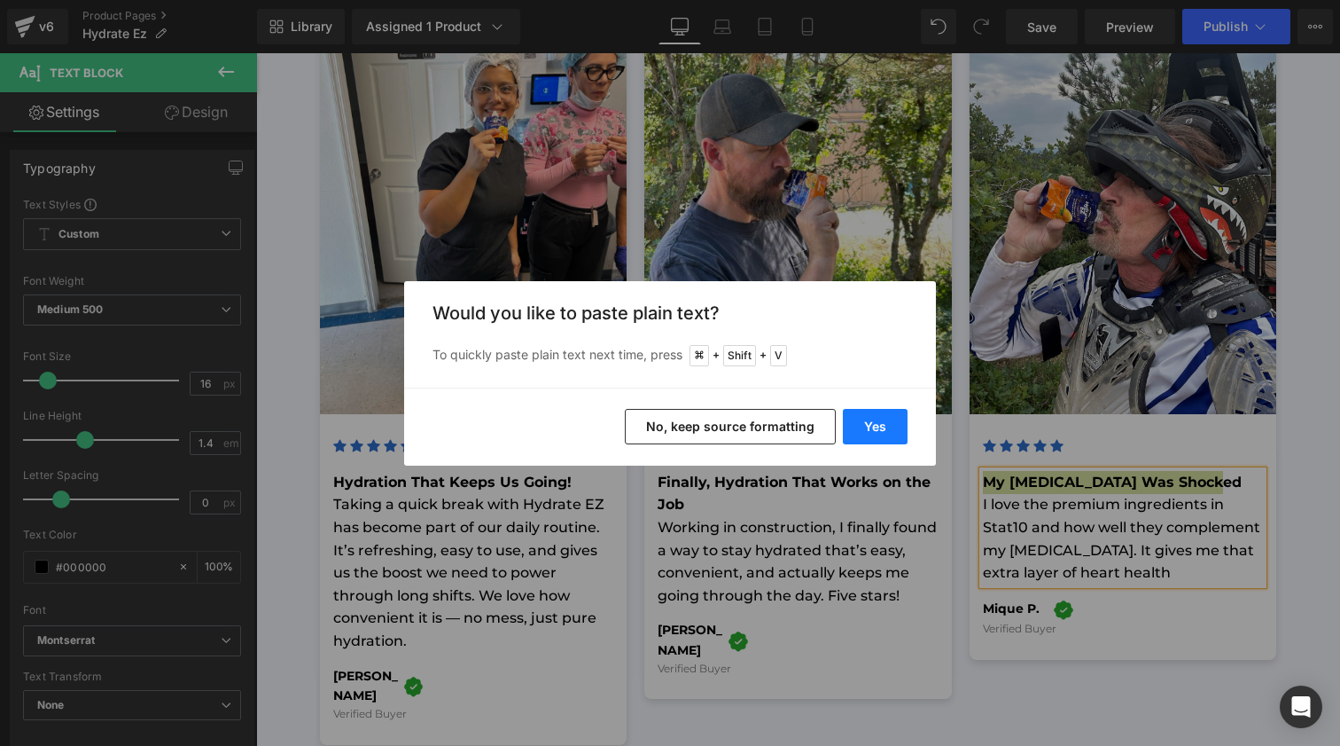
click at [865, 437] on button "Yes" at bounding box center [875, 426] width 65 height 35
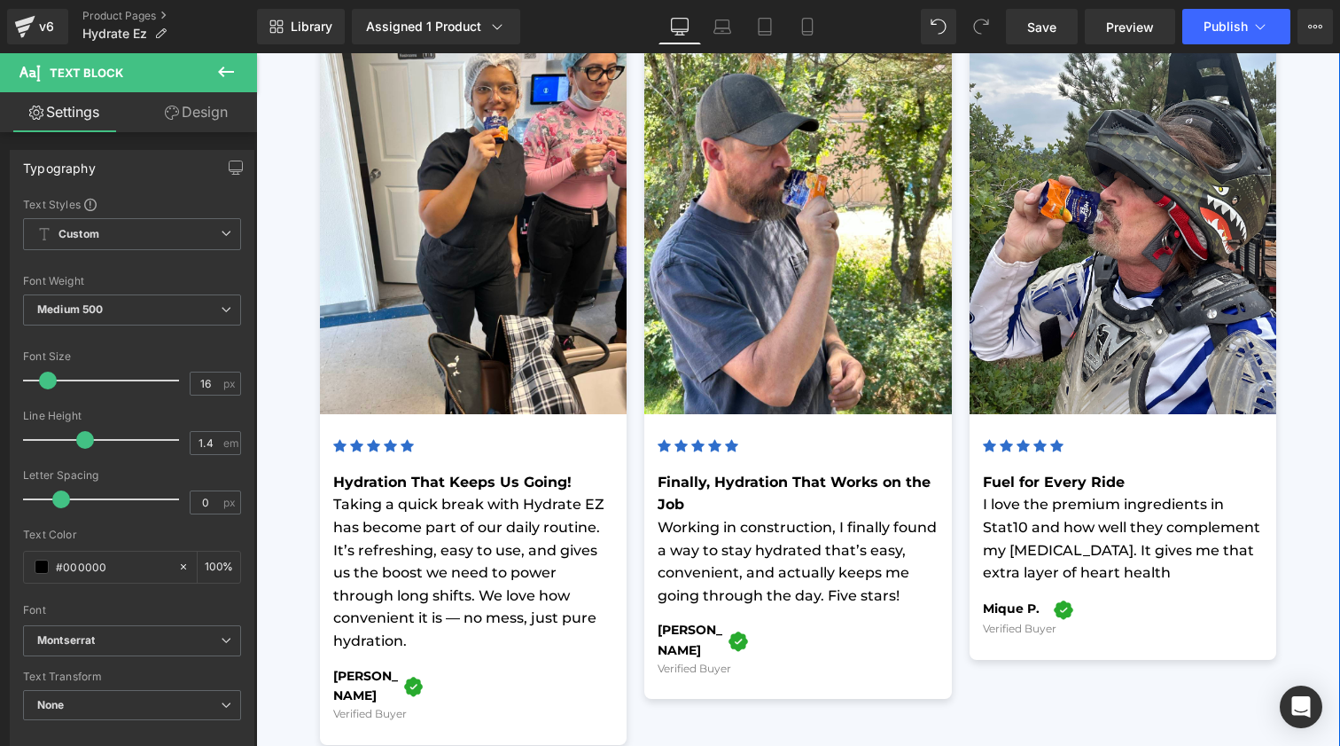
click at [1059, 530] on p "I love the premium ingredients in Stat10 and how well they complement my [MEDIC…" at bounding box center [1123, 538] width 281 height 90
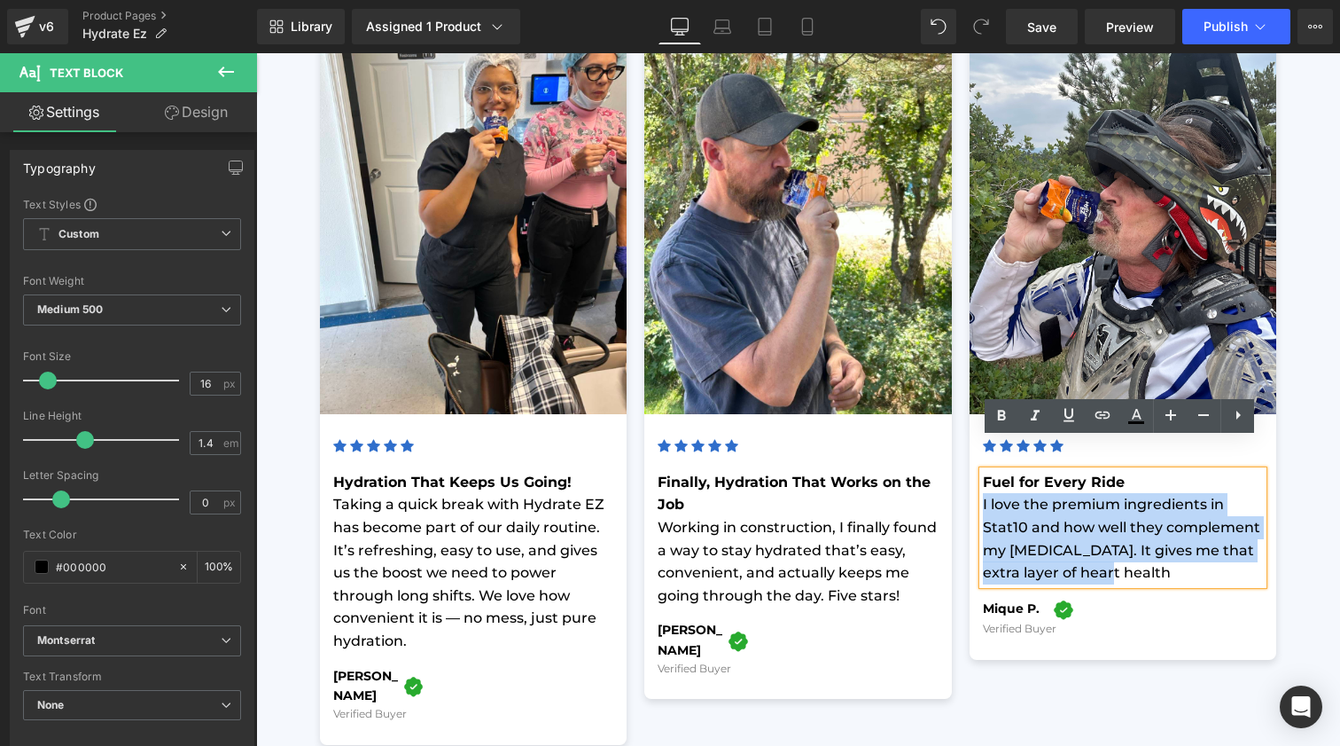
drag, startPoint x: 1099, startPoint y: 541, endPoint x: 960, endPoint y: 471, distance: 155.8
click at [961, 470] on div "Image Icon Icon Icon Icon Icon Icon List Hoz Fuel for Every Ride I love the pre…" at bounding box center [1123, 331] width 325 height 655
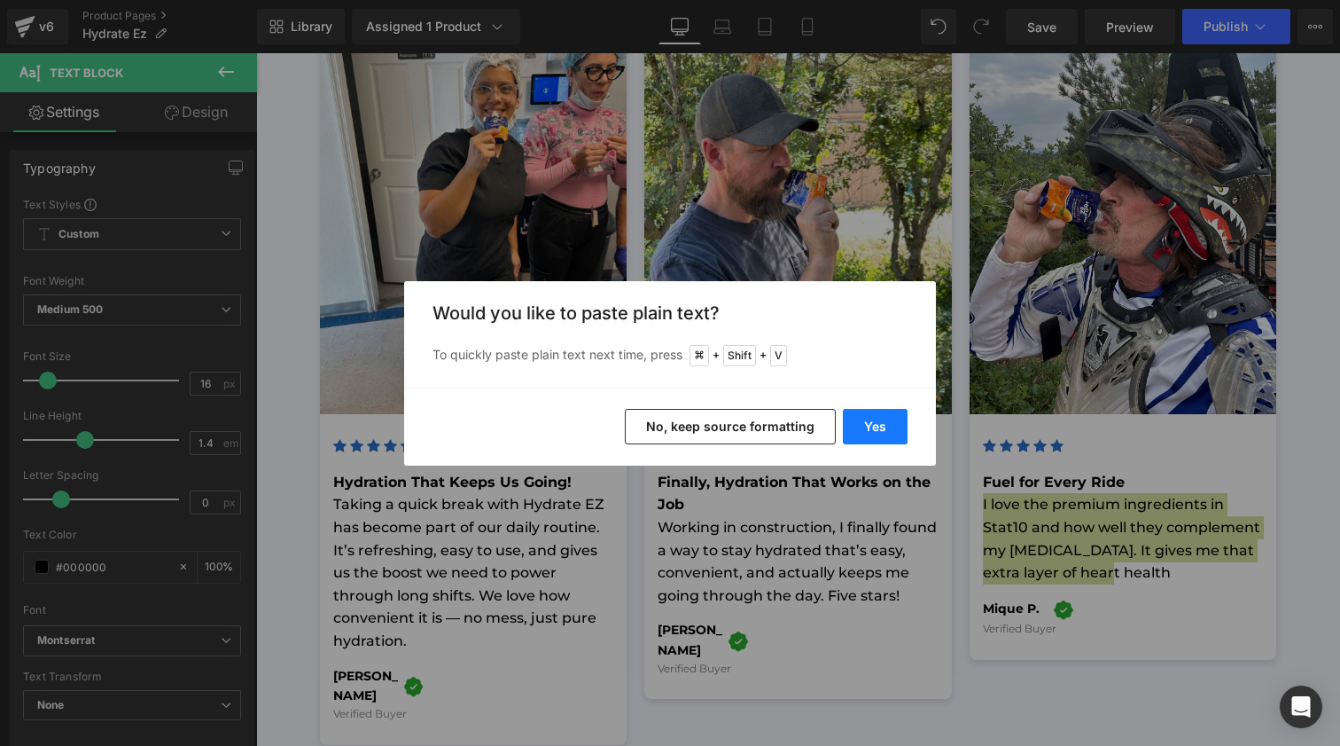
click at [875, 433] on button "Yes" at bounding box center [875, 426] width 65 height 35
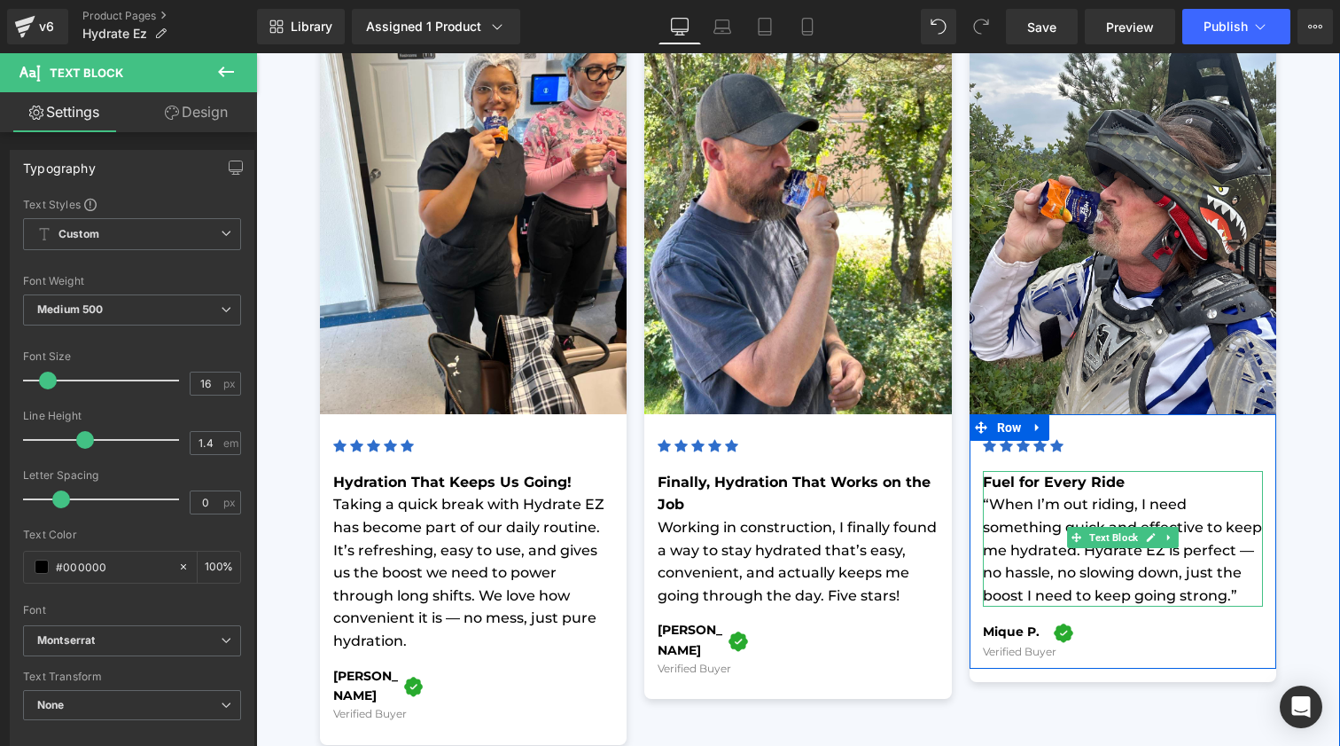
click at [1254, 562] on p "“When I’m out riding, I need something quick and effective to keep me hydrated.…" at bounding box center [1123, 549] width 281 height 113
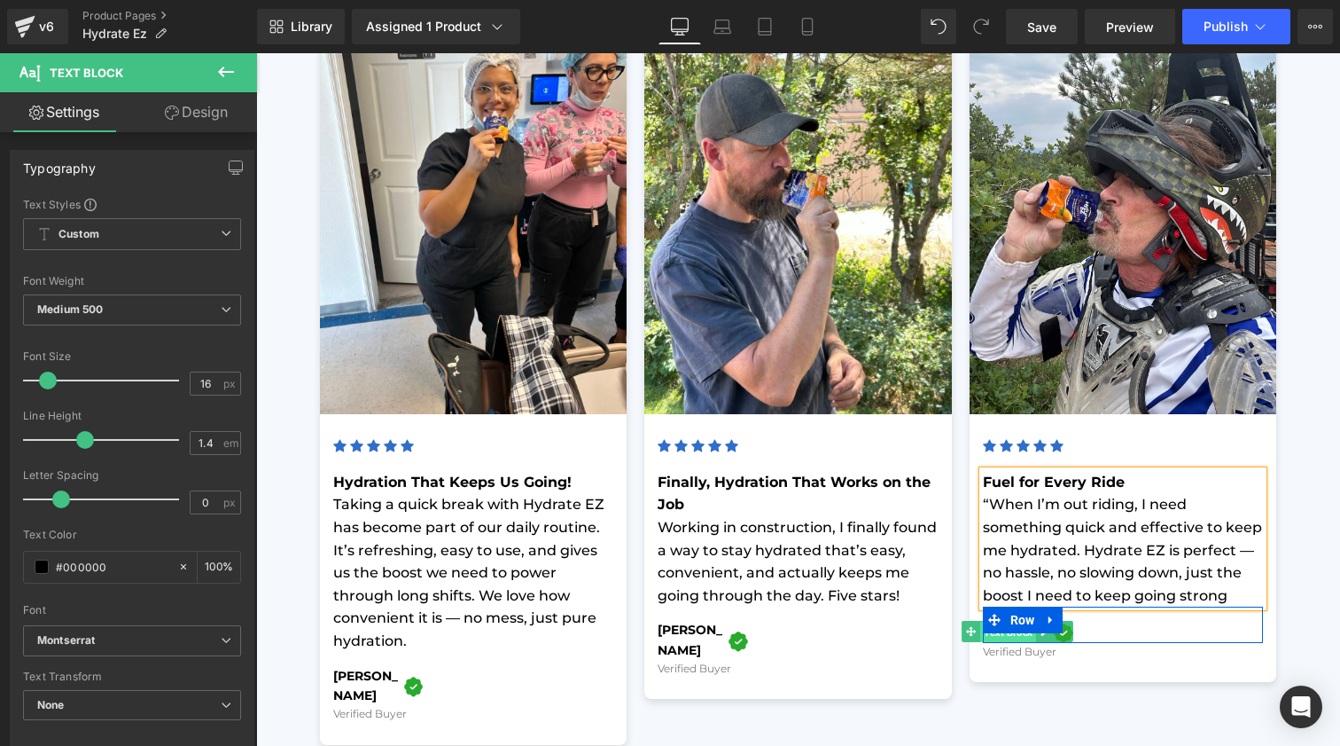
click at [1018, 621] on span "Text Block" at bounding box center [1009, 631] width 56 height 21
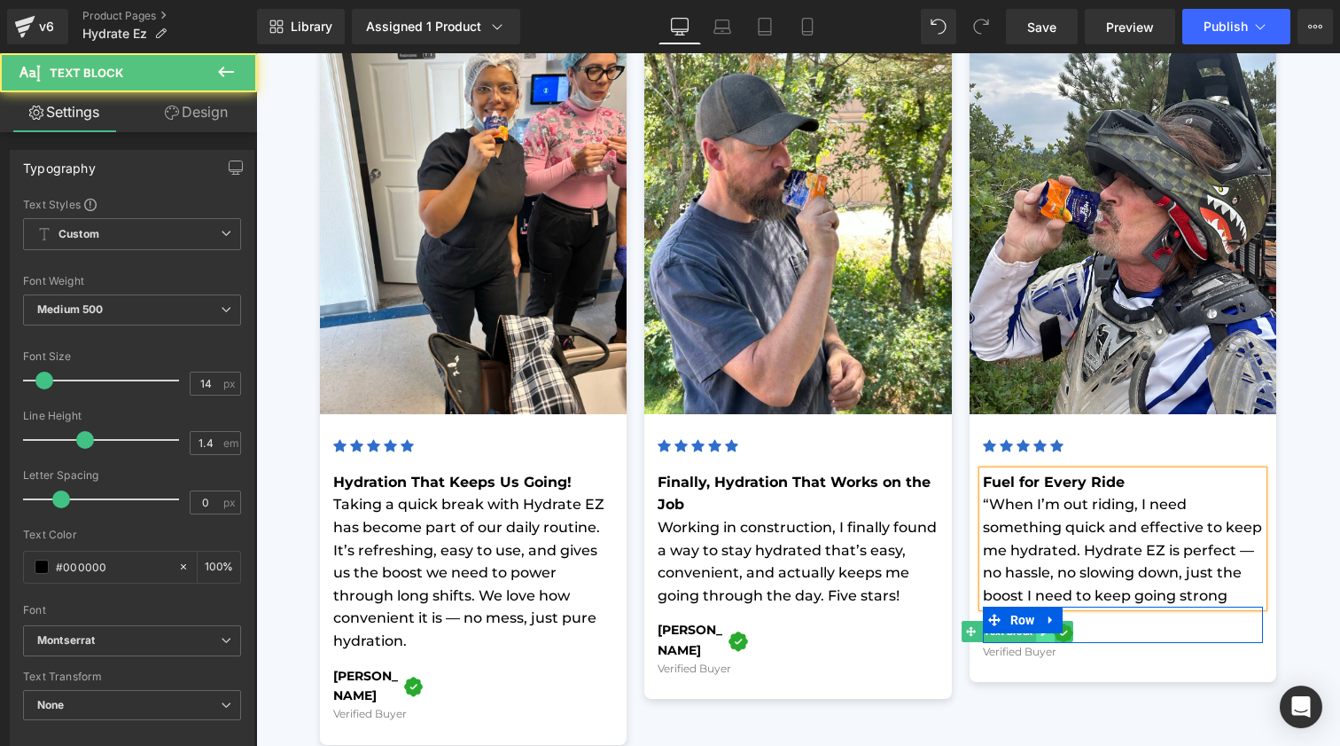
click at [1037, 621] on link at bounding box center [1046, 631] width 19 height 21
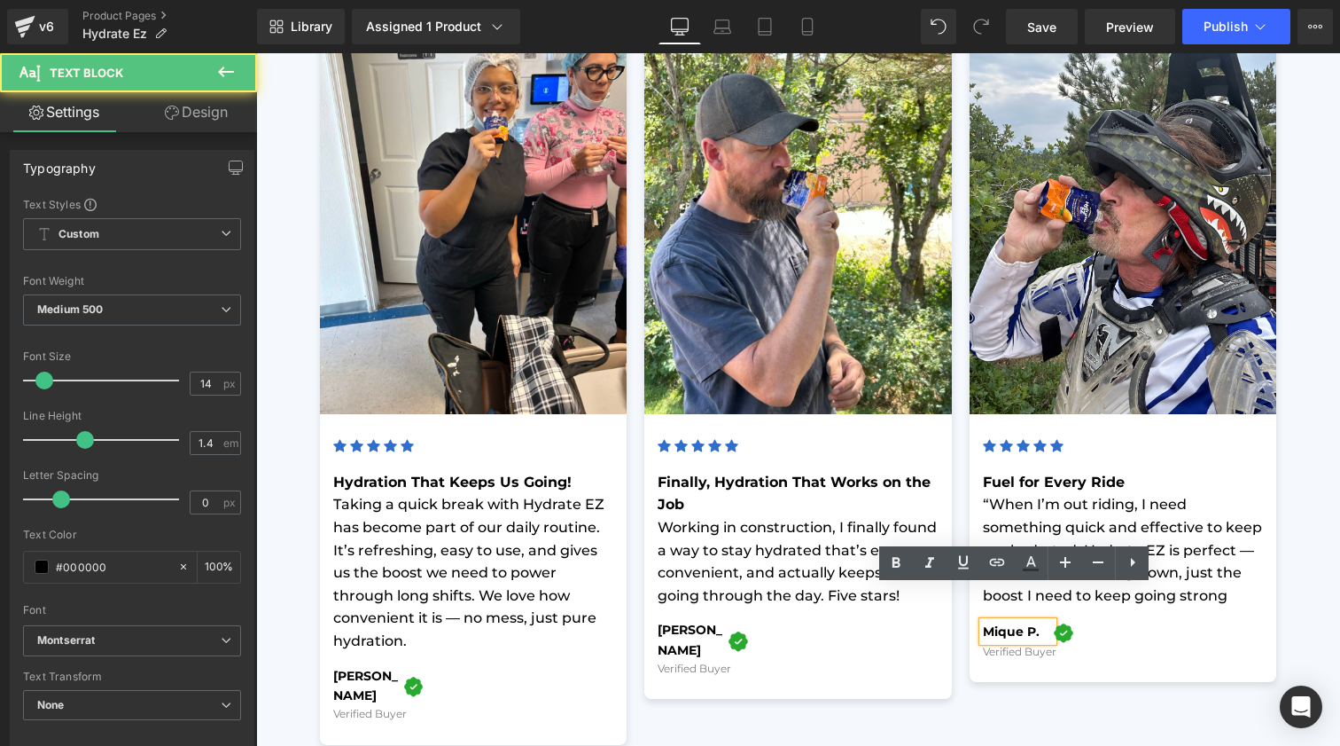
drag, startPoint x: 1038, startPoint y: 599, endPoint x: 898, endPoint y: 601, distance: 140.1
click at [898, 601] on div "Image Icon Icon Icon Icon Icon Icon List Hoz Hydration That Keeps Us Going! Tak…" at bounding box center [798, 366] width 975 height 776
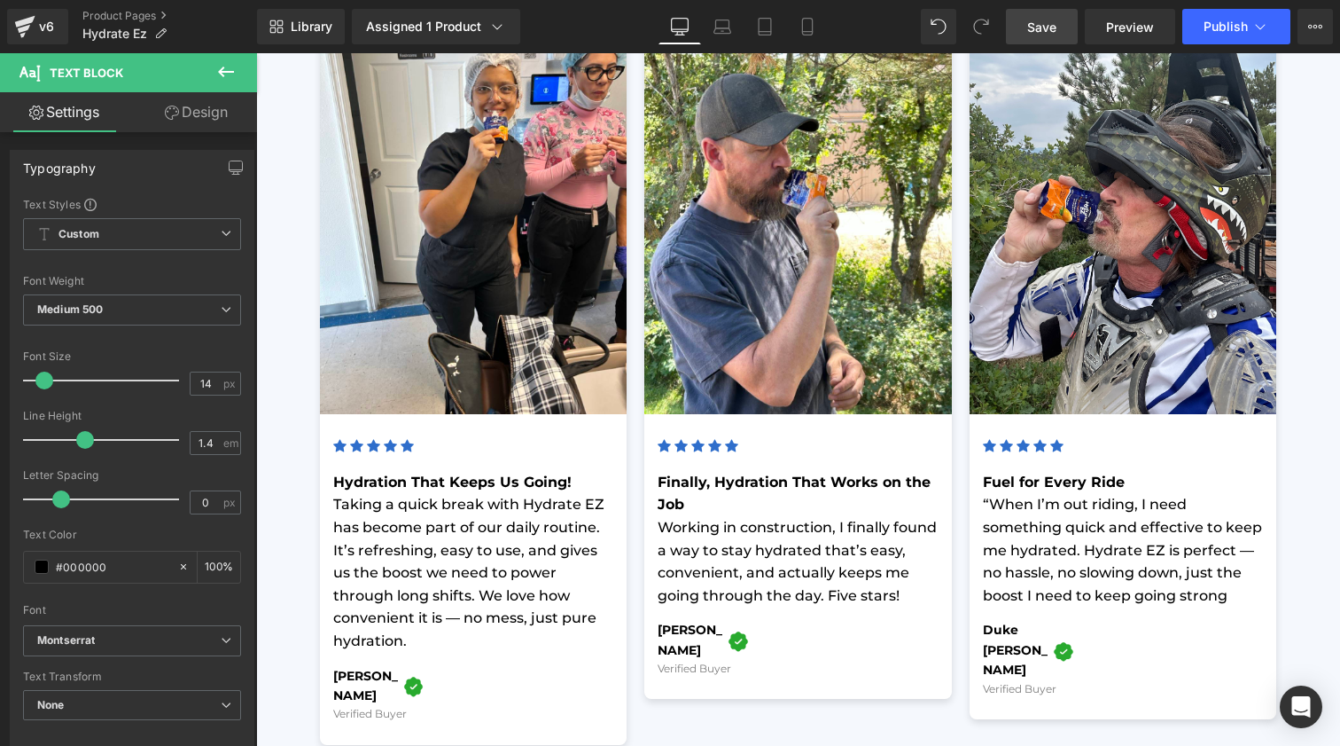
click at [1043, 27] on span "Save" at bounding box center [1042, 27] width 29 height 19
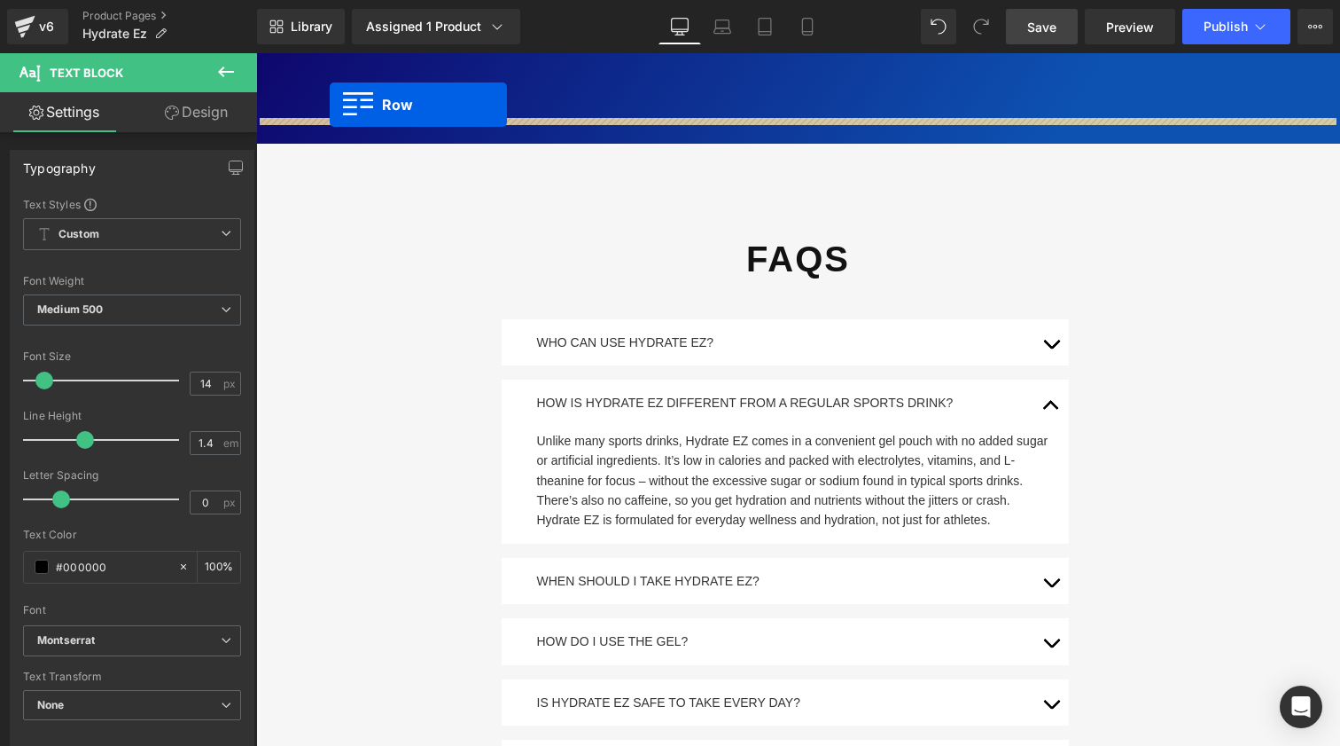
scroll to position [3251, 0]
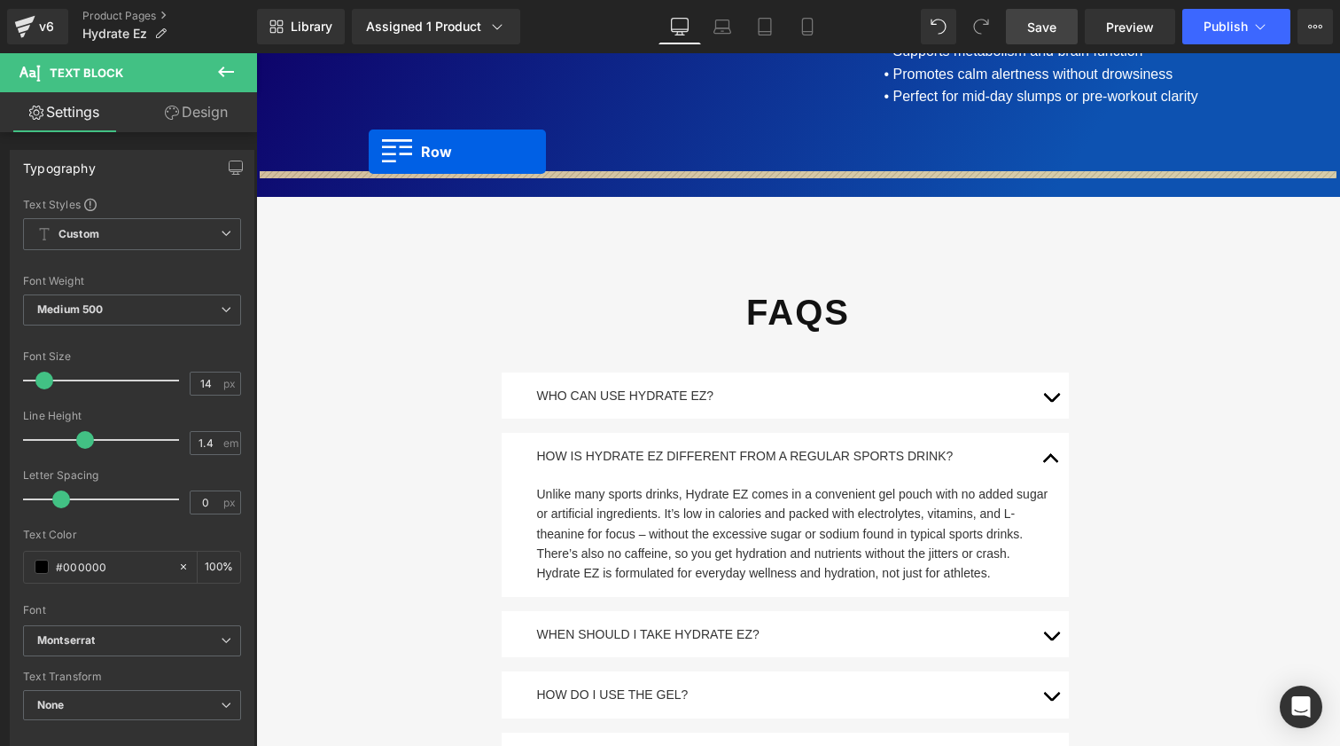
drag, startPoint x: 269, startPoint y: 331, endPoint x: 369, endPoint y: 152, distance: 205.2
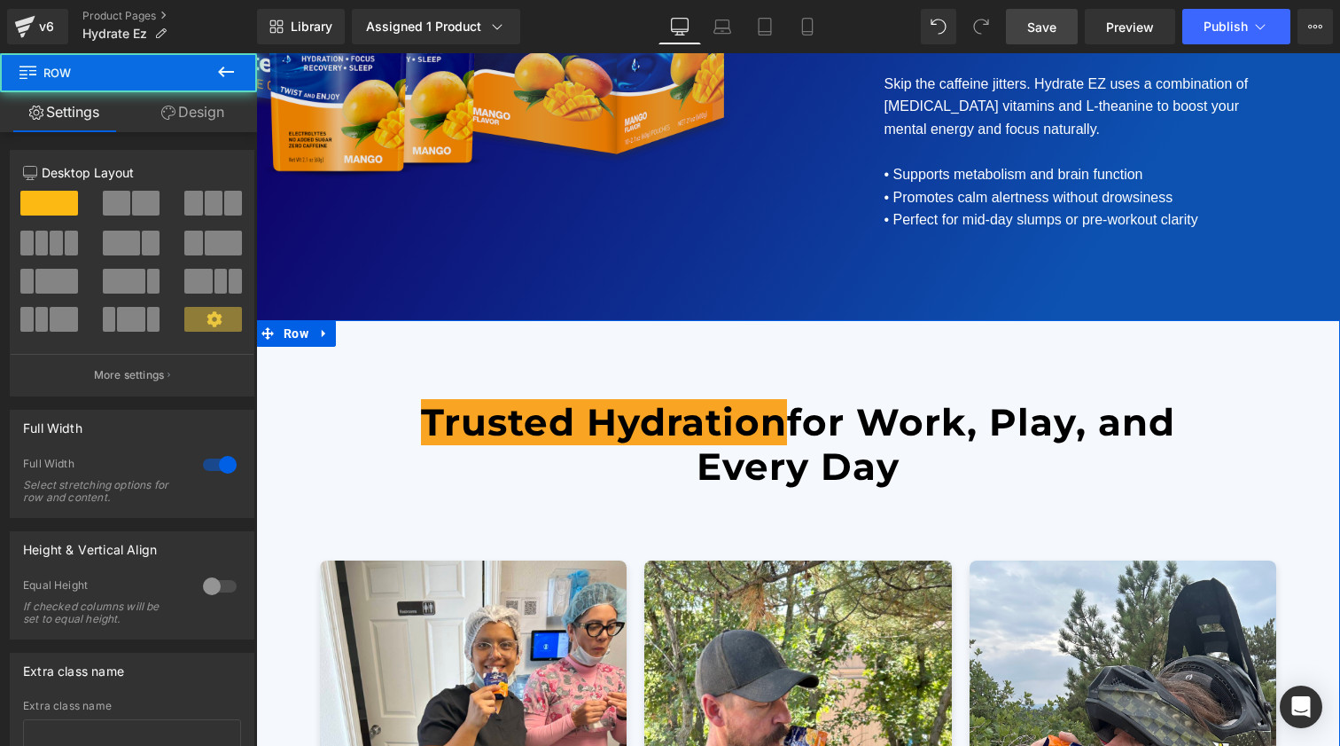
scroll to position [3117, 0]
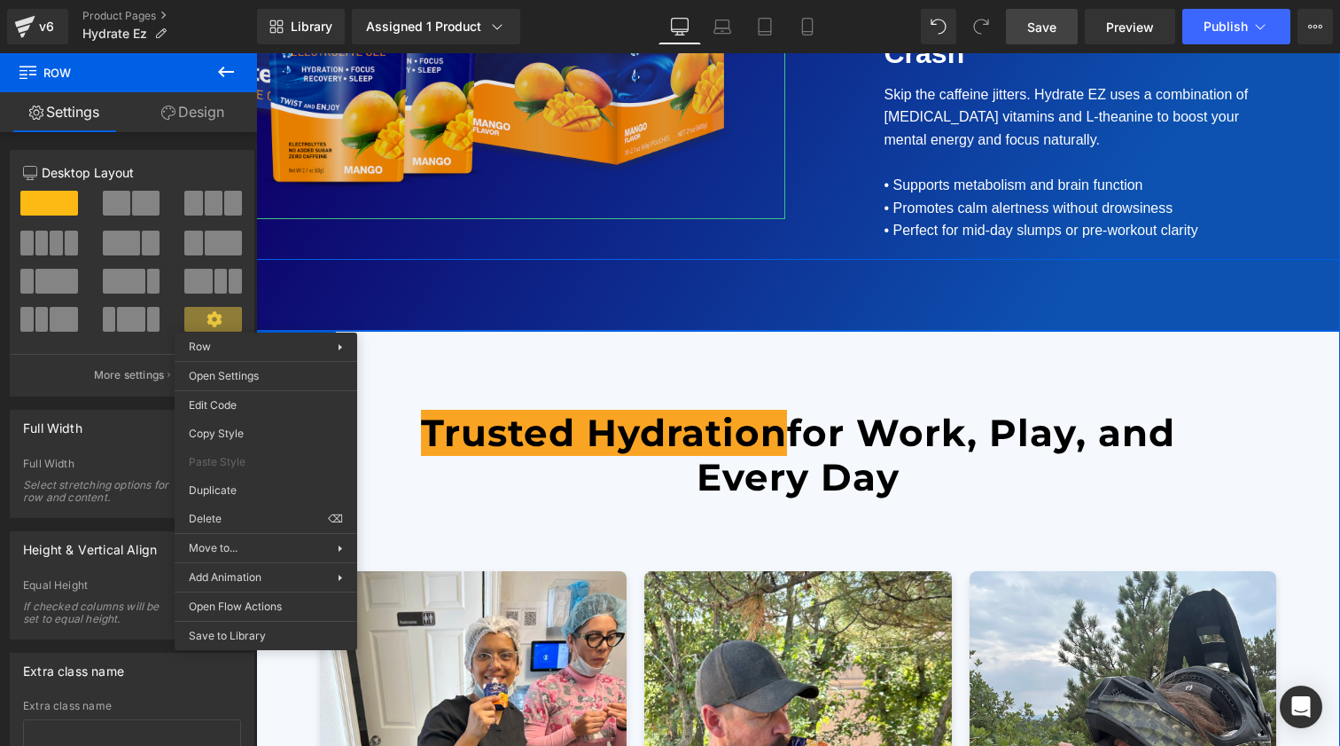
drag, startPoint x: 266, startPoint y: 319, endPoint x: 330, endPoint y: 176, distance: 156.4
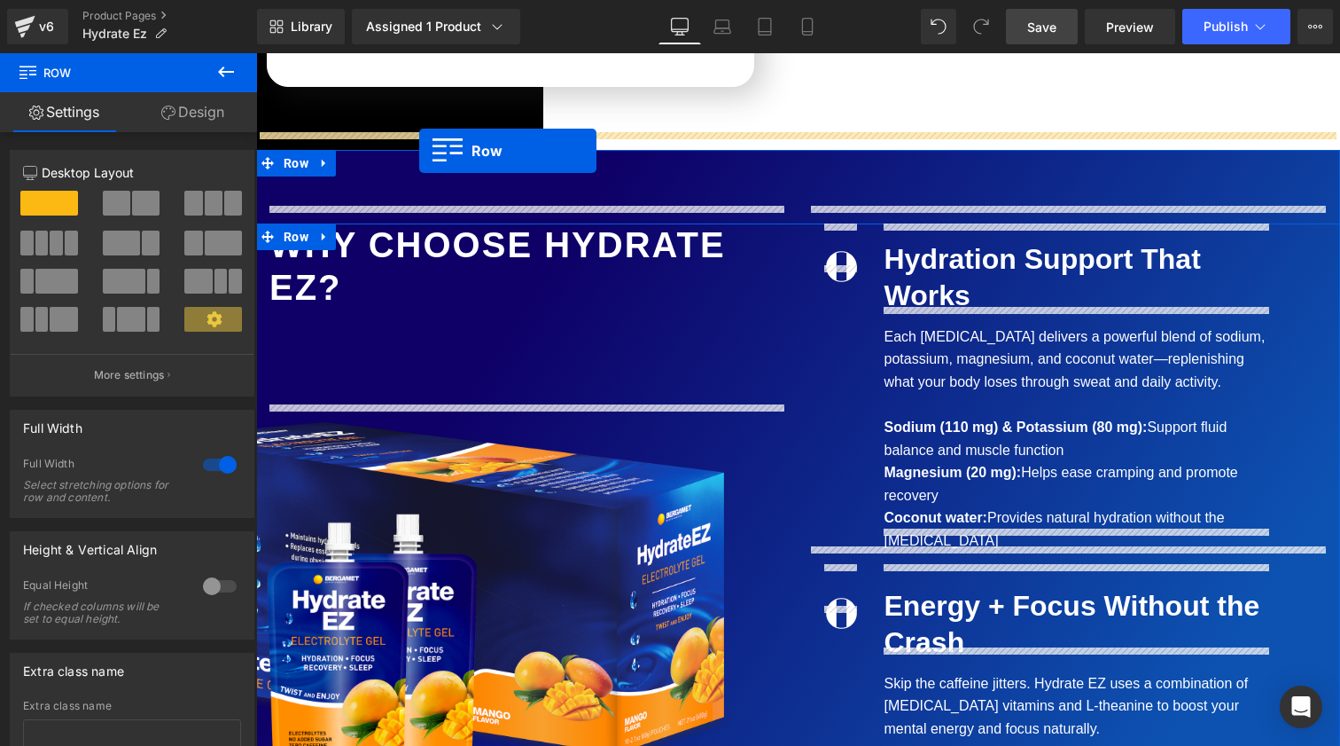
scroll to position [2527, 0]
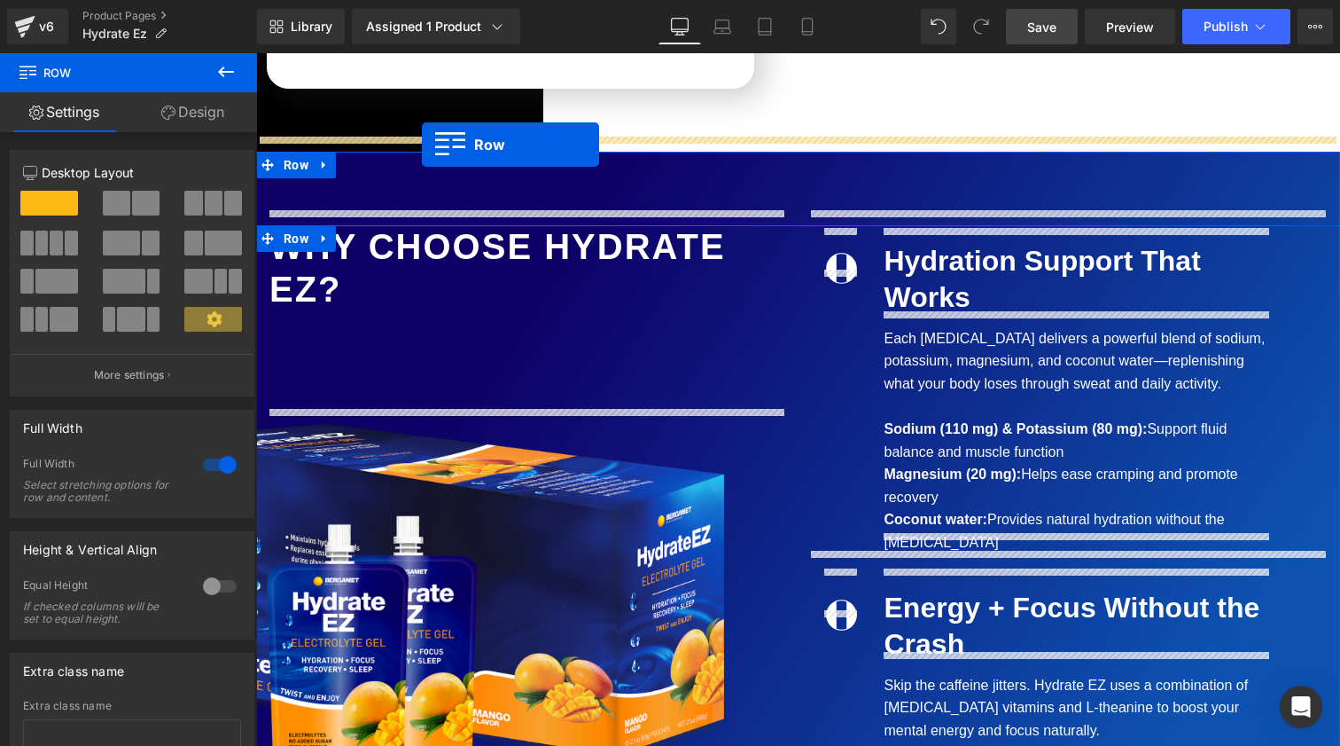
drag, startPoint x: 264, startPoint y: 316, endPoint x: 422, endPoint y: 145, distance: 233.4
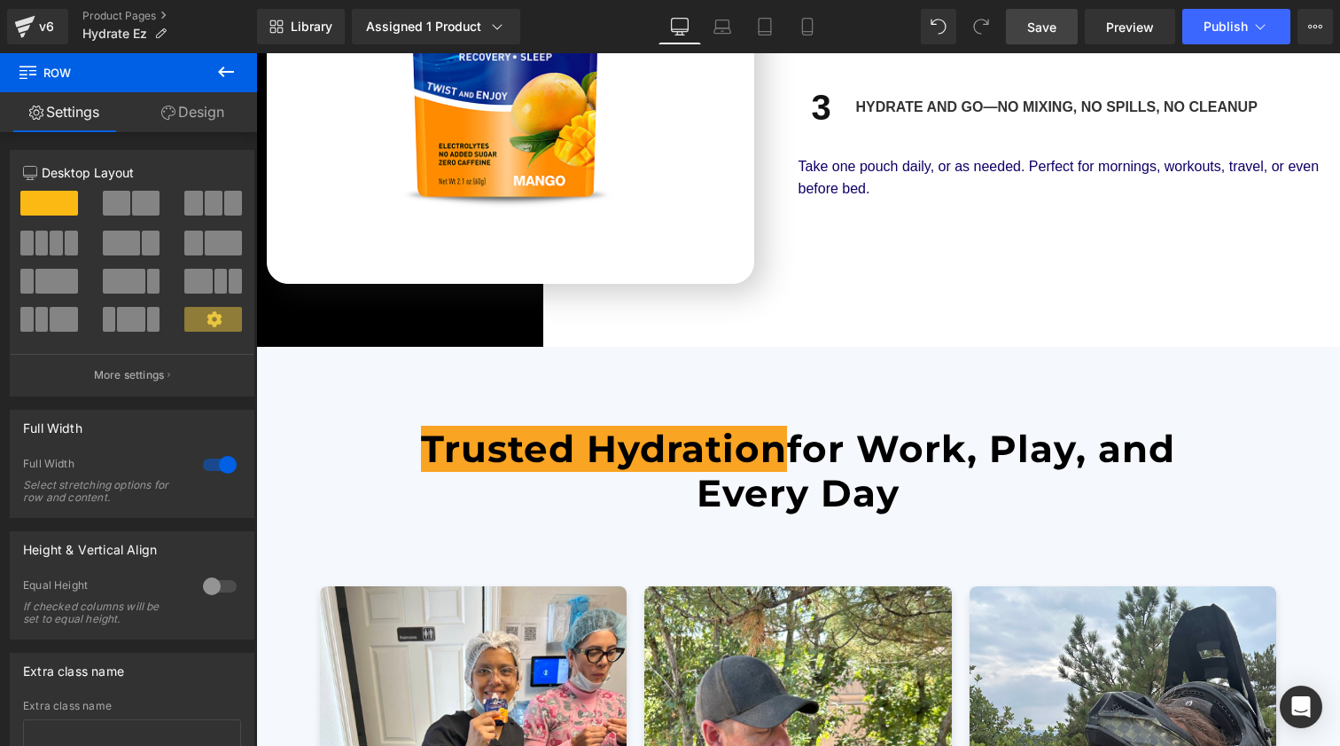
scroll to position [2315, 0]
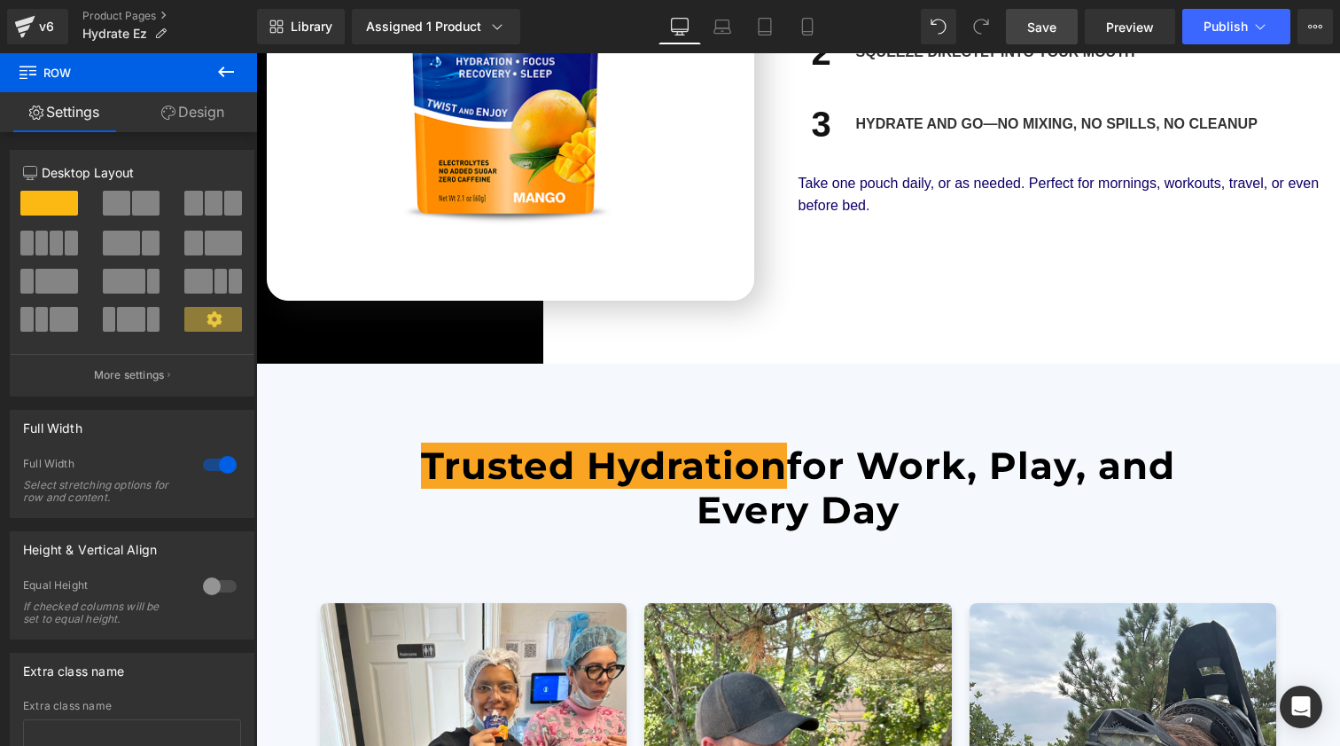
click at [963, 267] on div "How It Works Heading Row 1 Heading Twist open a pouch Text Block Row 2 Heading …" at bounding box center [1065, 52] width 532 height 495
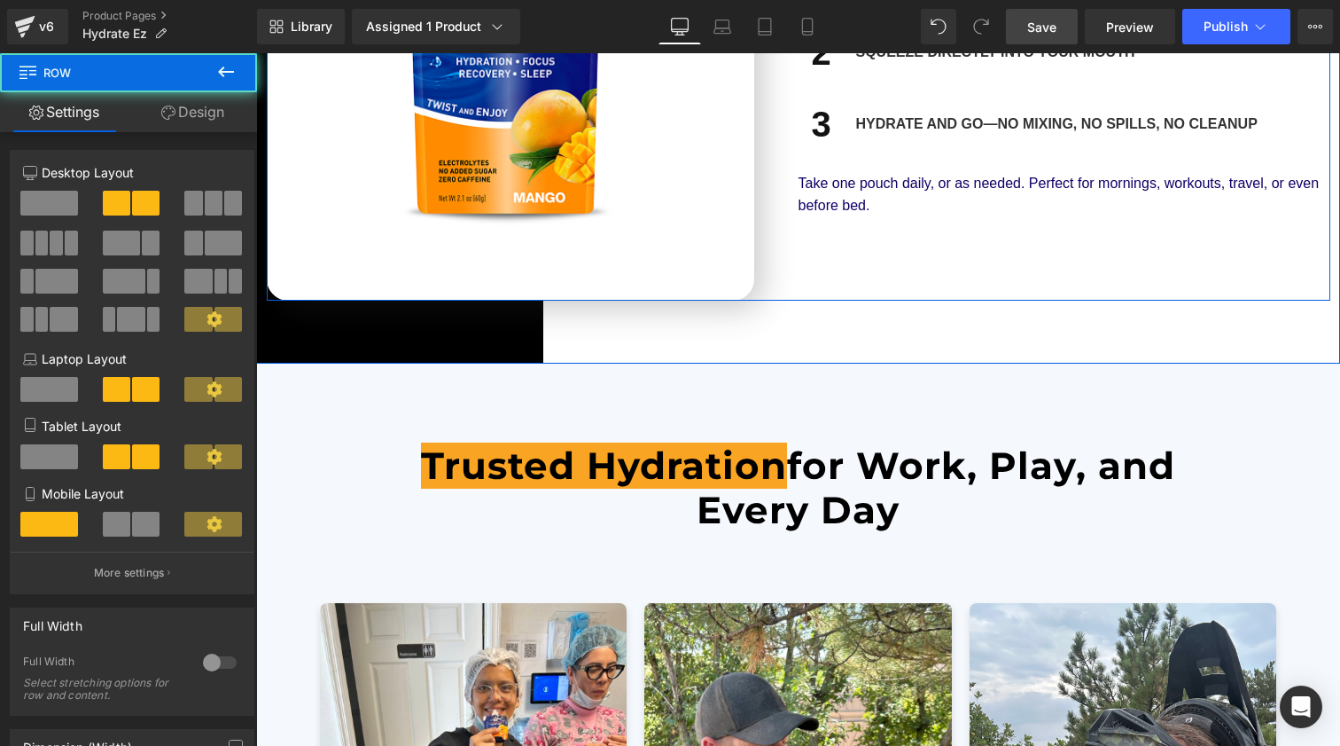
click at [962, 260] on div "How It Works Heading Row 1 Heading Twist open a pouch Text Block Row 2 Heading …" at bounding box center [1065, 52] width 532 height 495
click at [916, 280] on div "How It Works Heading Row 1 Heading Twist open a pouch Text Block Row 2 Heading …" at bounding box center [1065, 52] width 532 height 495
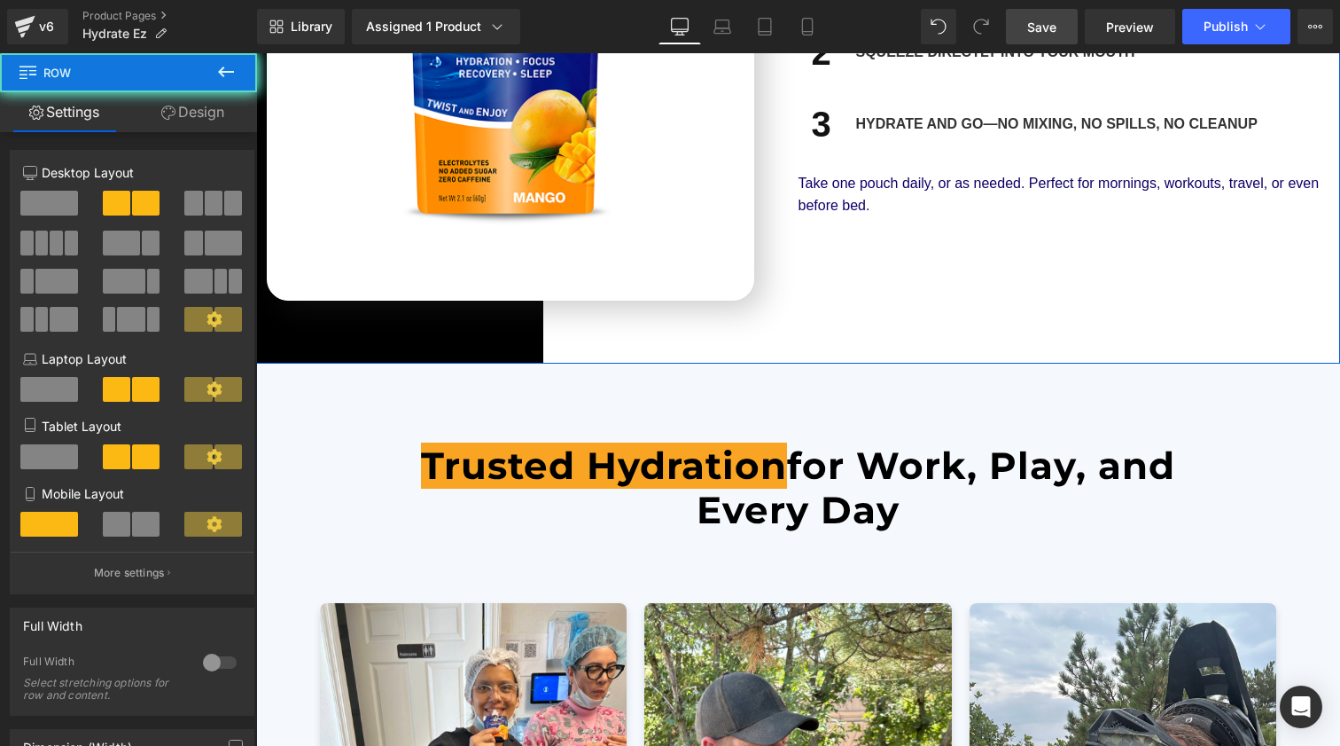
click at [884, 311] on div "Image How It Works Heading Row 1 Heading Twist open a pouch Text Block Row 2 He…" at bounding box center [798, 52] width 1084 height 621
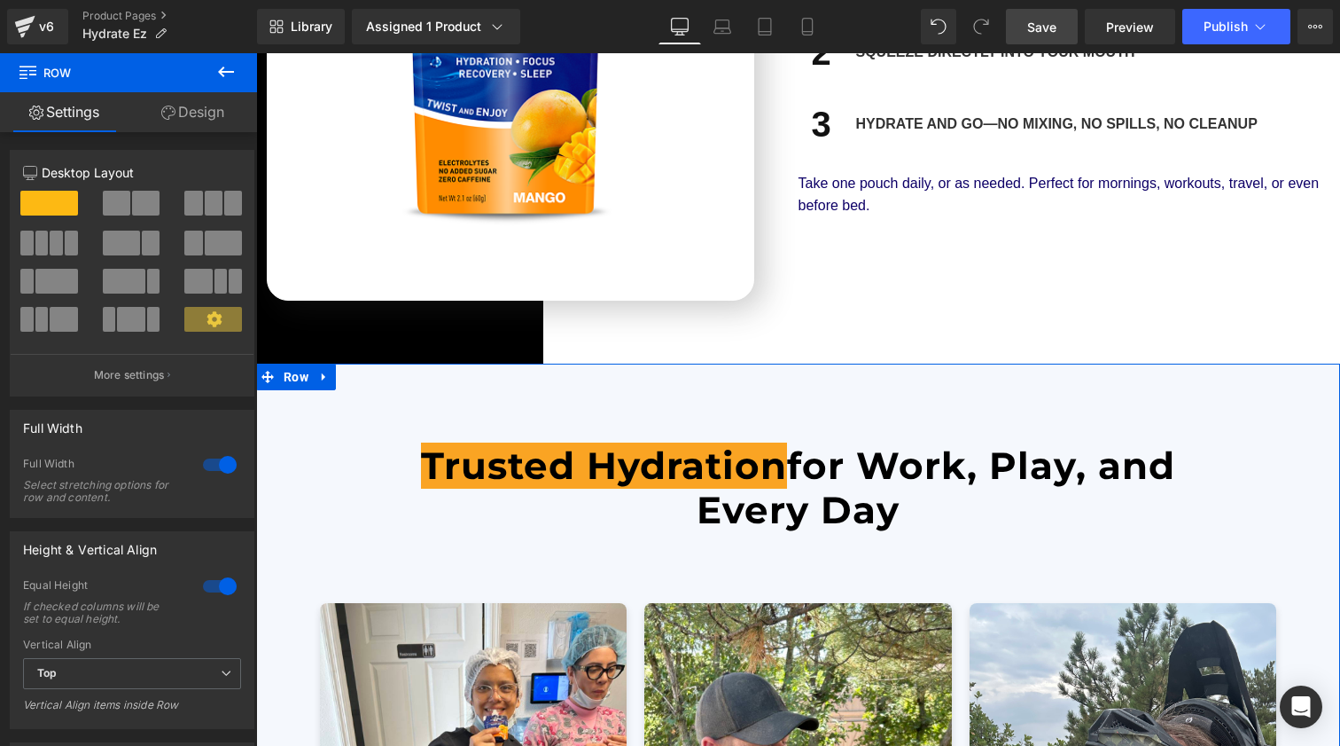
click at [299, 367] on span "Row" at bounding box center [296, 377] width 34 height 27
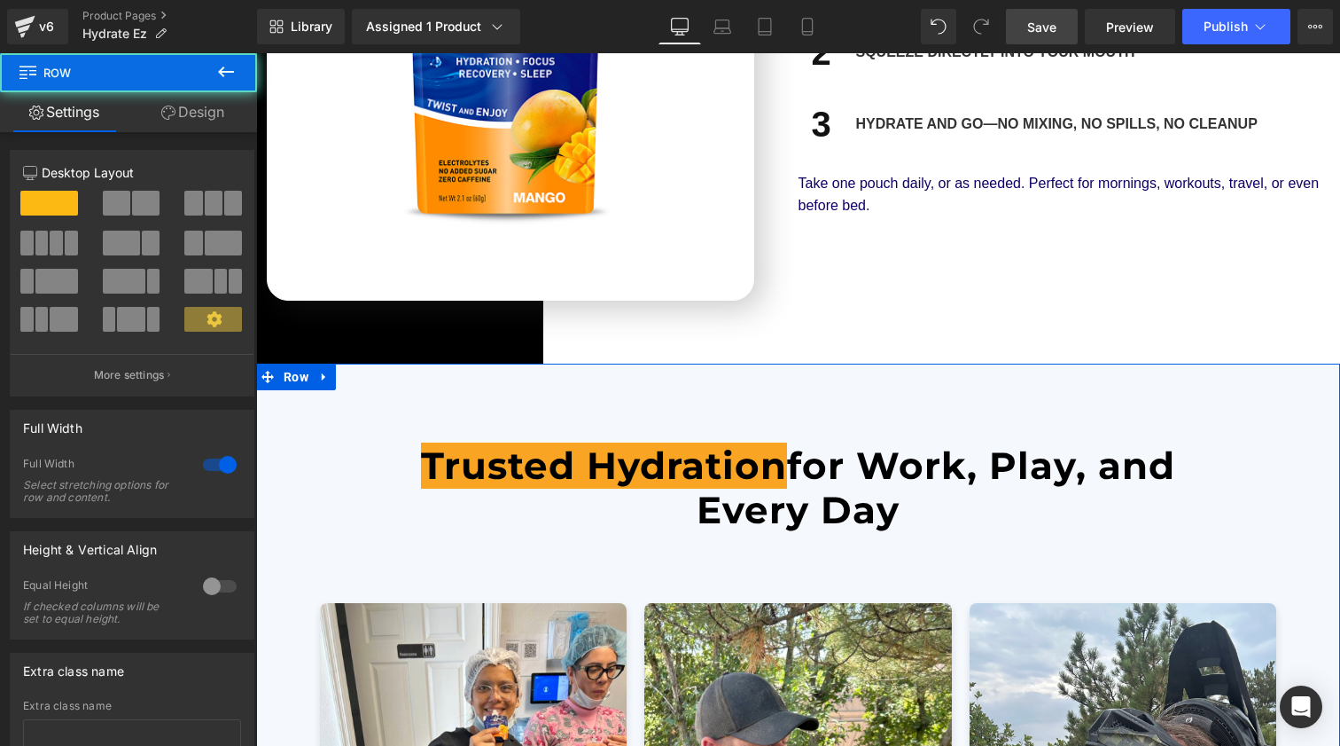
click at [201, 106] on link "Design" at bounding box center [193, 112] width 129 height 40
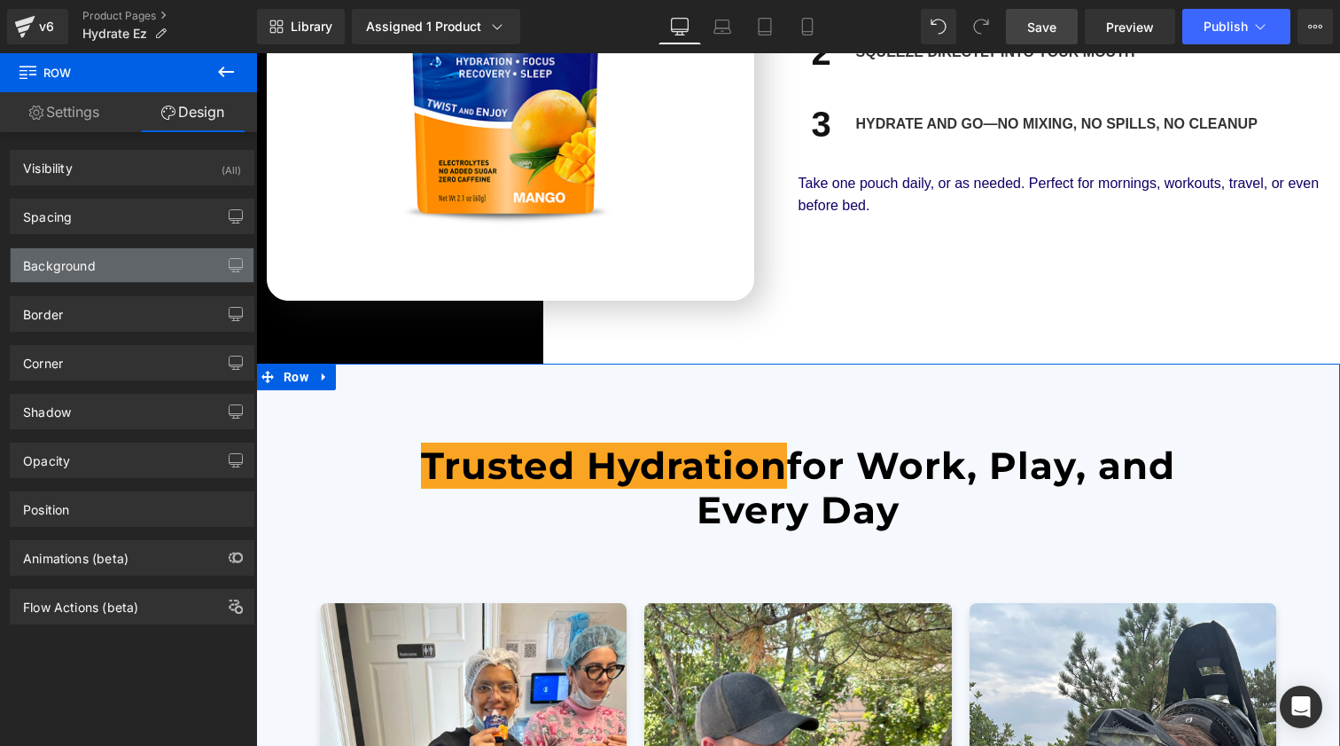
click at [126, 277] on div "Background" at bounding box center [132, 265] width 243 height 34
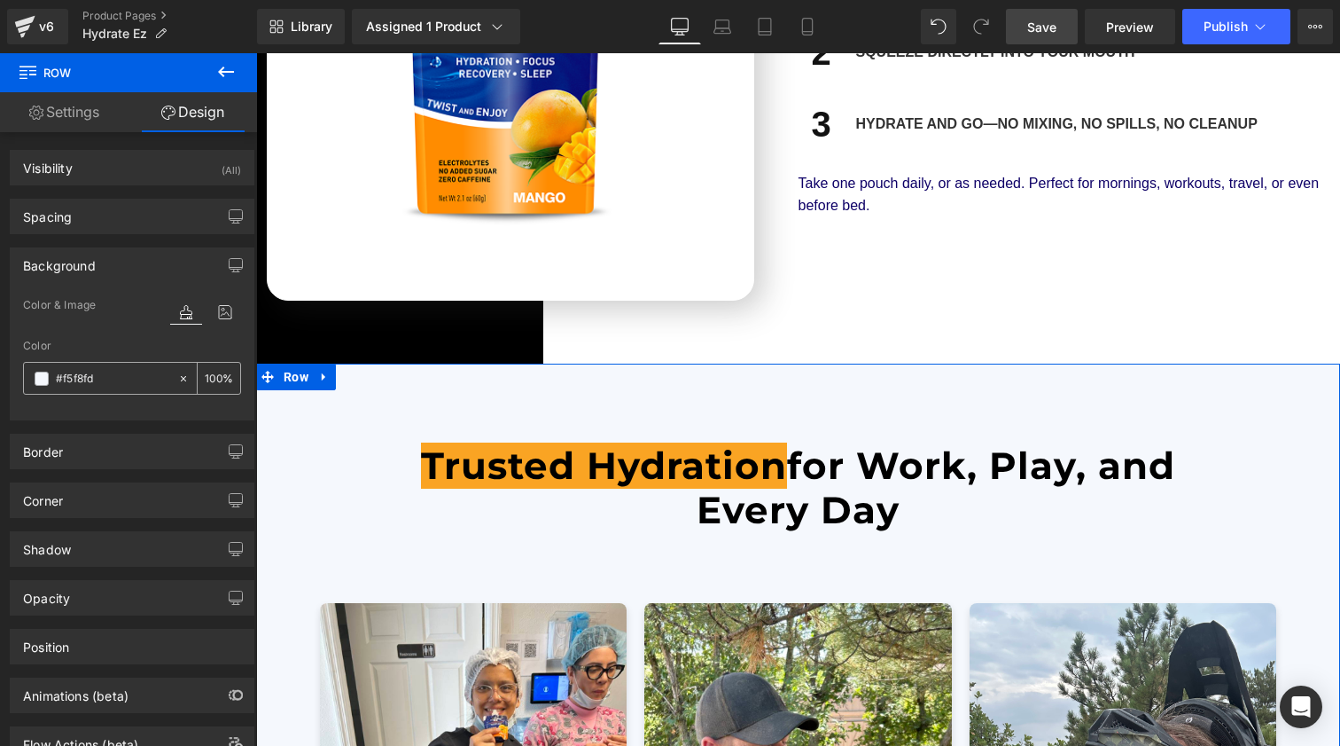
click at [177, 380] on icon at bounding box center [183, 378] width 12 height 12
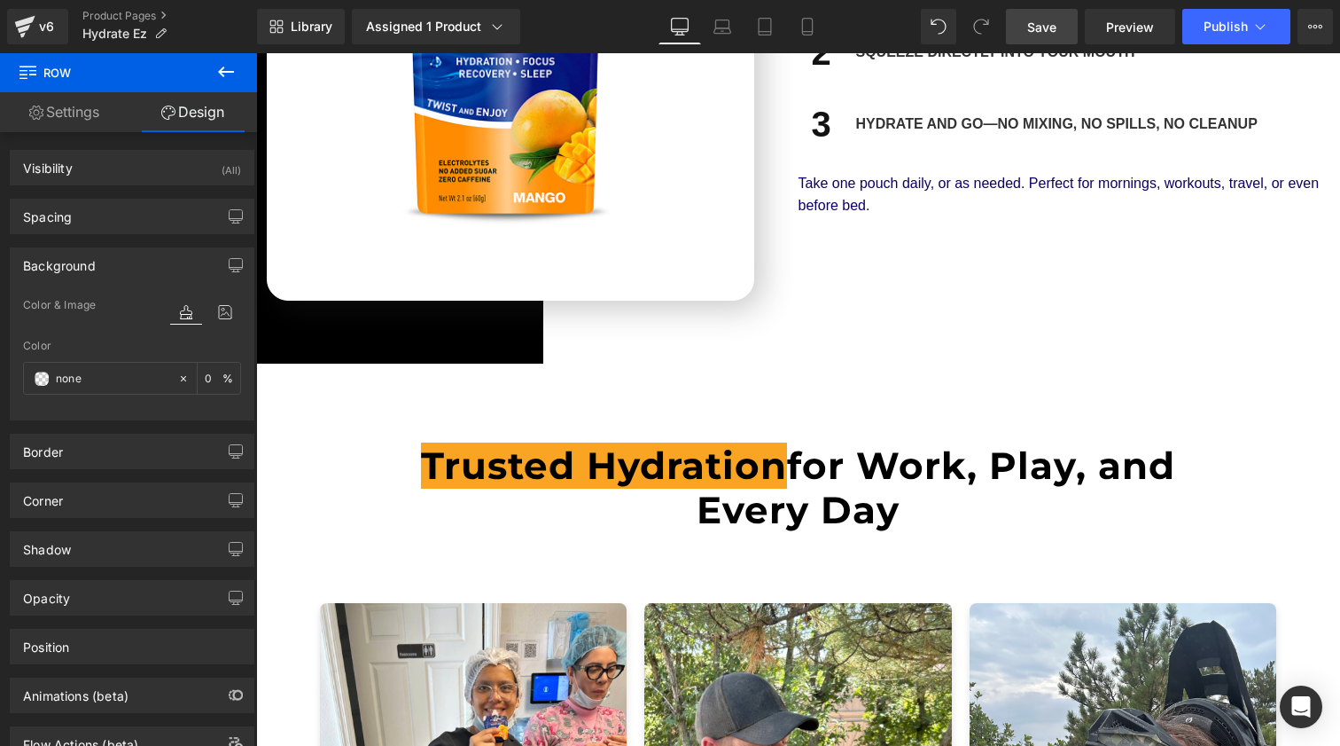
click at [1054, 34] on span "Save" at bounding box center [1042, 27] width 29 height 19
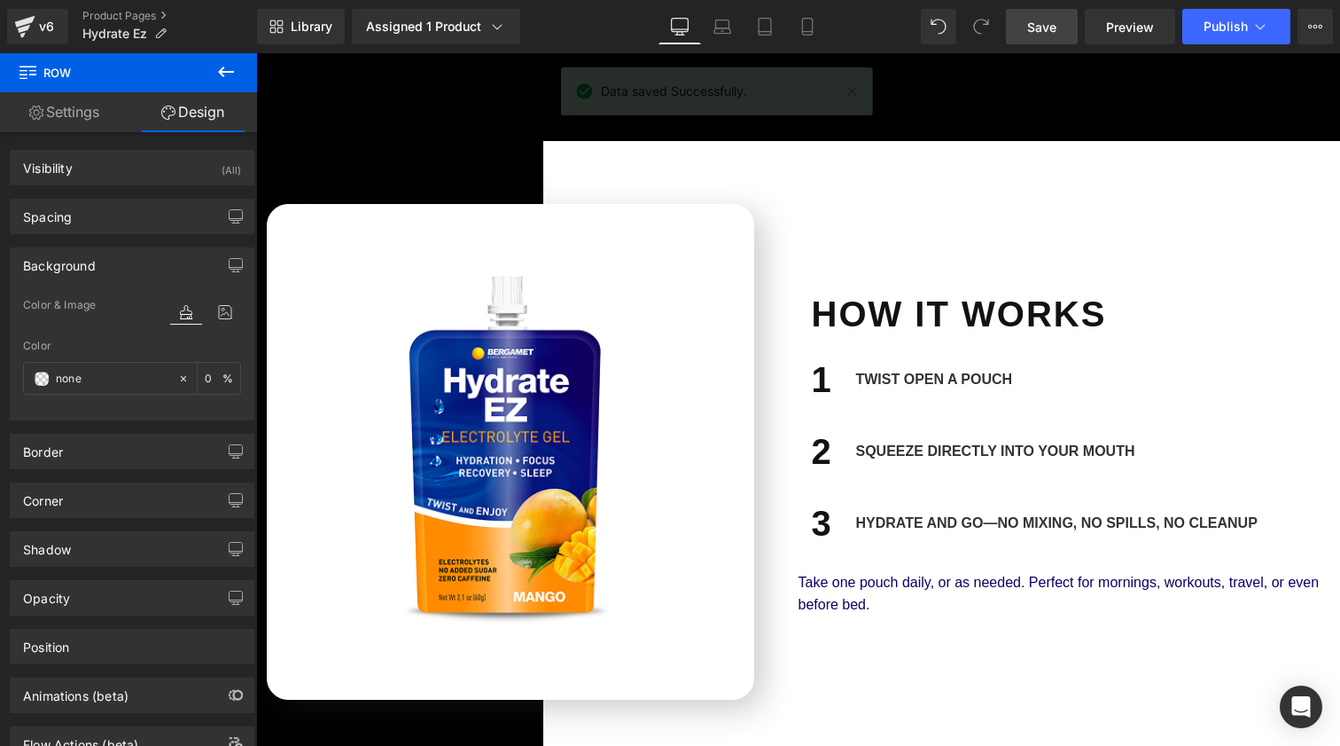
scroll to position [1921, 0]
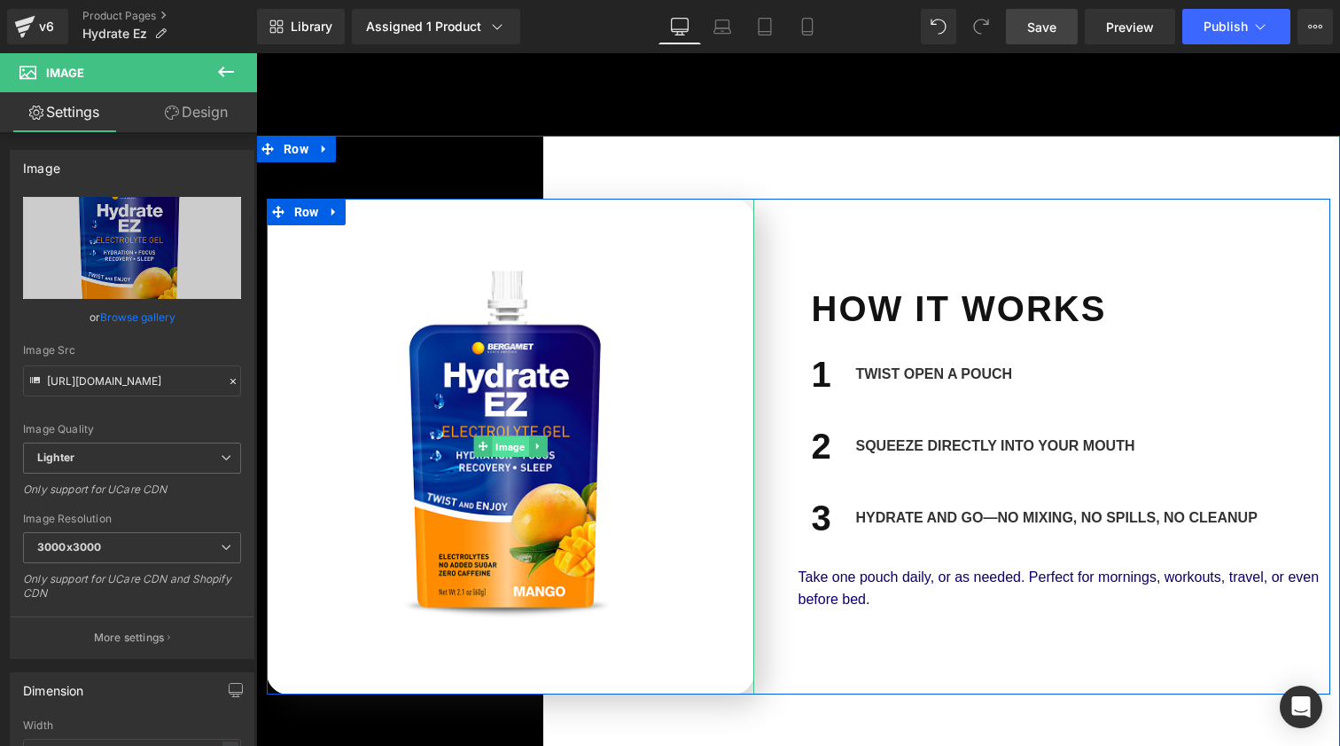
click at [504, 436] on span "Image" at bounding box center [510, 446] width 36 height 21
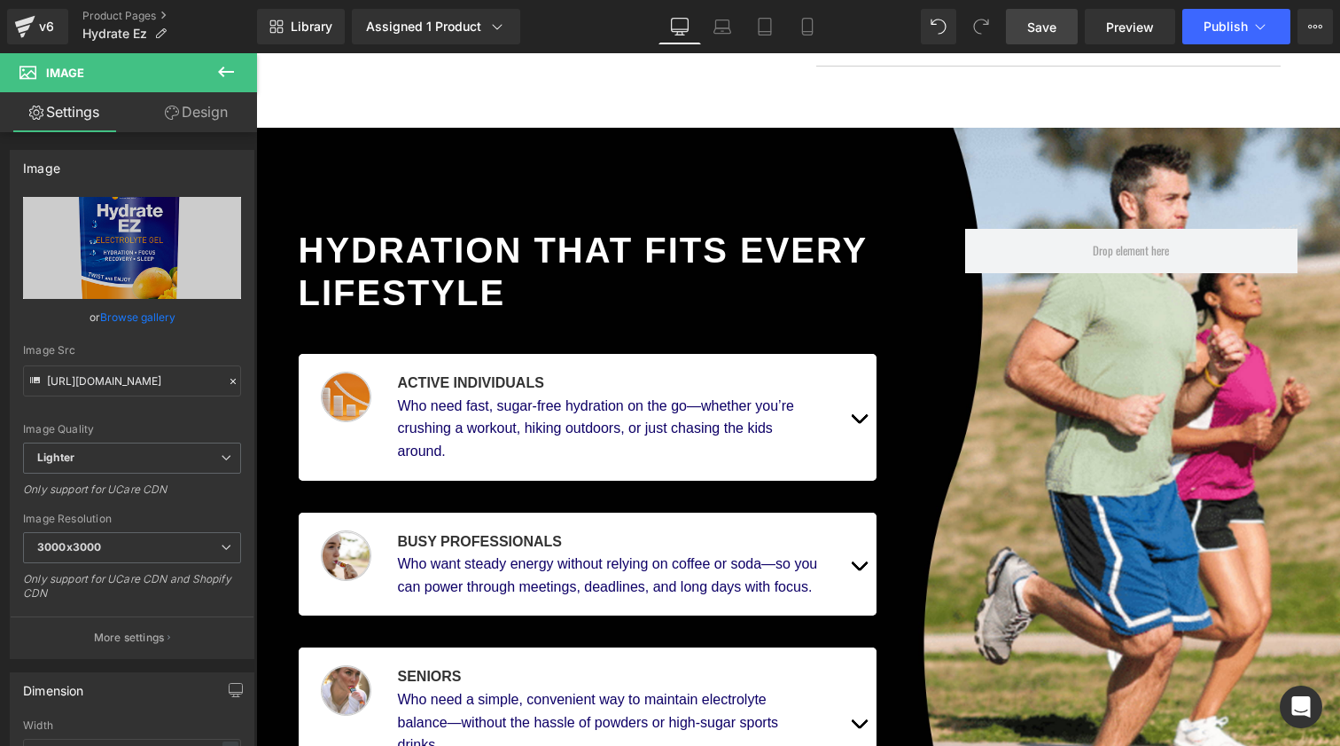
scroll to position [910, 0]
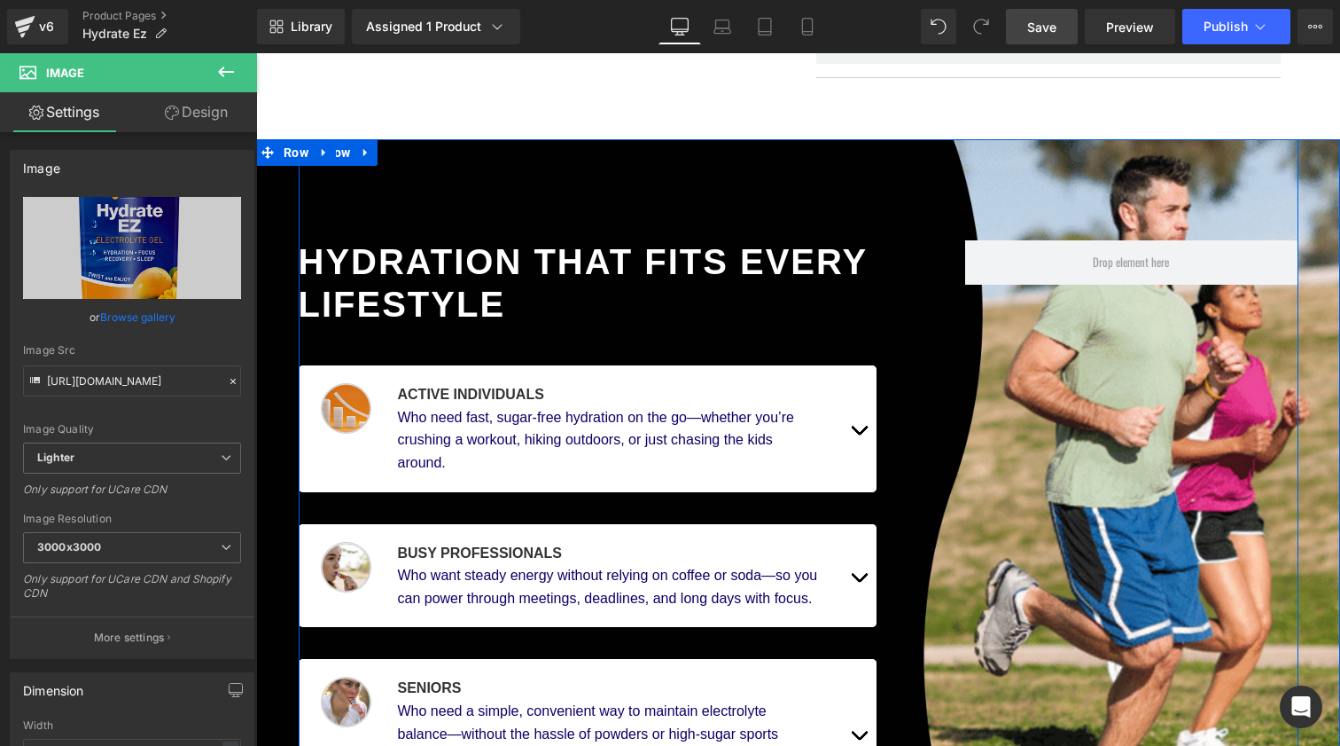
click at [1080, 453] on div "Hydration That Fits Every Lifestyle Heading Image Active individuals Text Block…" at bounding box center [799, 643] width 1000 height 1008
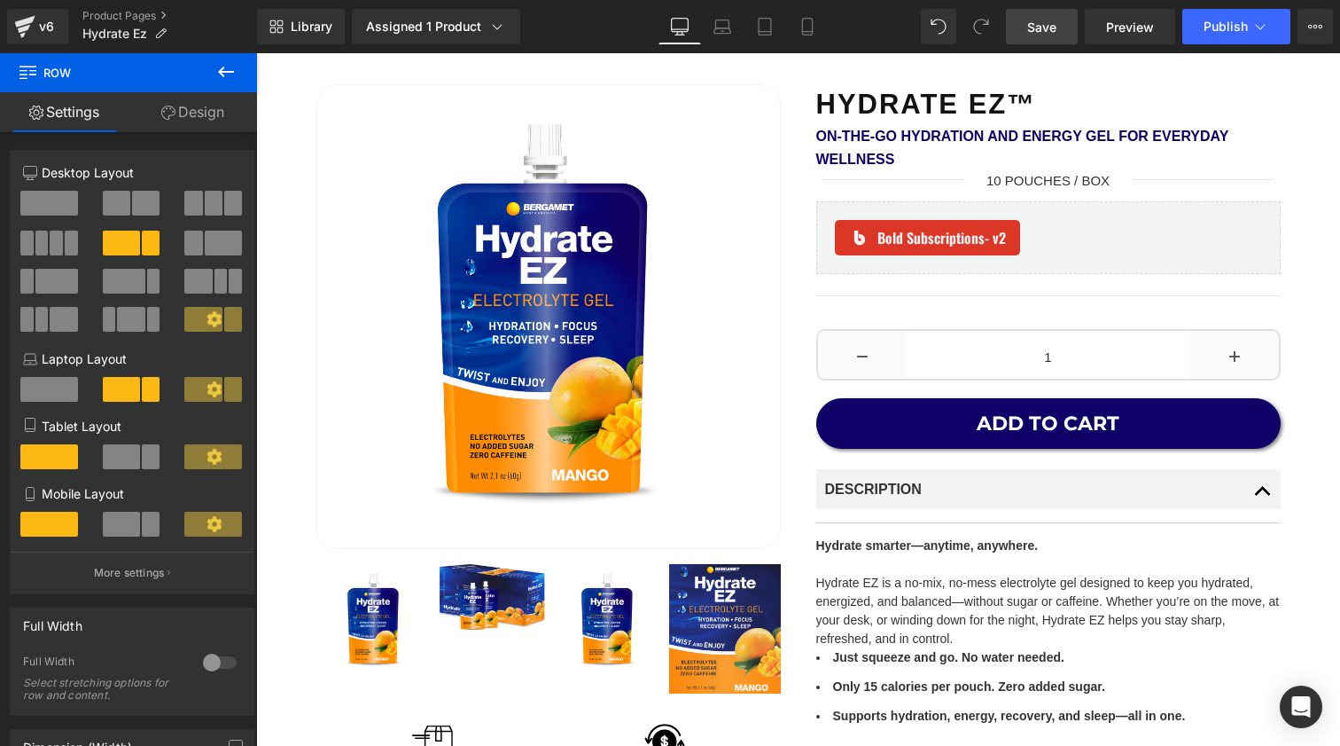
scroll to position [65, 0]
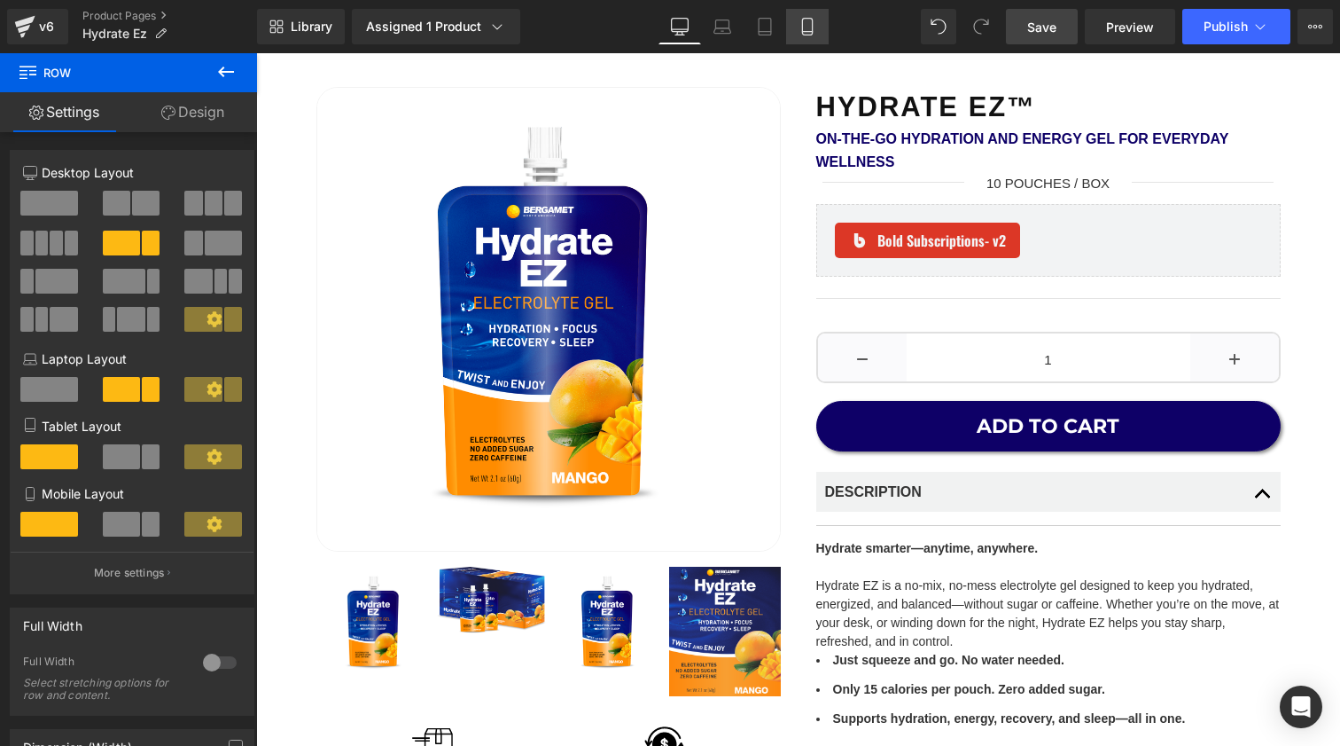
click at [809, 21] on icon at bounding box center [808, 27] width 18 height 18
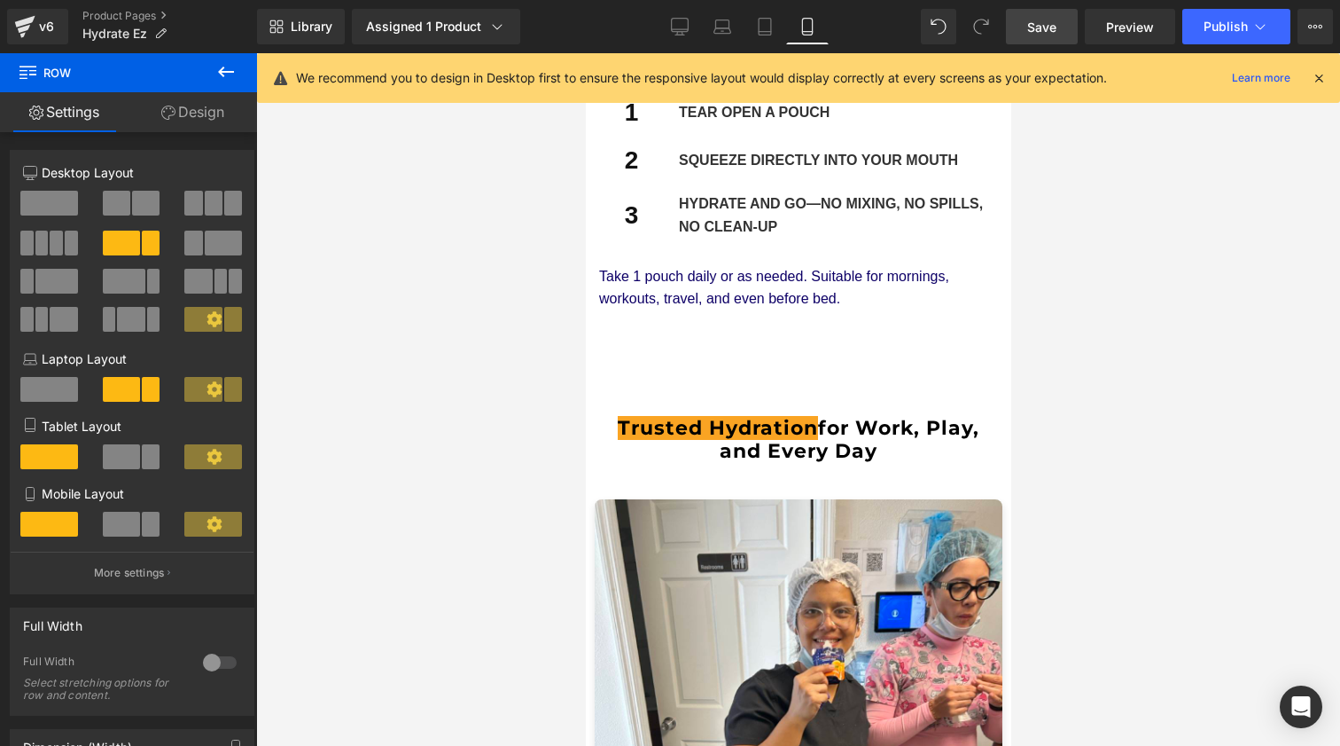
scroll to position [3231, 0]
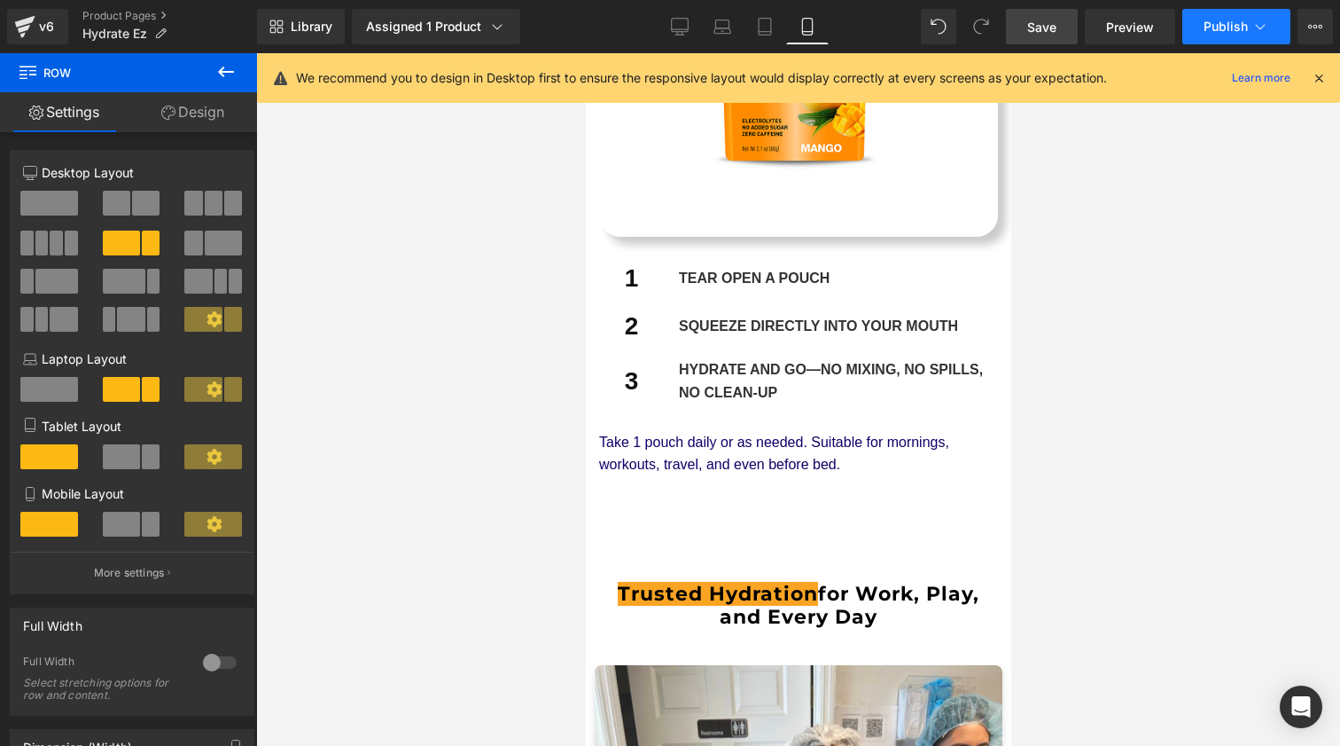
click at [1204, 27] on span "Publish" at bounding box center [1226, 27] width 44 height 14
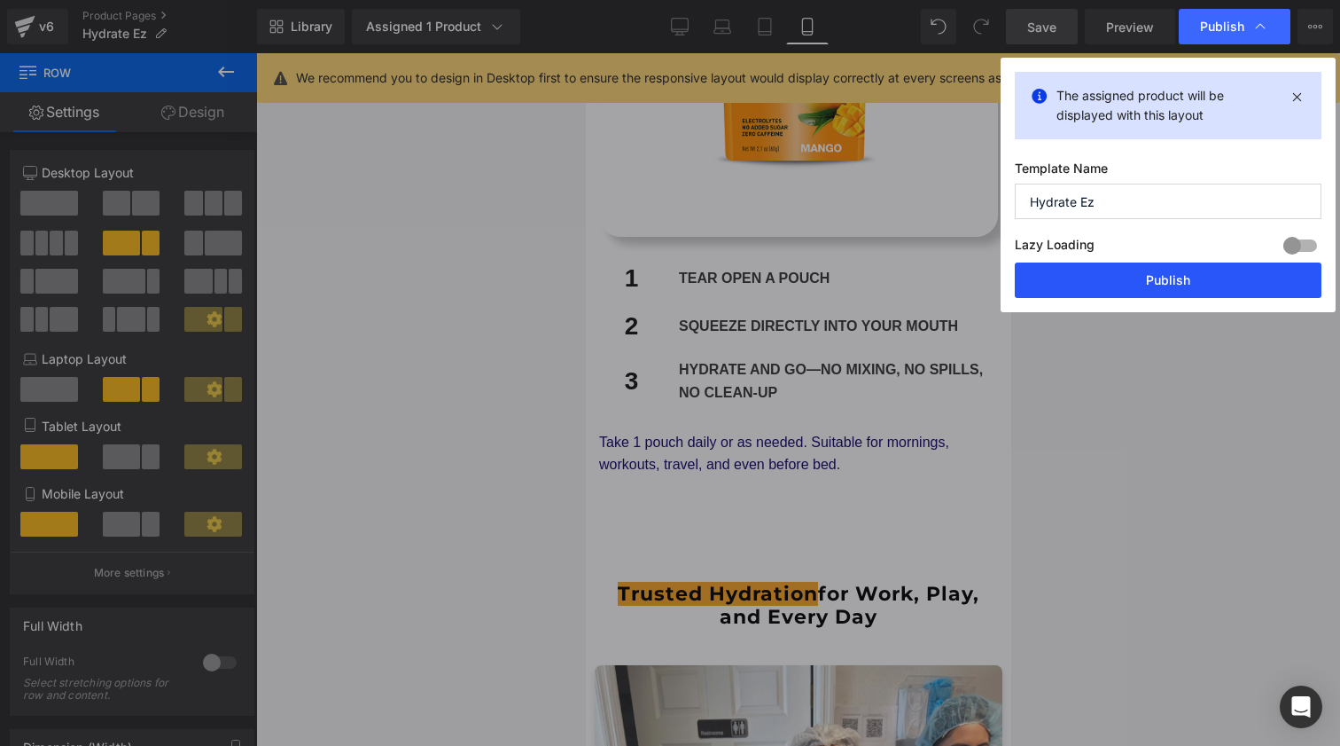
click at [1144, 280] on button "Publish" at bounding box center [1168, 279] width 307 height 35
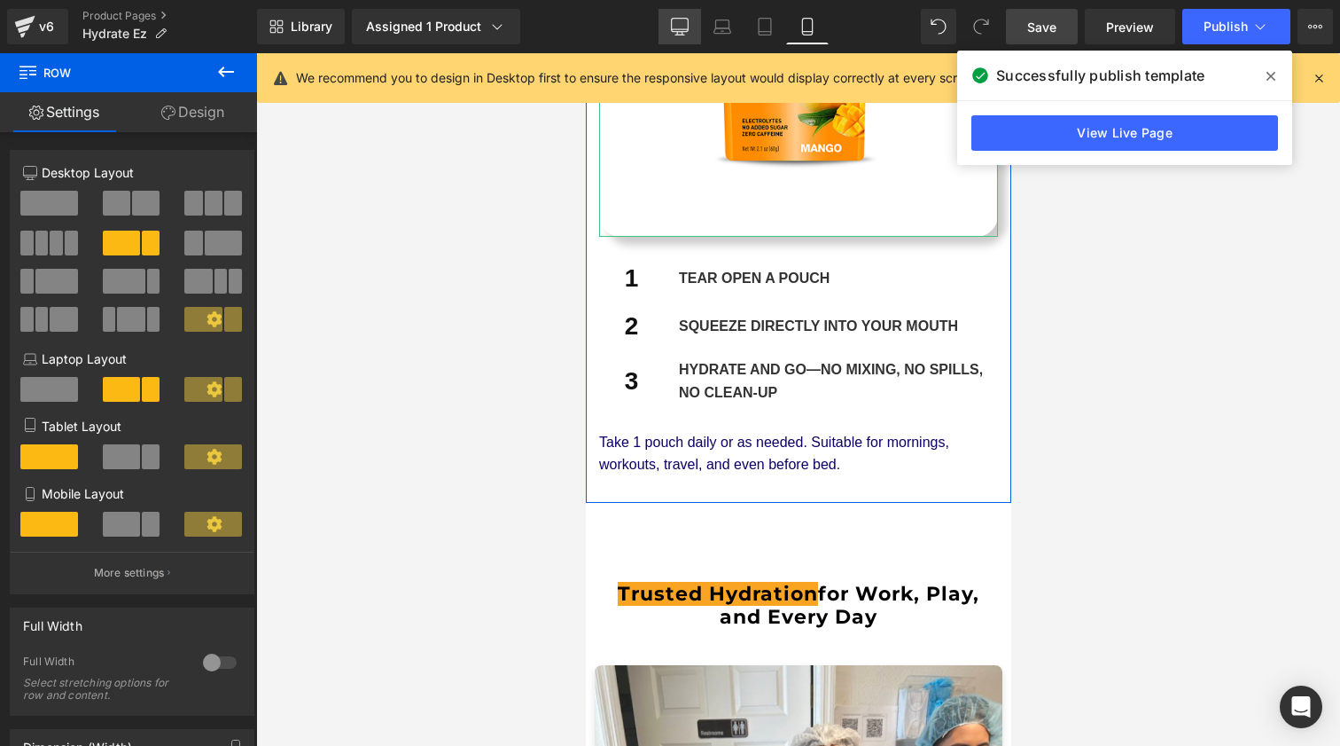
click at [678, 16] on link "Desktop" at bounding box center [680, 26] width 43 height 35
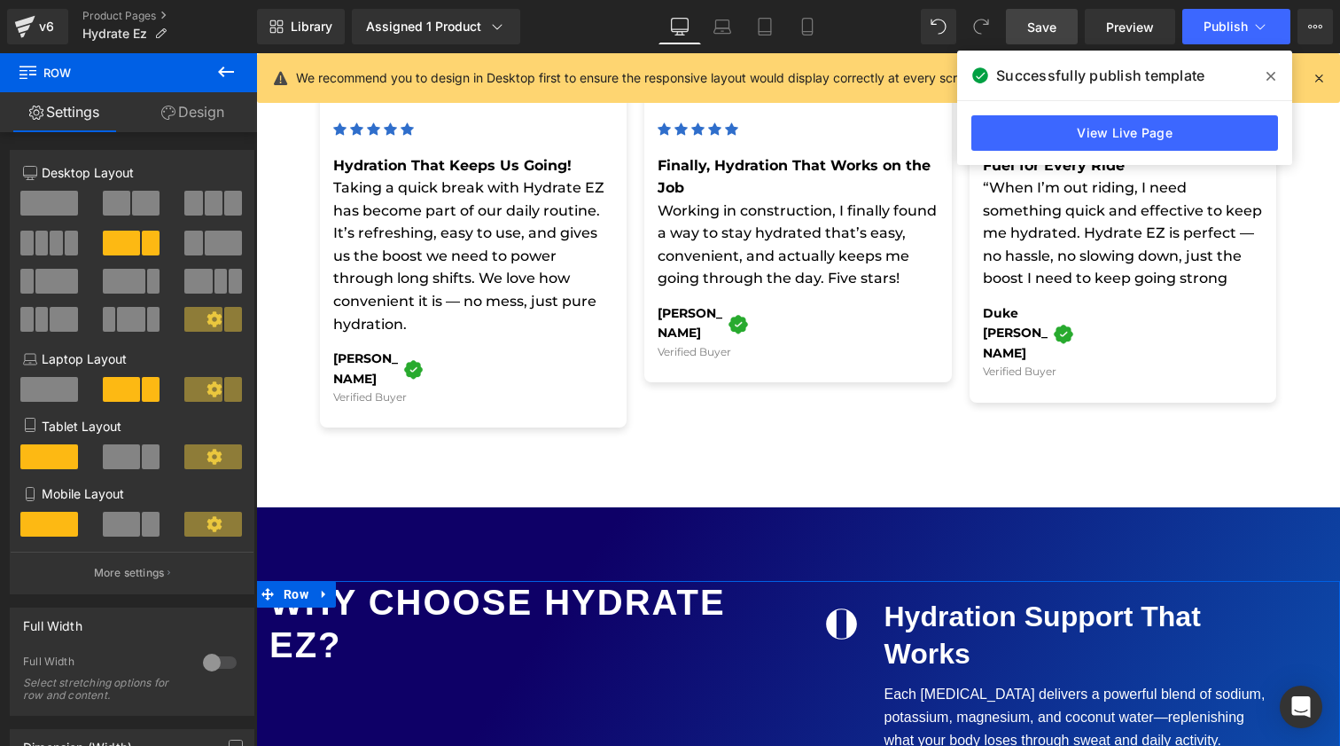
scroll to position [756, 0]
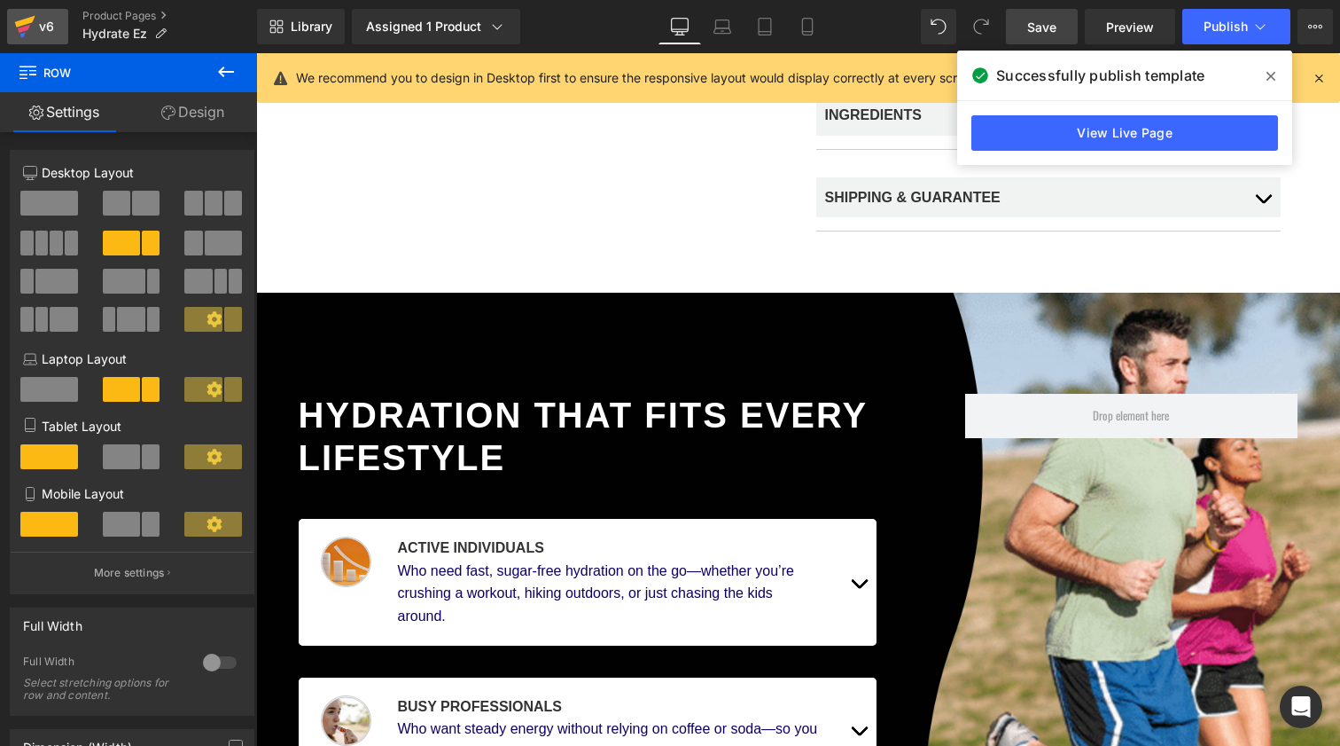
click at [32, 33] on icon at bounding box center [24, 26] width 21 height 44
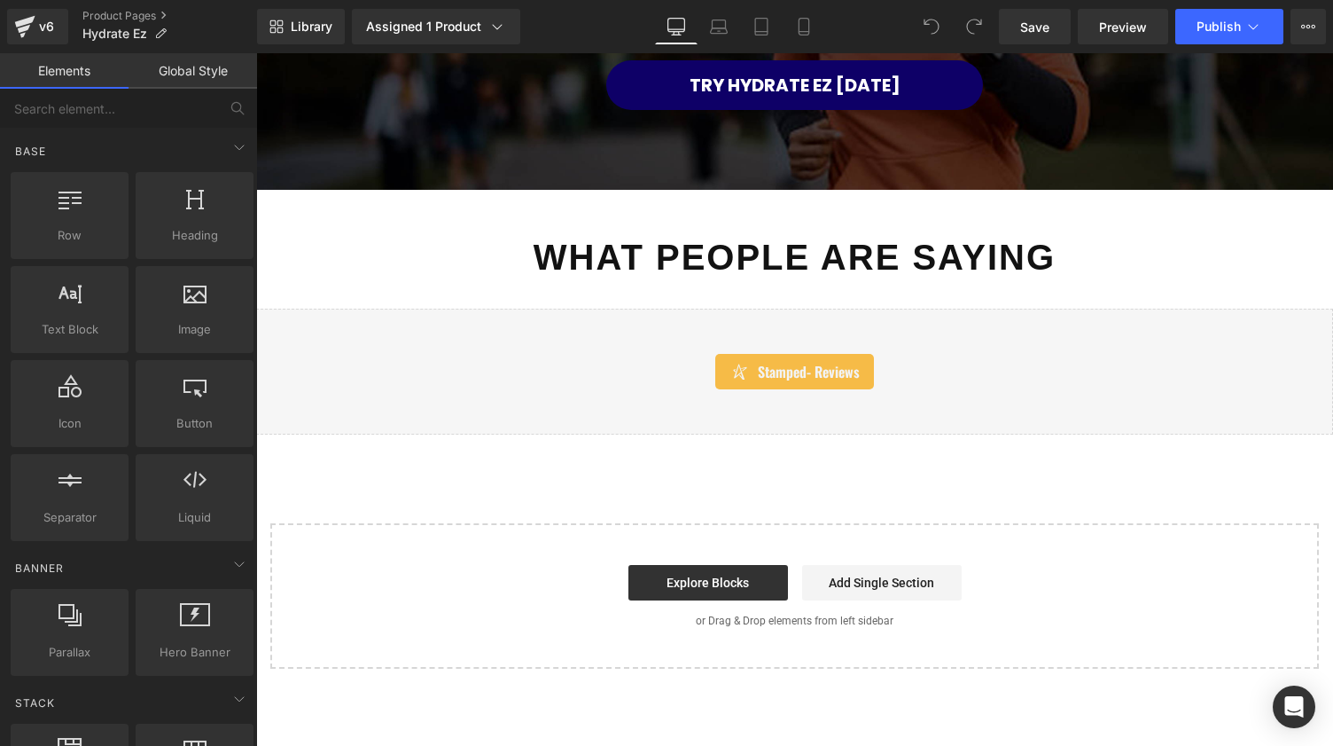
scroll to position [5468, 0]
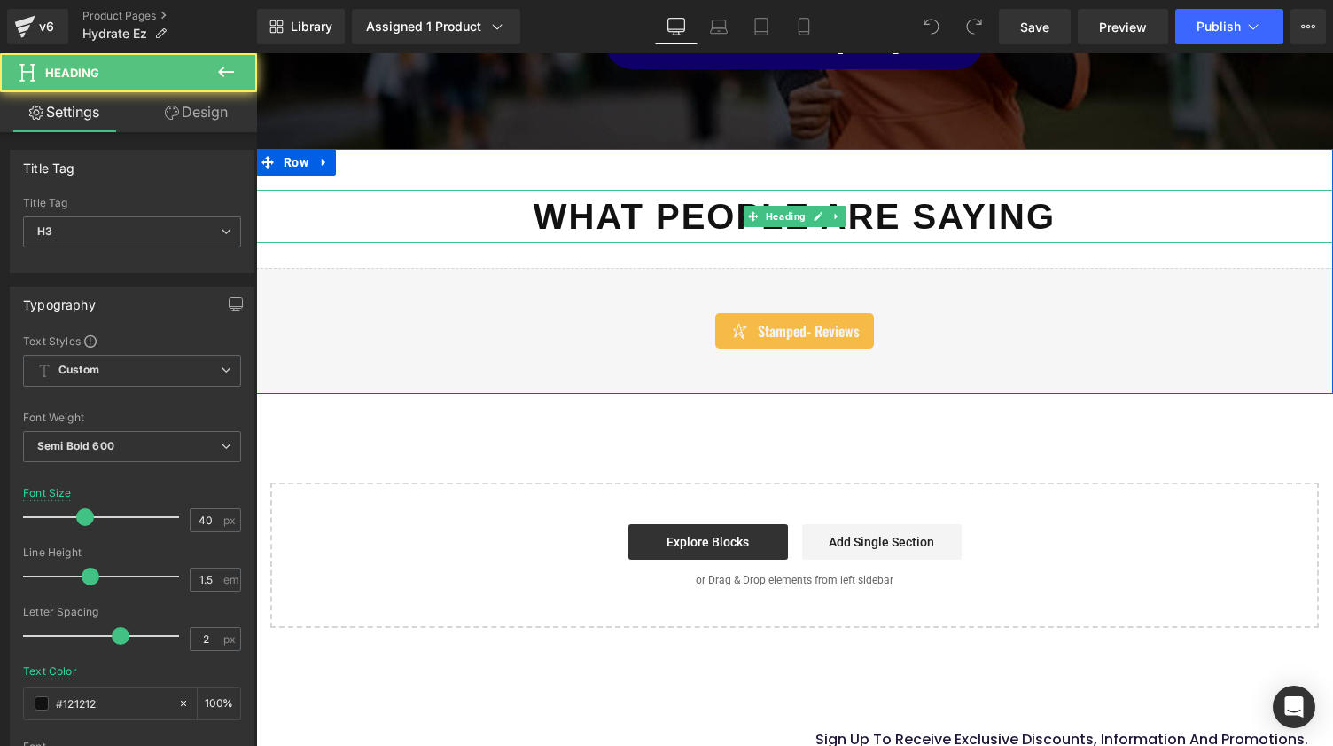
drag, startPoint x: 668, startPoint y: 199, endPoint x: 599, endPoint y: 197, distance: 68.3
click at [662, 200] on div "What People Are Saying" at bounding box center [794, 216] width 1077 height 53
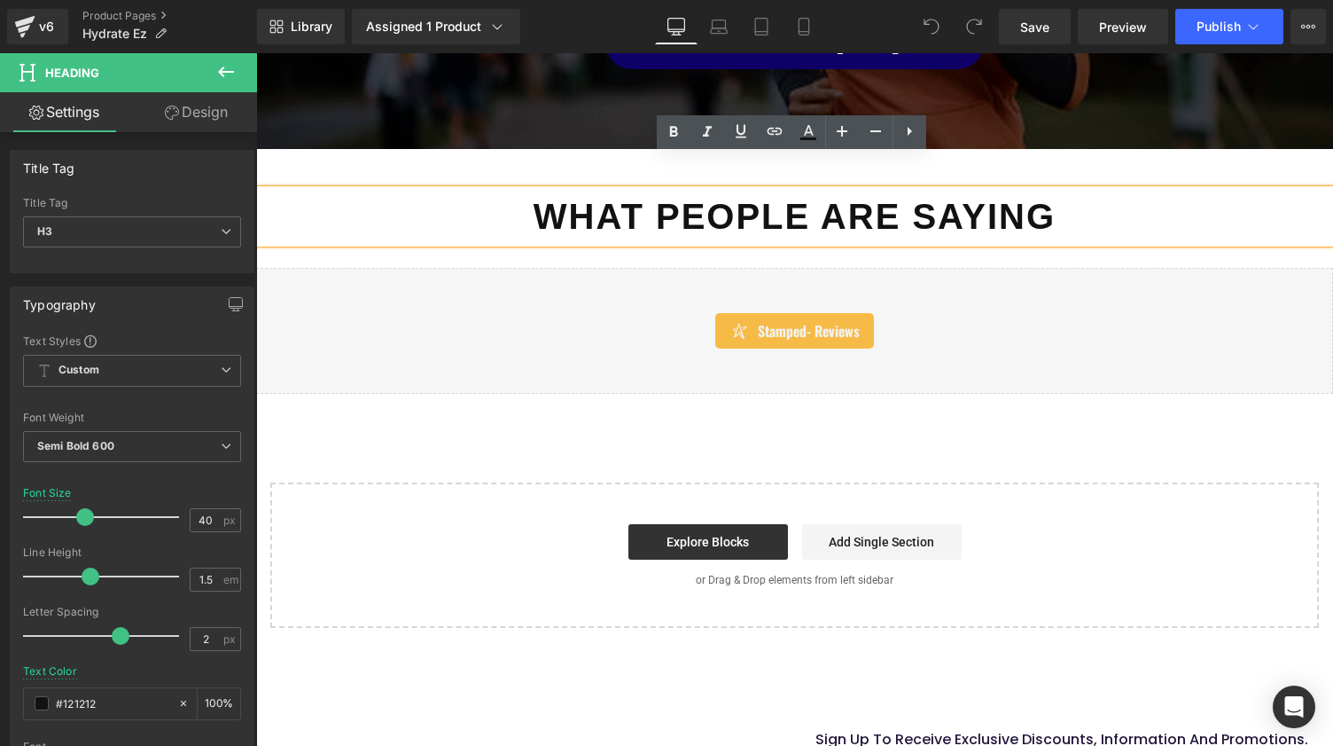
drag, startPoint x: 356, startPoint y: 138, endPoint x: 348, endPoint y: 137, distance: 9.0
click at [356, 149] on div "What People Are Saying Heading Stamped - Reviews Stamped.io Row" at bounding box center [794, 271] width 1077 height 245
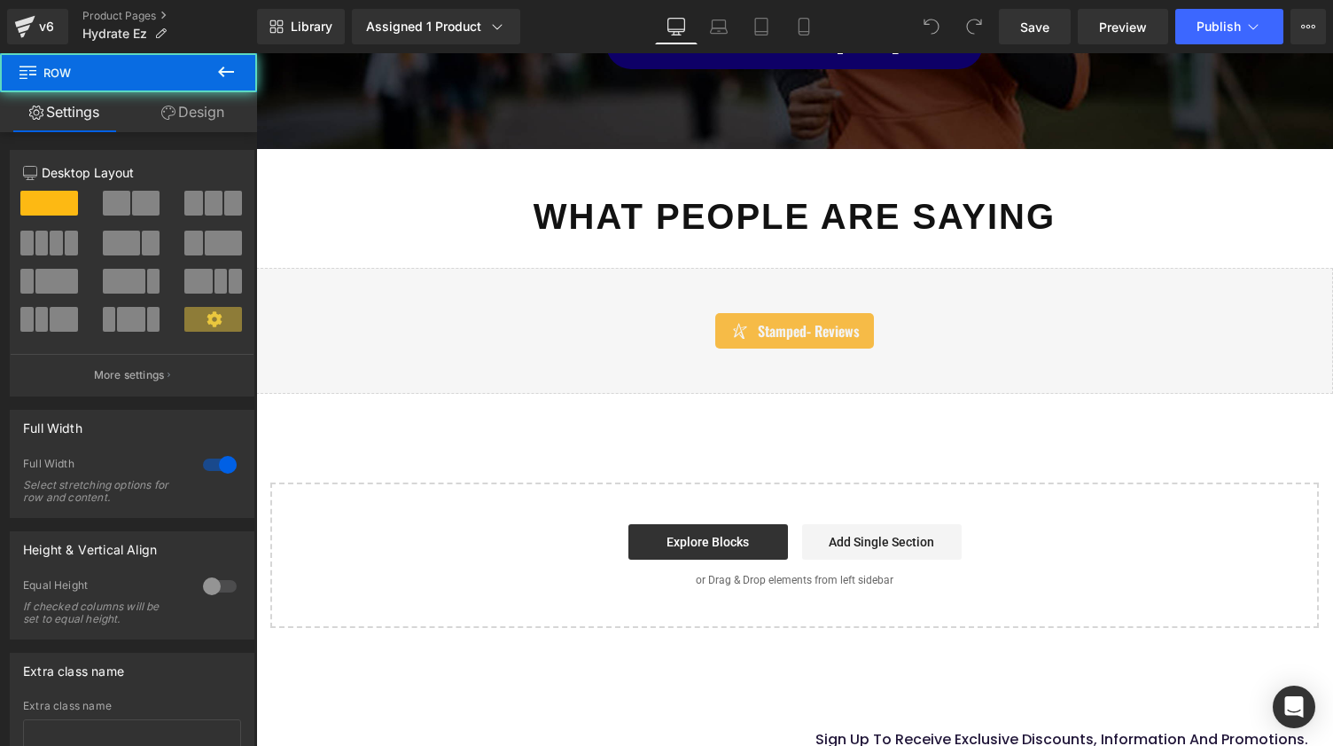
click at [316, 149] on div "What People Are Saying Heading Stamped - Reviews Stamped.io Row" at bounding box center [794, 271] width 1077 height 245
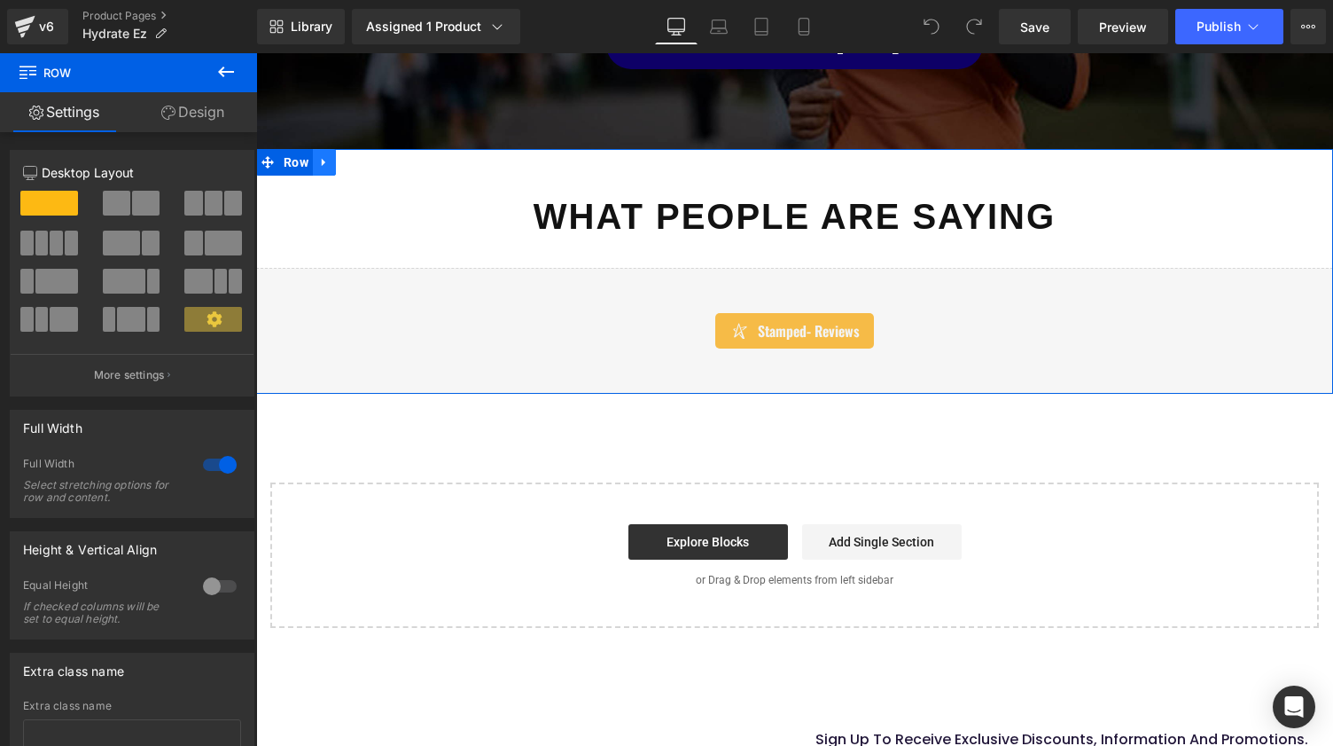
click at [327, 149] on link at bounding box center [324, 162] width 23 height 27
click at [327, 156] on icon at bounding box center [324, 162] width 12 height 13
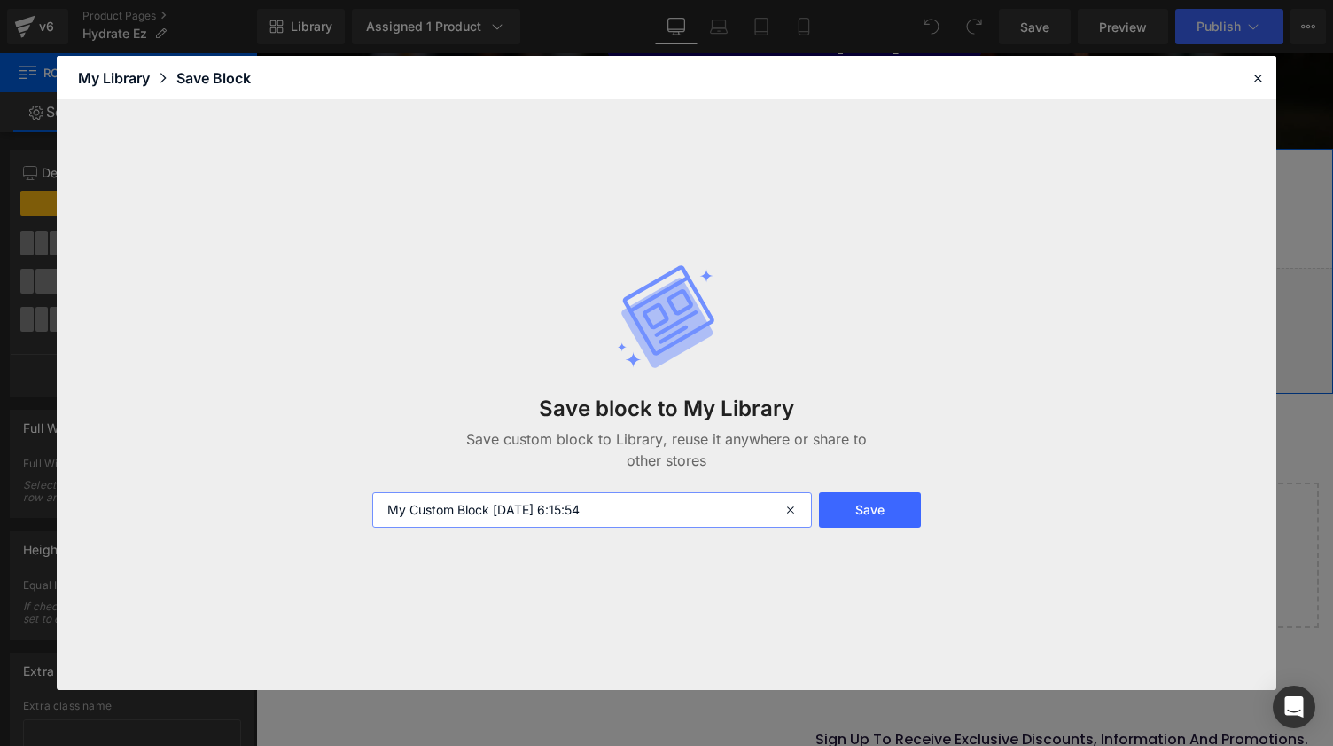
drag, startPoint x: 619, startPoint y: 512, endPoint x: 332, endPoint y: 512, distance: 286.4
click at [332, 512] on div "Save block to My Library Save custom block to Library, reuse it anywhere or sha…" at bounding box center [667, 395] width 1220 height 590
